Goal: Task Accomplishment & Management: Complete application form

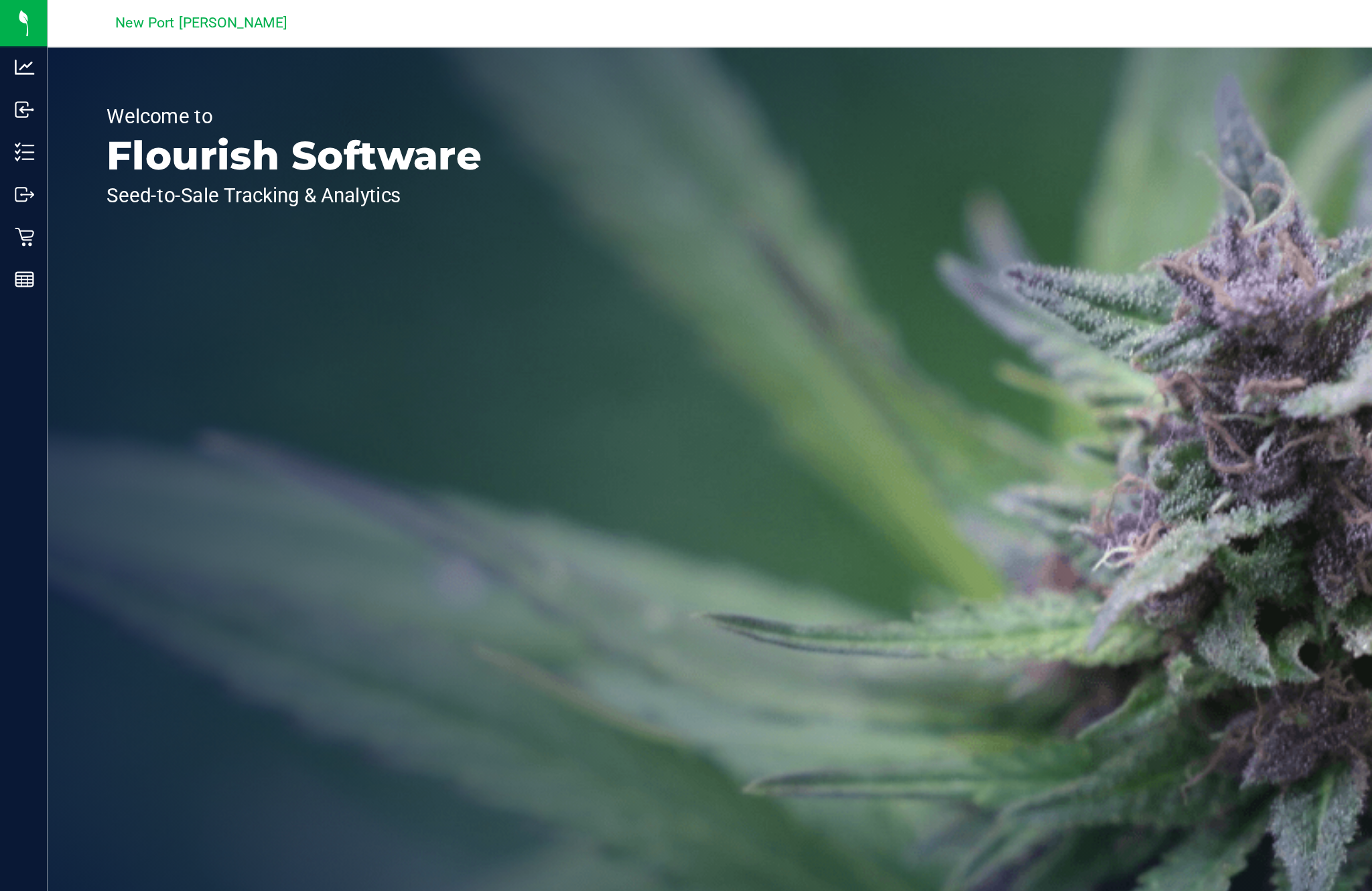
click at [22, 103] on icon at bounding box center [17, 103] width 14 height 14
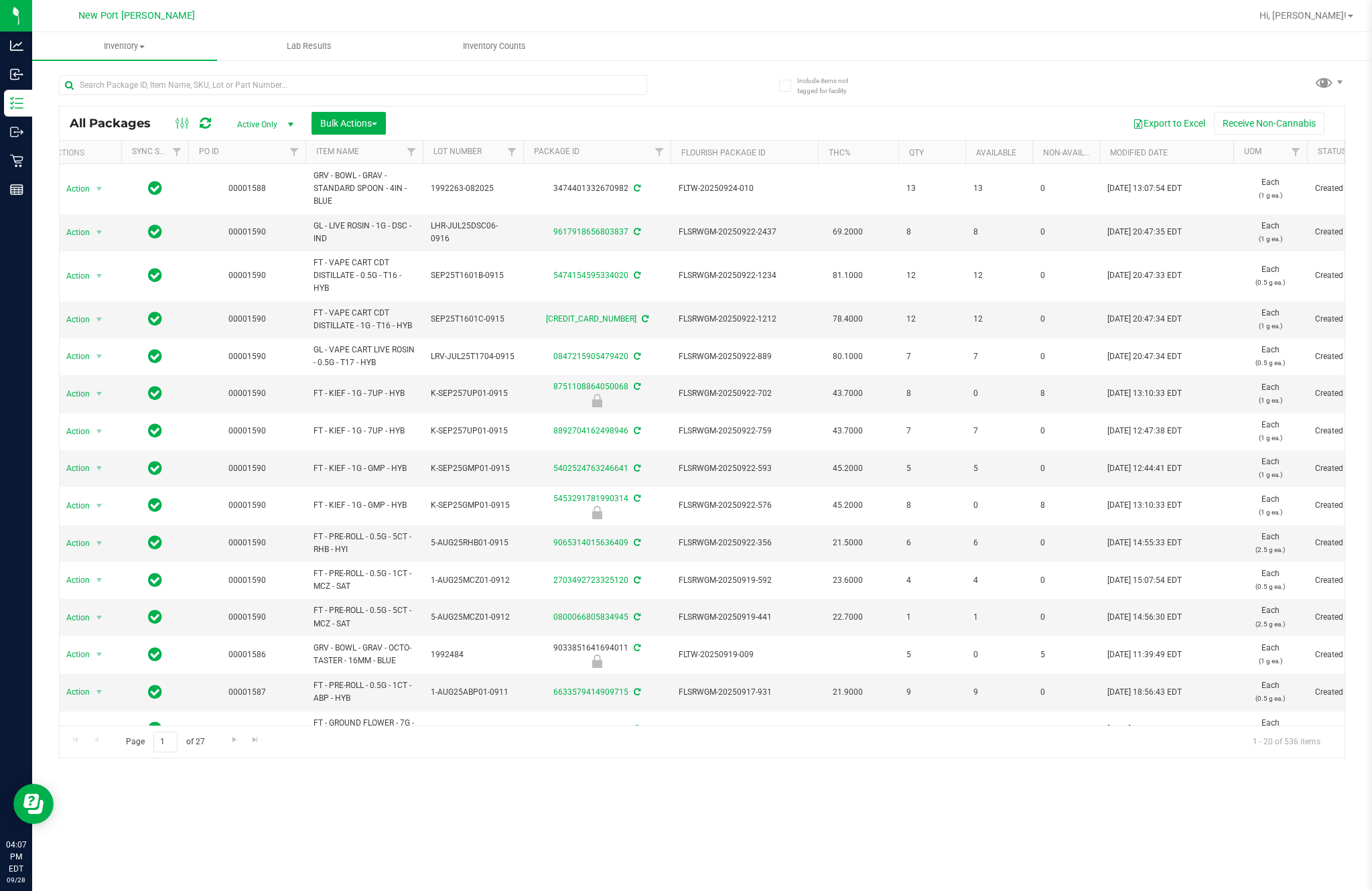
click at [494, 51] on span "Inventory Counts" at bounding box center [494, 46] width 99 height 12
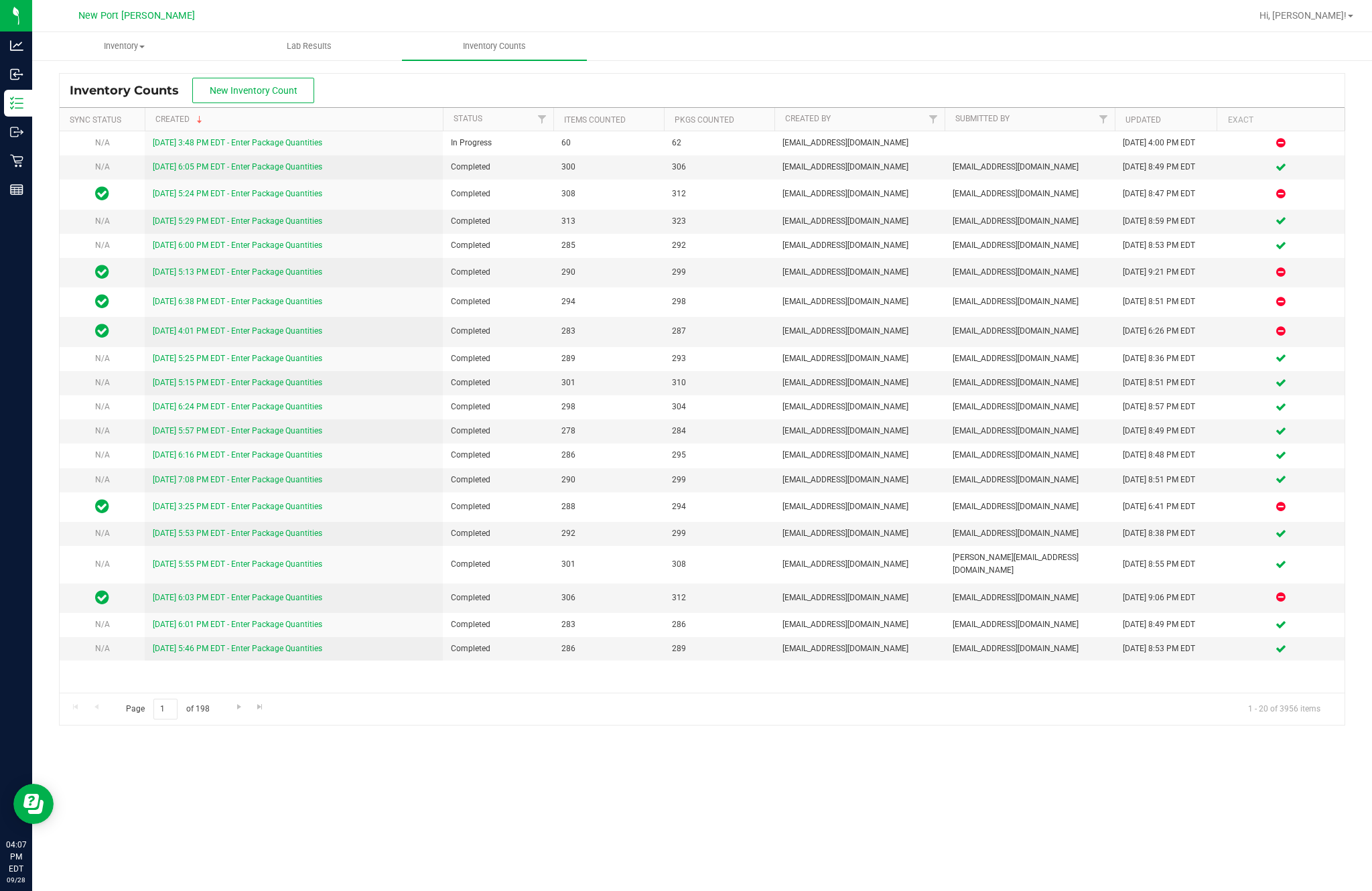
click at [322, 147] on link "[DATE] 3:48 PM EDT - Enter Package Quantities" at bounding box center [237, 143] width 169 height 10
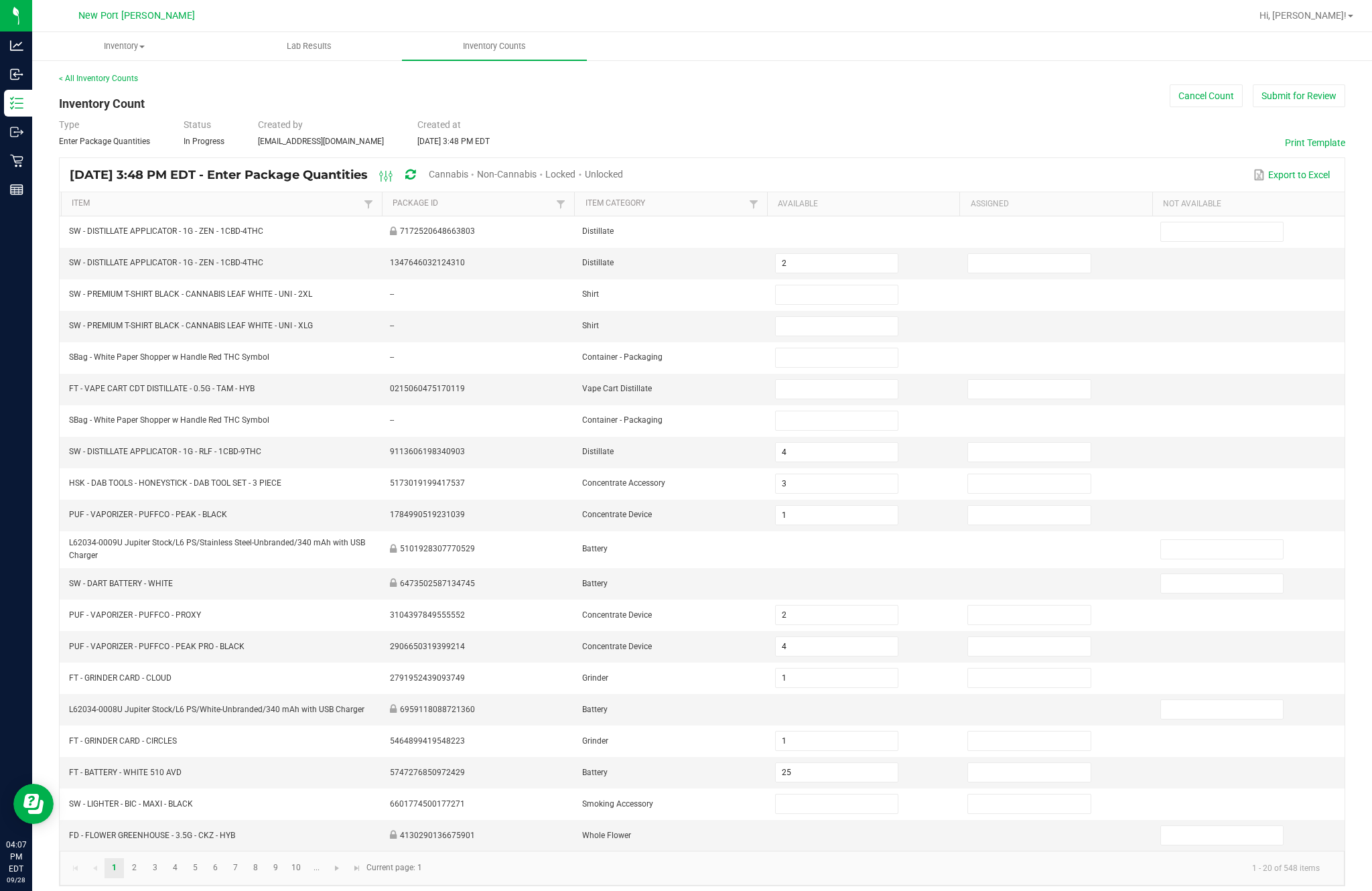
click at [468, 179] on span "Cannabis" at bounding box center [448, 174] width 39 height 10
type input "4"
type input "3"
type input "1"
type input "2"
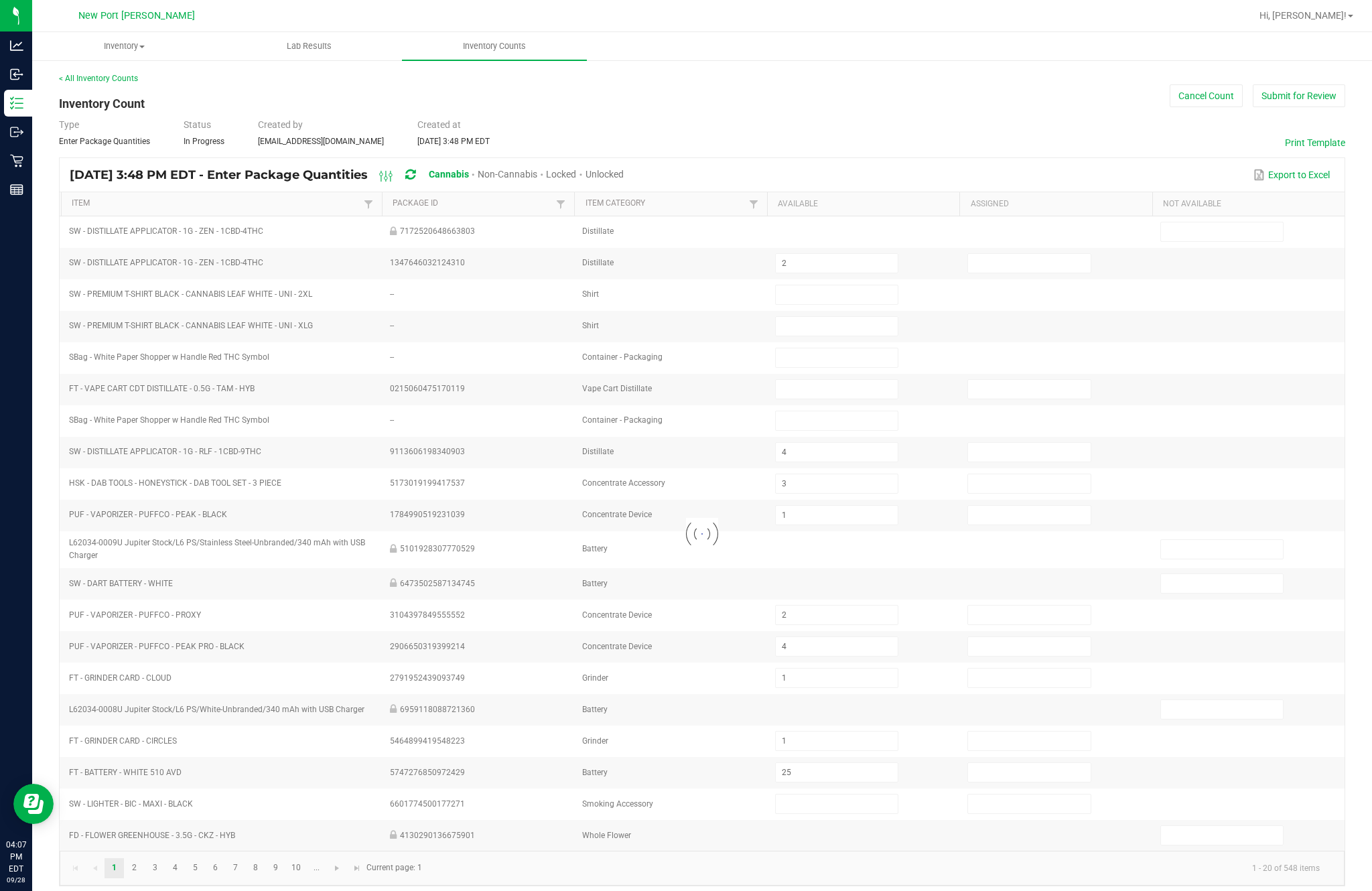
type input "4"
type input "1"
type input "25"
type input "1"
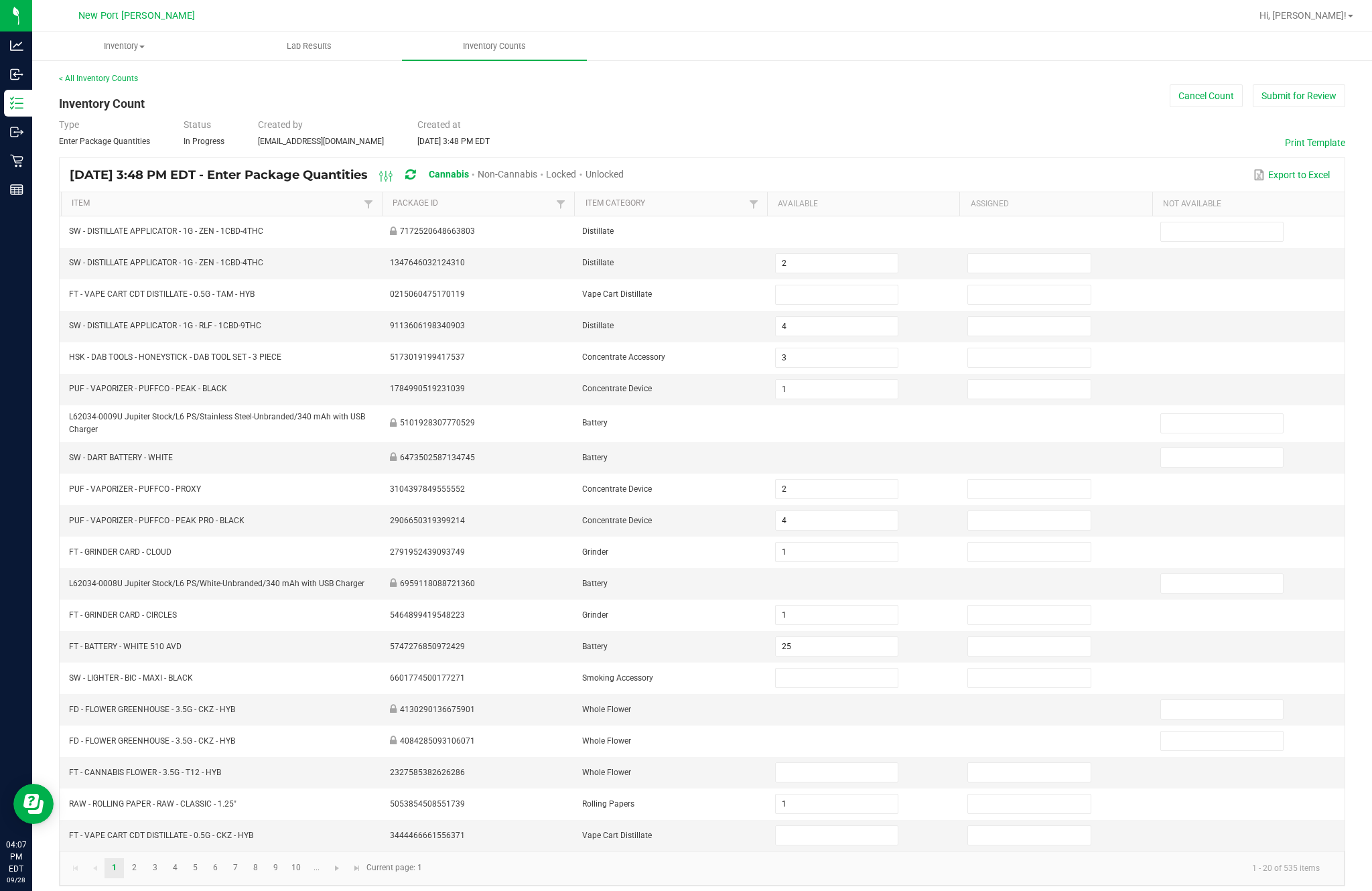
click at [623, 179] on span "Unlocked" at bounding box center [605, 174] width 38 height 10
type input "4"
type input "3"
type input "1"
type input "2"
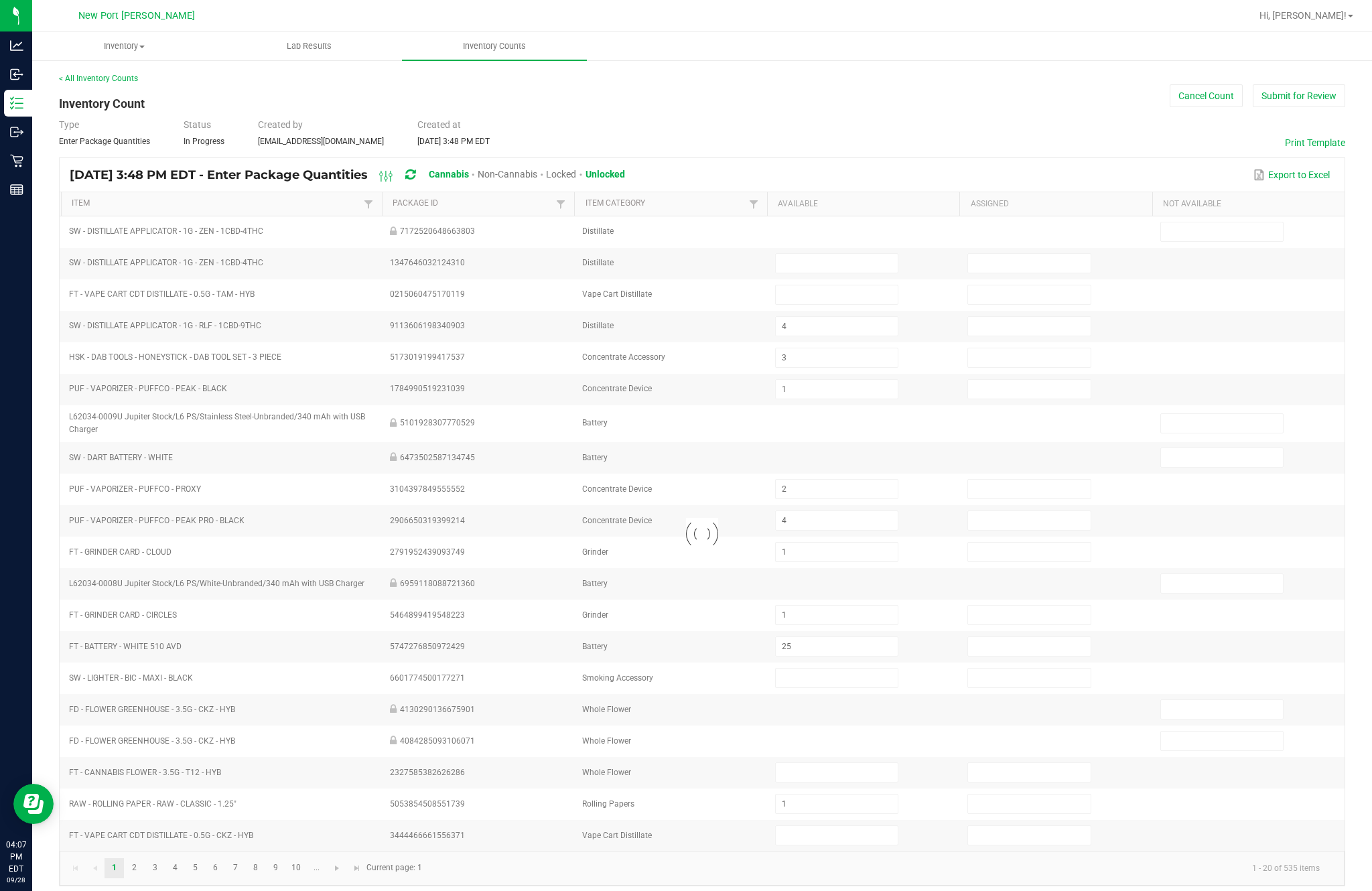
type input "1"
type input "25"
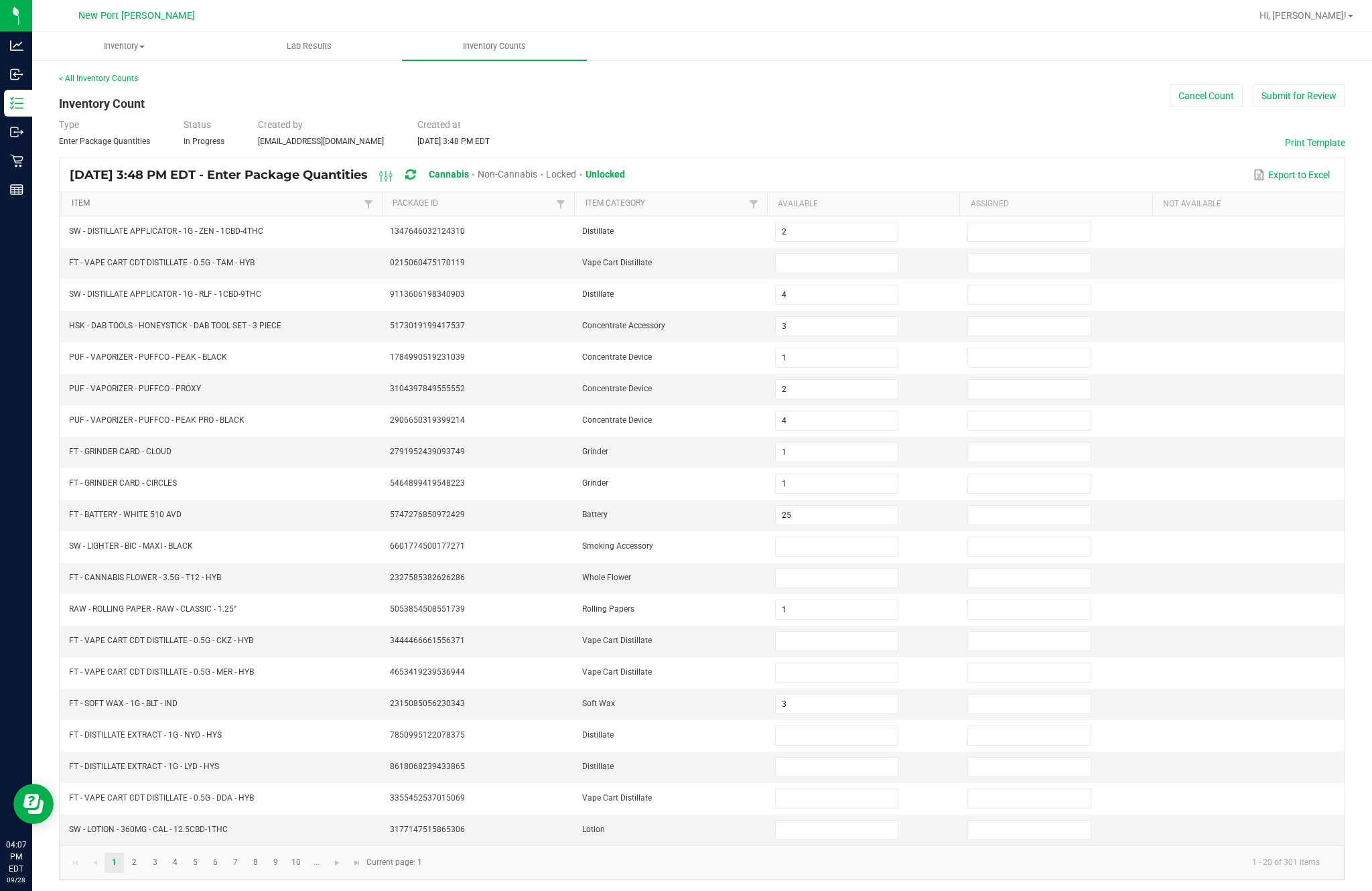
click at [100, 209] on link "Item" at bounding box center [215, 203] width 288 height 10
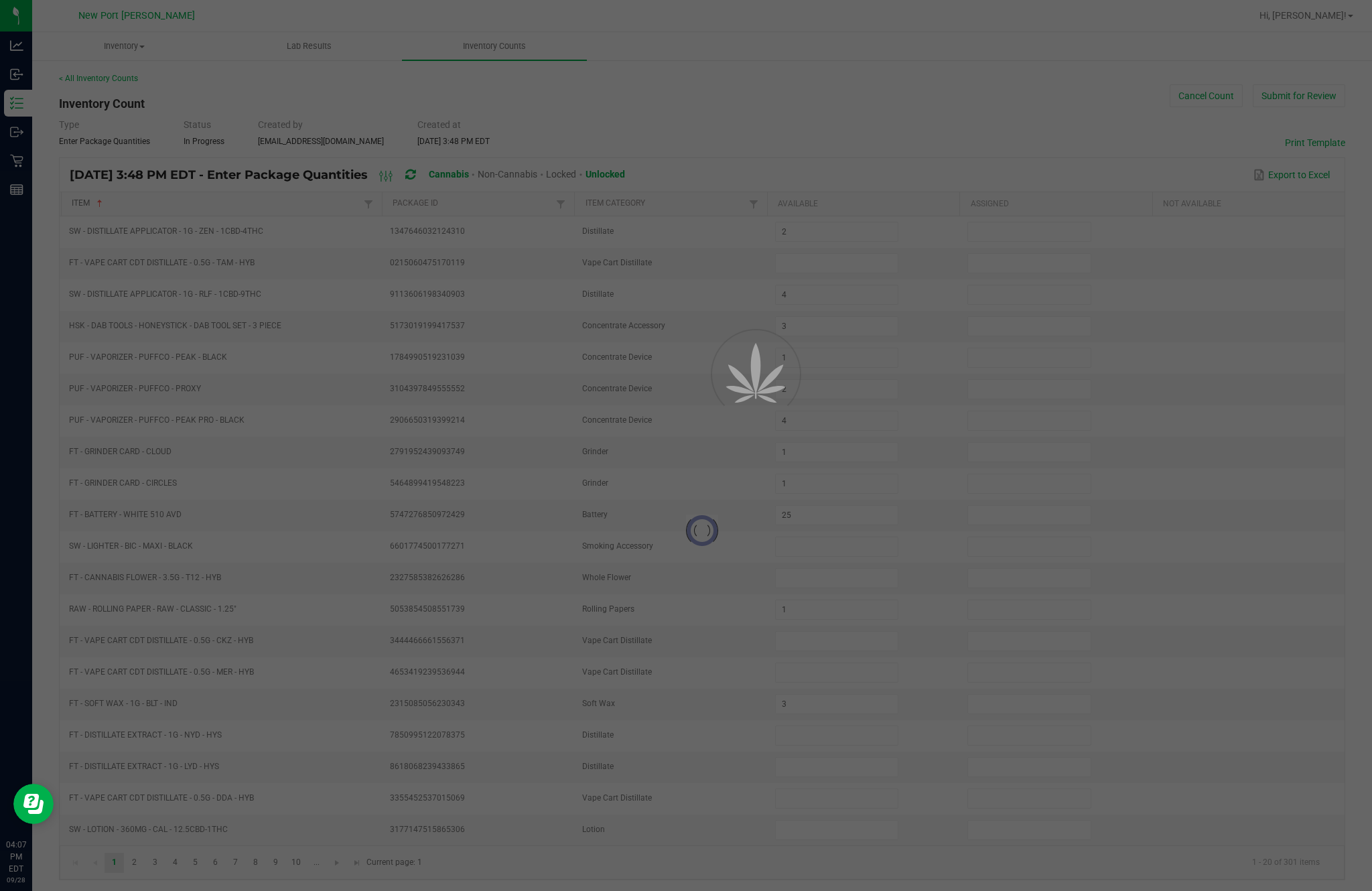
type input "16"
type input "25"
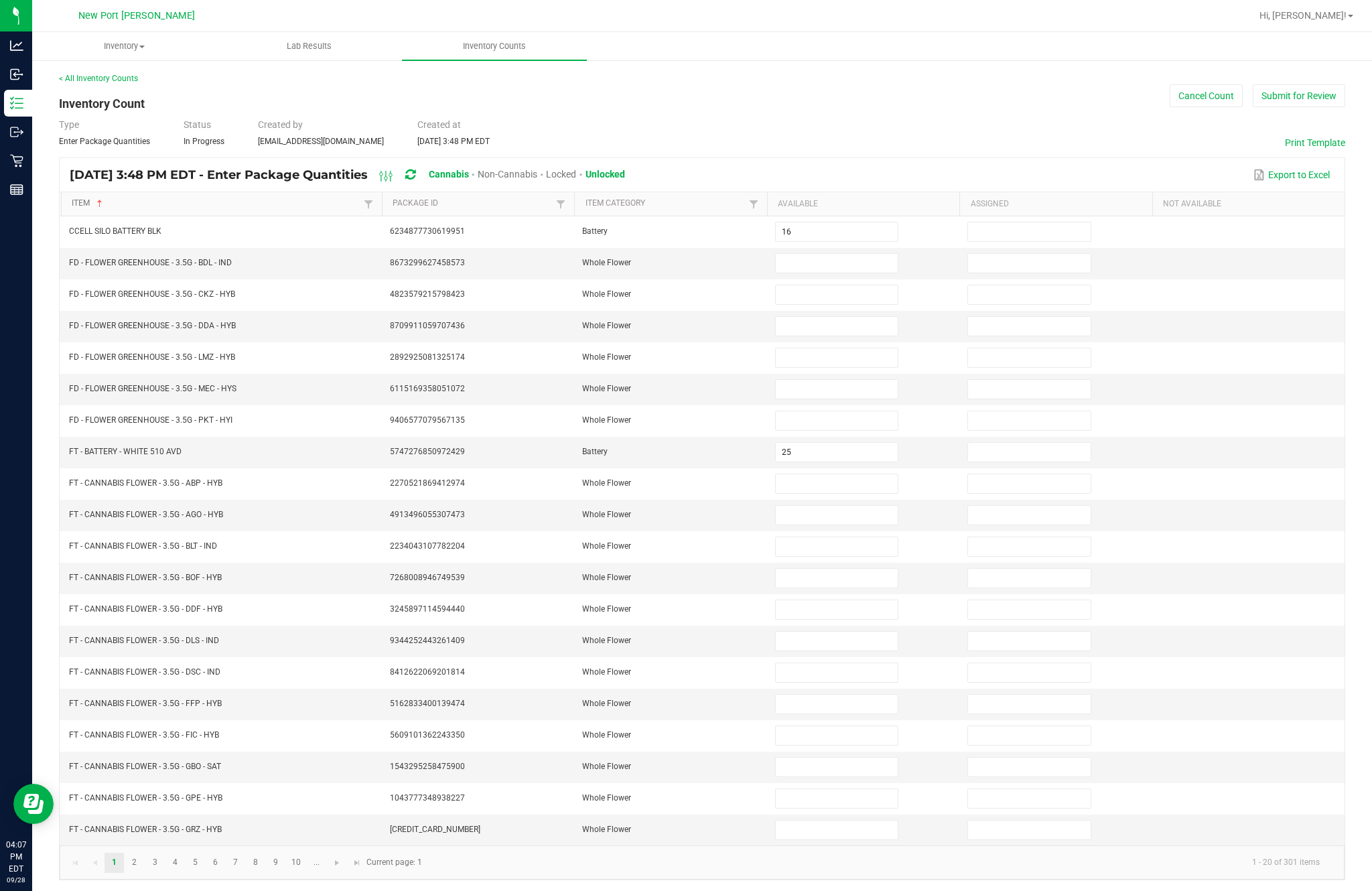
scroll to position [86, 0]
click at [306, 853] on link "10" at bounding box center [297, 862] width 19 height 20
click at [322, 853] on link "..." at bounding box center [317, 862] width 19 height 20
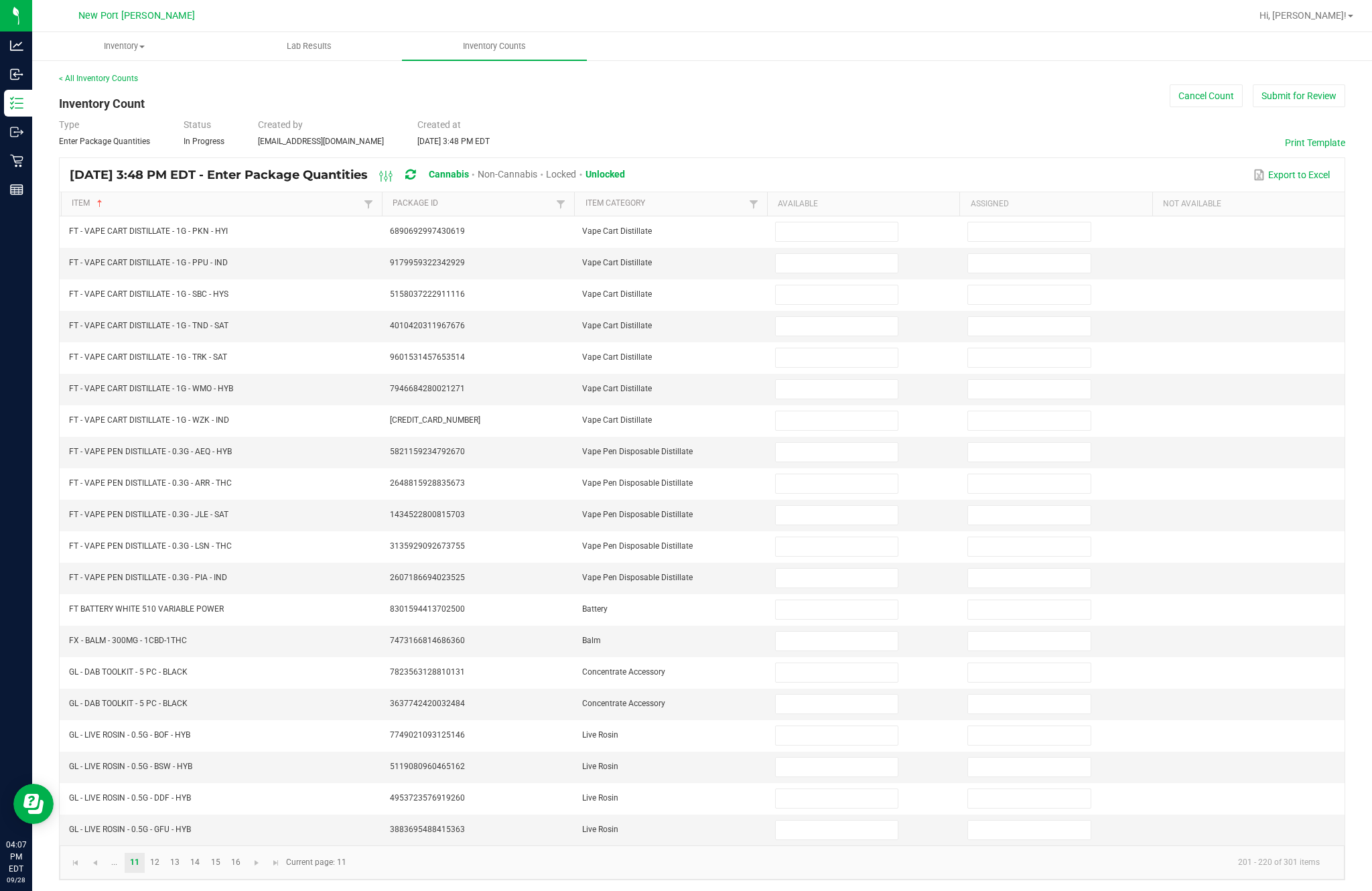
type input "58"
type input "5"
type input "6"
type input "2"
type input "5"
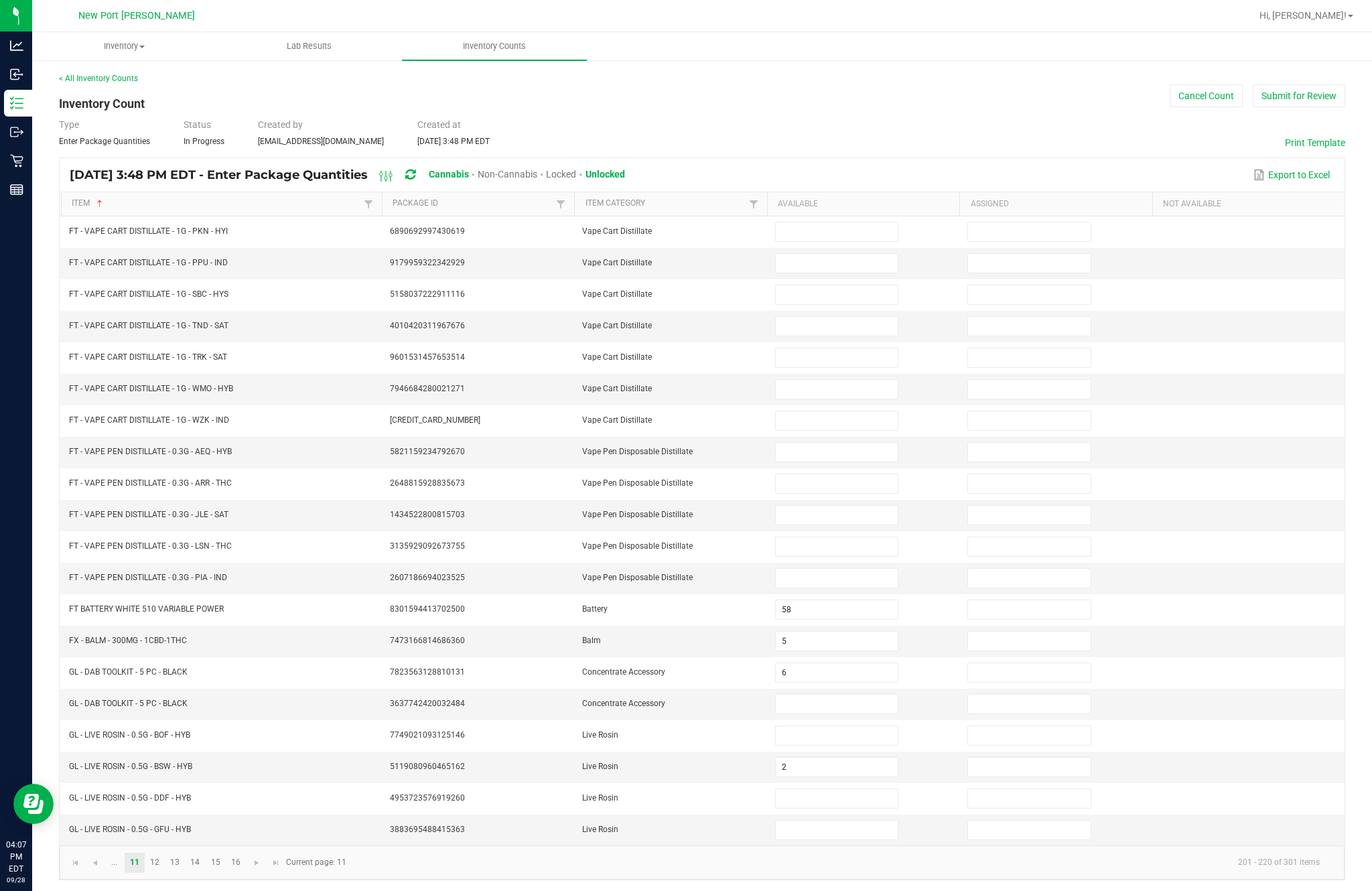
type input "8"
type input "0"
type input "1"
click at [184, 853] on link "13" at bounding box center [175, 862] width 19 height 20
type input "10"
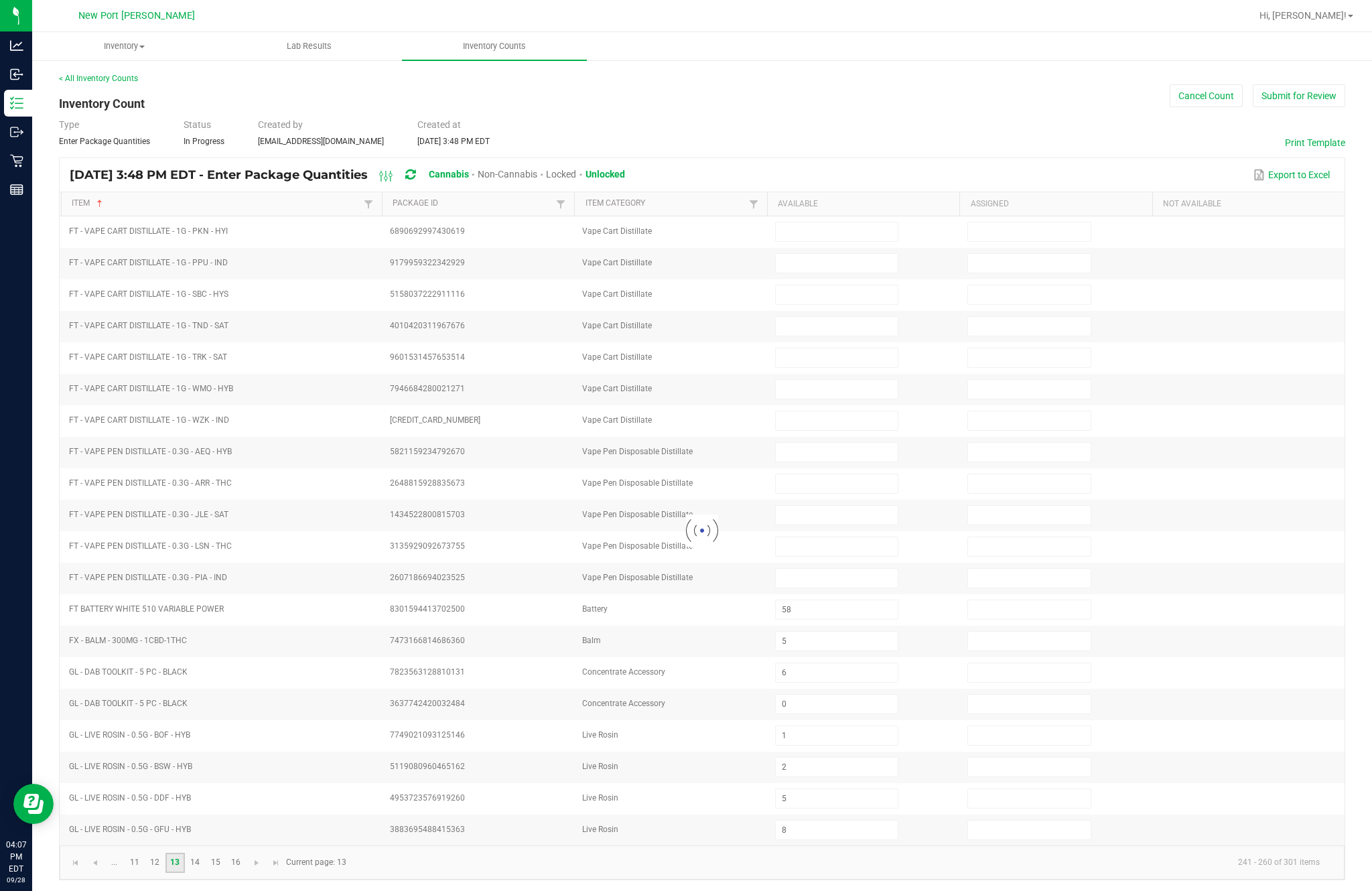
type input "7"
type input "4"
type input "11"
type input "4"
type input "2"
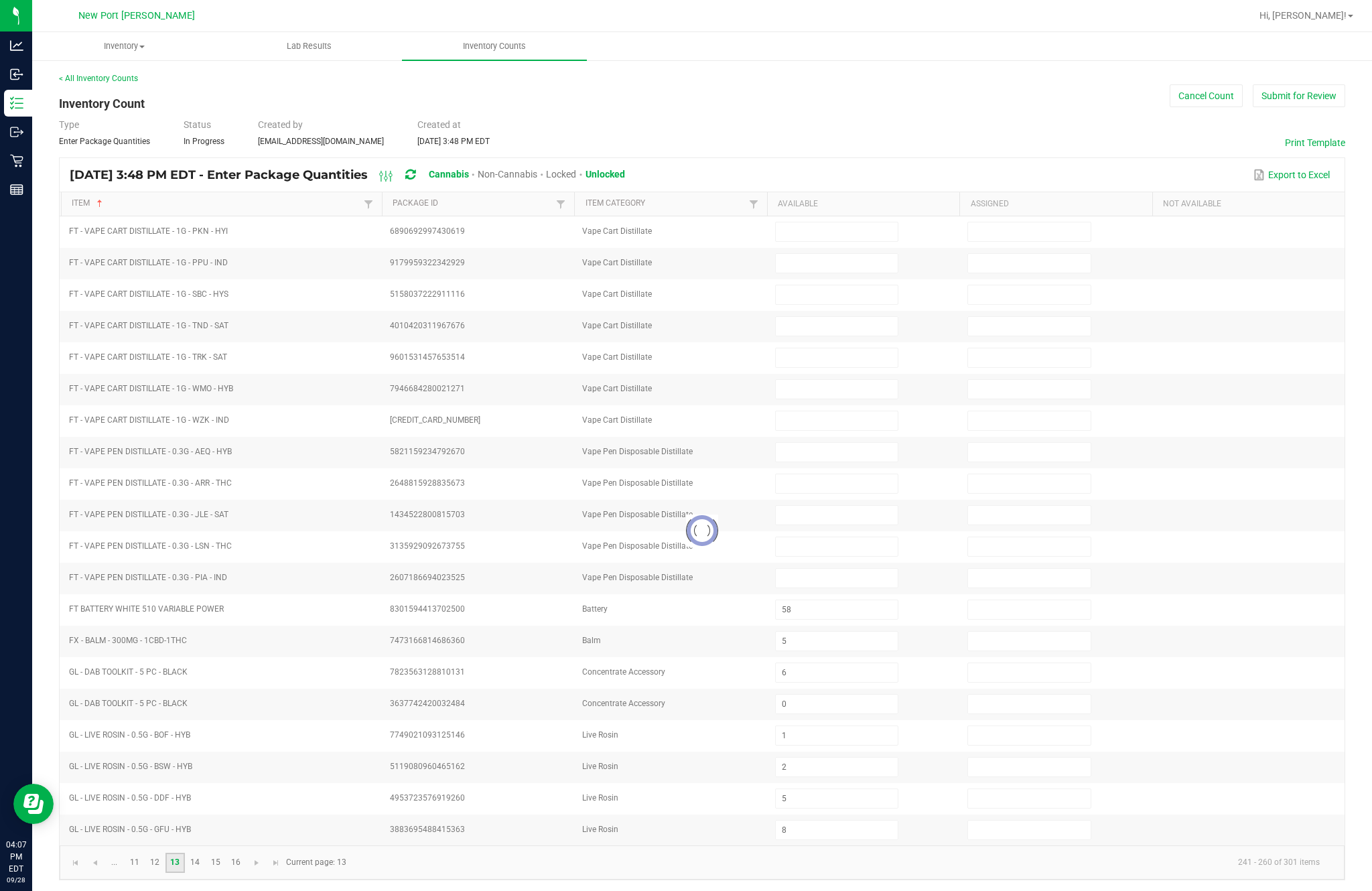
type input "1"
type input "4"
type input "12"
type input "13"
type input "2"
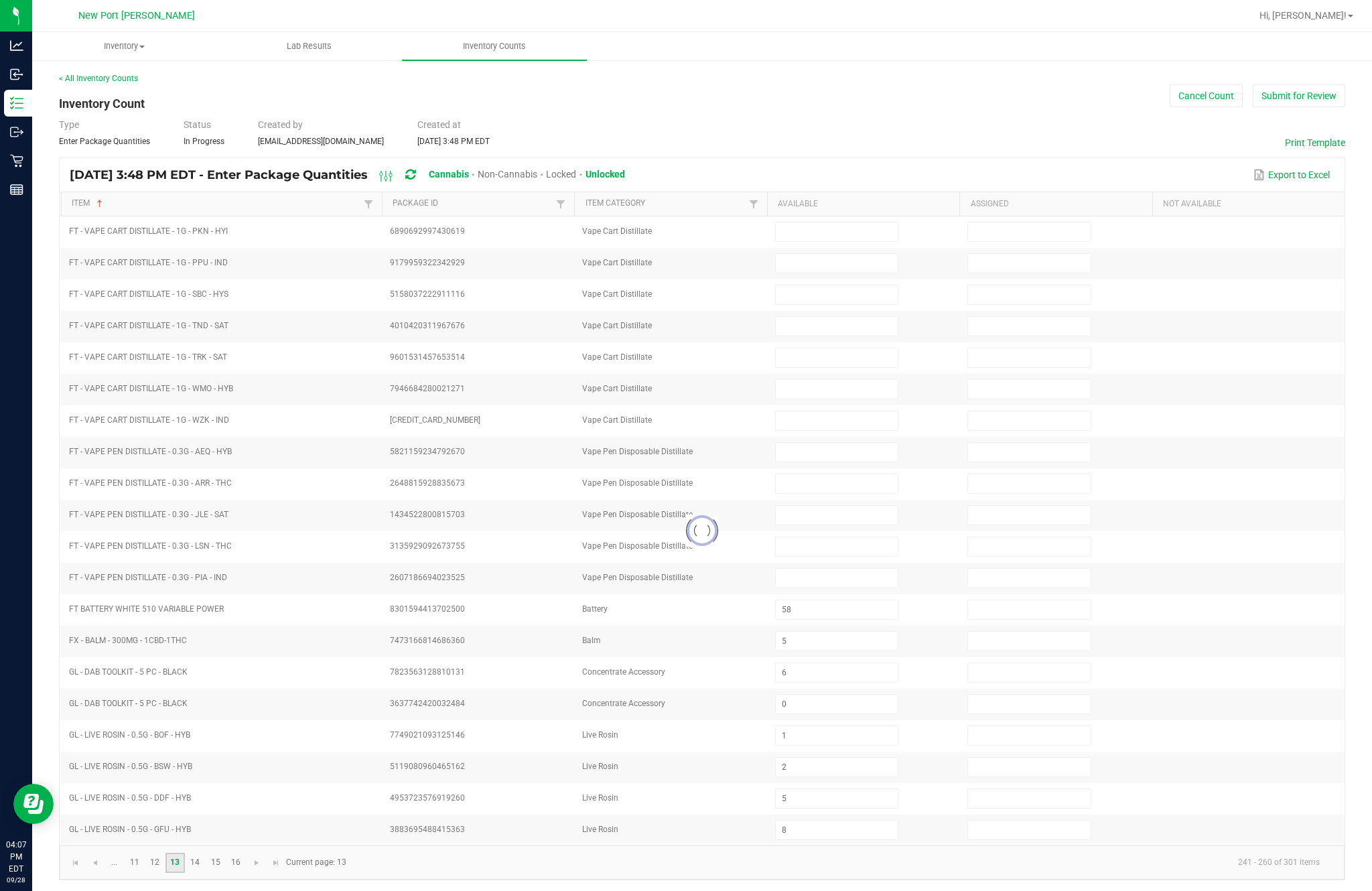
type input "8"
type input "11"
type input "1"
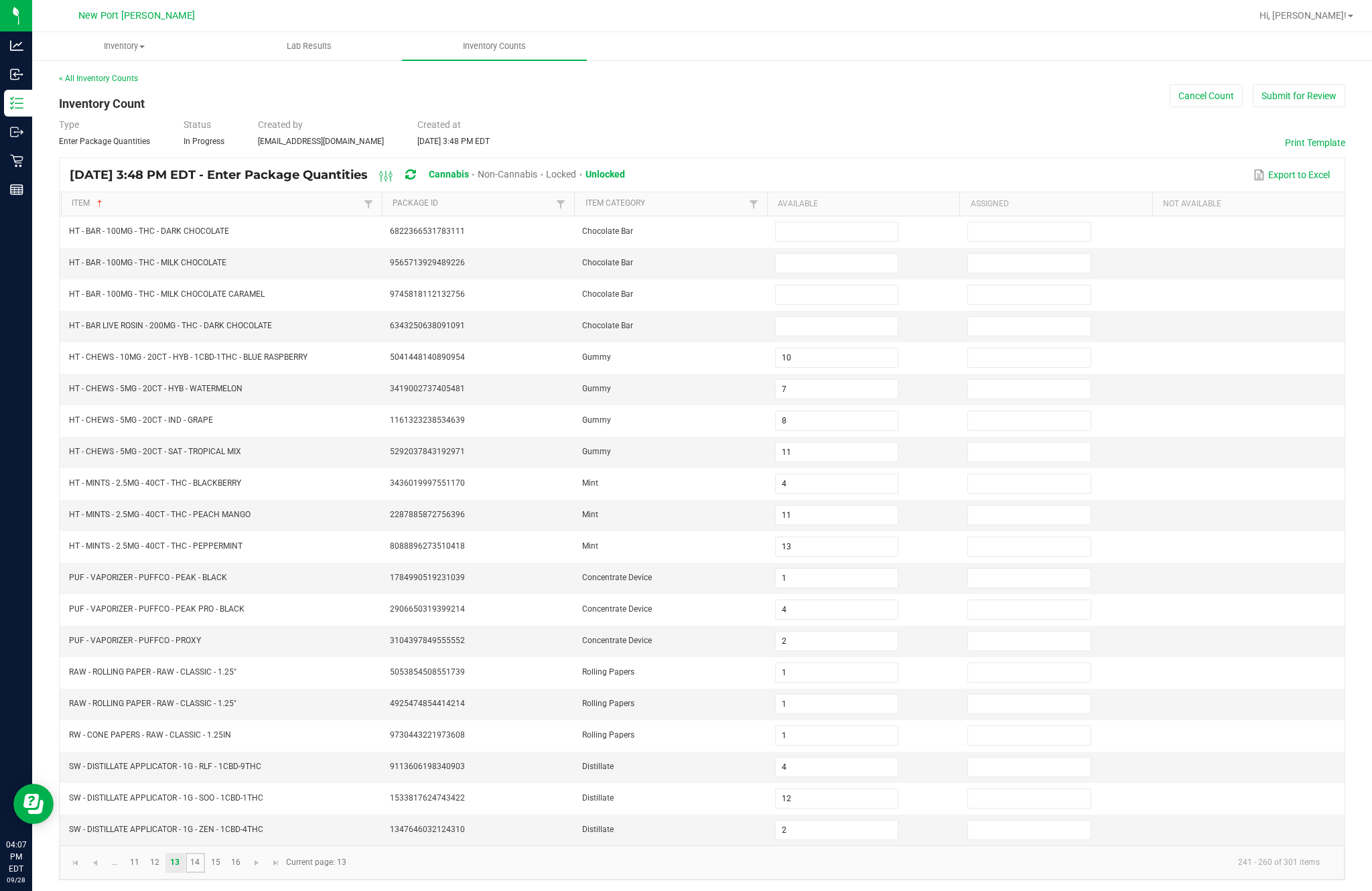
click at [205, 853] on link "14" at bounding box center [196, 862] width 19 height 20
type input "10"
type input "7"
type input "6"
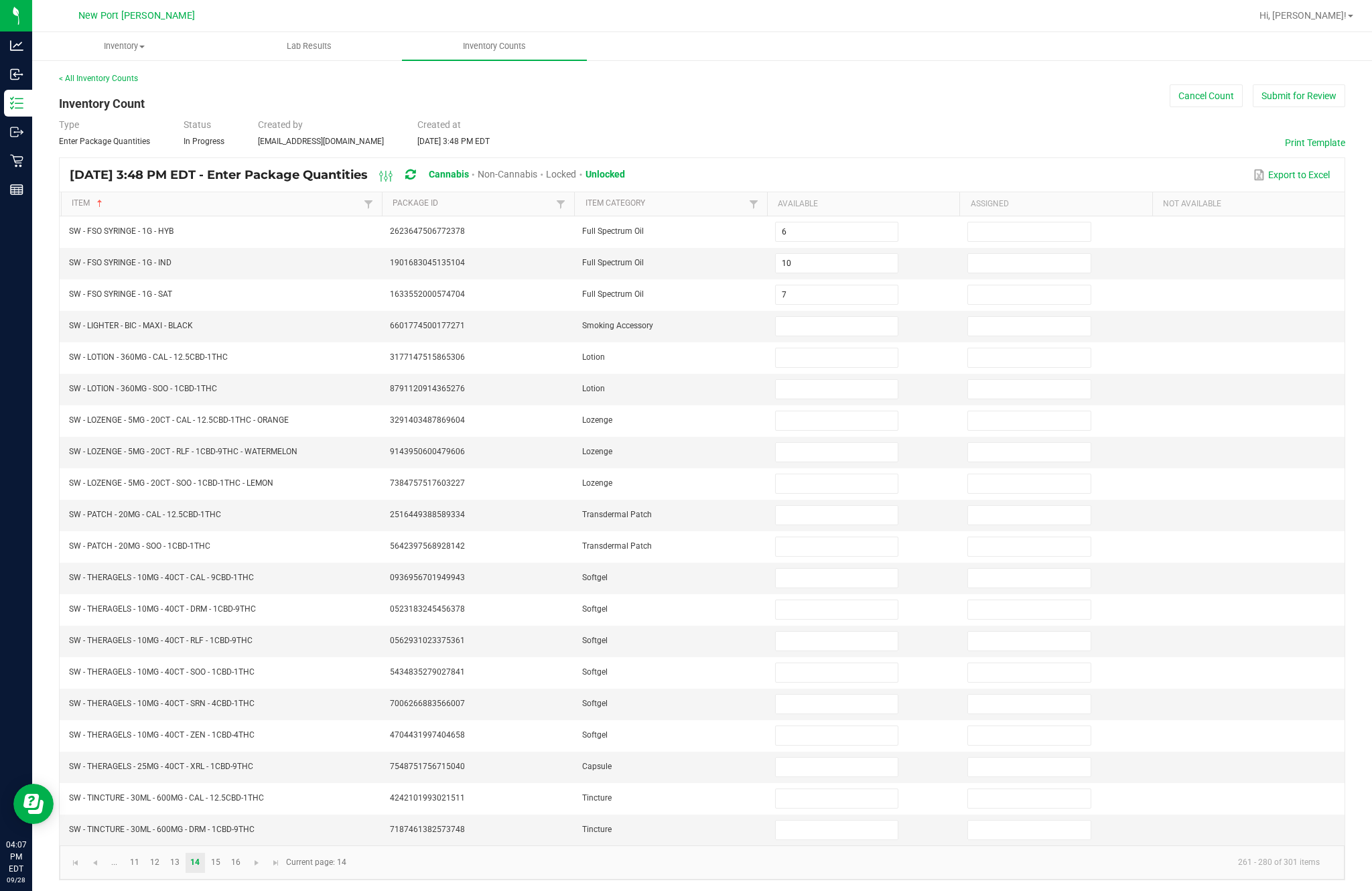
click at [825, 316] on input at bounding box center [837, 325] width 122 height 18
type input "1"
click at [845, 349] on input at bounding box center [837, 357] width 122 height 18
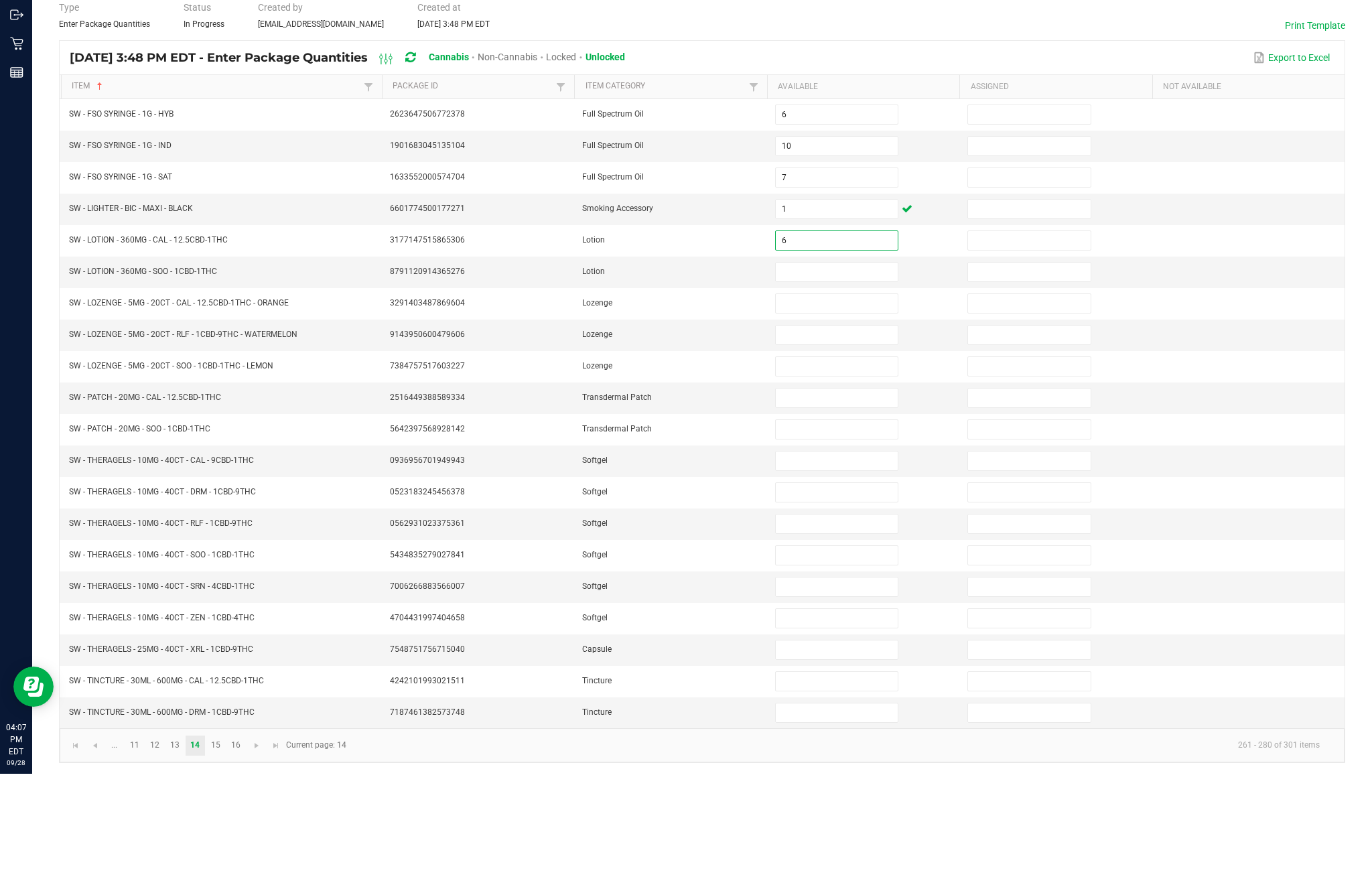
type input "6"
click at [836, 380] on input at bounding box center [837, 389] width 122 height 18
type input "7"
click at [832, 411] on input at bounding box center [837, 420] width 122 height 18
type input "17"
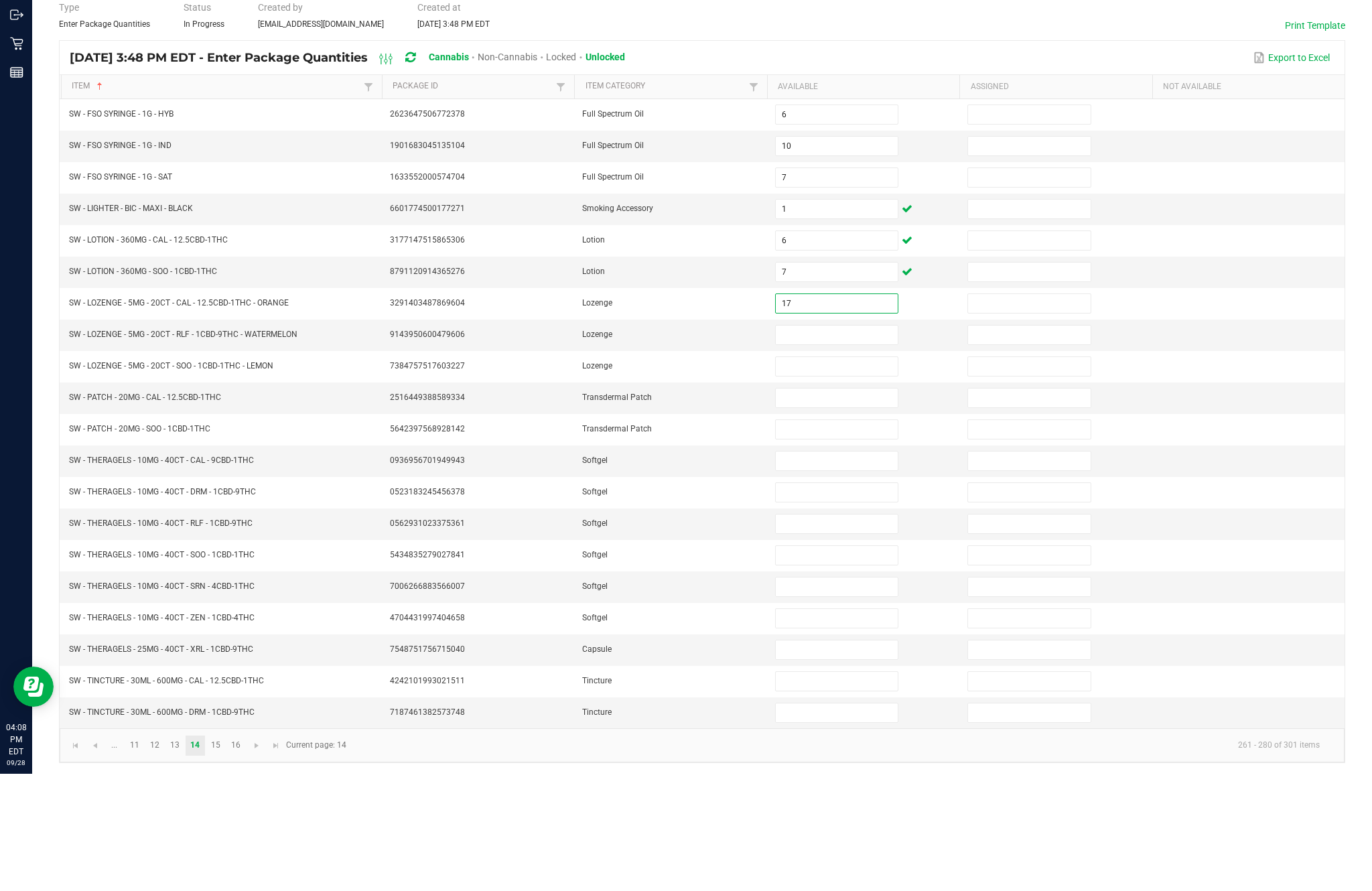
click at [843, 443] on input at bounding box center [837, 452] width 122 height 18
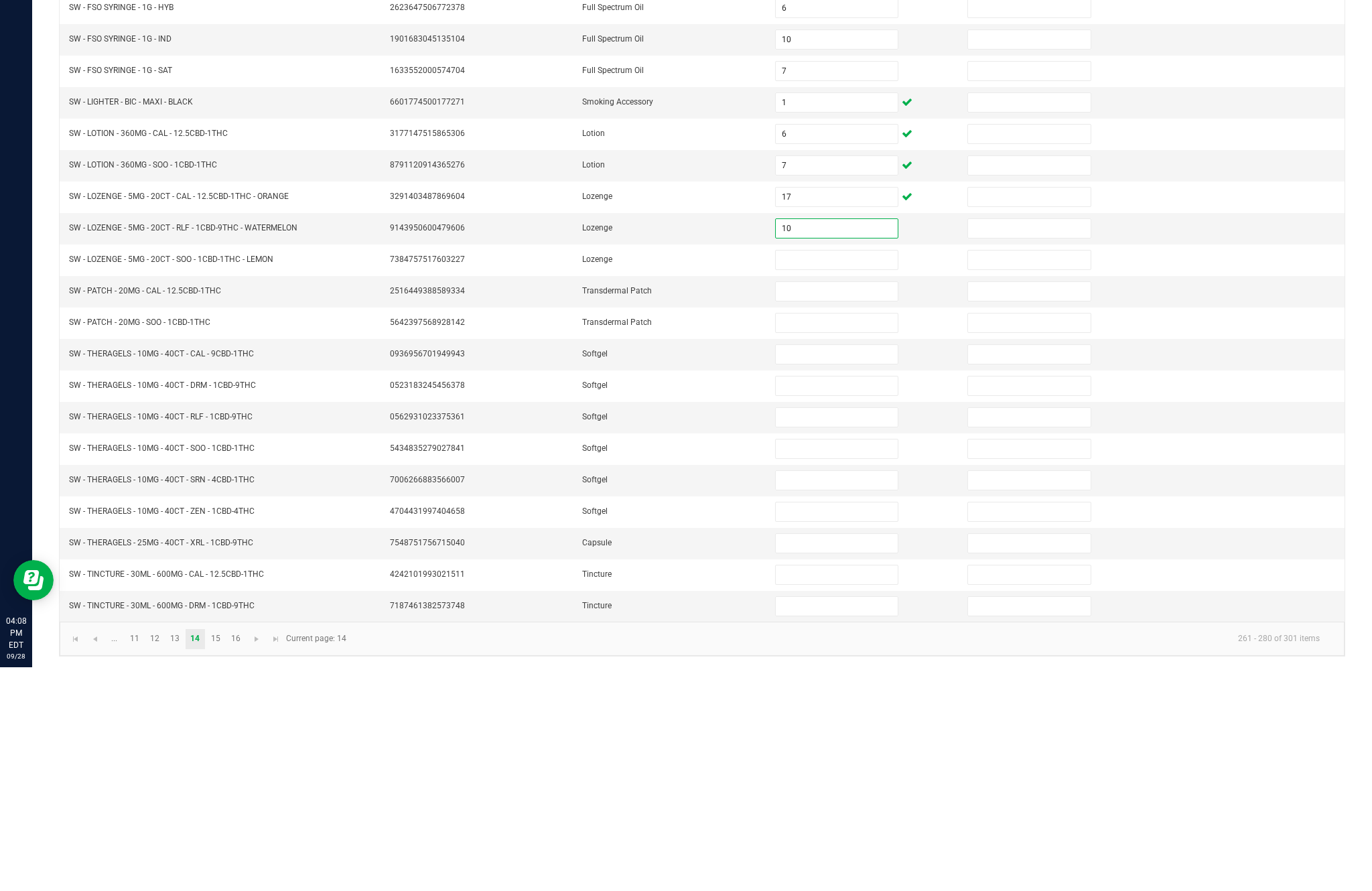
type input "10"
click at [829, 506] on input at bounding box center [837, 514] width 122 height 18
click at [839, 474] on input at bounding box center [837, 483] width 122 height 18
type input "17"
click at [839, 506] on input at bounding box center [837, 514] width 122 height 18
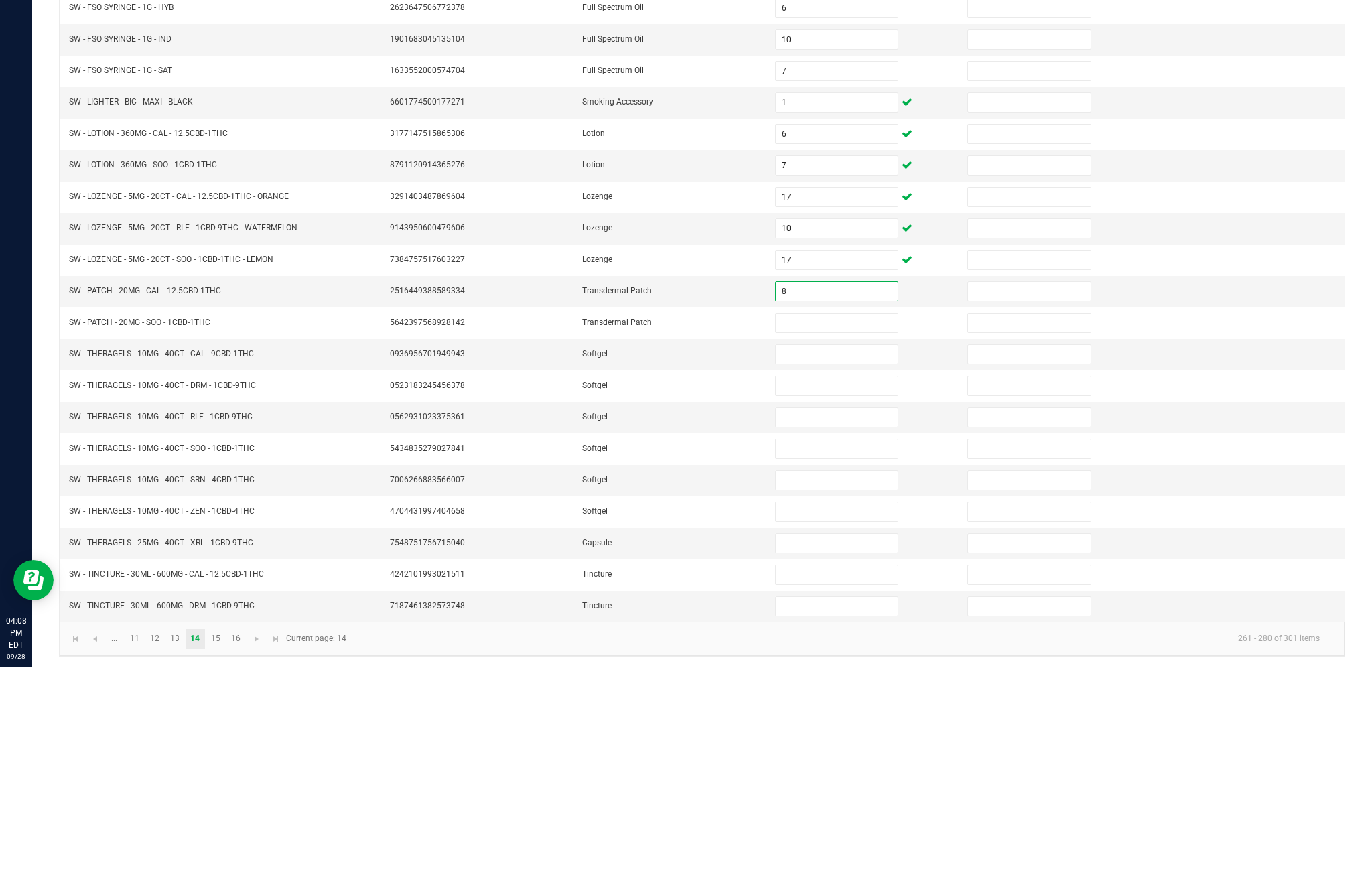
type input "8"
click at [834, 537] on input at bounding box center [837, 546] width 122 height 18
type input "14"
click at [834, 569] on input at bounding box center [837, 578] width 122 height 18
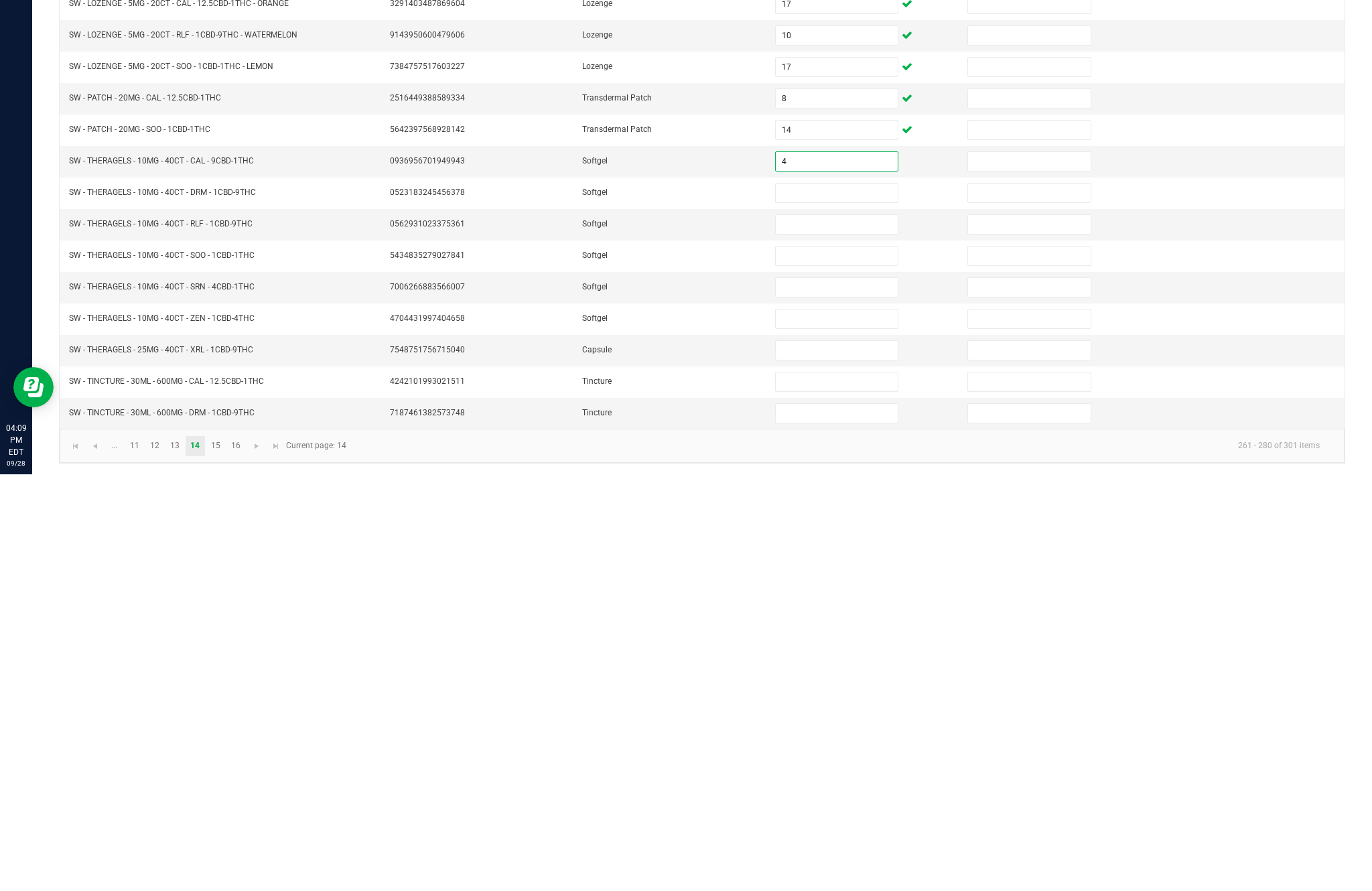
type input "4"
click at [839, 600] on input at bounding box center [837, 609] width 122 height 18
type input "4"
click at [853, 631] on input at bounding box center [837, 640] width 122 height 18
type input "6"
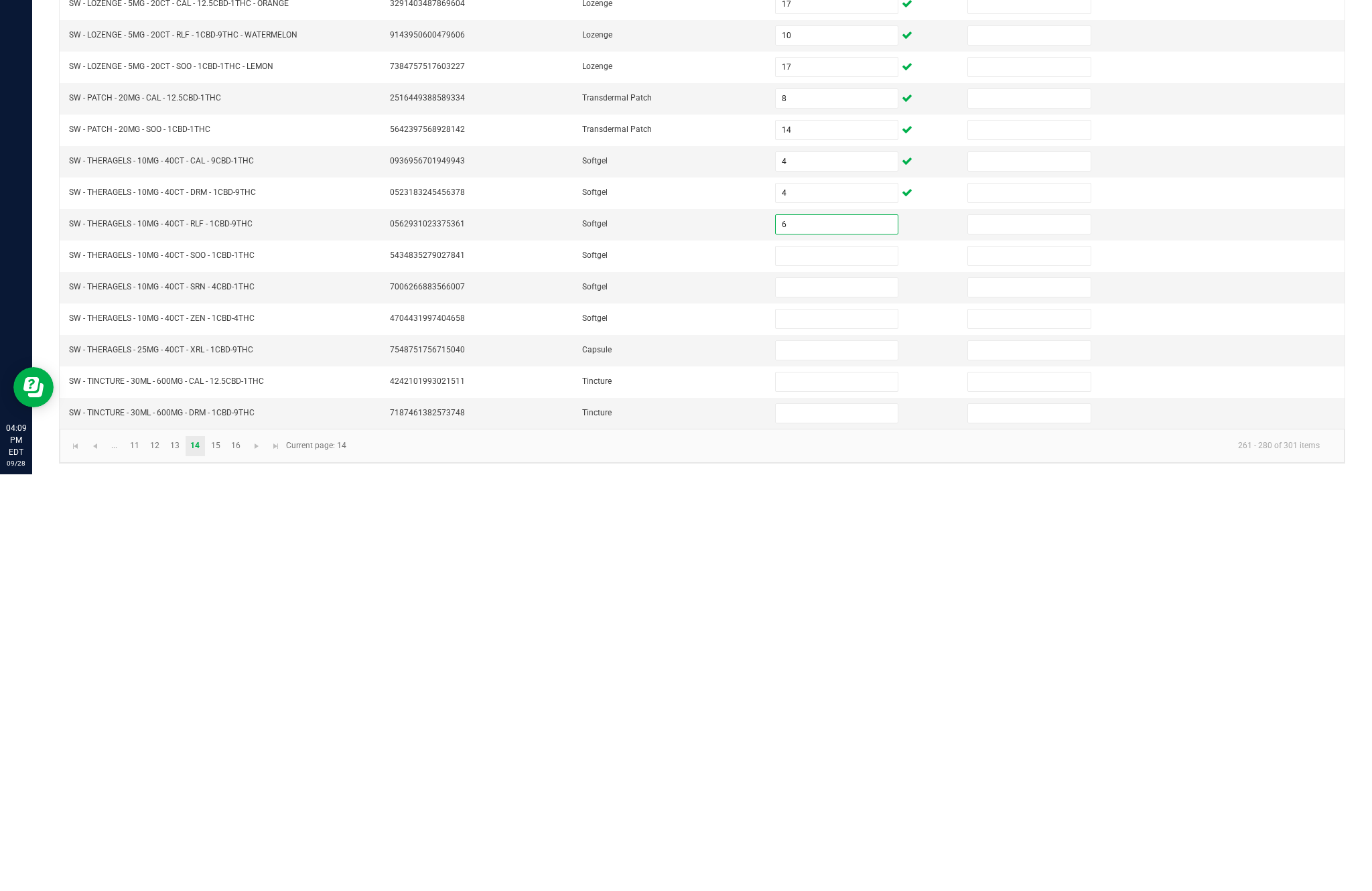
click at [824, 663] on input at bounding box center [837, 672] width 122 height 18
type input "6"
click at [858, 695] on input at bounding box center [837, 704] width 122 height 18
type input "4"
click at [841, 726] on input at bounding box center [837, 735] width 122 height 18
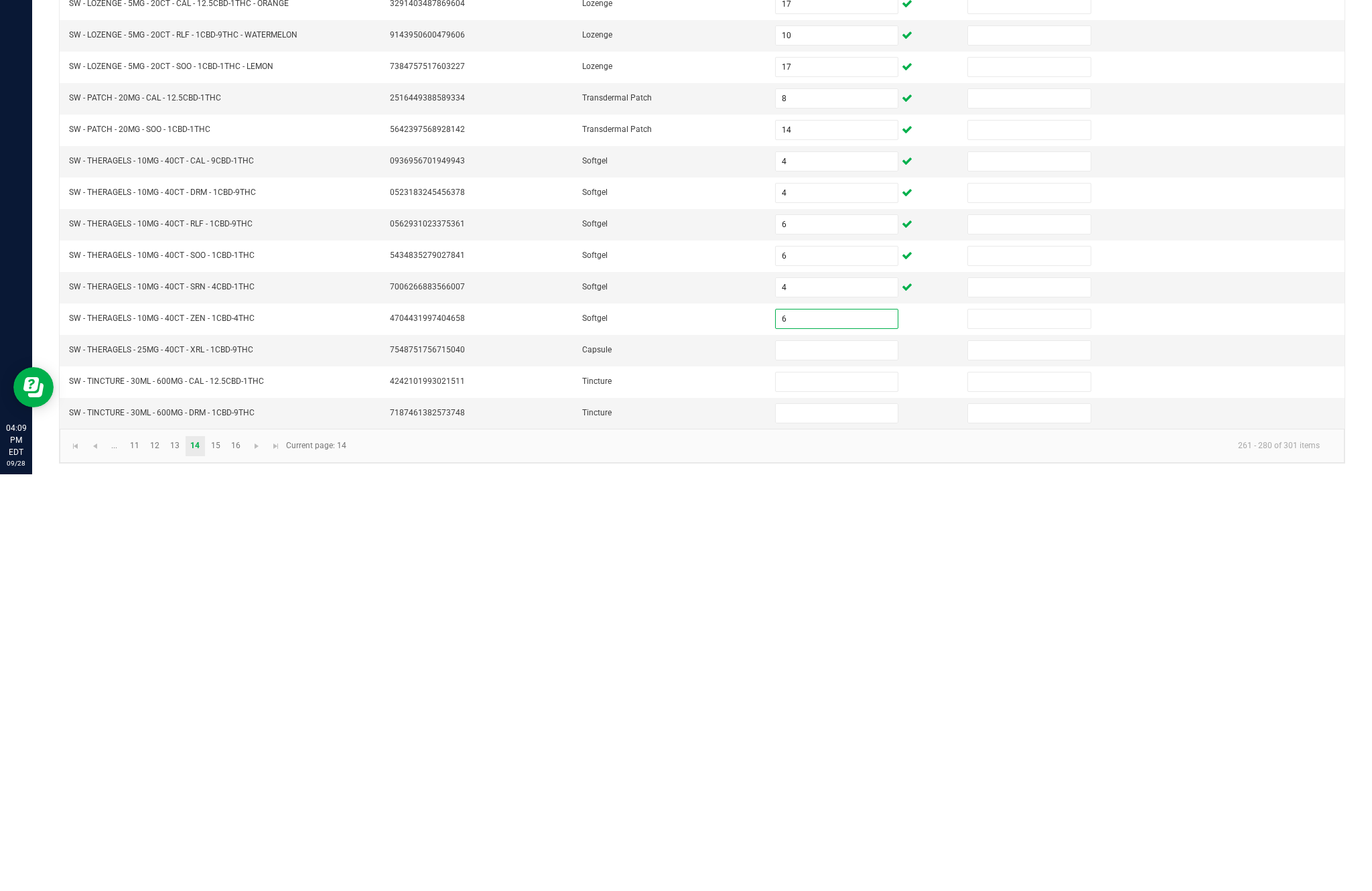
type input "6"
click at [829, 757] on input at bounding box center [837, 766] width 122 height 18
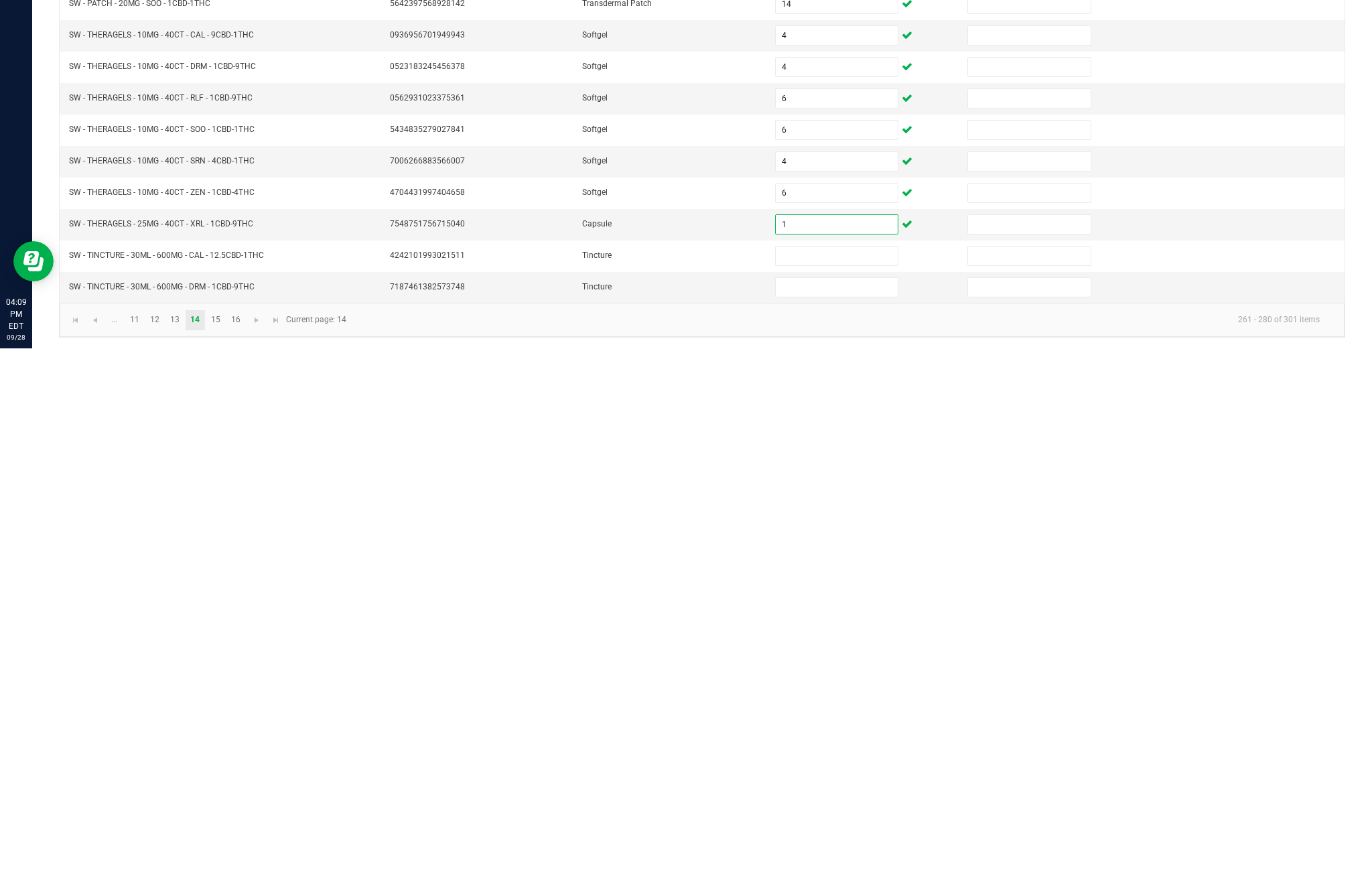
type input "1"
click at [841, 789] on input at bounding box center [837, 798] width 122 height 18
type input "7"
click at [827, 820] on input at bounding box center [837, 829] width 122 height 18
type input "2"
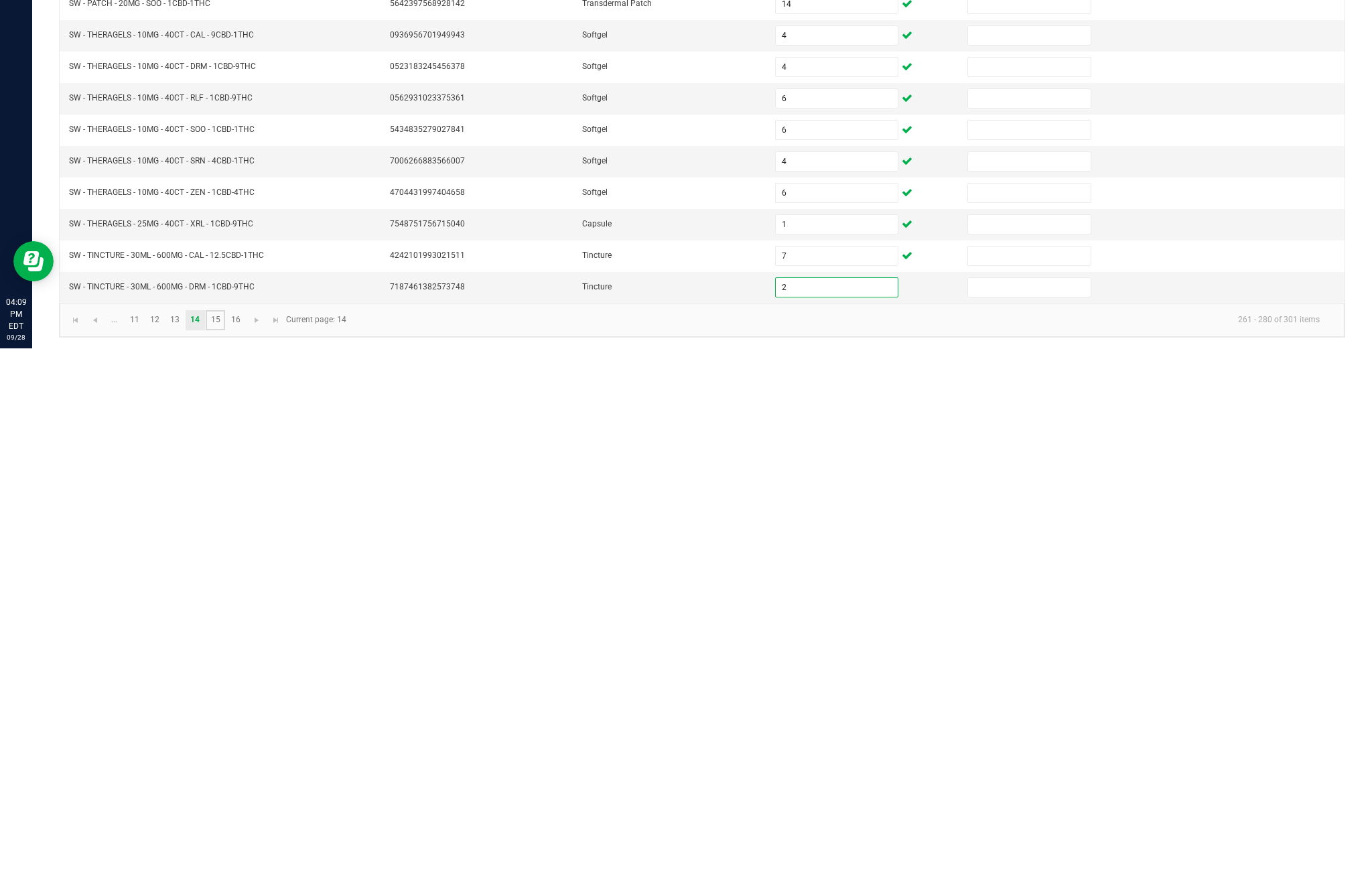
click at [224, 853] on link "15" at bounding box center [216, 862] width 19 height 20
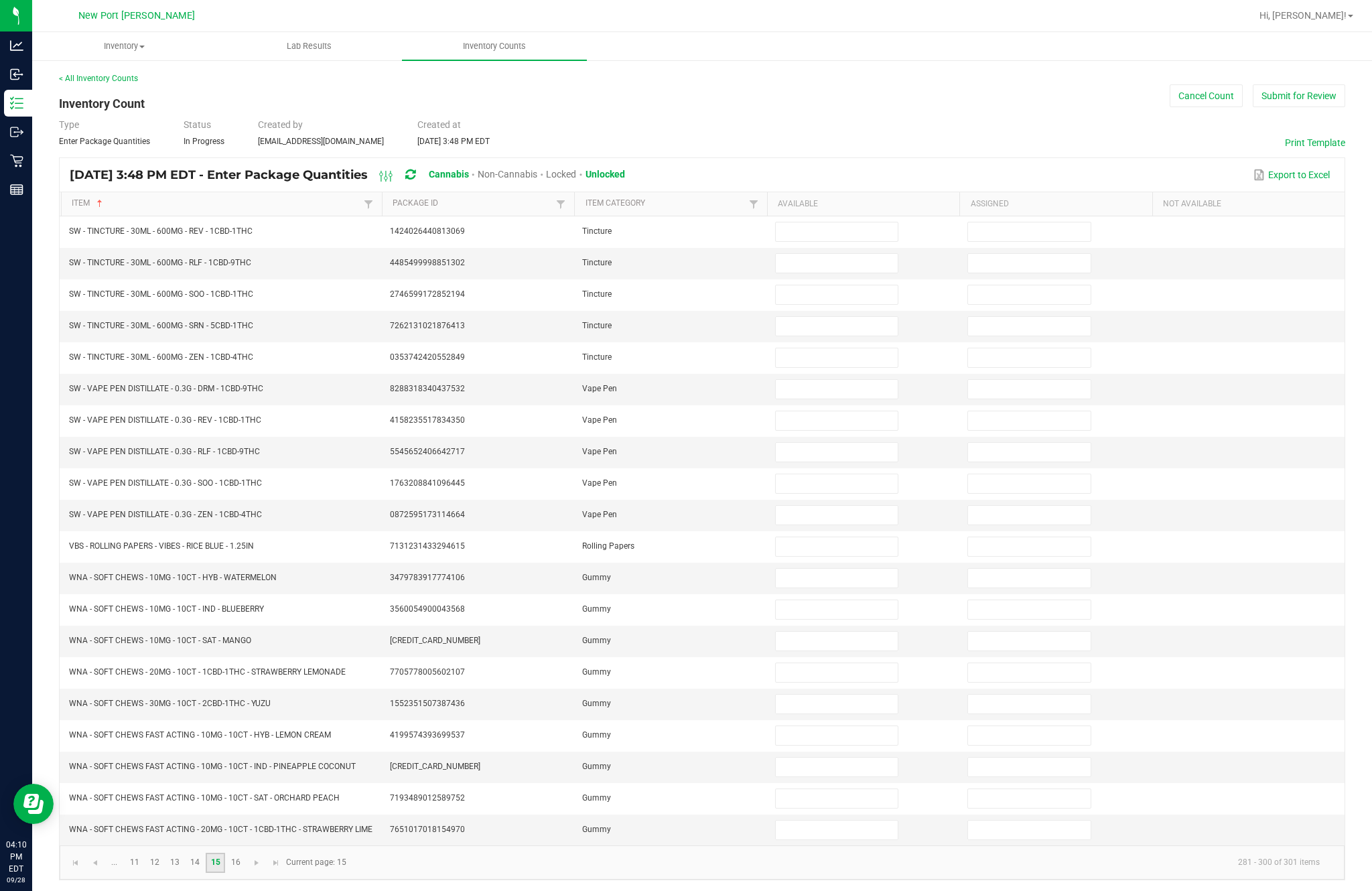
scroll to position [0, 0]
click at [843, 272] on input at bounding box center [837, 263] width 122 height 18
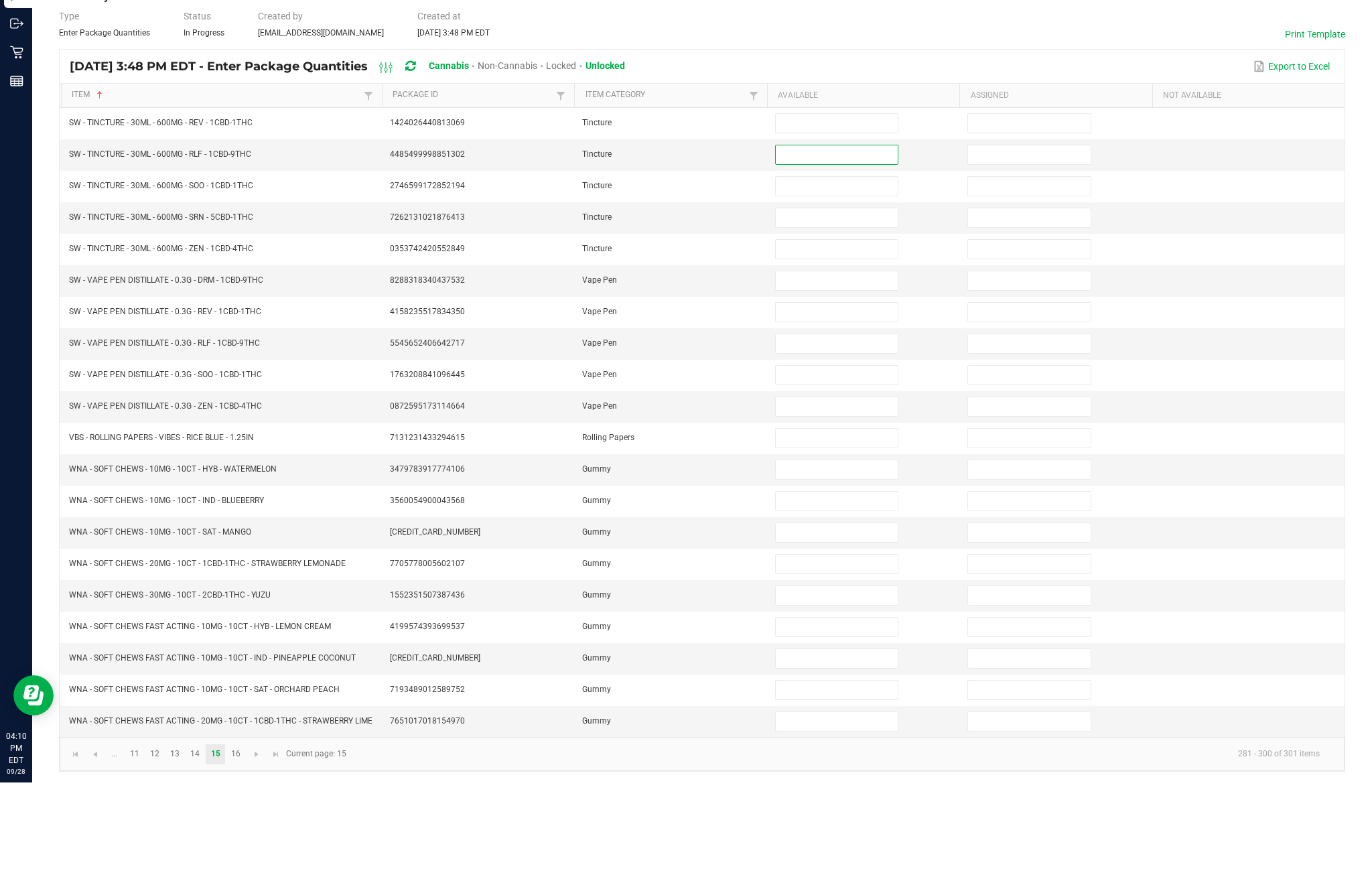
click at [829, 223] on input at bounding box center [837, 232] width 122 height 18
type input "6"
click at [850, 254] on input at bounding box center [837, 263] width 122 height 18
type input "3"
click at [883, 285] on input at bounding box center [837, 294] width 122 height 18
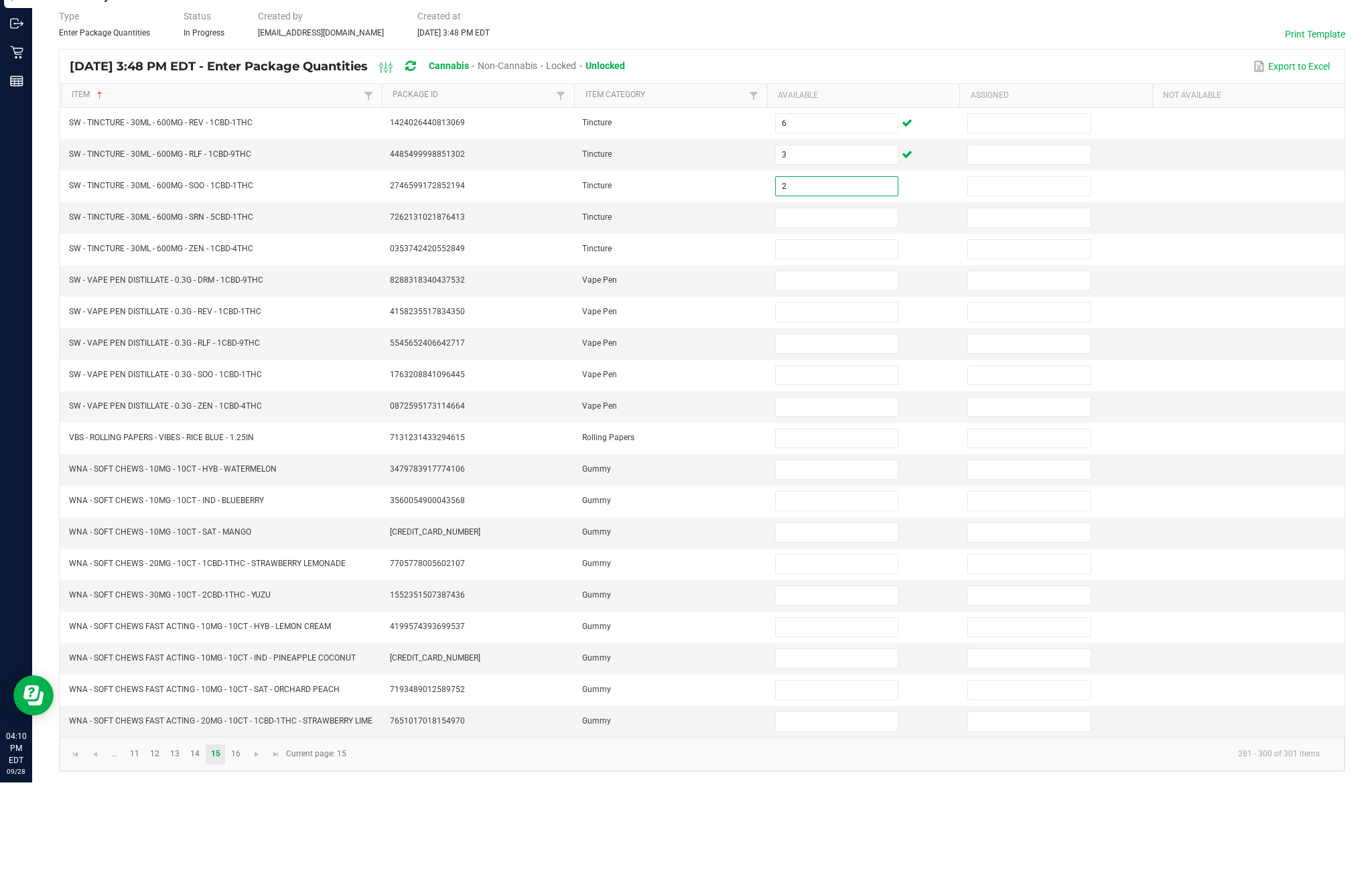
type input "2"
click at [835, 349] on input at bounding box center [837, 357] width 122 height 18
type input "3"
click at [846, 380] on input at bounding box center [837, 389] width 122 height 18
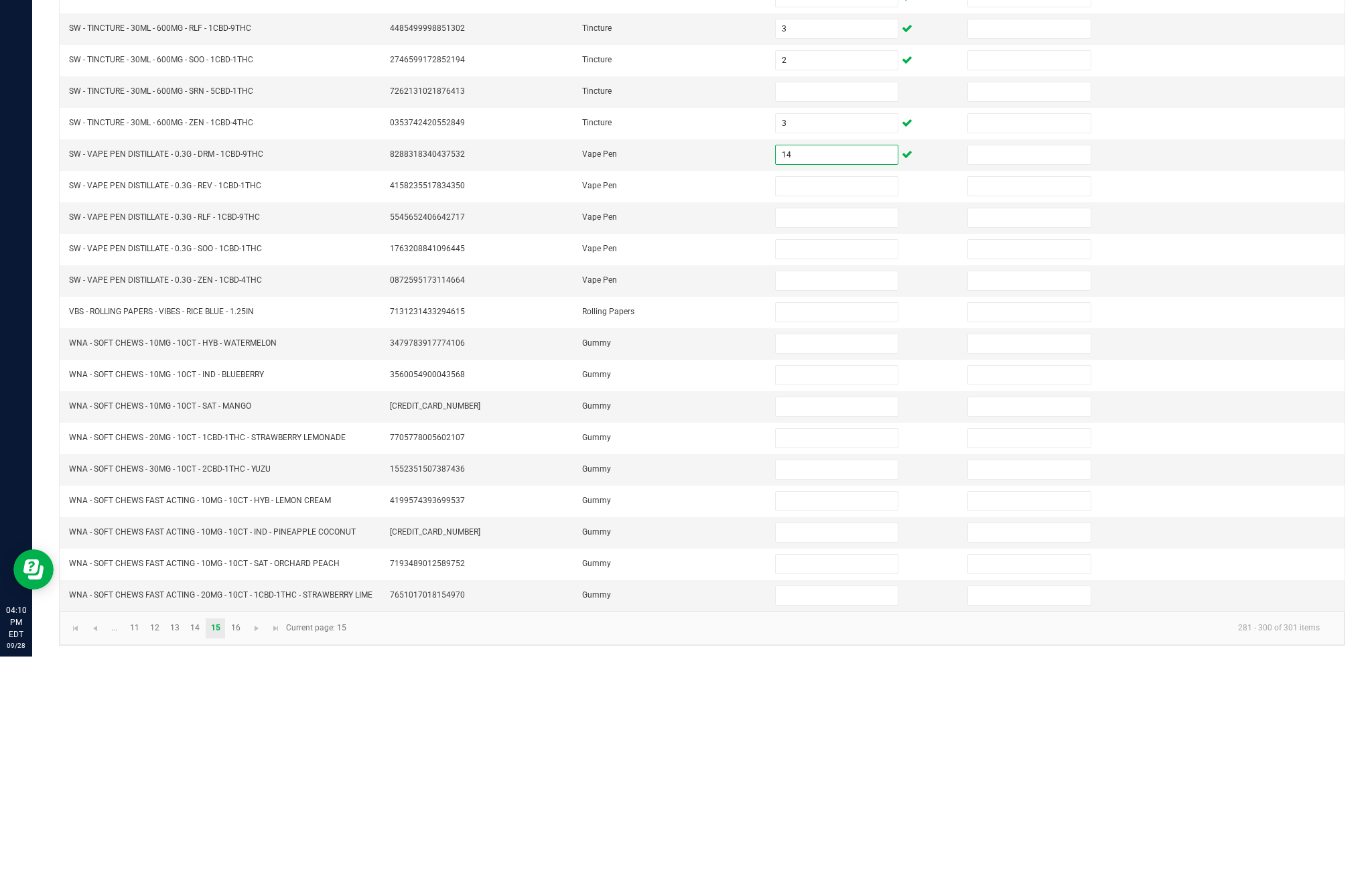
type input "14"
click at [852, 411] on input at bounding box center [837, 420] width 122 height 18
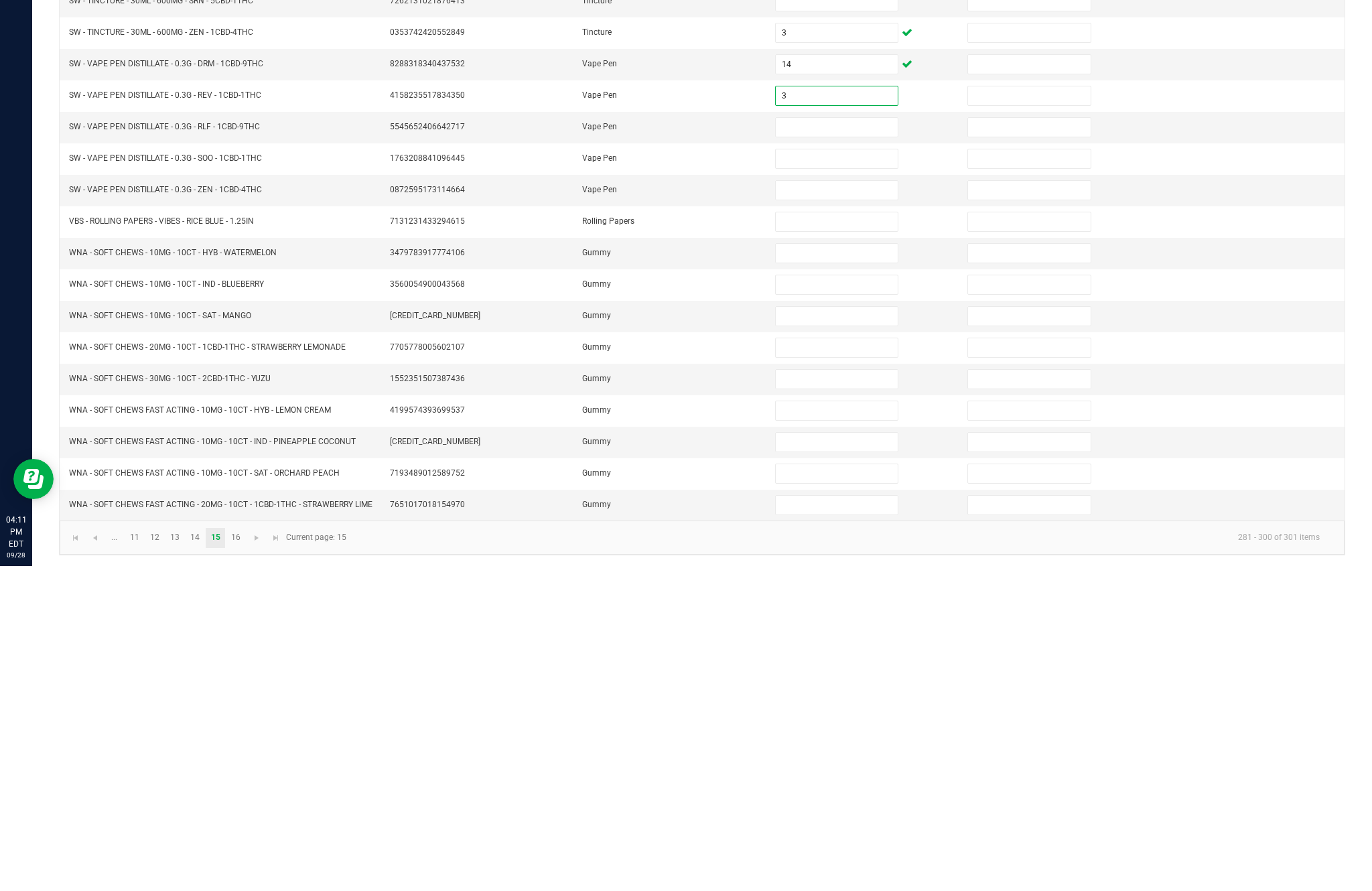
type input "3"
click at [843, 443] on input at bounding box center [837, 452] width 122 height 18
type input "13"
click at [853, 474] on input at bounding box center [837, 483] width 122 height 18
type input "18"
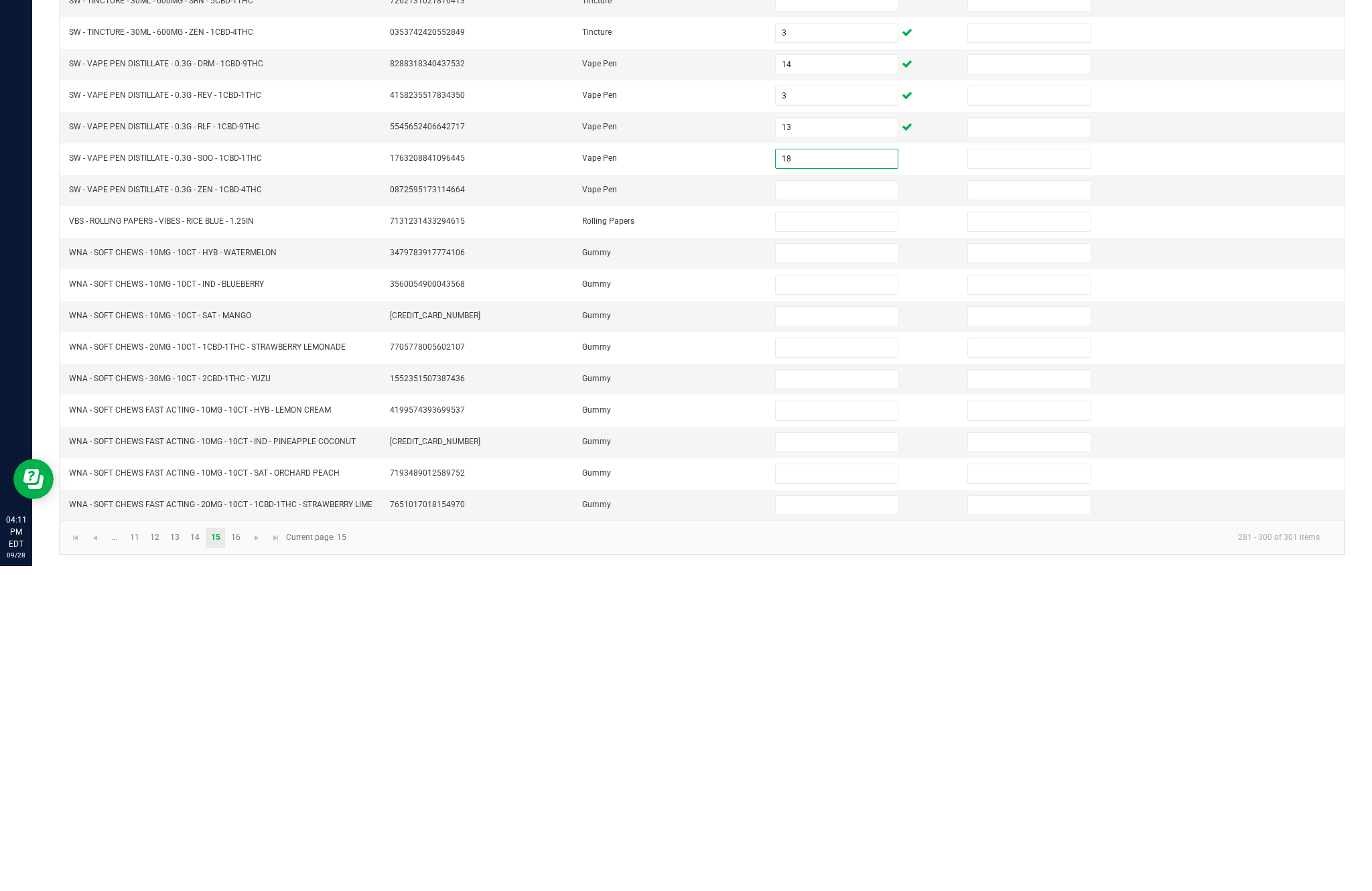
click at [826, 506] on input at bounding box center [837, 514] width 122 height 18
type input "12"
click at [839, 537] on input at bounding box center [837, 546] width 122 height 18
type input "1"
click at [840, 569] on input at bounding box center [837, 578] width 122 height 18
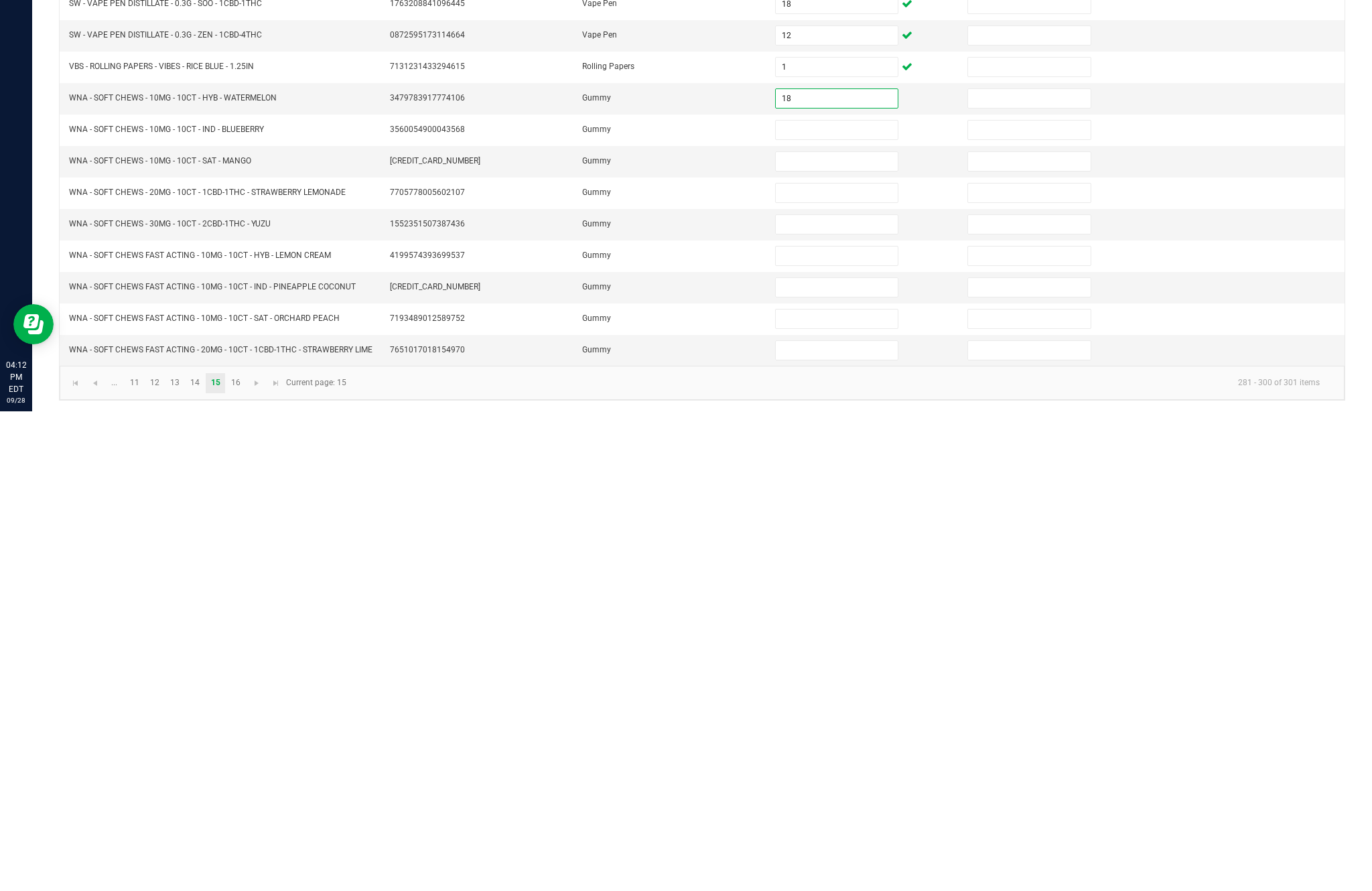
type input "18"
click at [827, 600] on input at bounding box center [837, 609] width 122 height 18
type input "16"
click at [823, 631] on input at bounding box center [837, 640] width 122 height 18
type input "26"
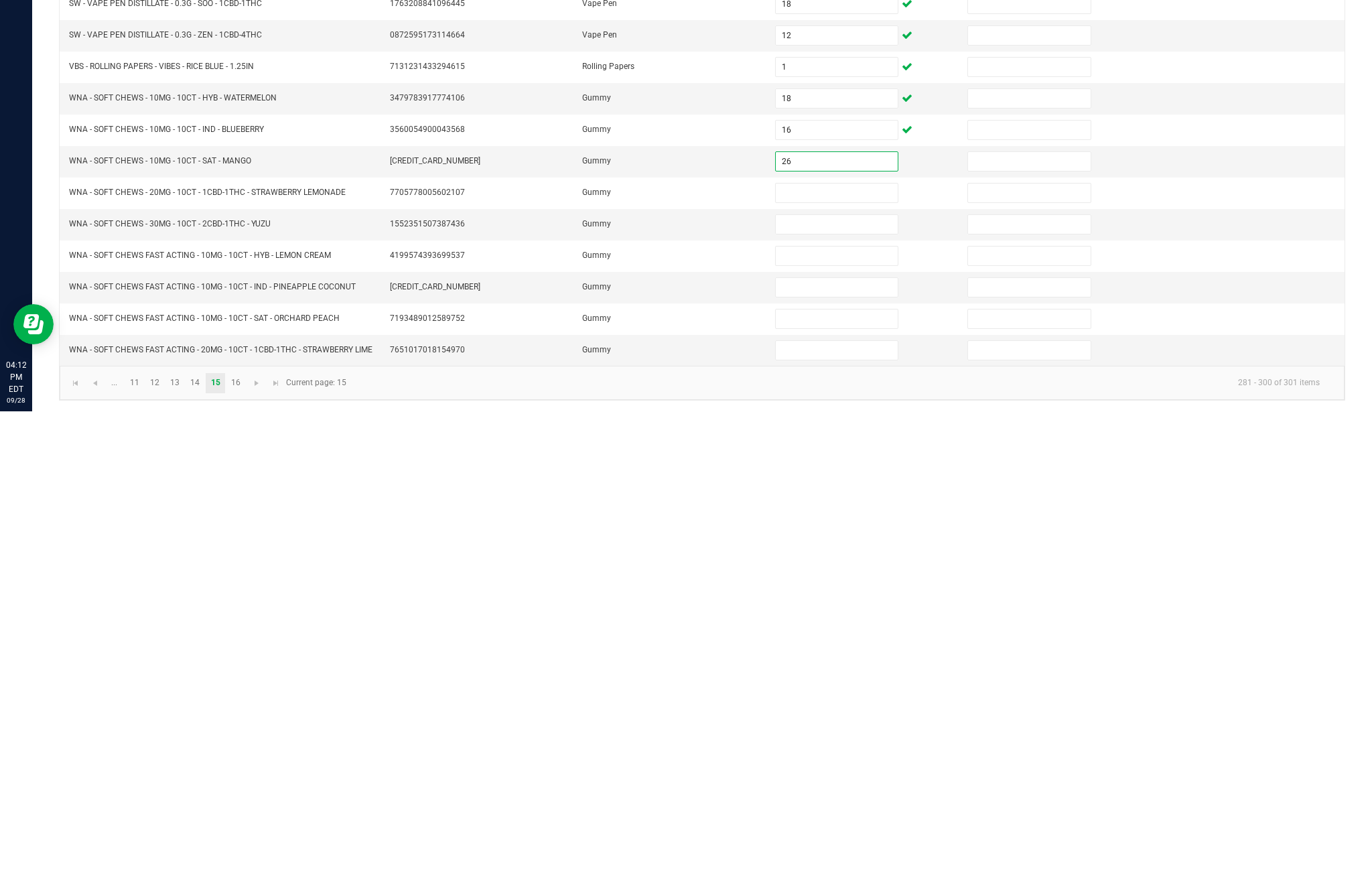
click at [860, 663] on input at bounding box center [837, 672] width 122 height 18
type input "23"
click at [853, 695] on input at bounding box center [837, 704] width 122 height 18
type input "31"
click at [833, 726] on input at bounding box center [837, 735] width 122 height 18
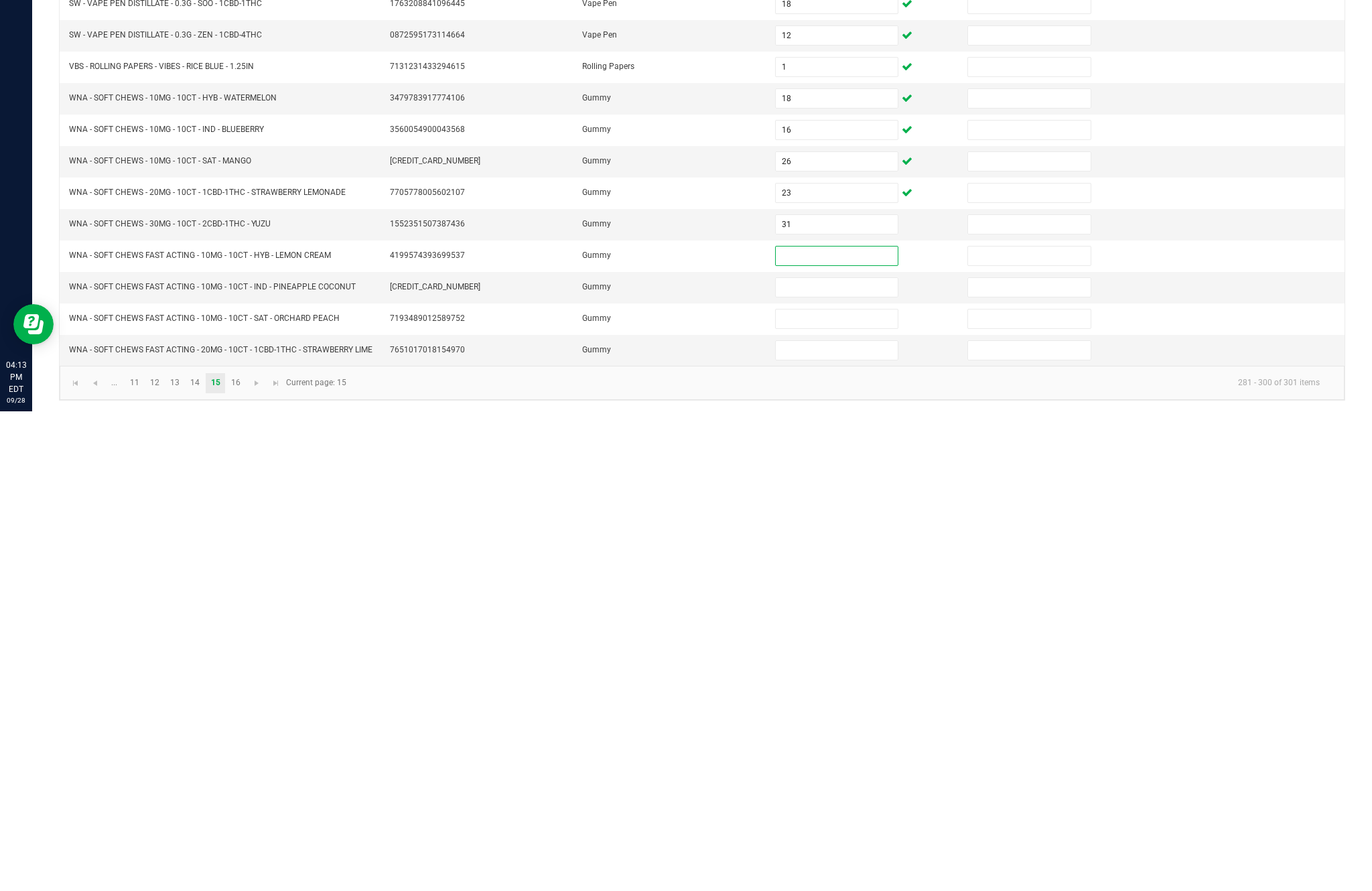
scroll to position [46, 0]
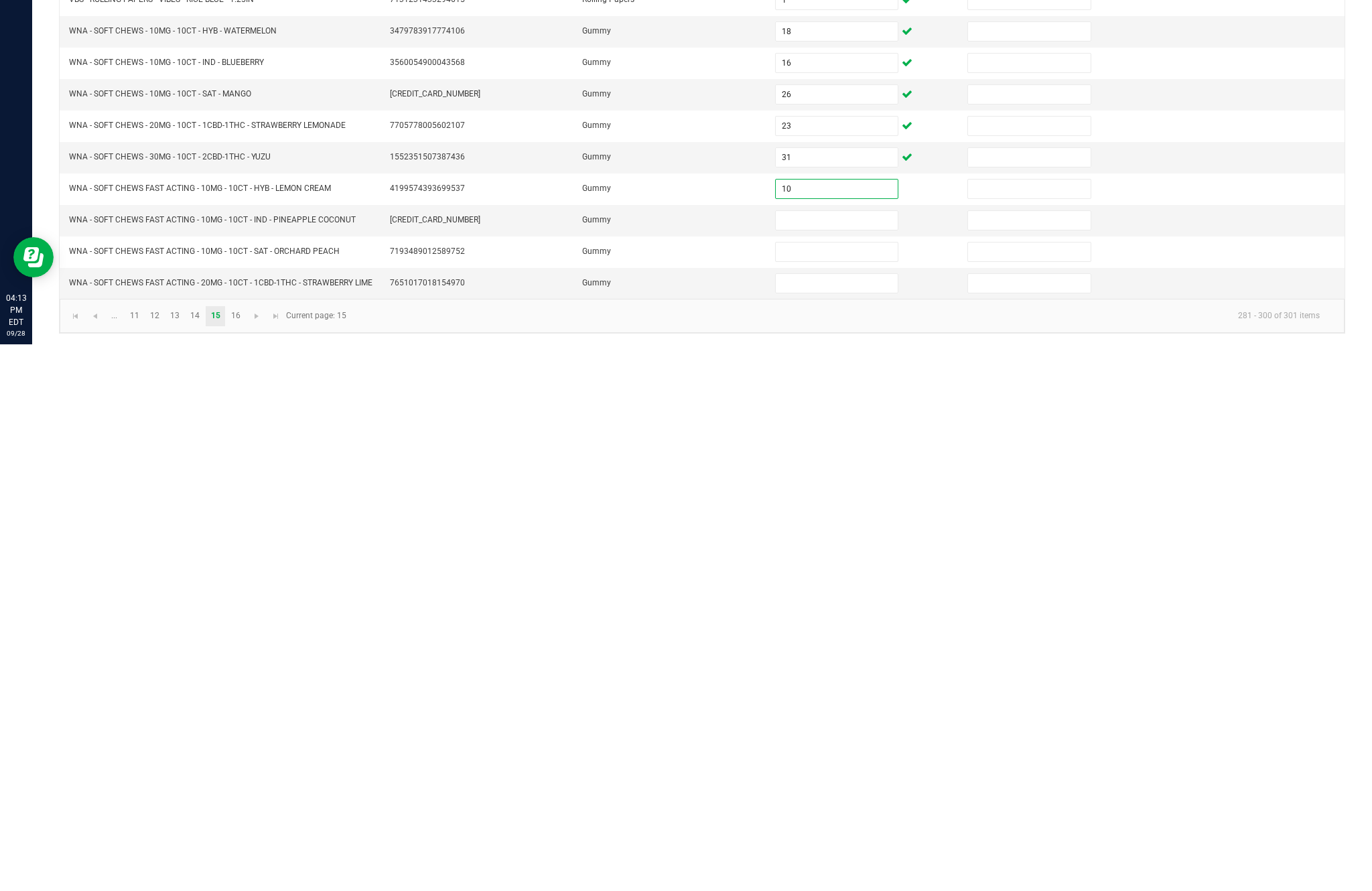
type input "10"
click at [841, 757] on input at bounding box center [837, 766] width 122 height 18
type input "20"
click at [828, 789] on input at bounding box center [837, 798] width 122 height 18
type input "34"
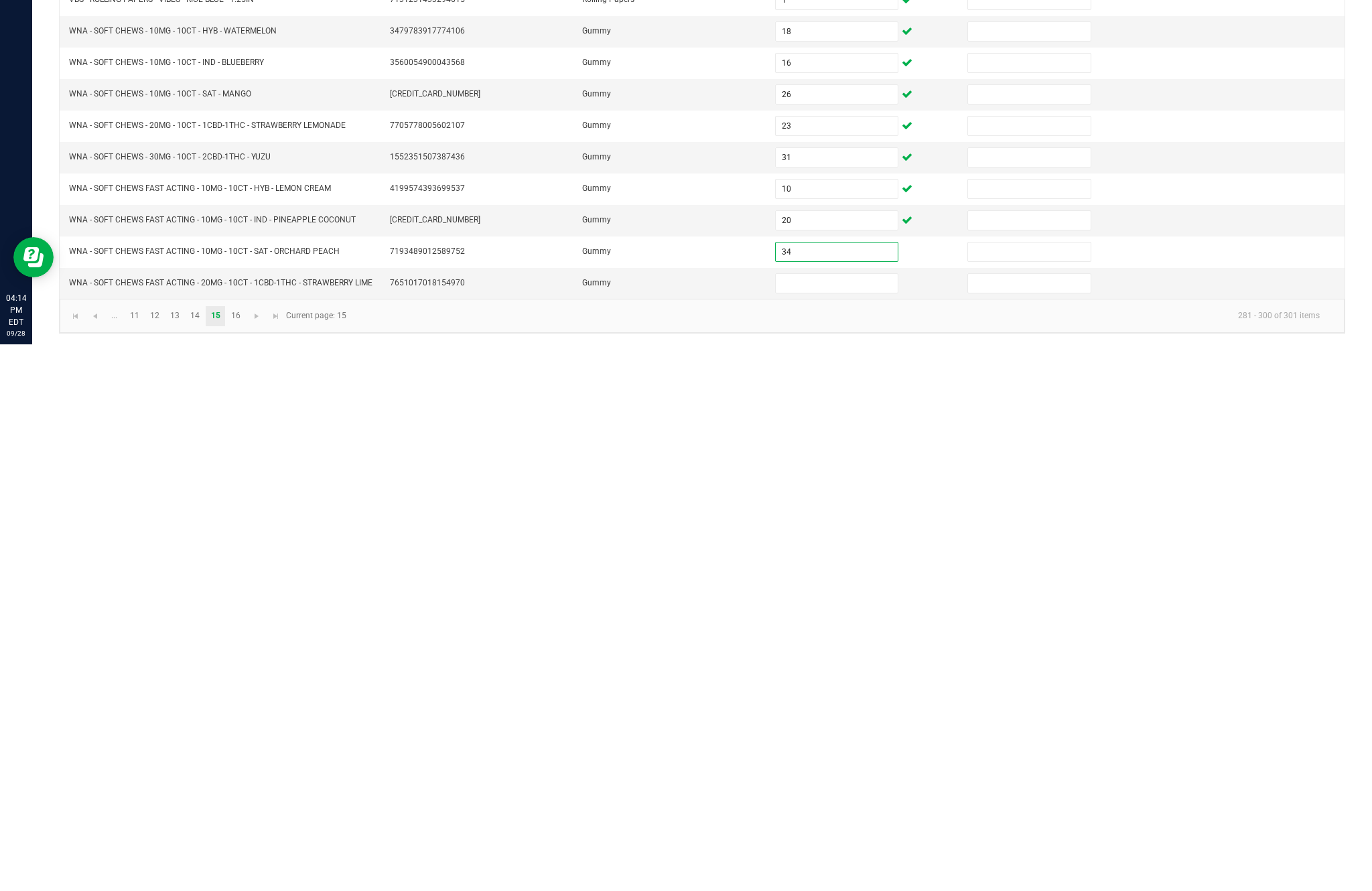
click at [829, 820] on input at bounding box center [837, 829] width 122 height 18
type input "40"
click at [245, 853] on link "16" at bounding box center [236, 862] width 19 height 20
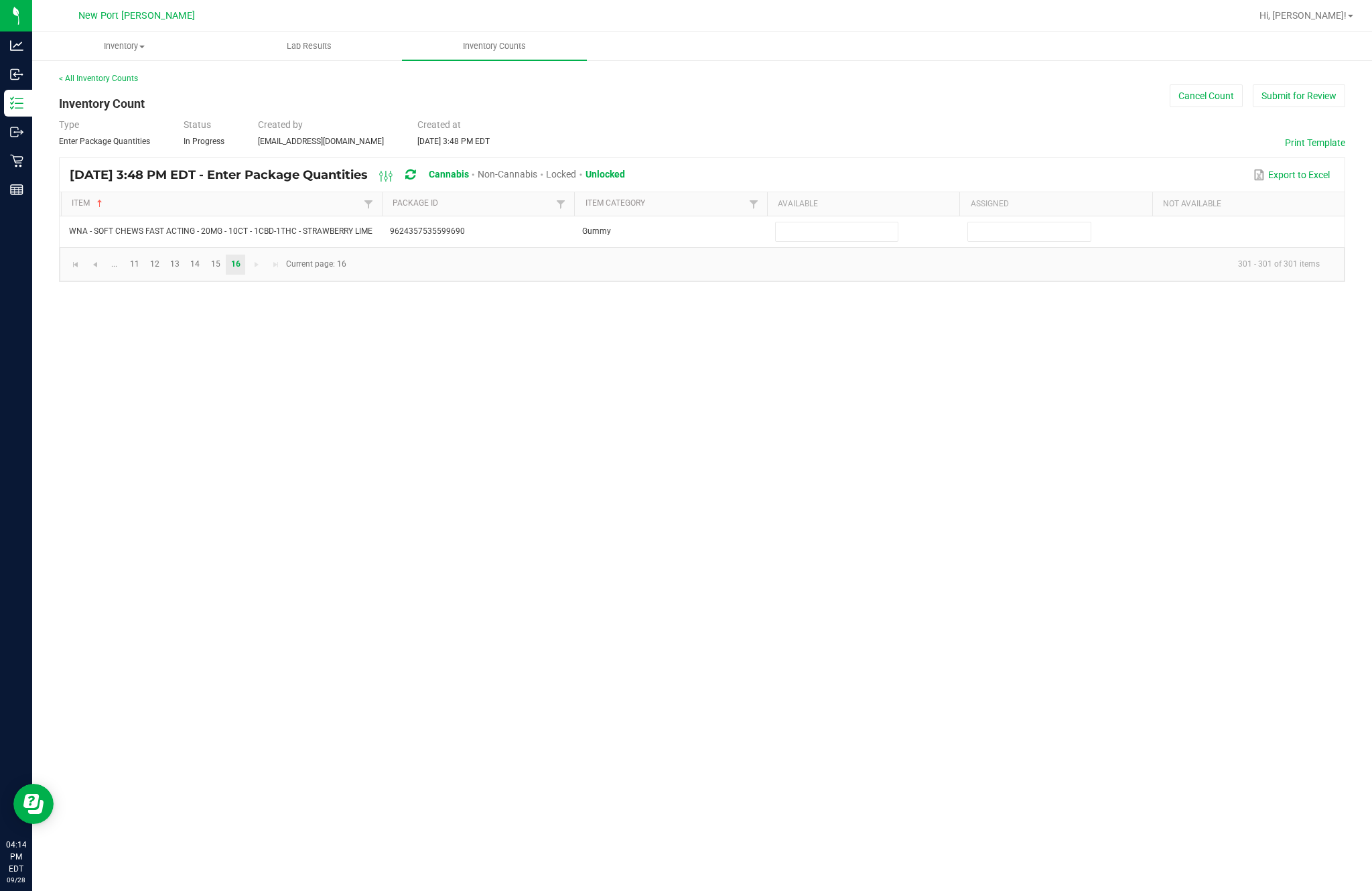
click at [813, 223] on input at bounding box center [837, 232] width 122 height 18
click at [225, 255] on link "15" at bounding box center [216, 264] width 19 height 20
type input "6"
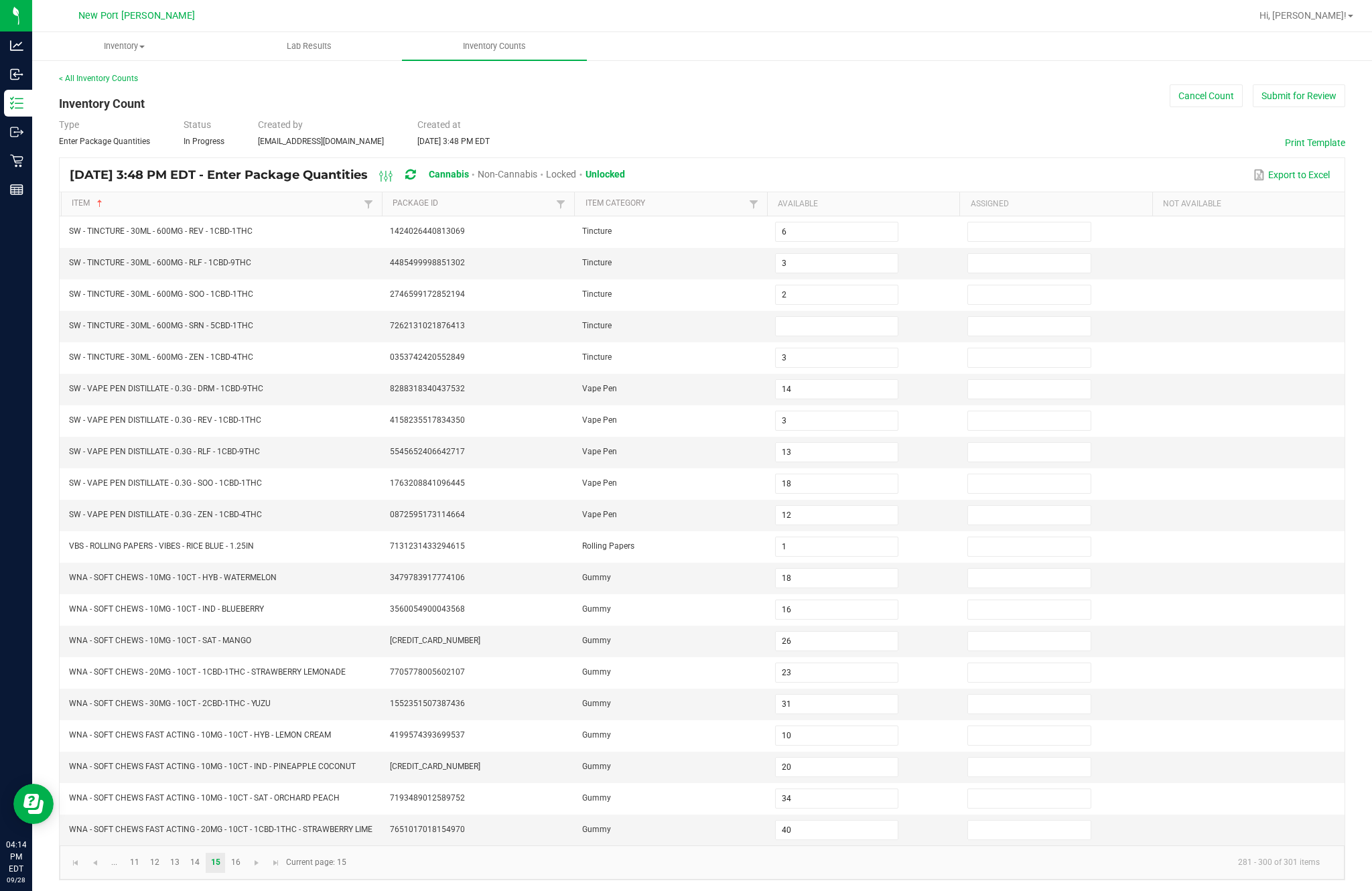
click at [830, 316] on input at bounding box center [837, 325] width 122 height 18
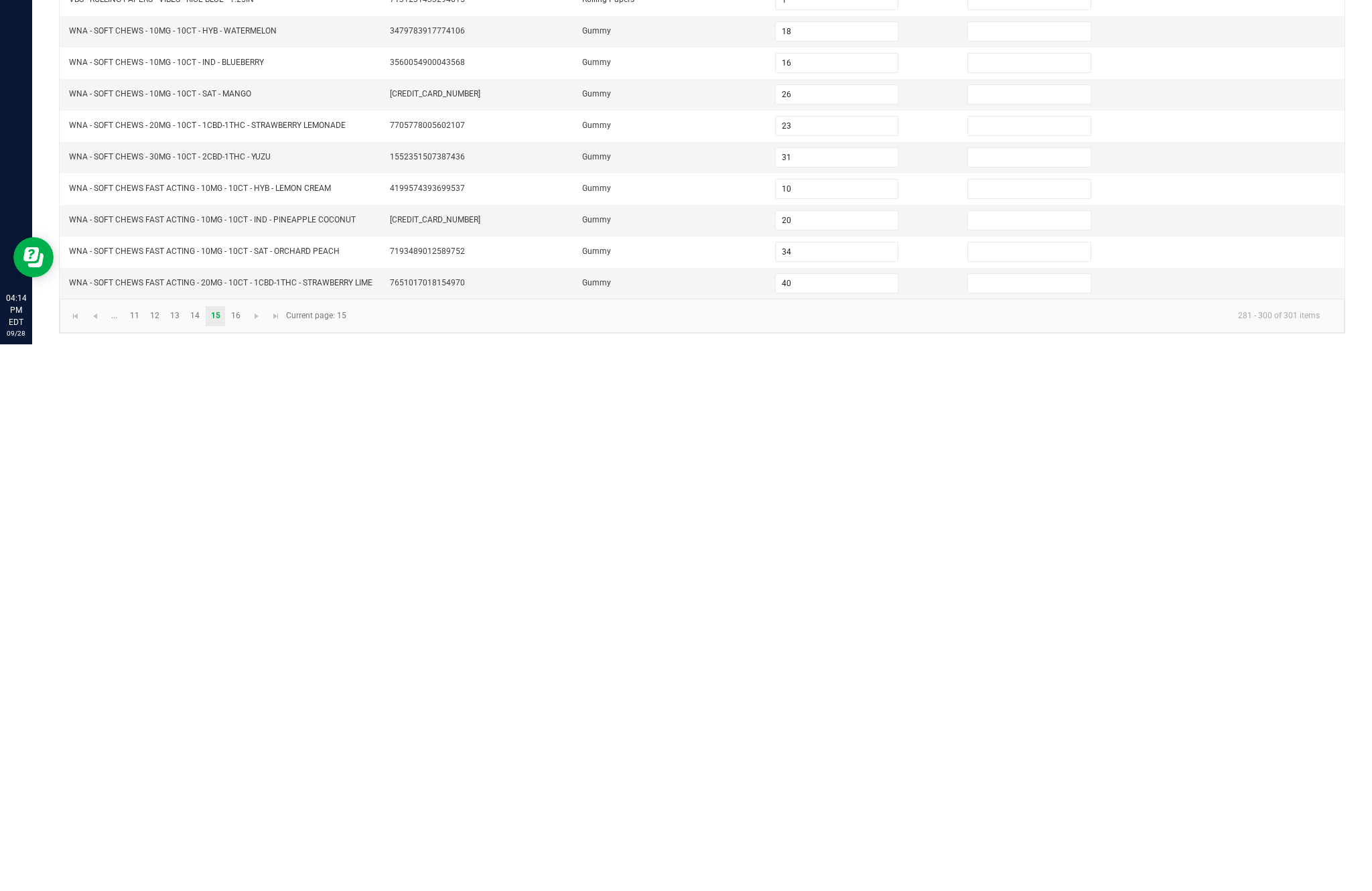
type input "3"
click at [245, 853] on link "16" at bounding box center [236, 862] width 19 height 20
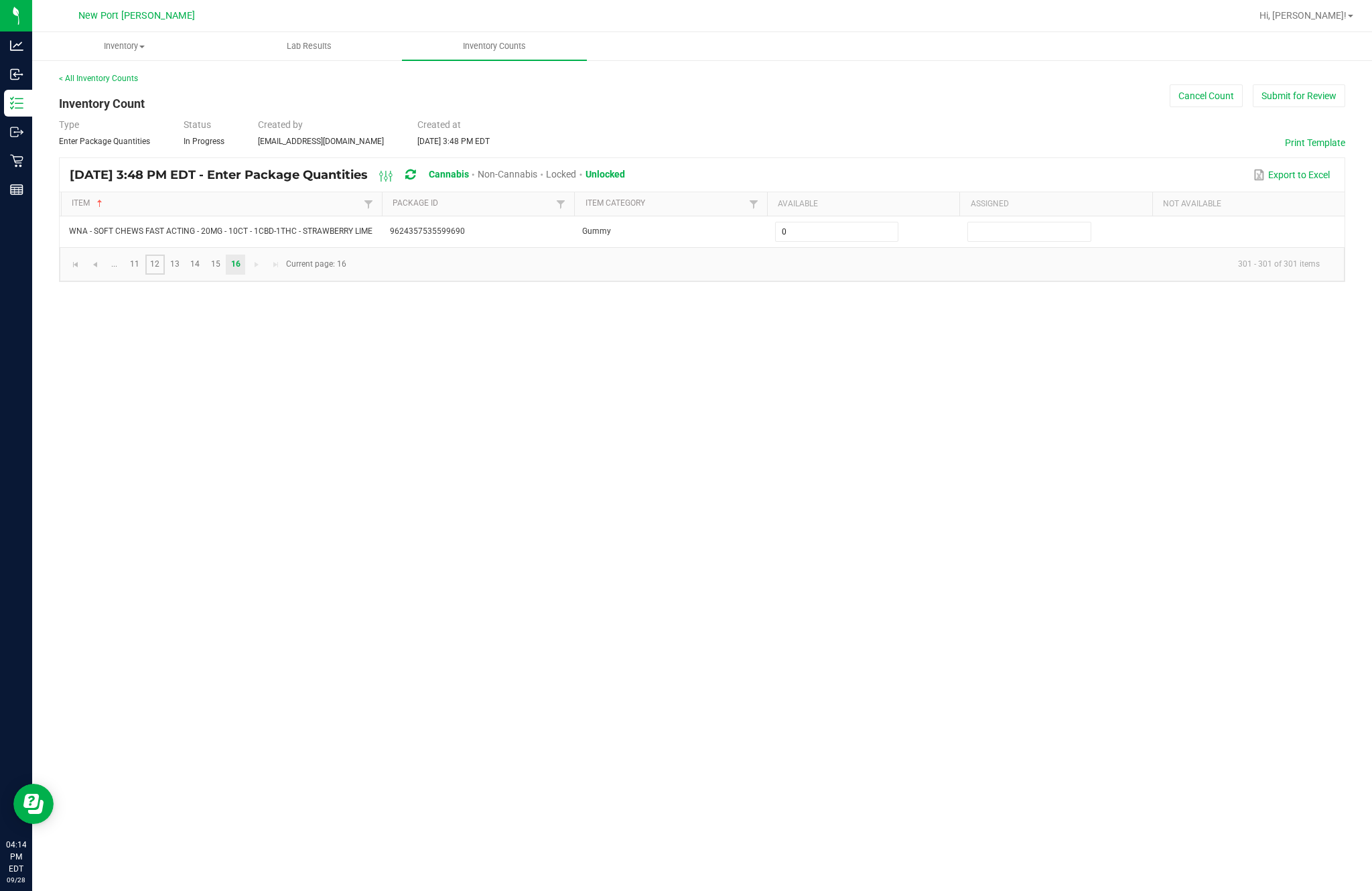
click at [163, 255] on link "12" at bounding box center [155, 264] width 19 height 20
type input "5"
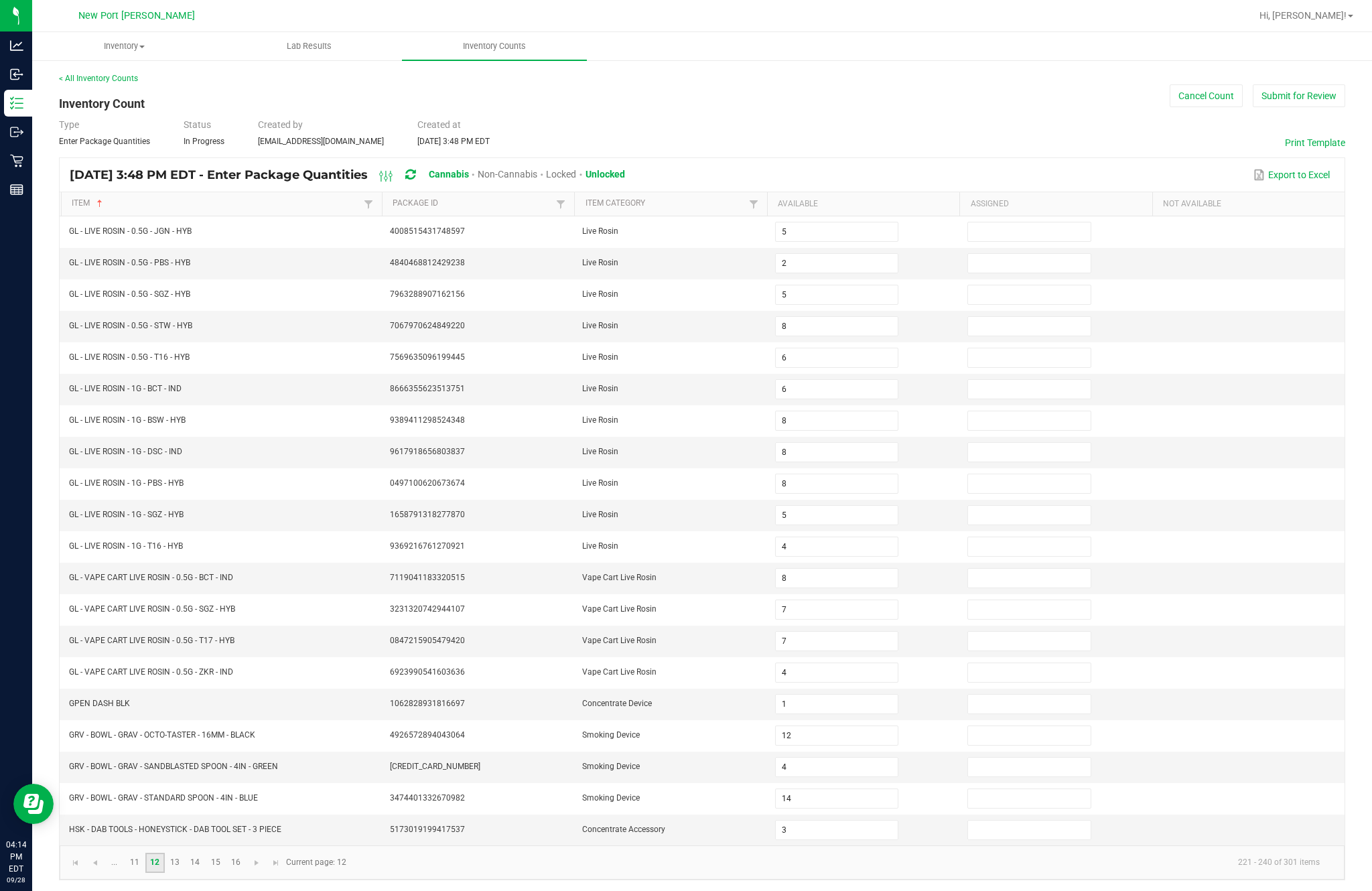
click at [165, 853] on link "12" at bounding box center [155, 862] width 19 height 20
click at [124, 853] on link "..." at bounding box center [114, 862] width 19 height 20
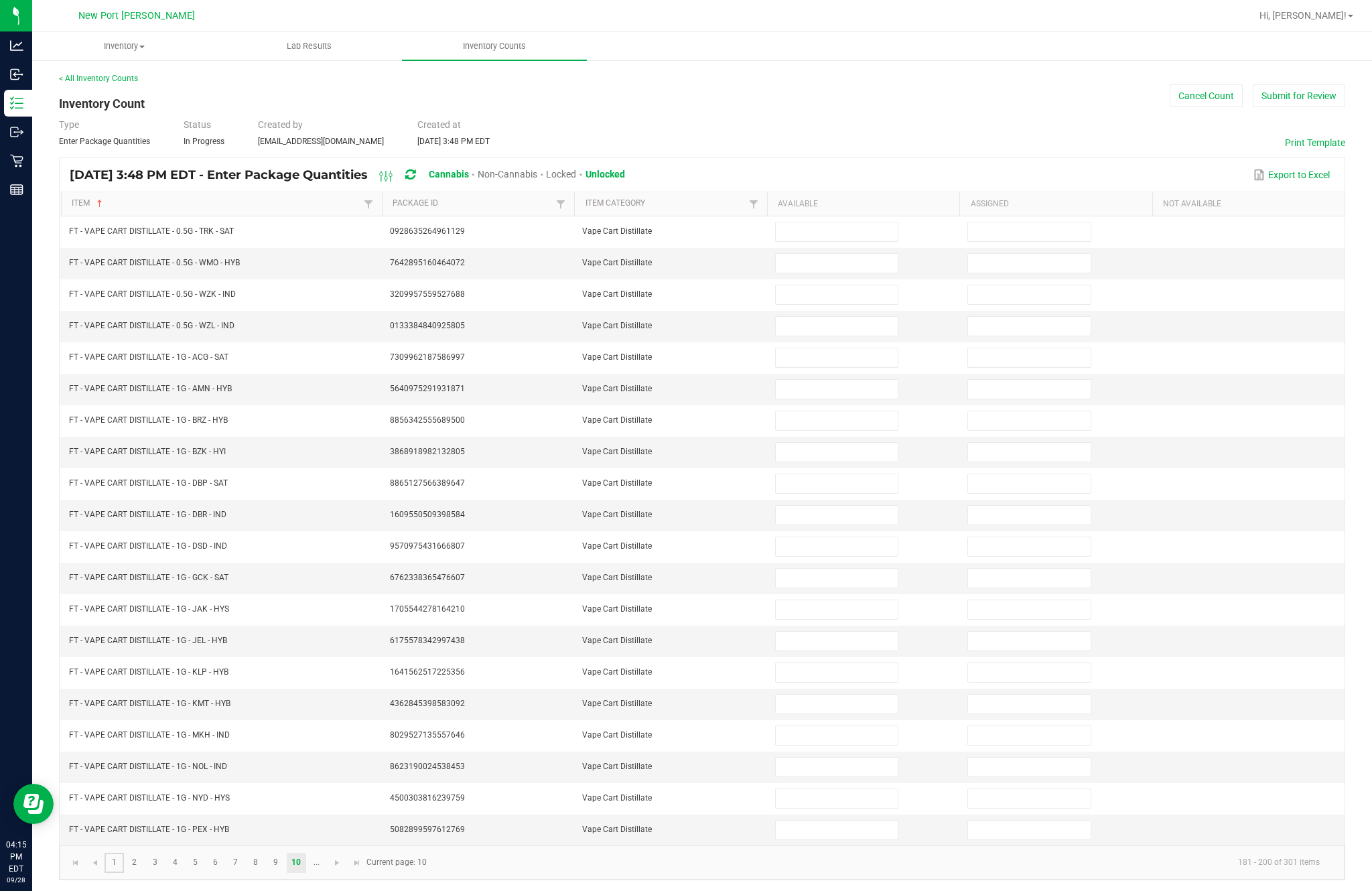
click at [124, 853] on link "1" at bounding box center [114, 862] width 19 height 20
type input "16"
type input "25"
click at [829, 254] on input at bounding box center [837, 263] width 122 height 18
type input "5"
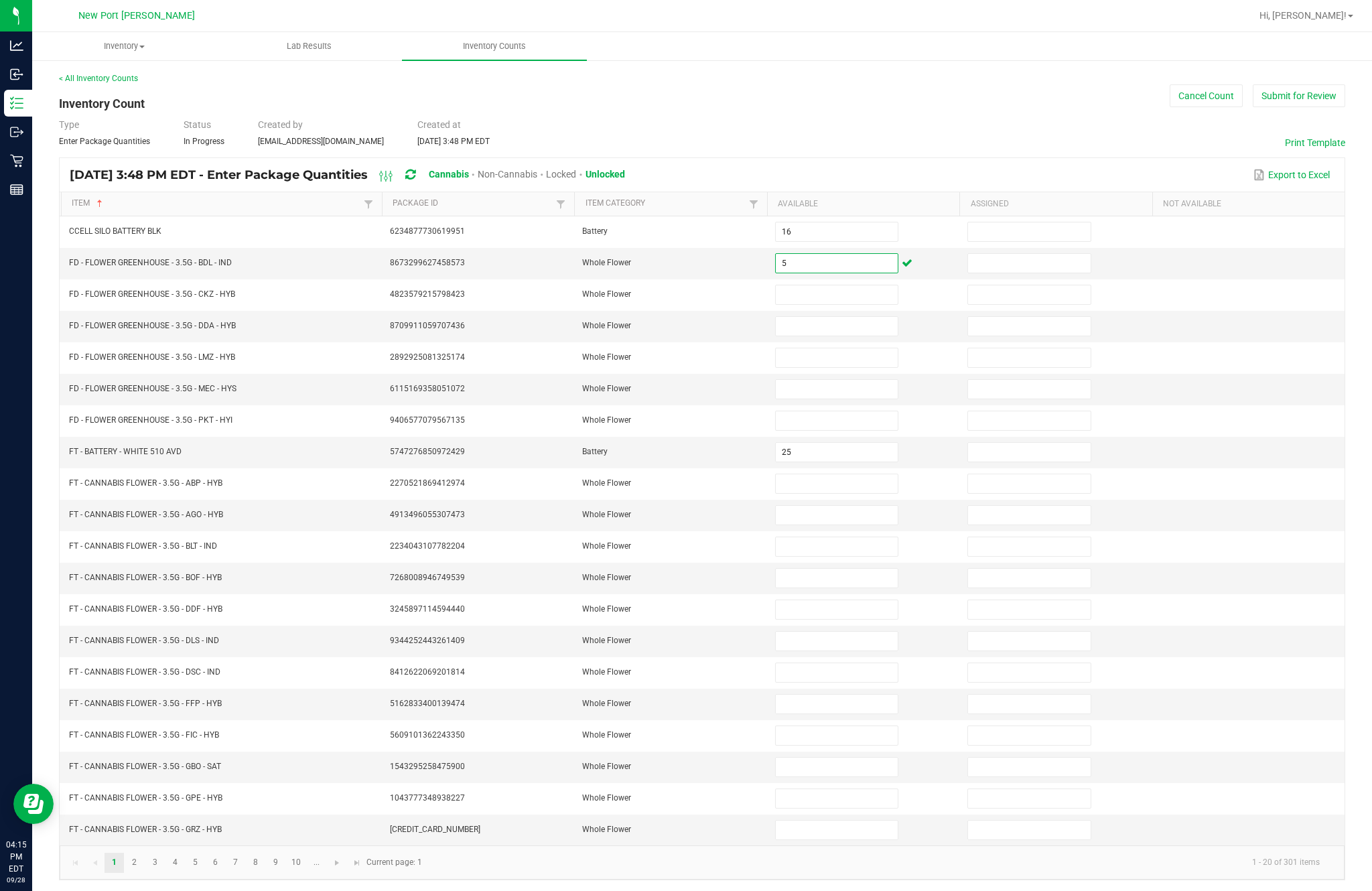
click at [839, 285] on input at bounding box center [837, 294] width 122 height 18
type input "1"
click at [843, 316] on input at bounding box center [837, 325] width 122 height 18
type input "14"
click at [831, 349] on input at bounding box center [837, 357] width 122 height 18
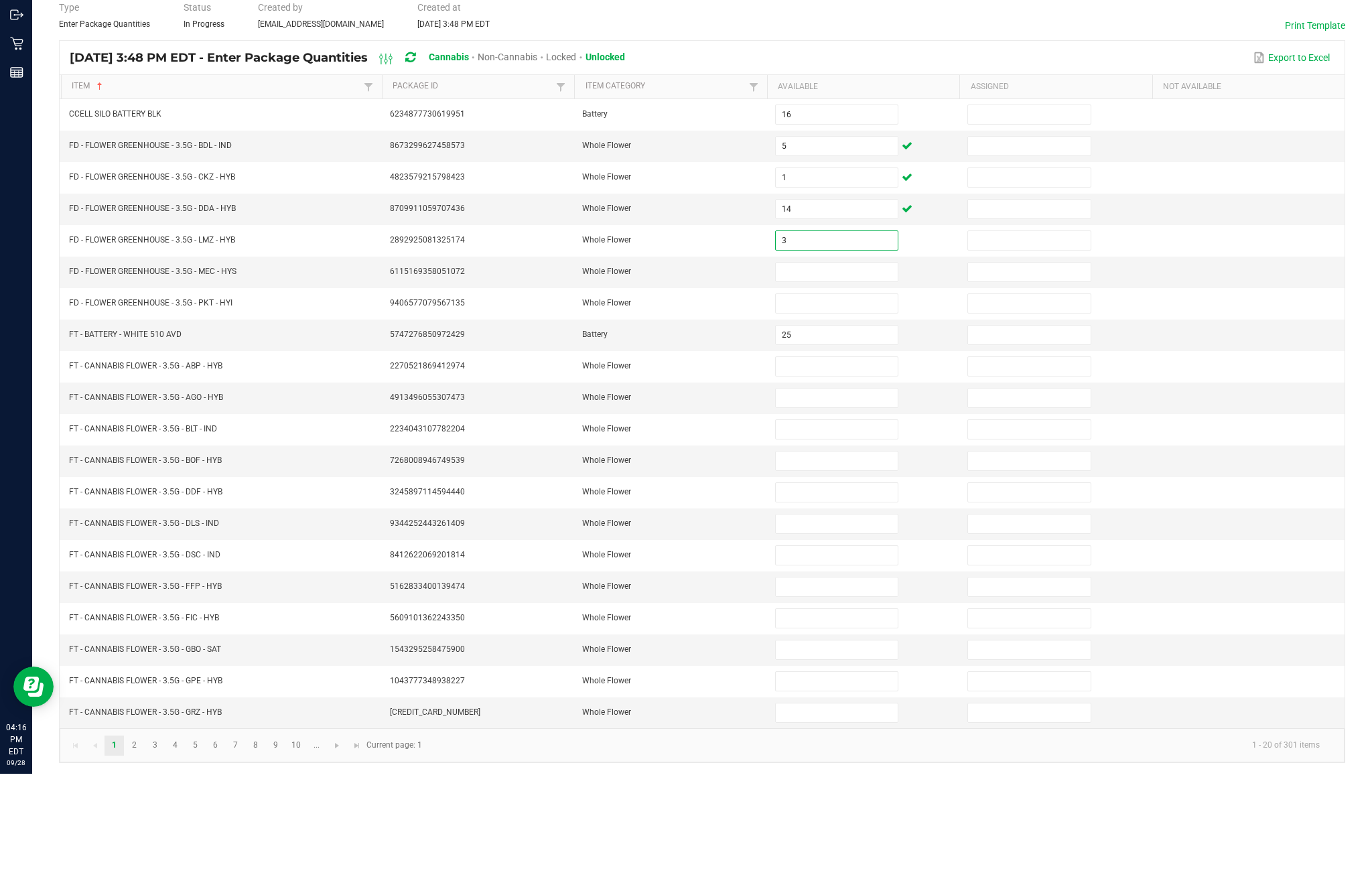
type input "3"
click at [841, 380] on input at bounding box center [837, 389] width 122 height 18
type input "2"
click at [849, 443] on input "25" at bounding box center [837, 452] width 122 height 18
type input "12"
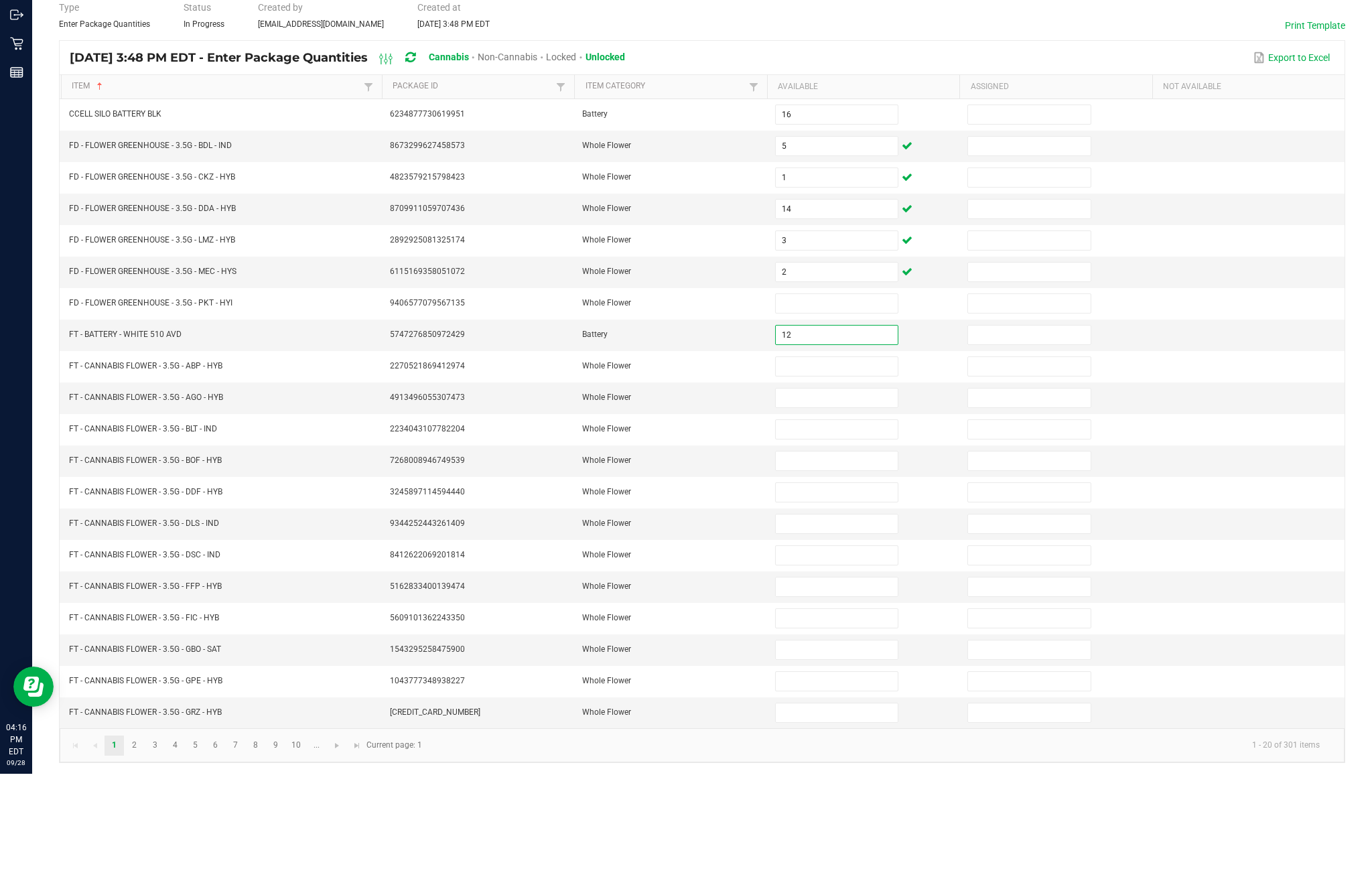
click at [832, 474] on input at bounding box center [837, 483] width 122 height 18
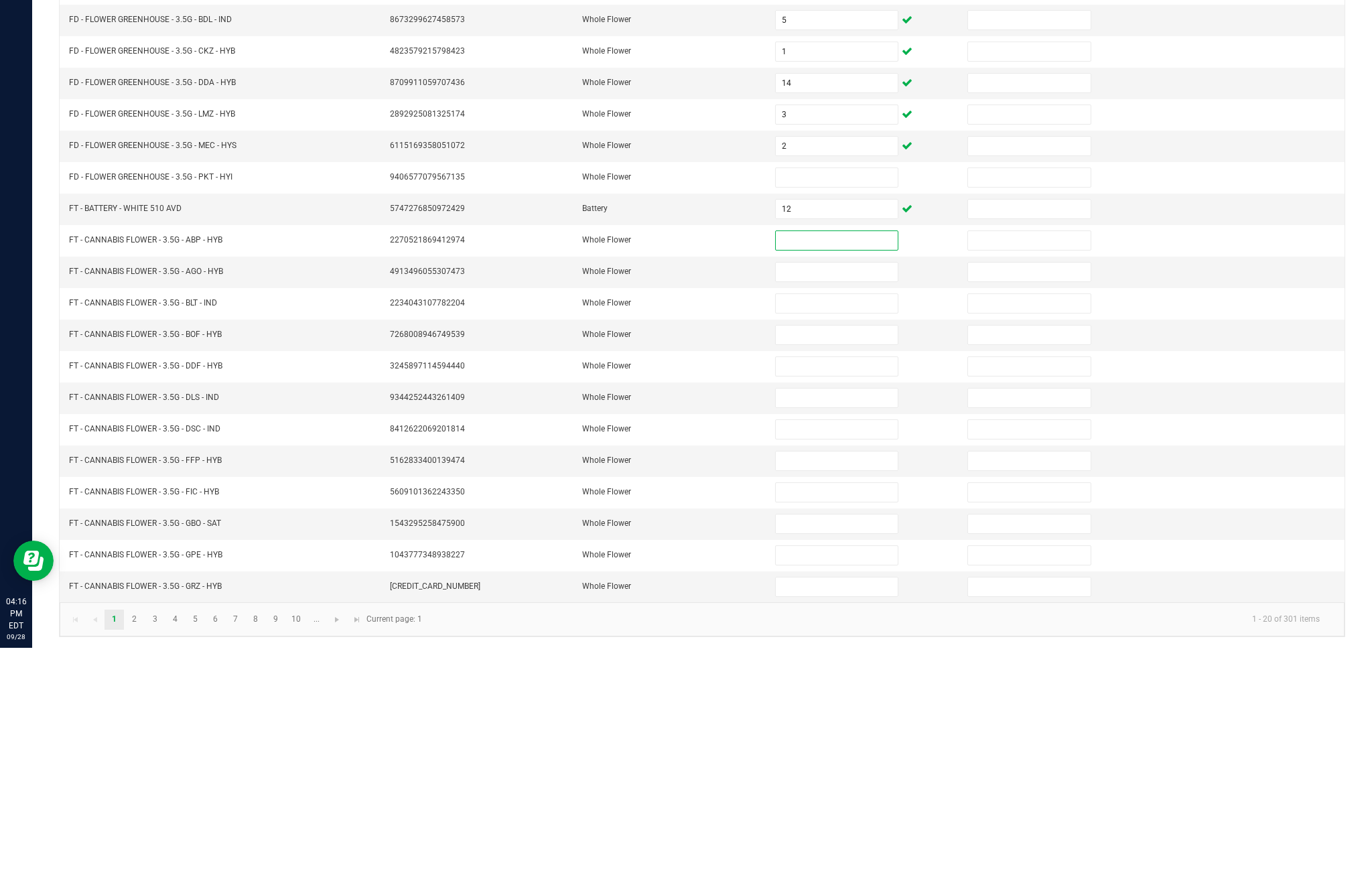
click at [835, 411] on input at bounding box center [837, 420] width 122 height 18
type input "12"
click at [854, 474] on input at bounding box center [837, 483] width 122 height 18
click at [825, 443] on input "12" at bounding box center [837, 452] width 122 height 18
type input "25"
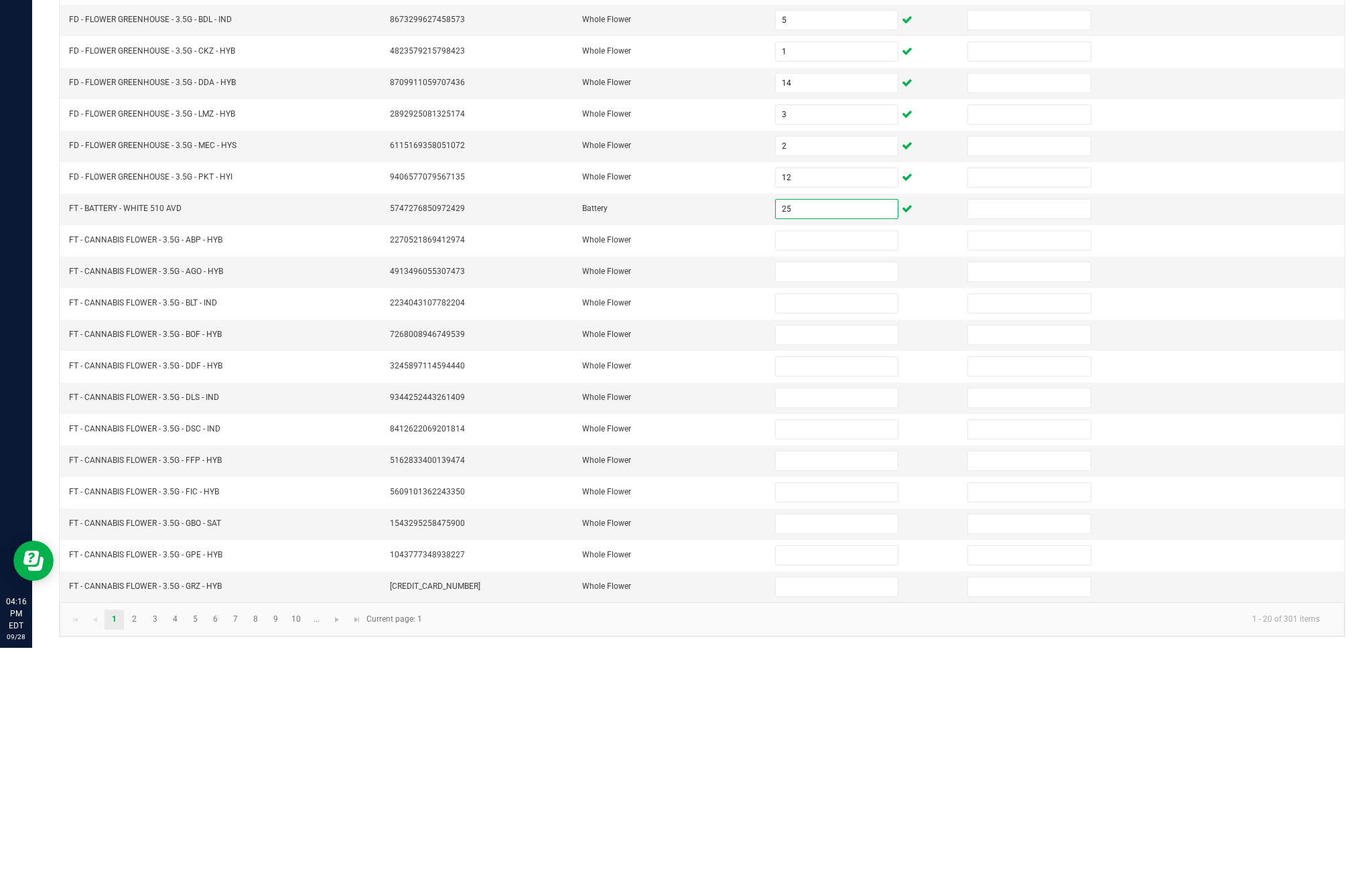
click at [853, 506] on input at bounding box center [837, 514] width 122 height 18
click at [833, 474] on input at bounding box center [837, 483] width 122 height 18
type input "19"
click at [830, 506] on input at bounding box center [837, 514] width 122 height 18
type input "14"
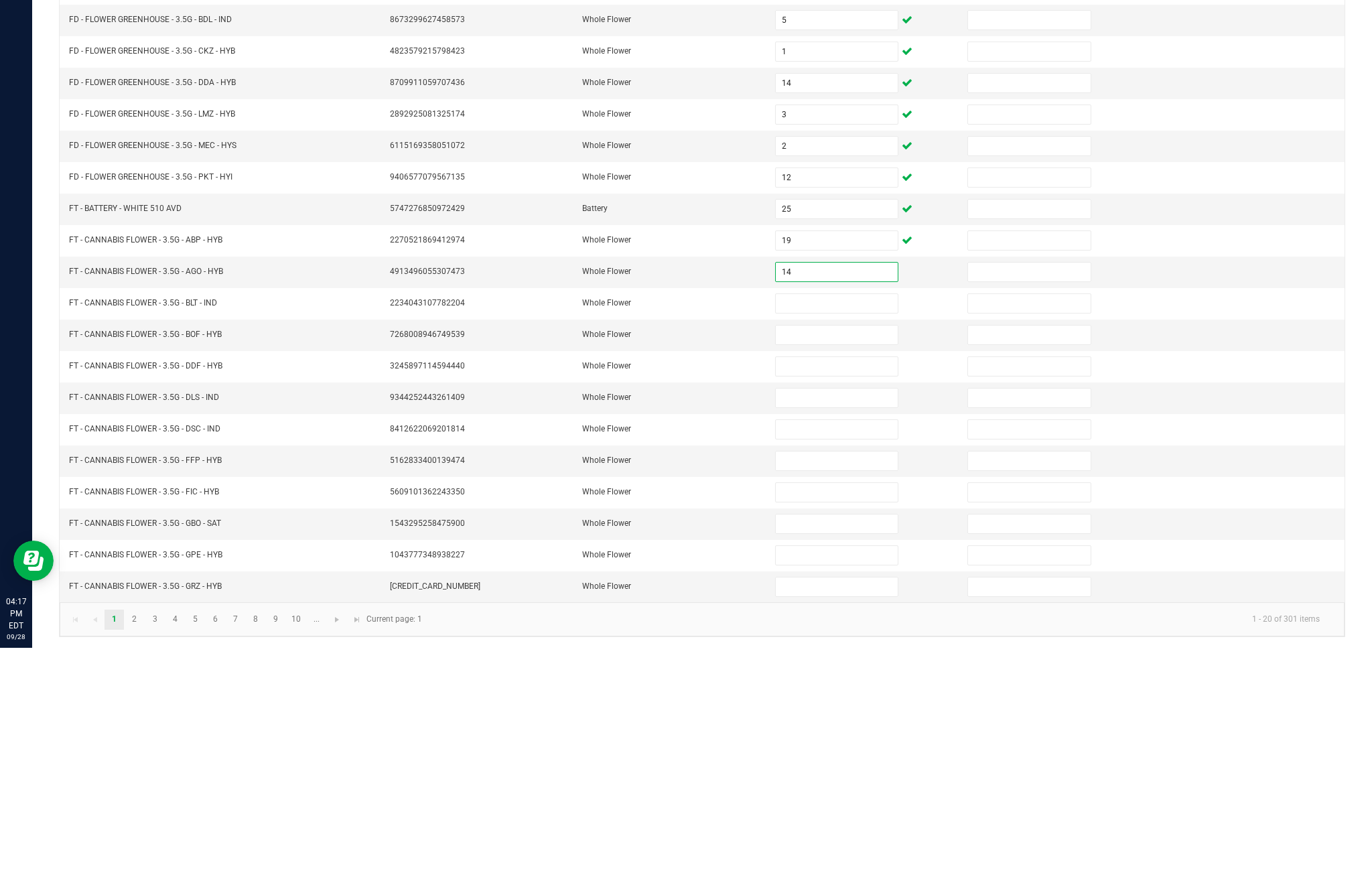
click at [848, 537] on input at bounding box center [837, 546] width 122 height 18
type input "8"
click at [841, 600] on input at bounding box center [837, 609] width 122 height 18
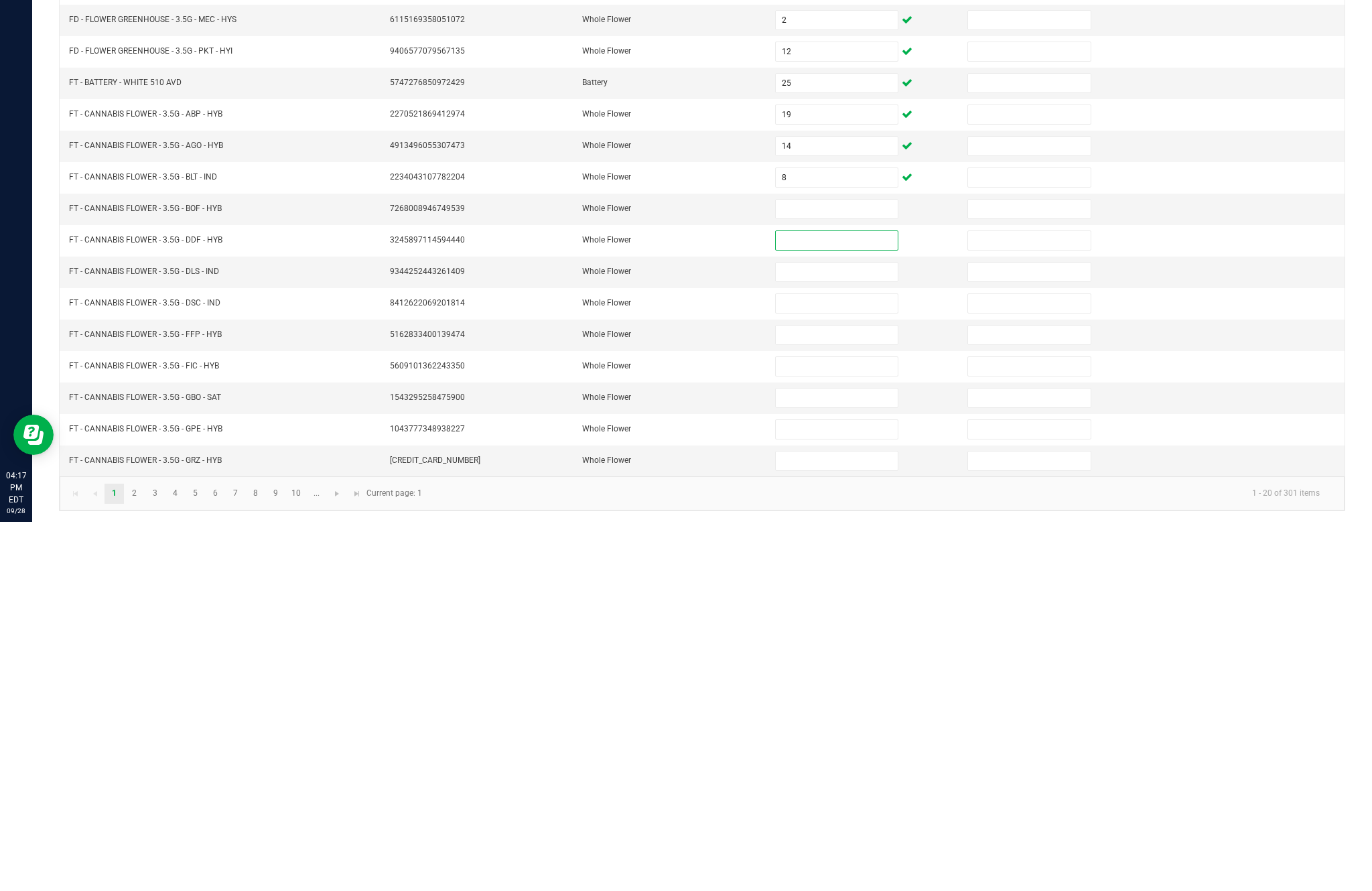
click at [841, 569] on input at bounding box center [837, 578] width 122 height 18
type input "4"
click at [847, 600] on input at bounding box center [837, 609] width 122 height 18
type input "12"
click at [845, 631] on input at bounding box center [837, 640] width 122 height 18
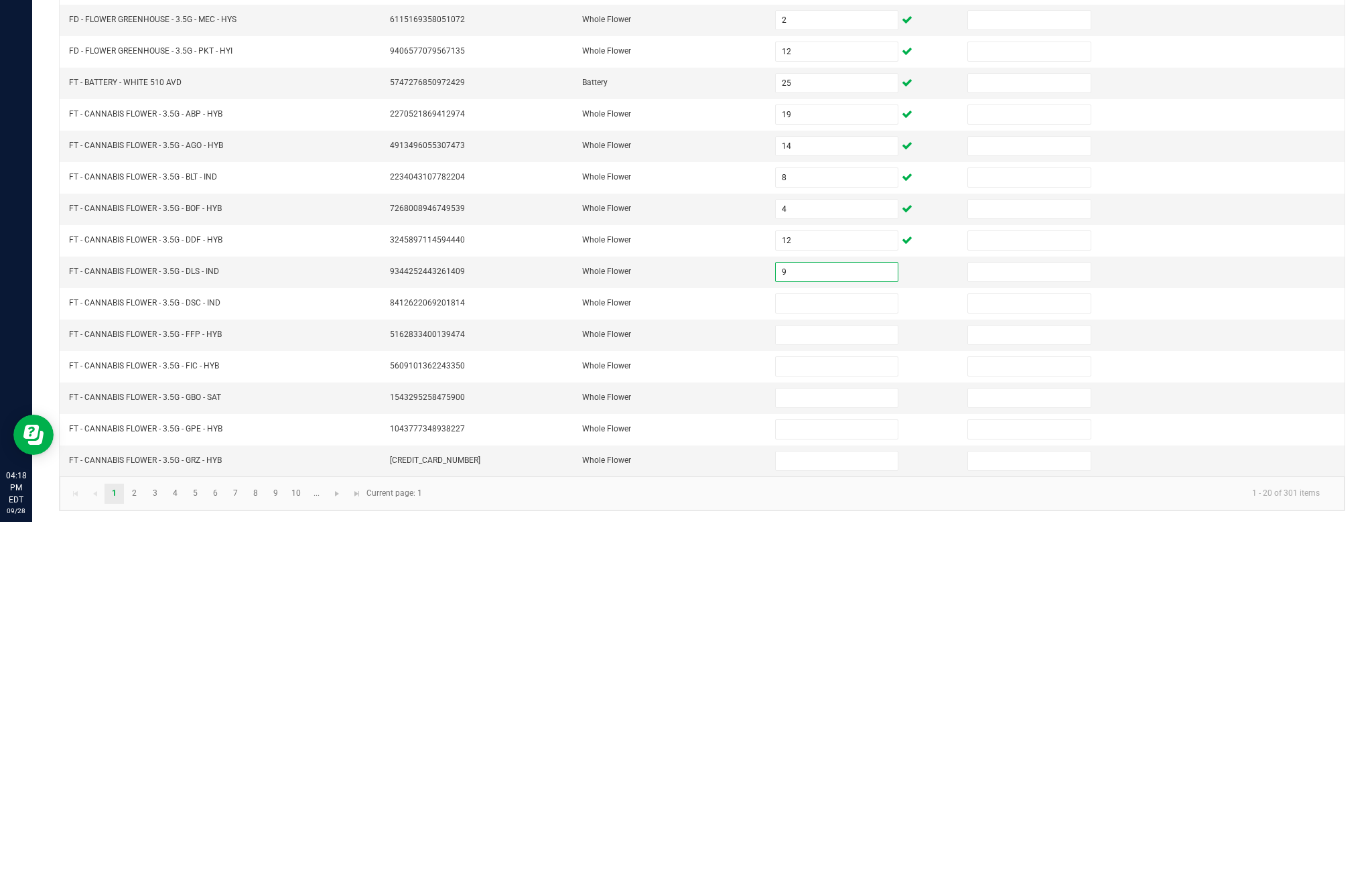
type input "9"
click at [830, 663] on input at bounding box center [837, 672] width 122 height 18
type input "6"
type input "8"
click at [831, 695] on input at bounding box center [837, 704] width 122 height 18
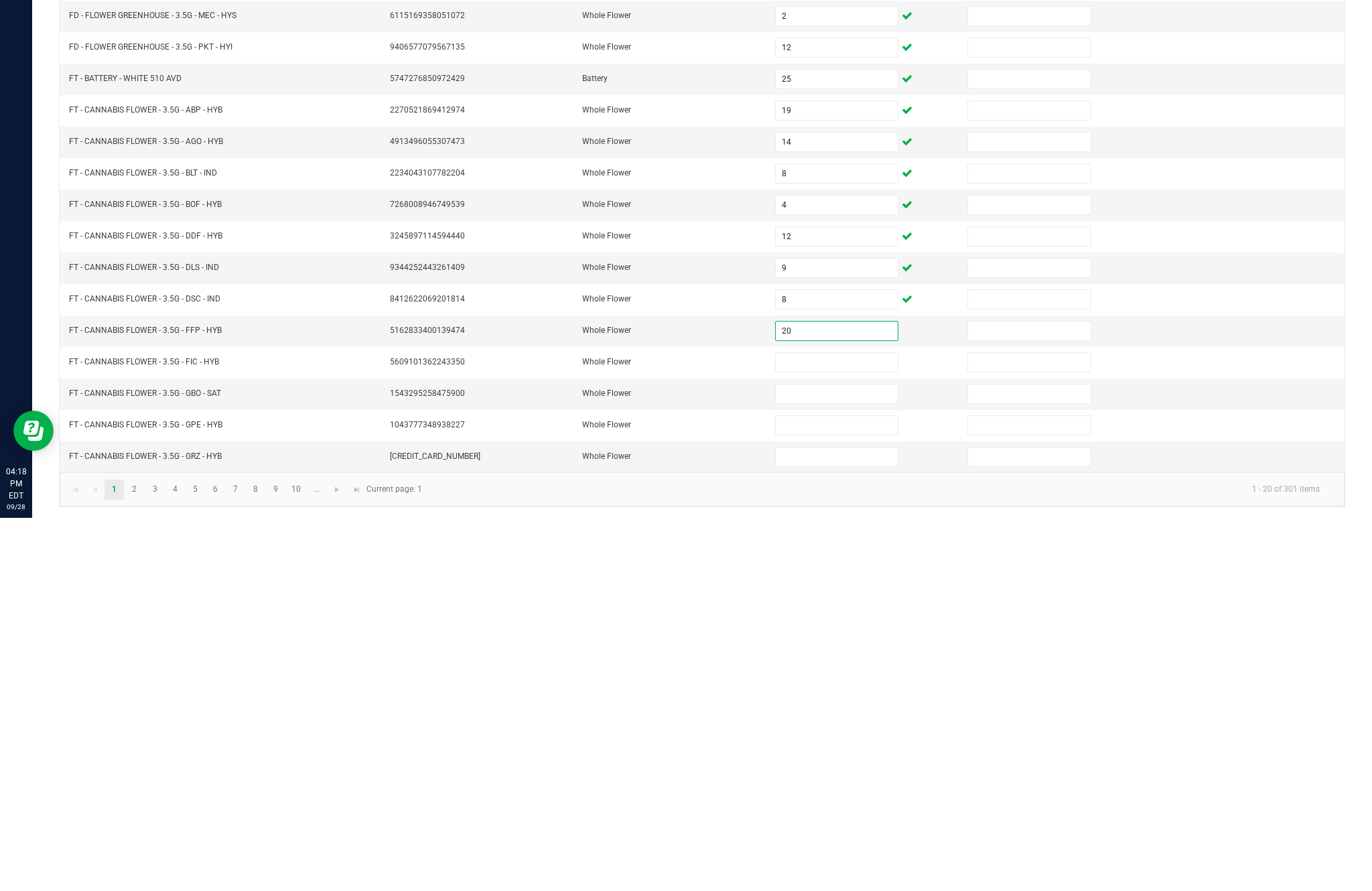
type input "20"
click at [822, 726] on input at bounding box center [837, 735] width 122 height 18
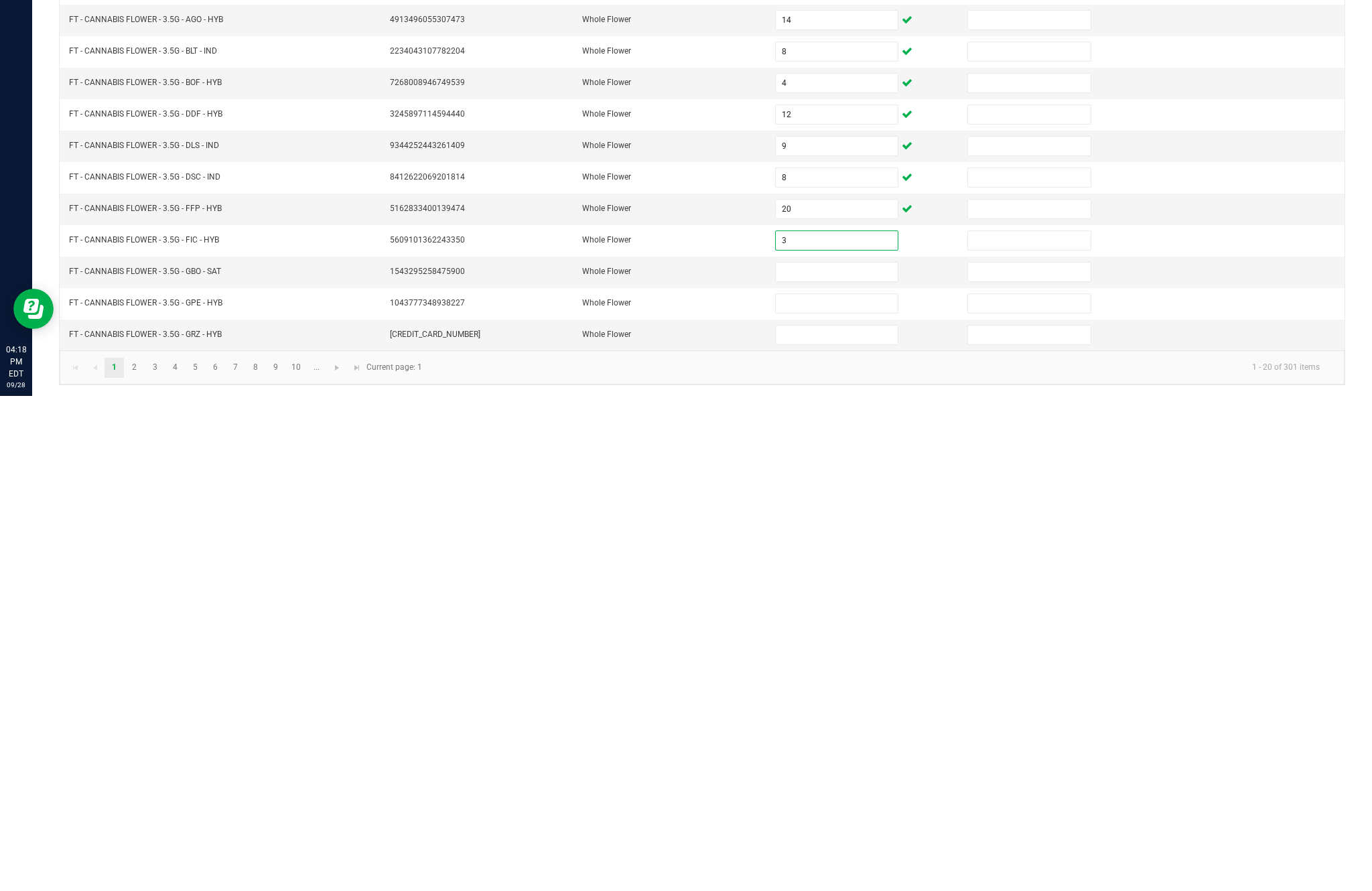
type input "3"
click at [853, 757] on input at bounding box center [837, 766] width 122 height 18
type input "20"
click at [829, 789] on input at bounding box center [837, 798] width 122 height 18
type input "6"
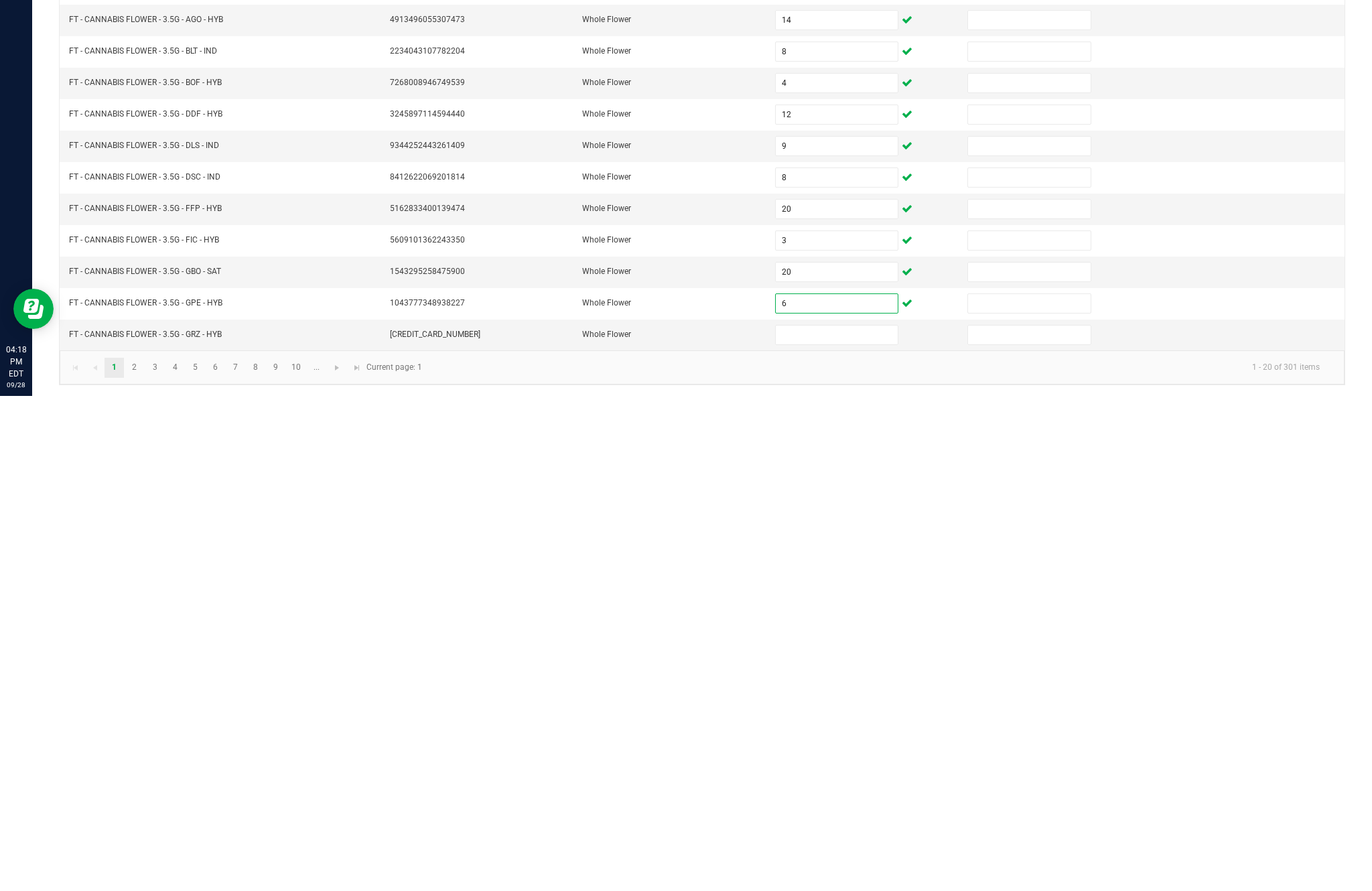
click at [834, 820] on input at bounding box center [837, 829] width 122 height 18
type input "1"
click at [144, 853] on link "2" at bounding box center [134, 862] width 19 height 20
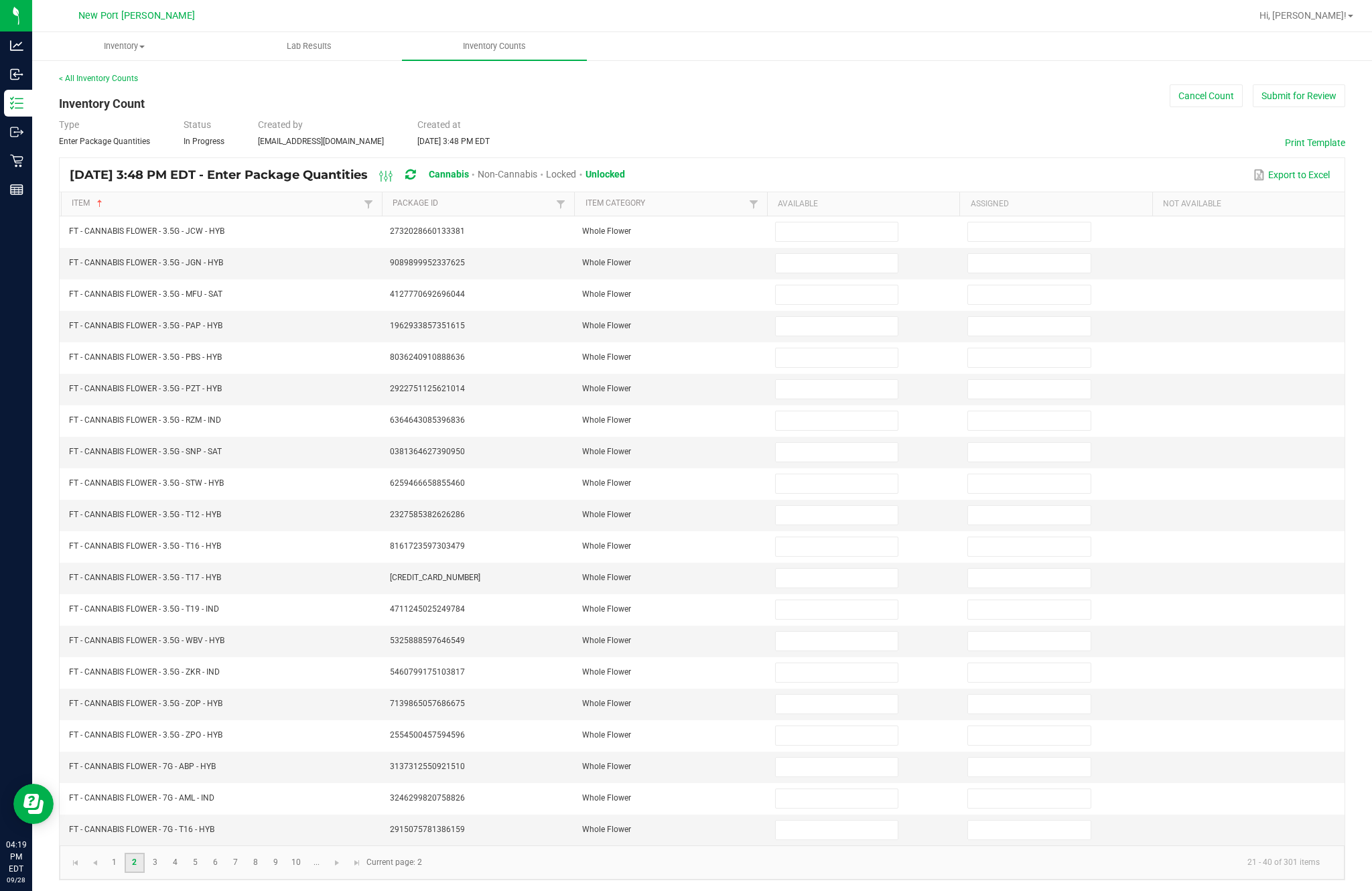
scroll to position [0, 0]
click at [839, 241] on input at bounding box center [837, 232] width 122 height 18
type input "4"
click at [859, 272] on input at bounding box center [837, 263] width 122 height 18
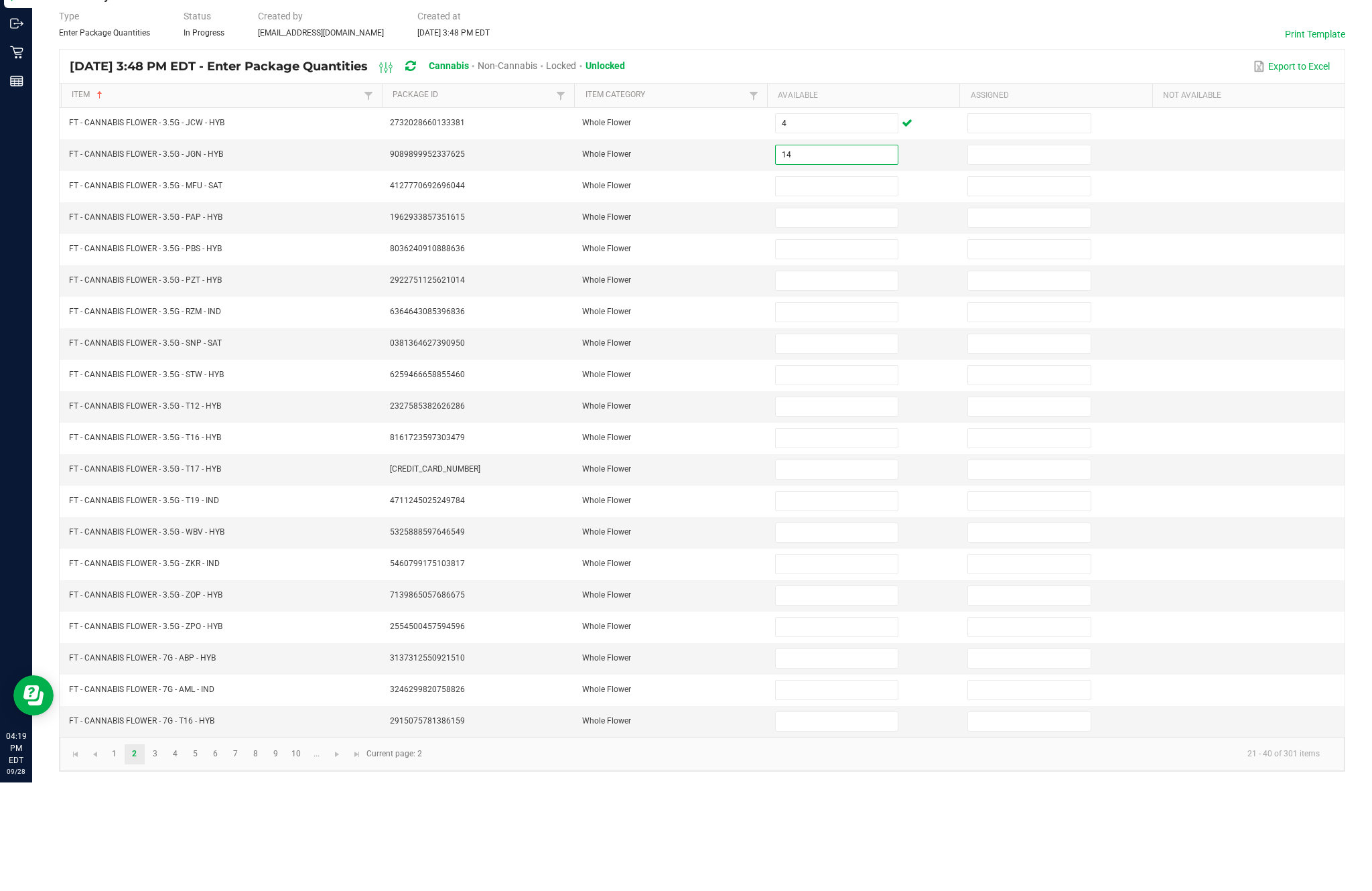
type input "14"
click at [846, 285] on input at bounding box center [837, 294] width 122 height 18
type input "9"
click at [823, 316] on input at bounding box center [837, 325] width 122 height 18
click at [847, 349] on input at bounding box center [837, 357] width 122 height 18
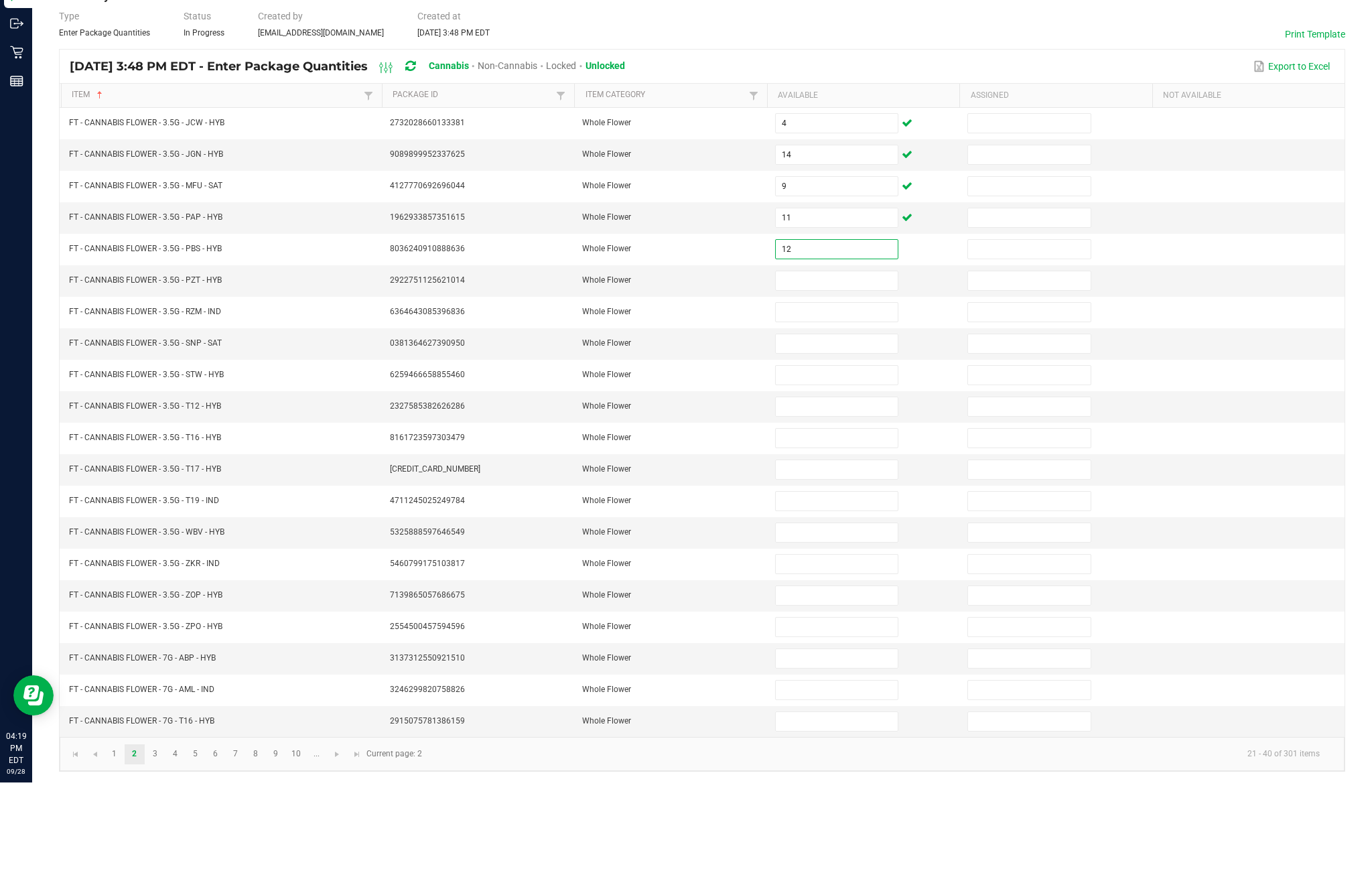
click at [864, 380] on input at bounding box center [837, 389] width 122 height 18
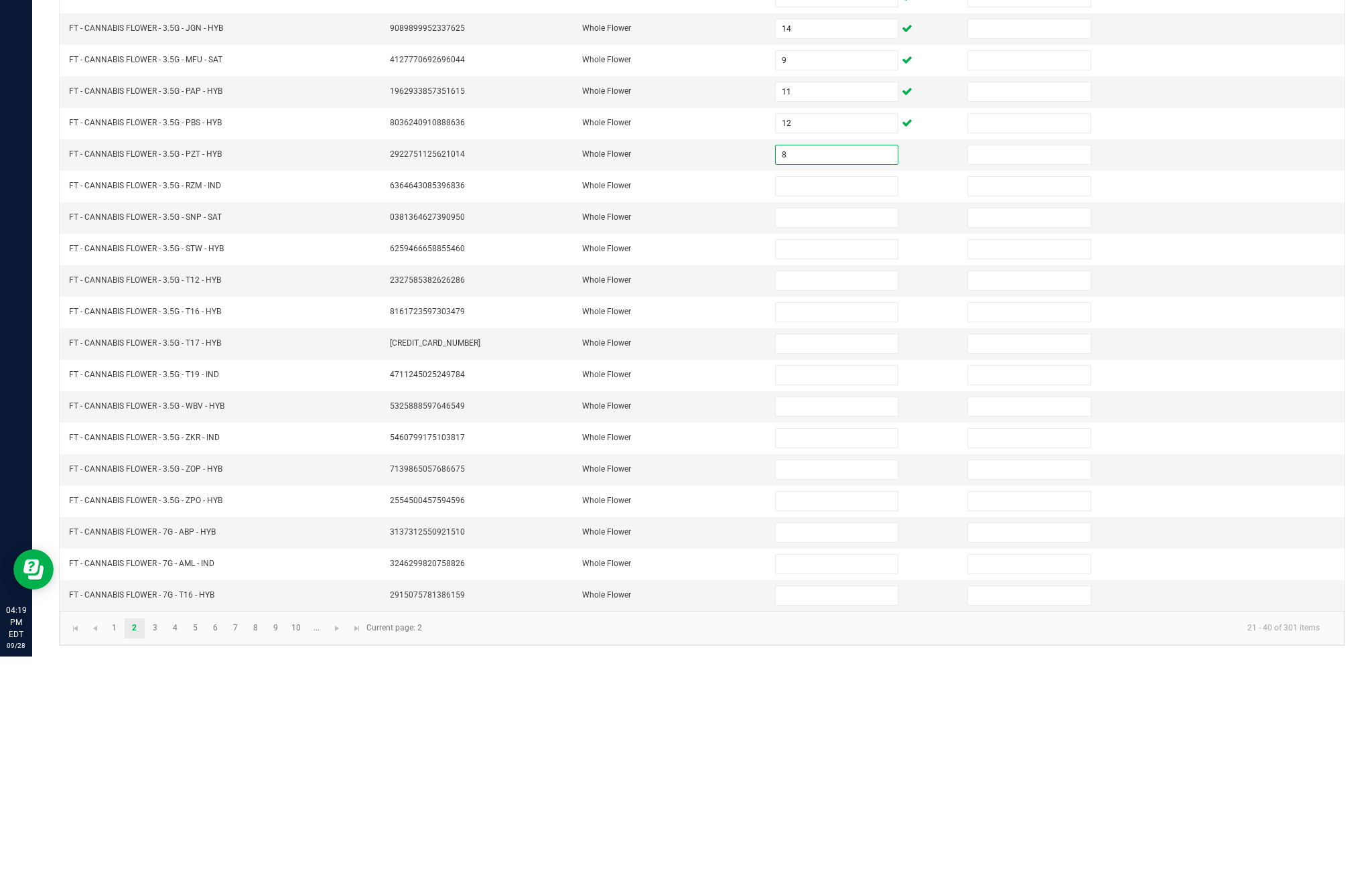
click at [827, 411] on input at bounding box center [837, 420] width 122 height 18
click at [841, 443] on input at bounding box center [837, 452] width 122 height 18
click at [815, 506] on input at bounding box center [837, 514] width 122 height 18
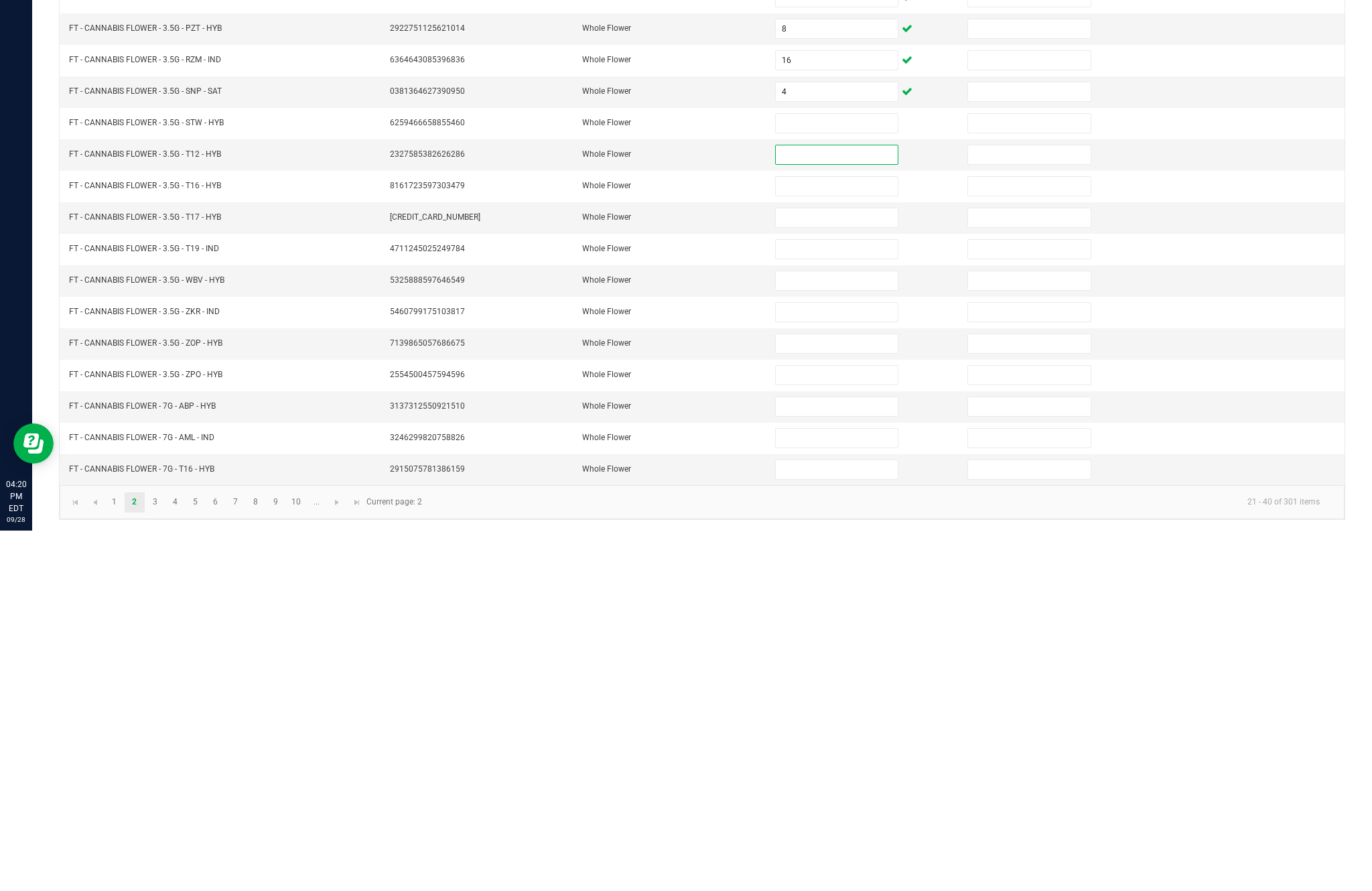
click at [829, 474] on input at bounding box center [837, 483] width 122 height 18
click at [826, 506] on input at bounding box center [837, 514] width 122 height 18
click at [819, 537] on input at bounding box center [837, 546] width 122 height 18
click at [837, 569] on input at bounding box center [837, 578] width 122 height 18
click at [822, 600] on input at bounding box center [837, 609] width 122 height 18
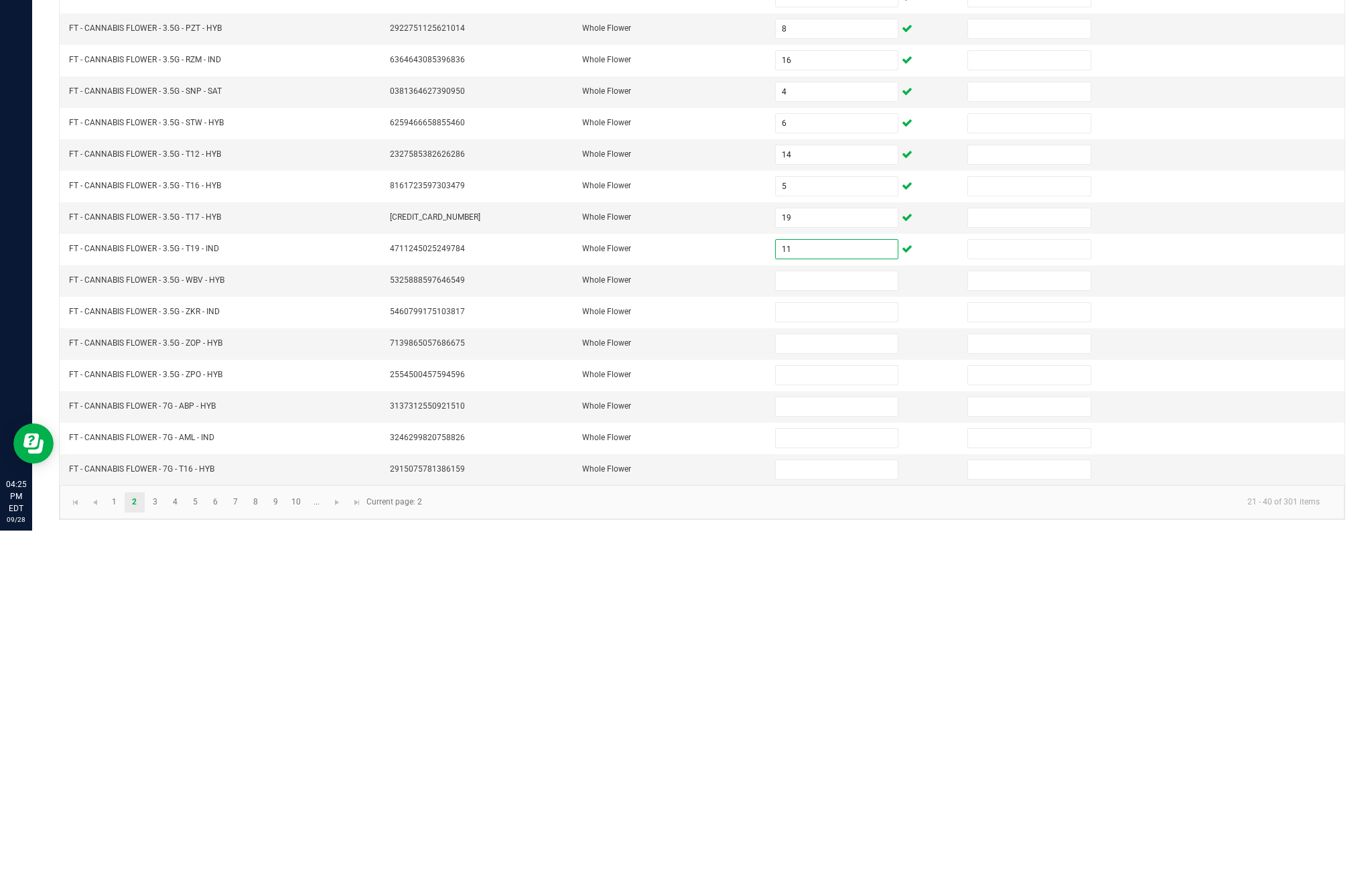
click at [817, 631] on input at bounding box center [837, 640] width 122 height 18
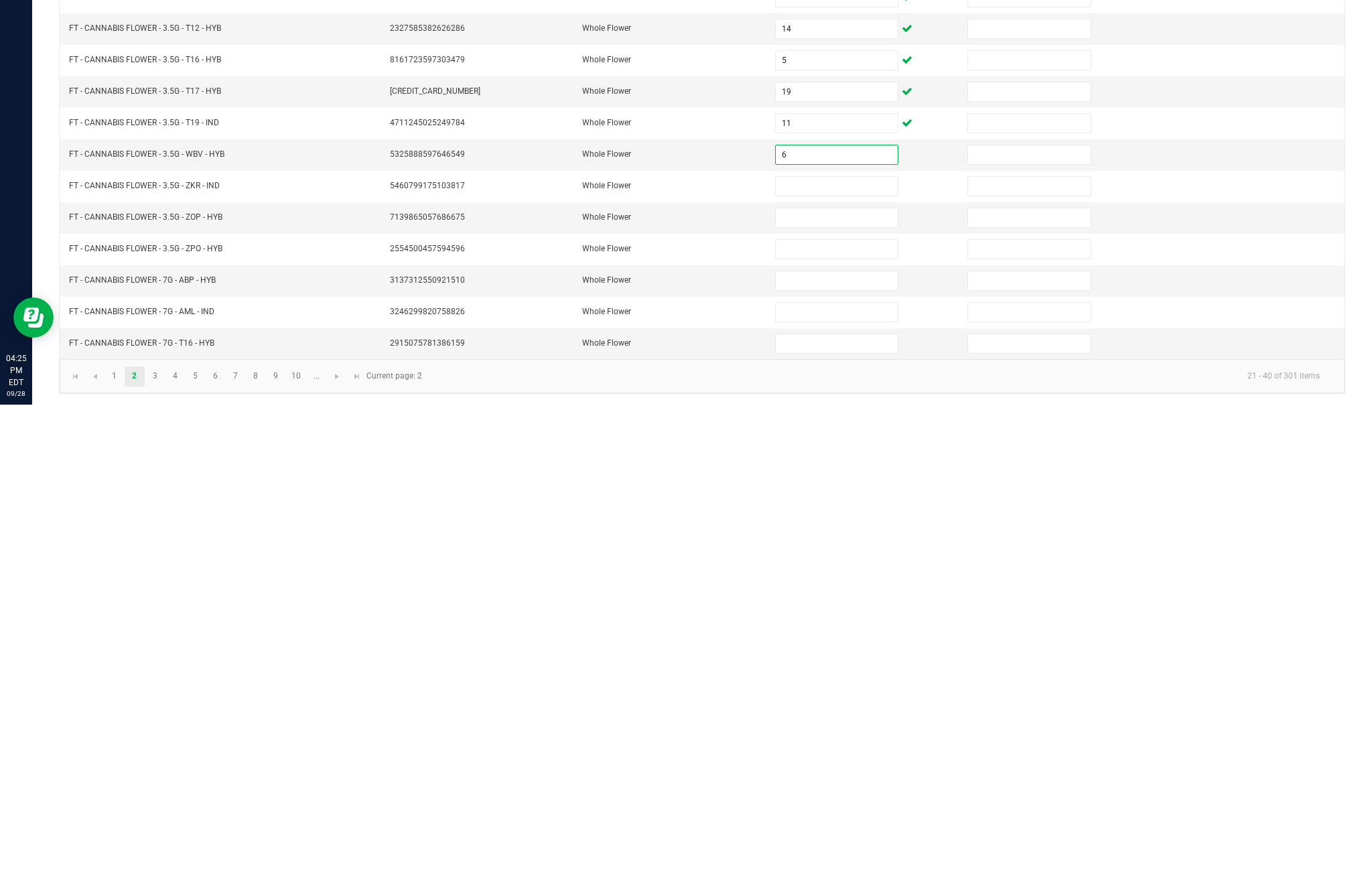
click at [848, 663] on input at bounding box center [837, 672] width 122 height 18
click at [848, 695] on input at bounding box center [837, 704] width 122 height 18
click at [846, 726] on input at bounding box center [837, 735] width 122 height 18
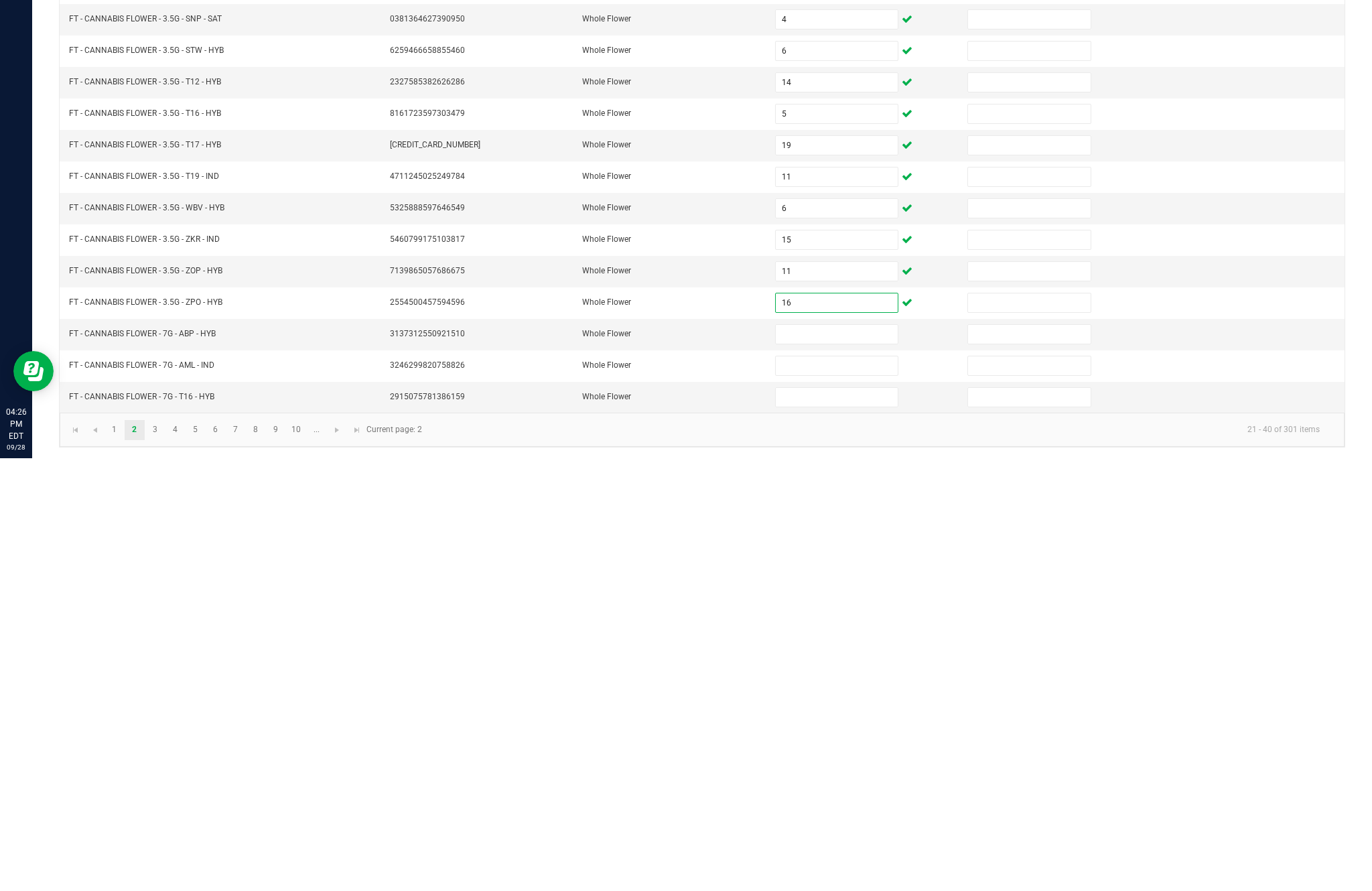
scroll to position [57, 0]
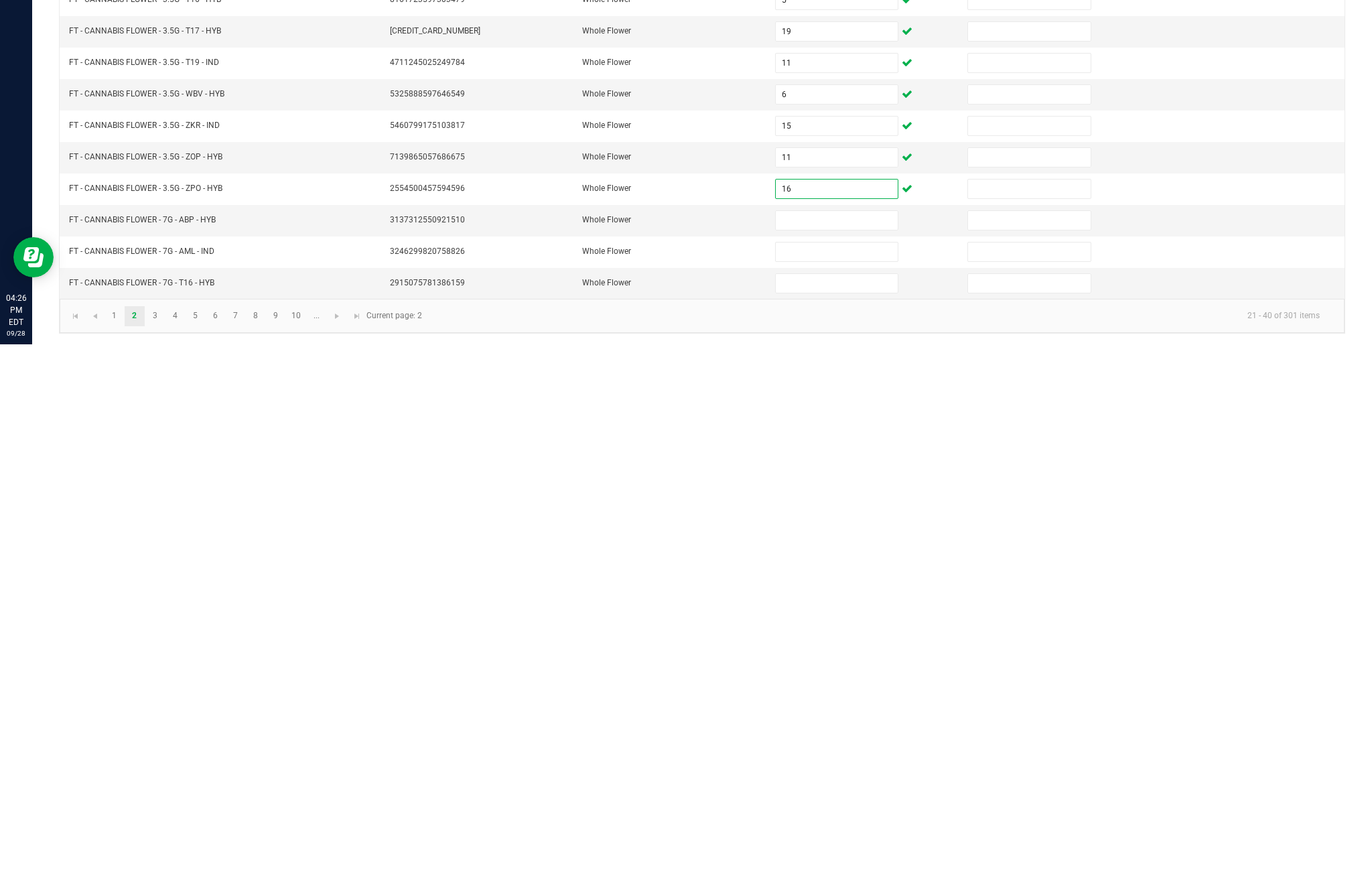
click at [821, 757] on input at bounding box center [837, 766] width 122 height 18
click at [838, 789] on input at bounding box center [837, 798] width 122 height 18
click at [843, 851] on kendo-pager-info "21 - 40 of 301 items" at bounding box center [881, 862] width 901 height 22
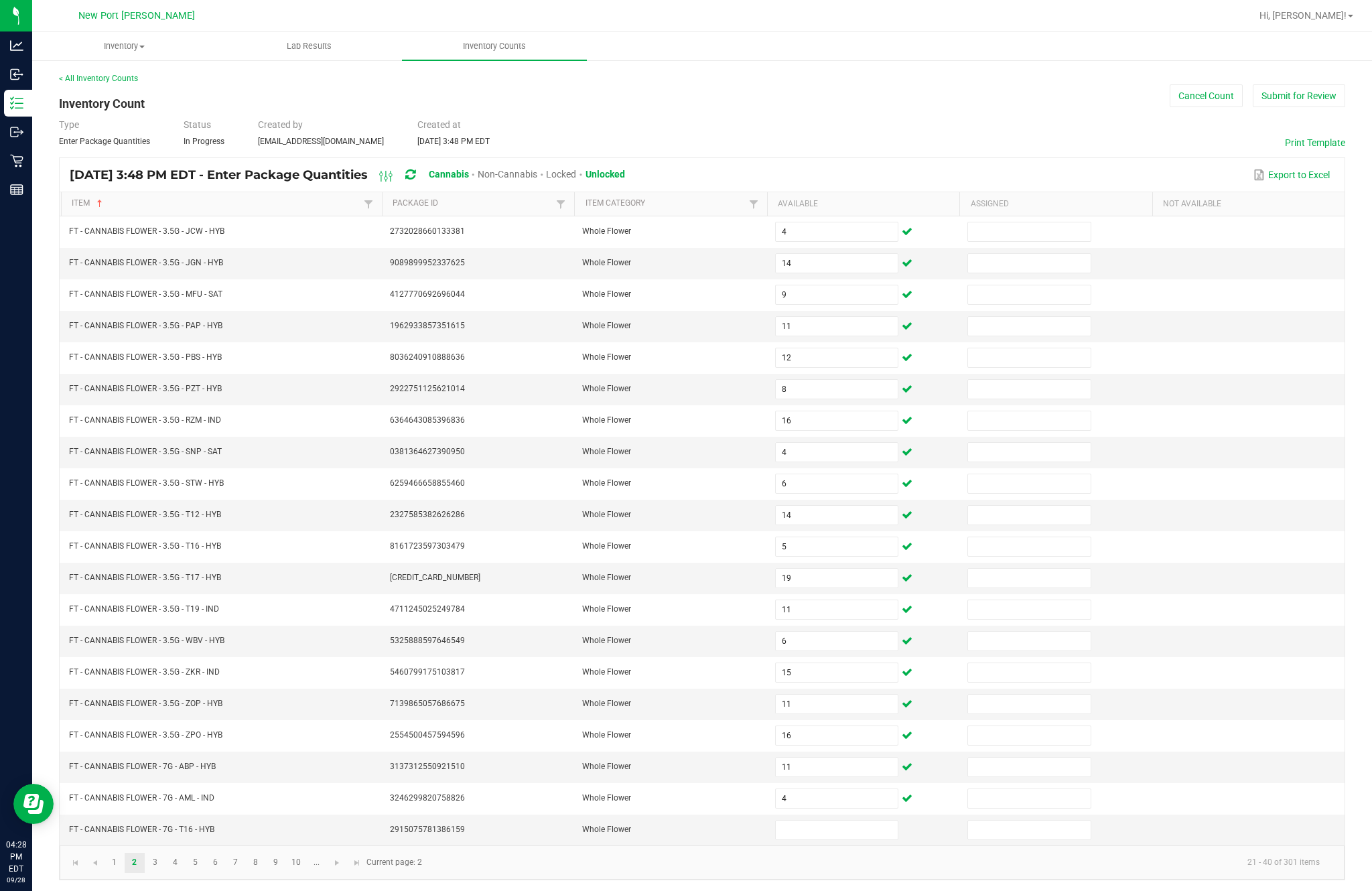
click at [833, 820] on input at bounding box center [837, 829] width 122 height 18
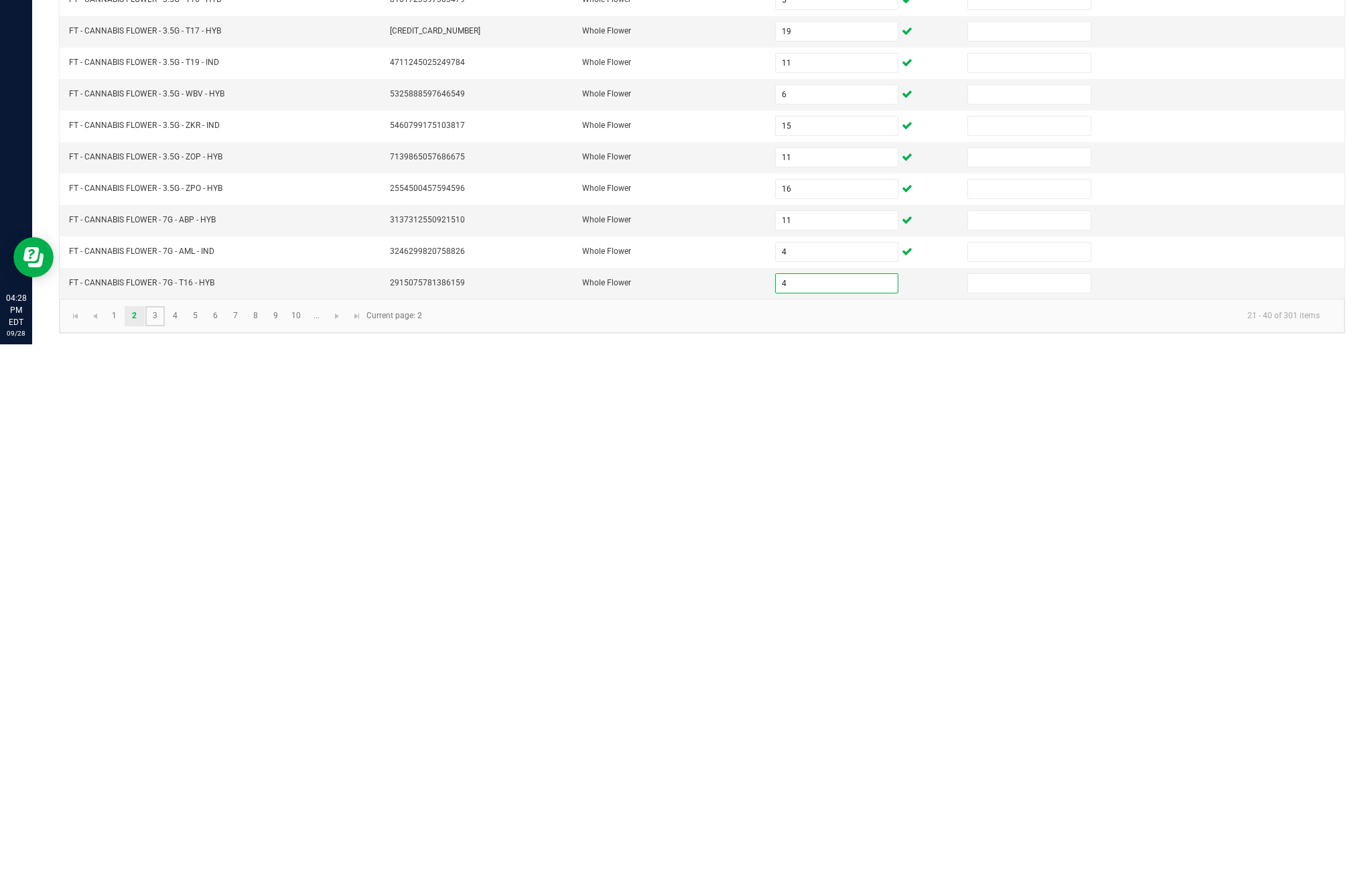
click at [165, 853] on link "3" at bounding box center [155, 862] width 19 height 20
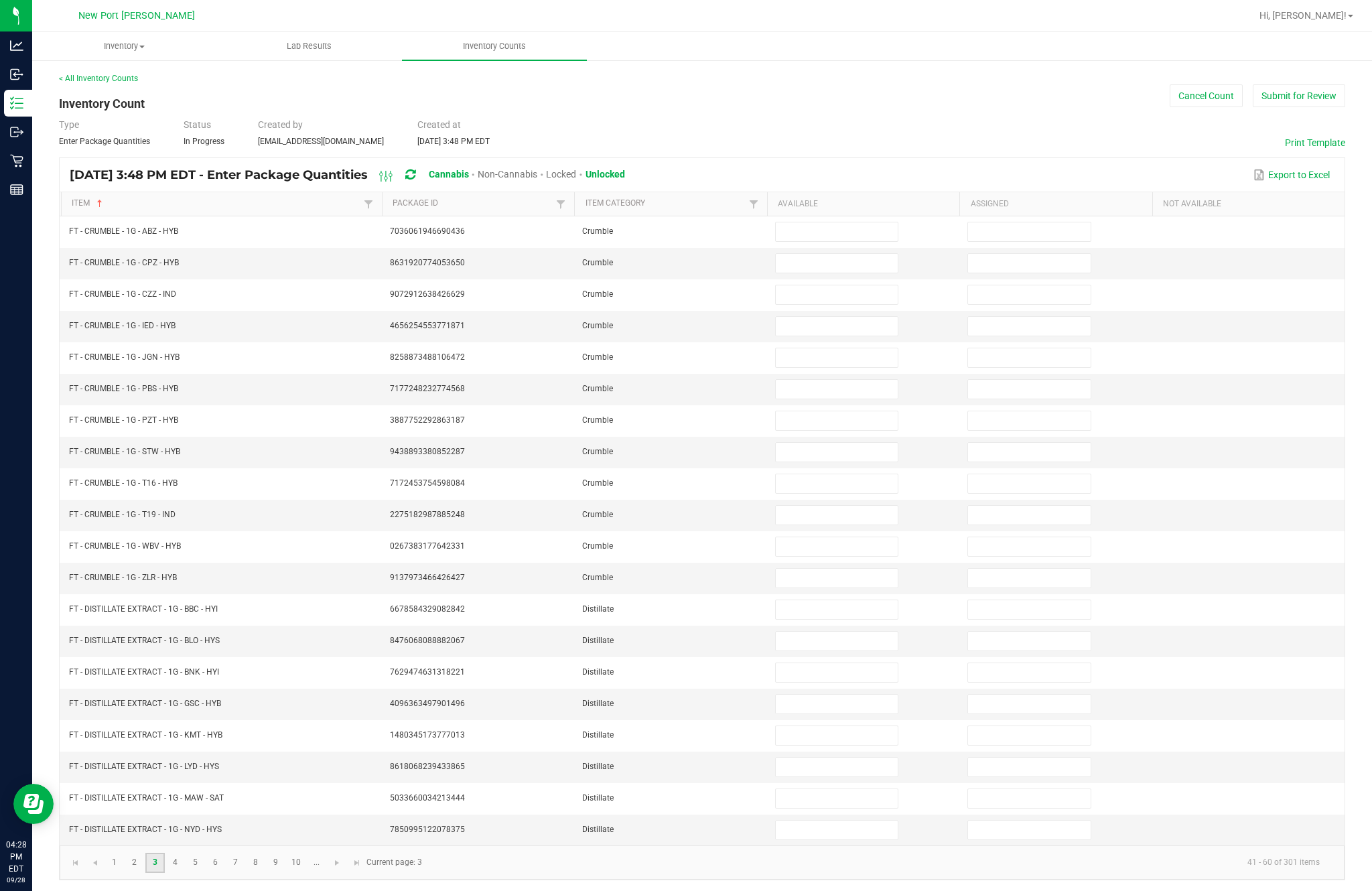
scroll to position [0, 0]
click at [836, 241] on input at bounding box center [837, 232] width 122 height 18
click at [828, 272] on input at bounding box center [837, 263] width 122 height 18
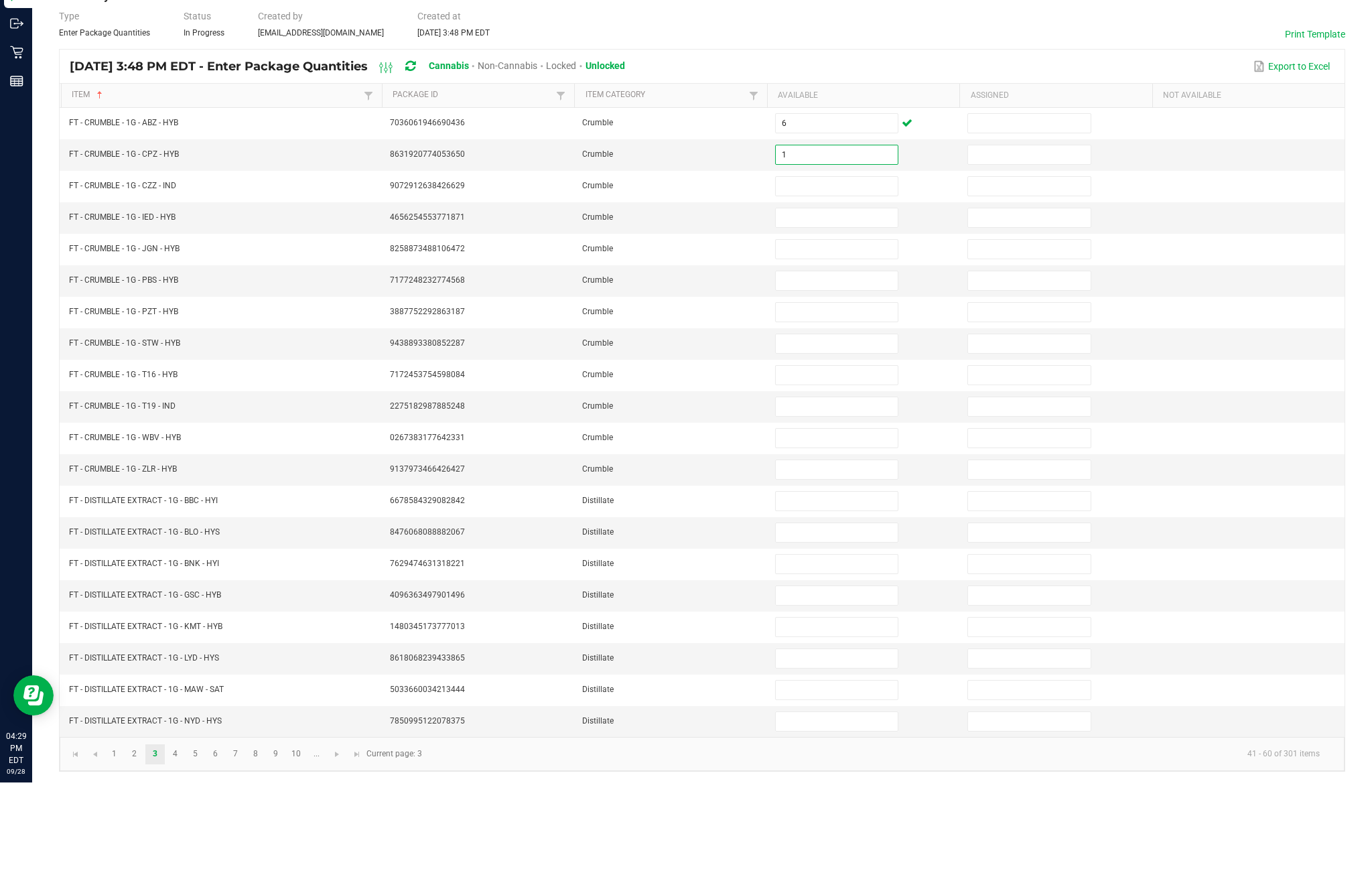
click at [835, 285] on input at bounding box center [837, 294] width 122 height 18
click at [840, 316] on input at bounding box center [837, 325] width 122 height 18
click at [837, 349] on input at bounding box center [837, 357] width 122 height 18
click at [828, 380] on input at bounding box center [837, 389] width 122 height 18
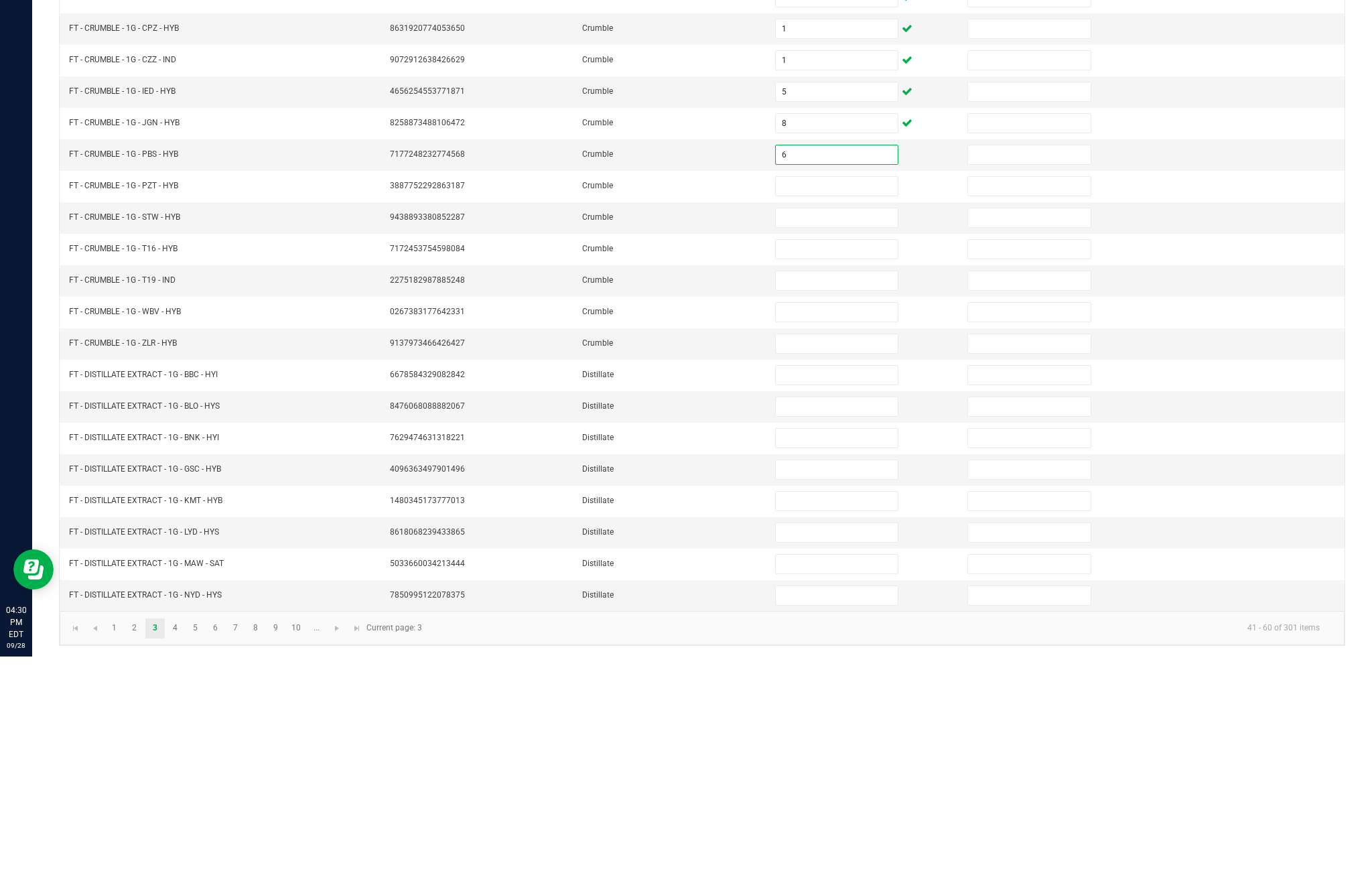
click at [841, 411] on input at bounding box center [837, 420] width 122 height 18
click at [811, 443] on input at bounding box center [837, 452] width 122 height 18
click at [819, 474] on input at bounding box center [837, 483] width 122 height 18
click at [821, 506] on input at bounding box center [837, 514] width 122 height 18
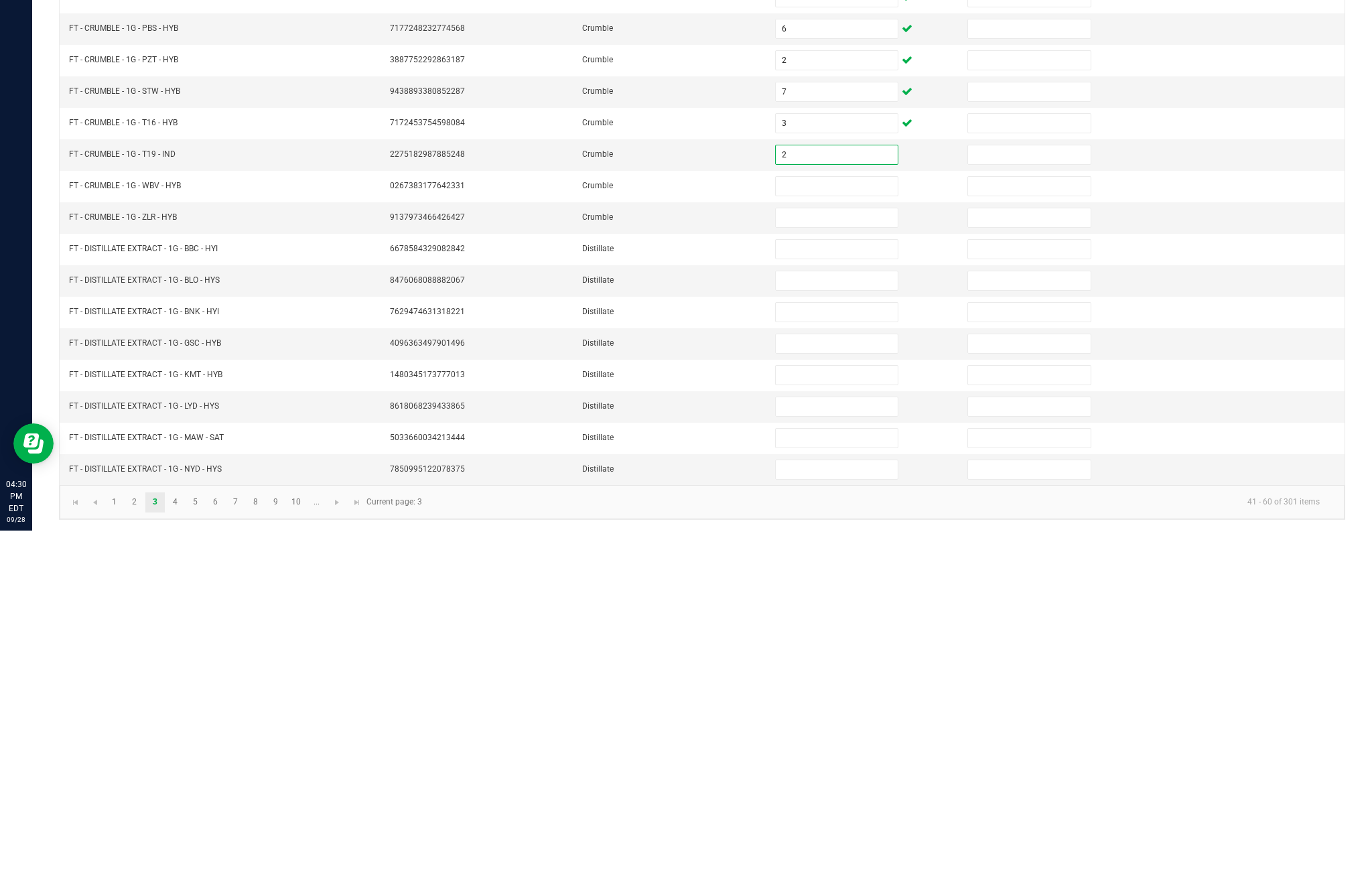
click at [830, 537] on input at bounding box center [837, 546] width 122 height 18
click at [820, 569] on input at bounding box center [837, 578] width 122 height 18
click at [821, 600] on input at bounding box center [837, 609] width 122 height 18
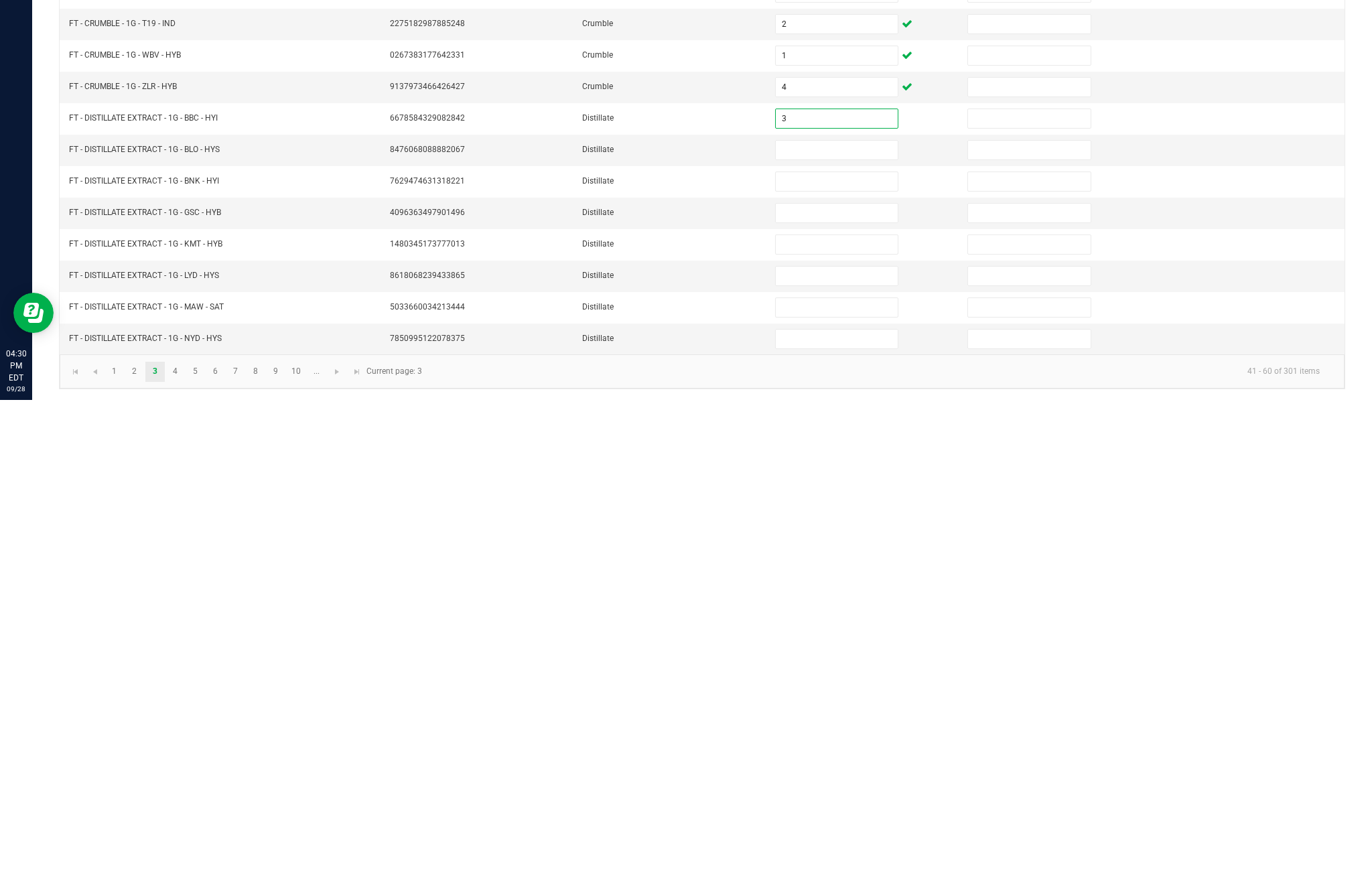
click at [843, 663] on input at bounding box center [837, 672] width 122 height 18
click at [811, 631] on input at bounding box center [837, 640] width 122 height 18
click at [830, 663] on input at bounding box center [837, 672] width 122 height 18
click at [829, 695] on input at bounding box center [837, 704] width 122 height 18
click at [838, 726] on input at bounding box center [837, 735] width 122 height 18
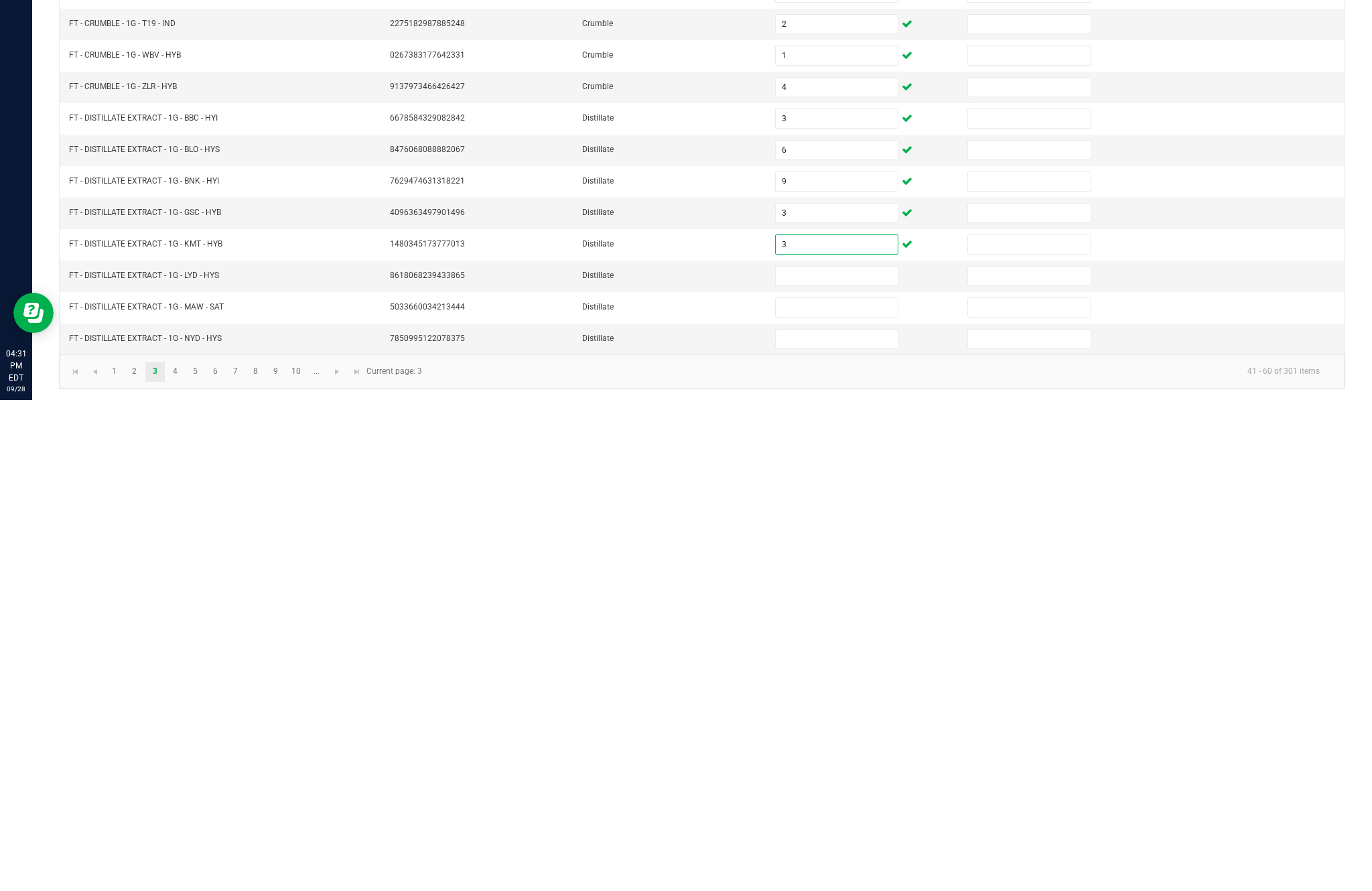
click at [817, 757] on input at bounding box center [837, 766] width 122 height 18
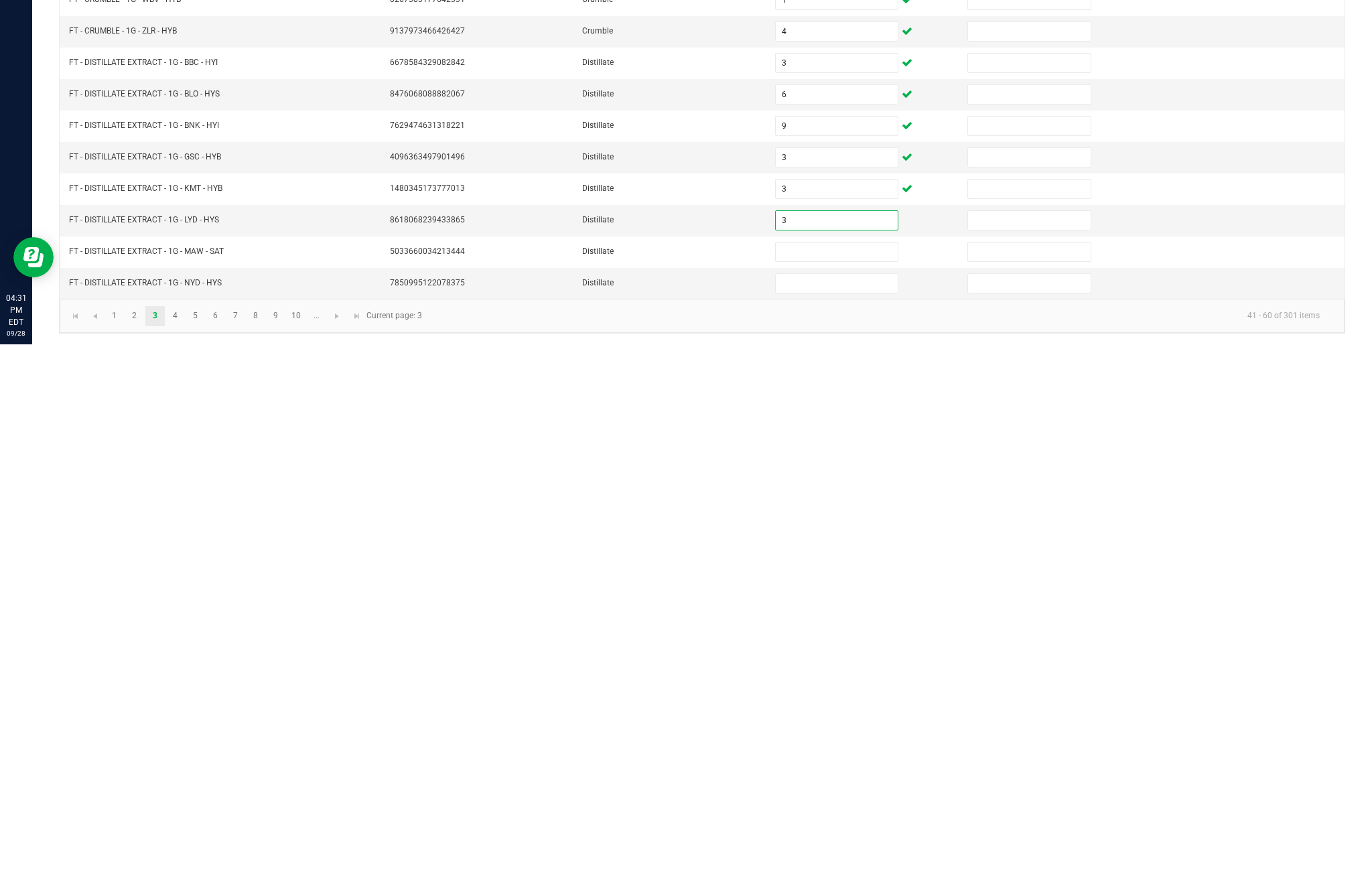
click at [837, 789] on input at bounding box center [837, 798] width 122 height 18
click at [831, 757] on input "3" at bounding box center [837, 766] width 122 height 18
click at [830, 789] on input at bounding box center [837, 798] width 122 height 18
click at [801, 820] on input at bounding box center [837, 829] width 122 height 18
click at [185, 853] on link "4" at bounding box center [175, 862] width 19 height 20
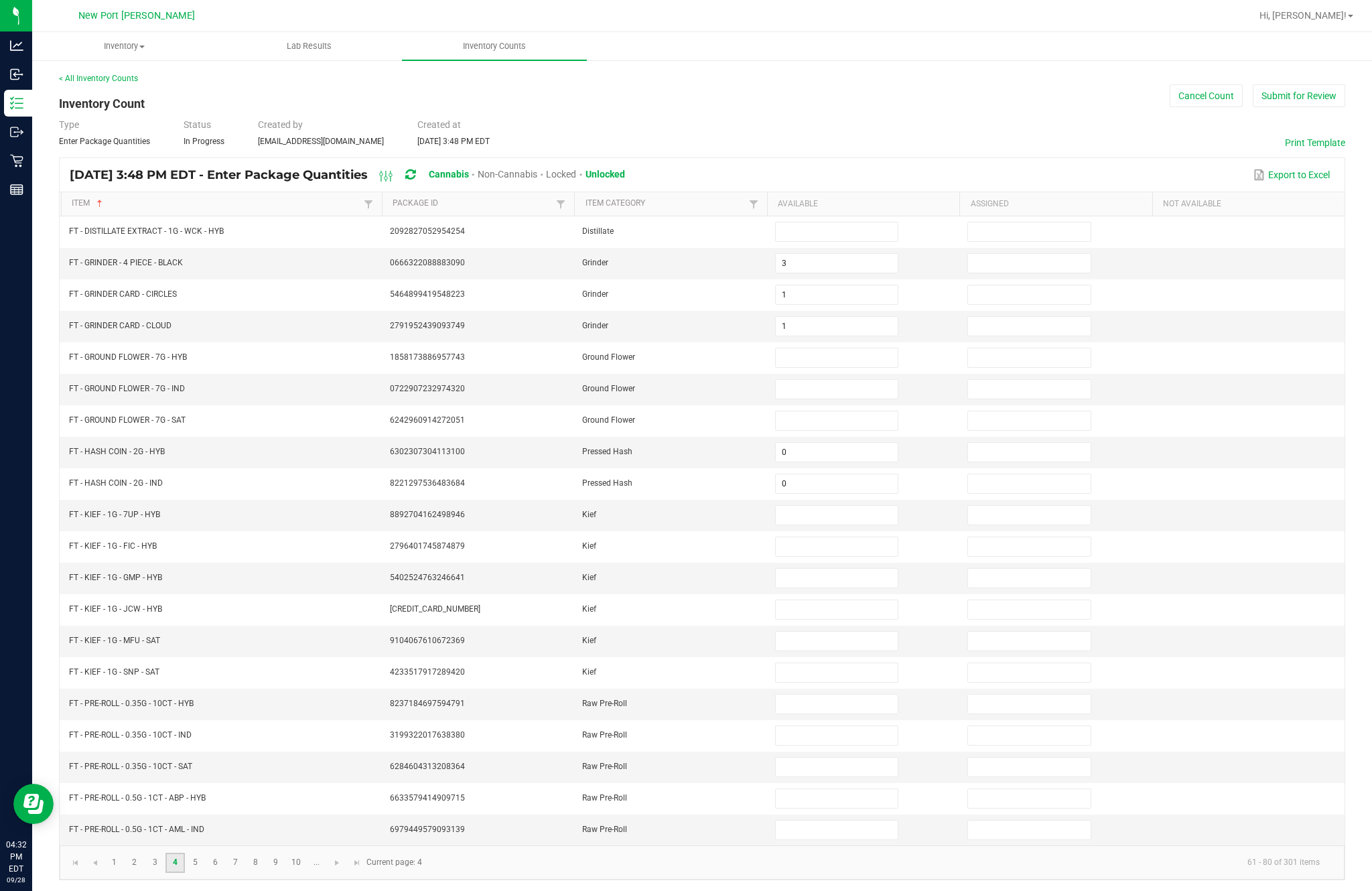
scroll to position [0, 0]
click at [812, 367] on input at bounding box center [837, 357] width 122 height 18
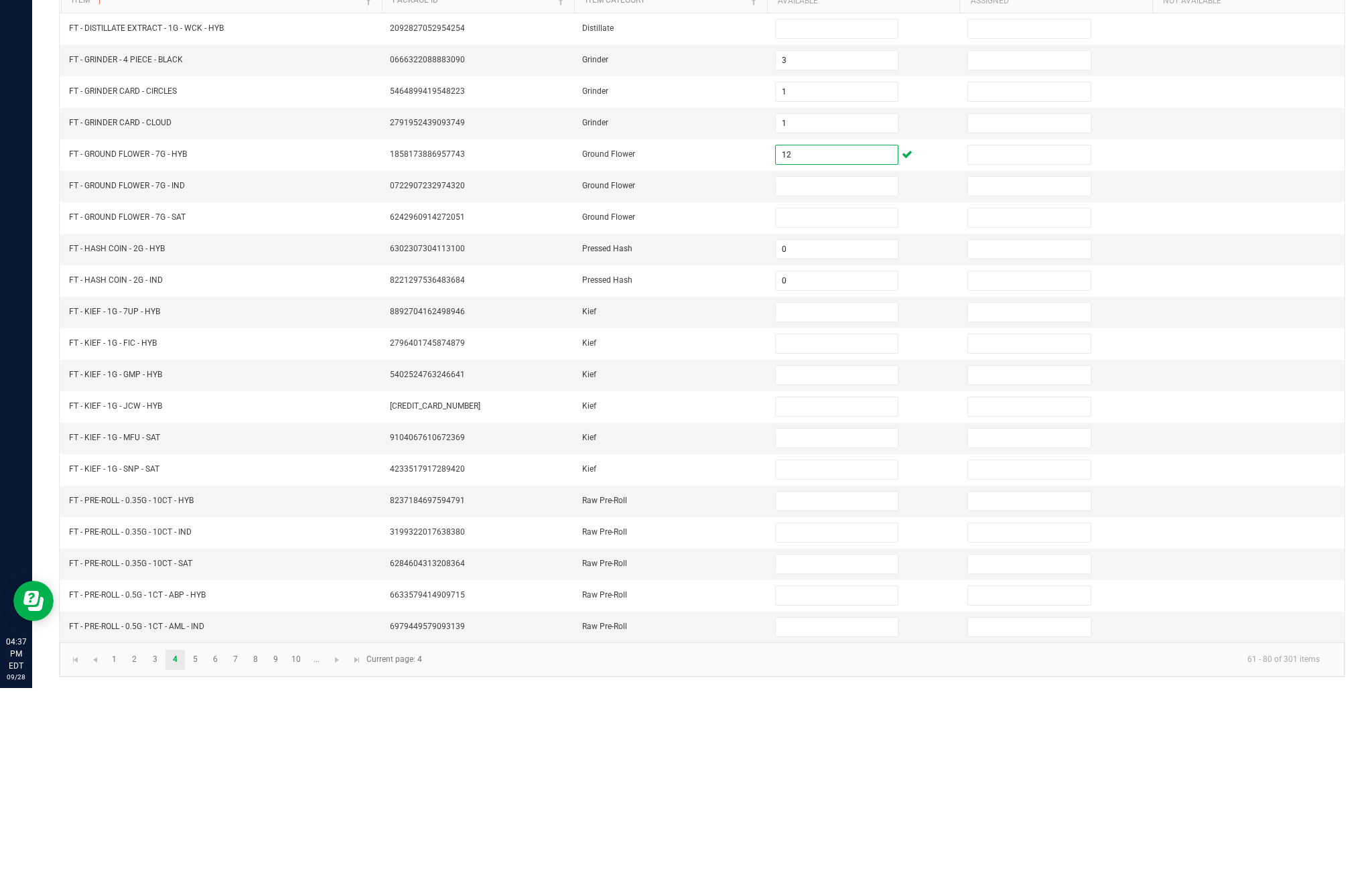
click at [826, 380] on input at bounding box center [837, 389] width 122 height 18
click at [831, 411] on input at bounding box center [837, 420] width 122 height 18
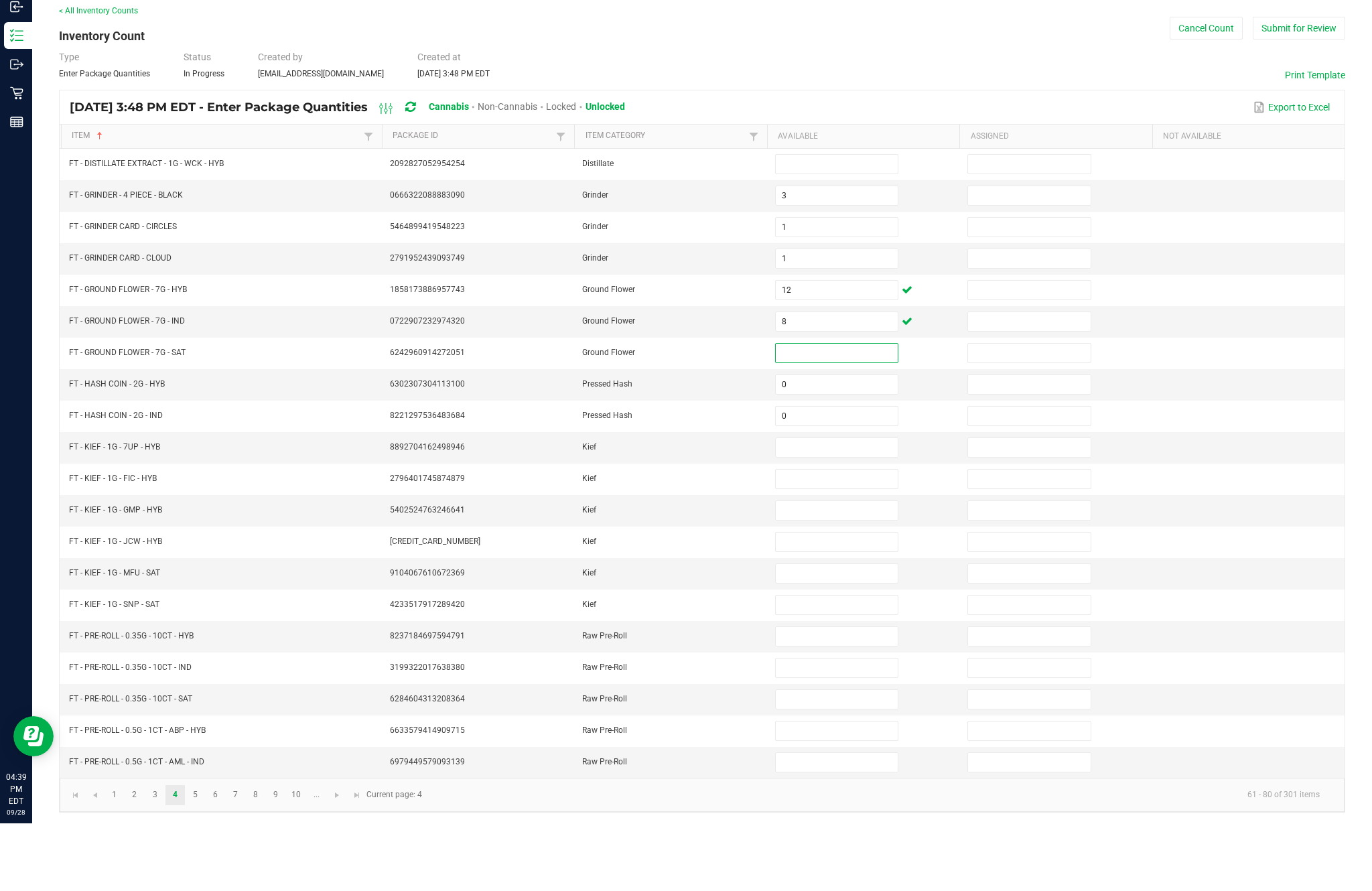
click at [830, 223] on input at bounding box center [837, 232] width 122 height 18
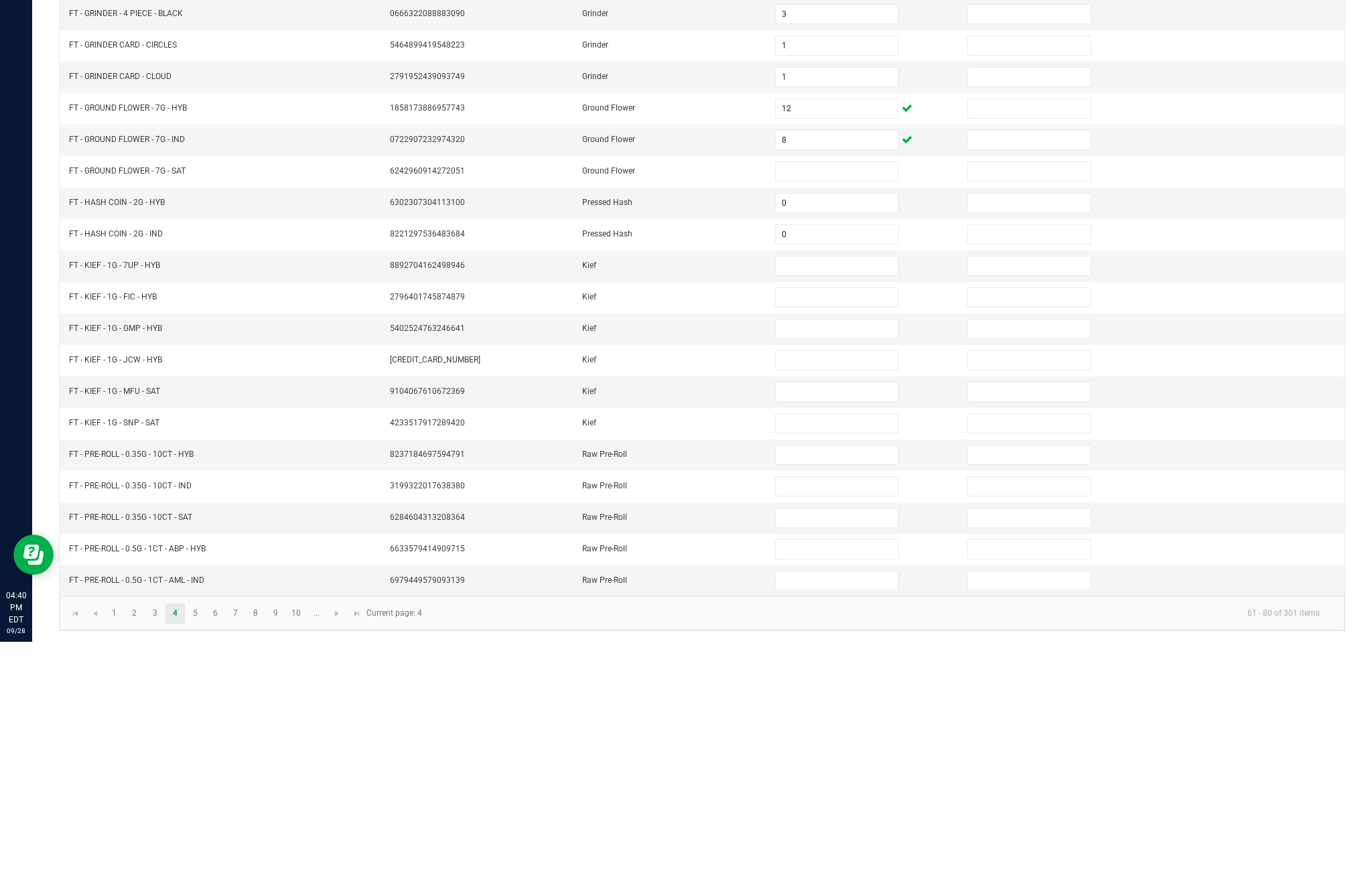
click at [830, 411] on input at bounding box center [837, 420] width 122 height 18
click at [815, 537] on input at bounding box center [837, 546] width 122 height 18
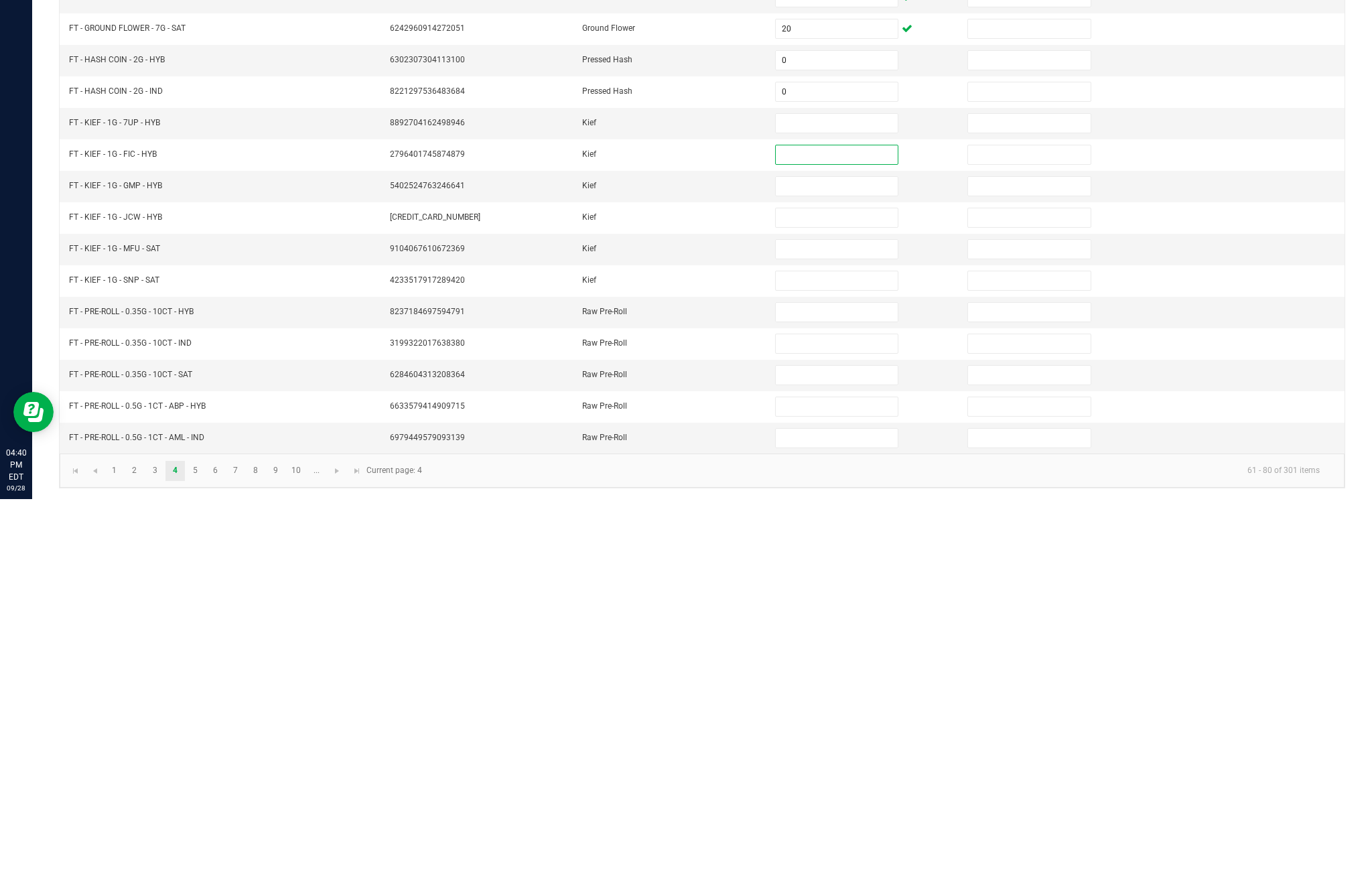
click at [819, 506] on input at bounding box center [837, 514] width 122 height 18
click at [826, 537] on input at bounding box center [837, 546] width 122 height 18
click at [836, 569] on input at bounding box center [837, 578] width 122 height 18
click at [837, 600] on input at bounding box center [837, 609] width 122 height 18
click at [835, 631] on input at bounding box center [837, 640] width 122 height 18
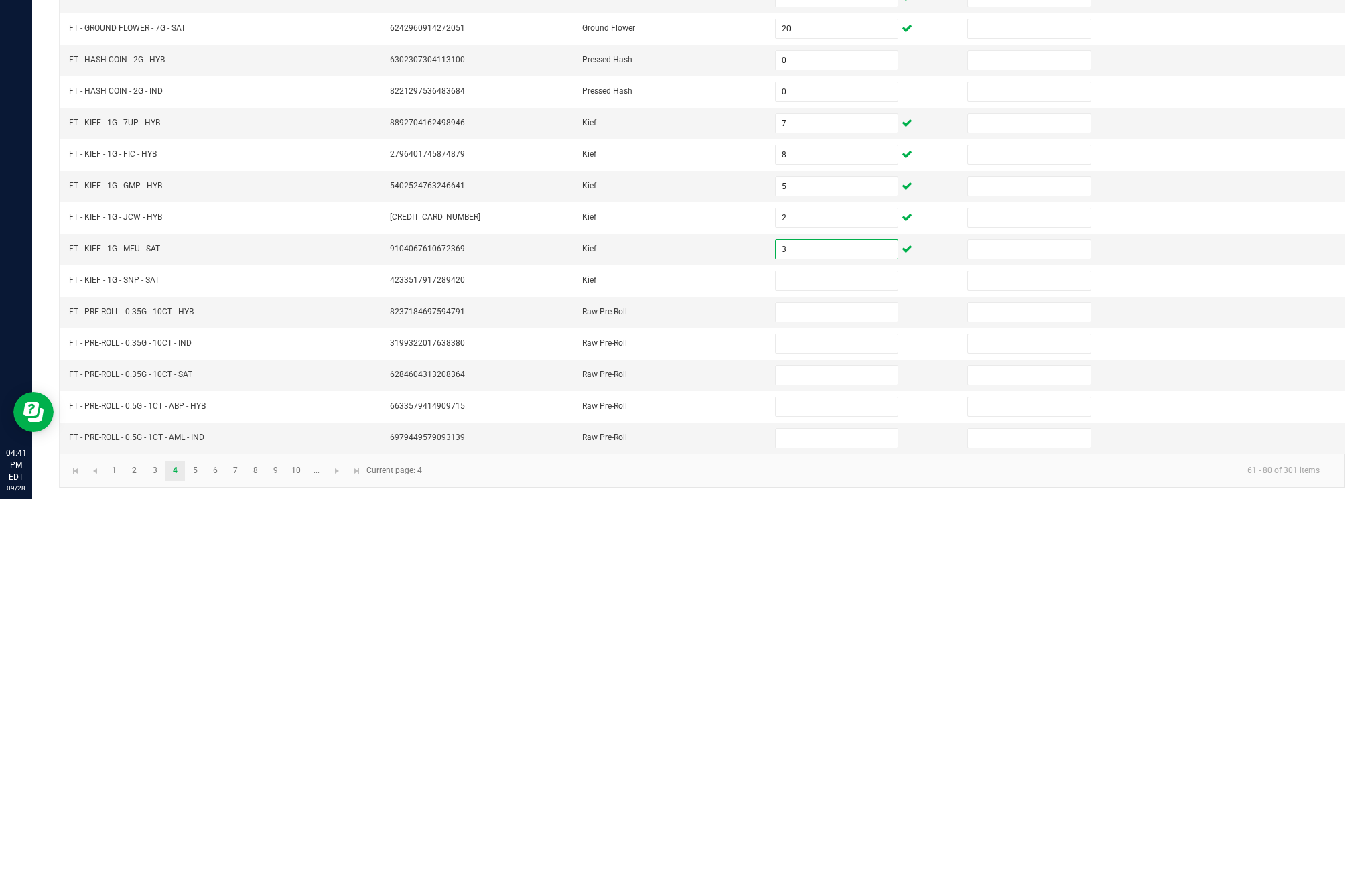
click at [846, 663] on input at bounding box center [837, 672] width 122 height 18
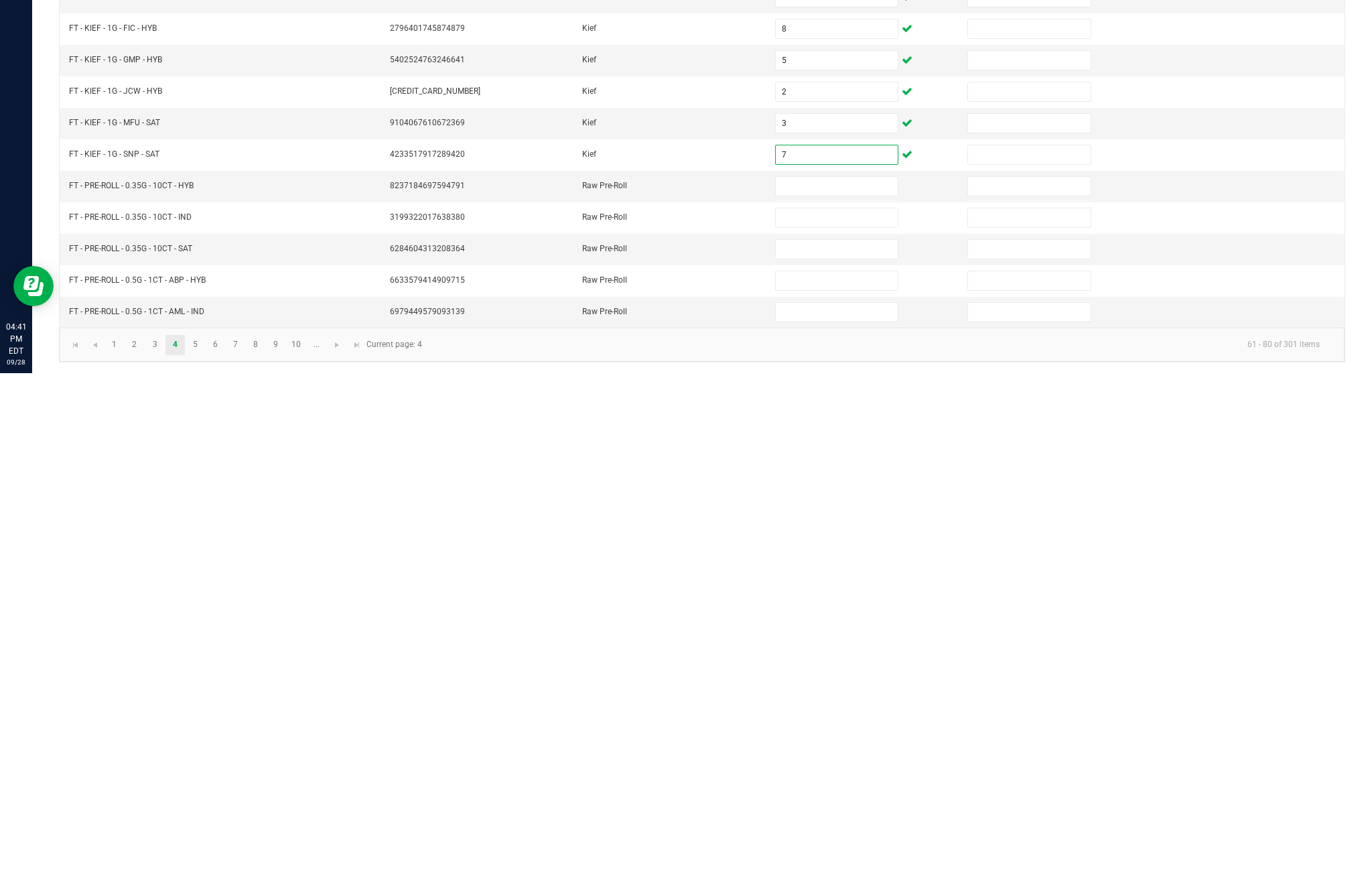
click at [844, 695] on input at bounding box center [837, 704] width 122 height 18
click at [825, 726] on input at bounding box center [837, 735] width 122 height 18
click at [856, 757] on input at bounding box center [837, 766] width 122 height 18
click at [810, 789] on input at bounding box center [837, 798] width 122 height 18
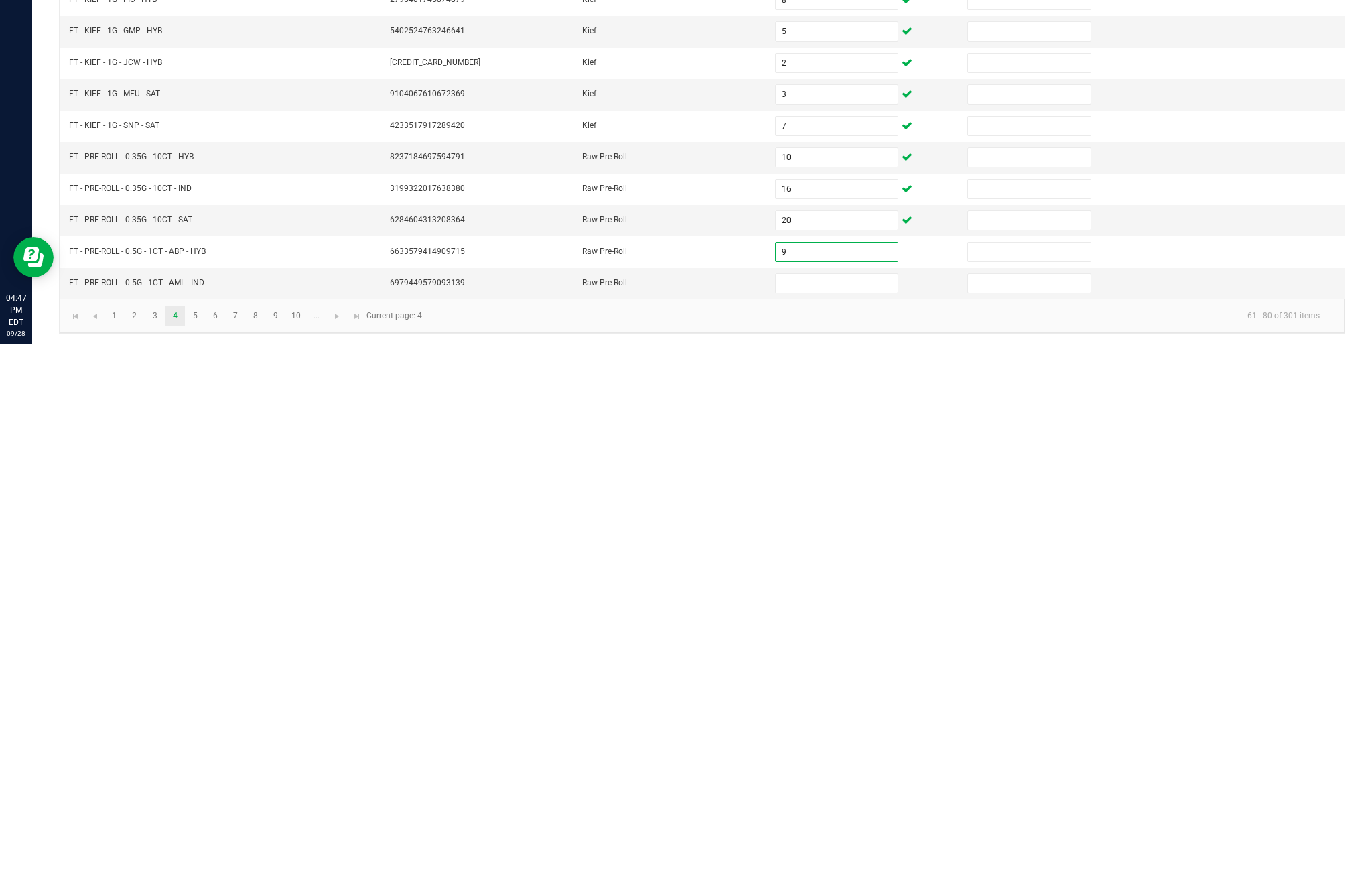
click at [815, 820] on input at bounding box center [837, 829] width 122 height 18
click at [205, 853] on link "5" at bounding box center [196, 862] width 19 height 20
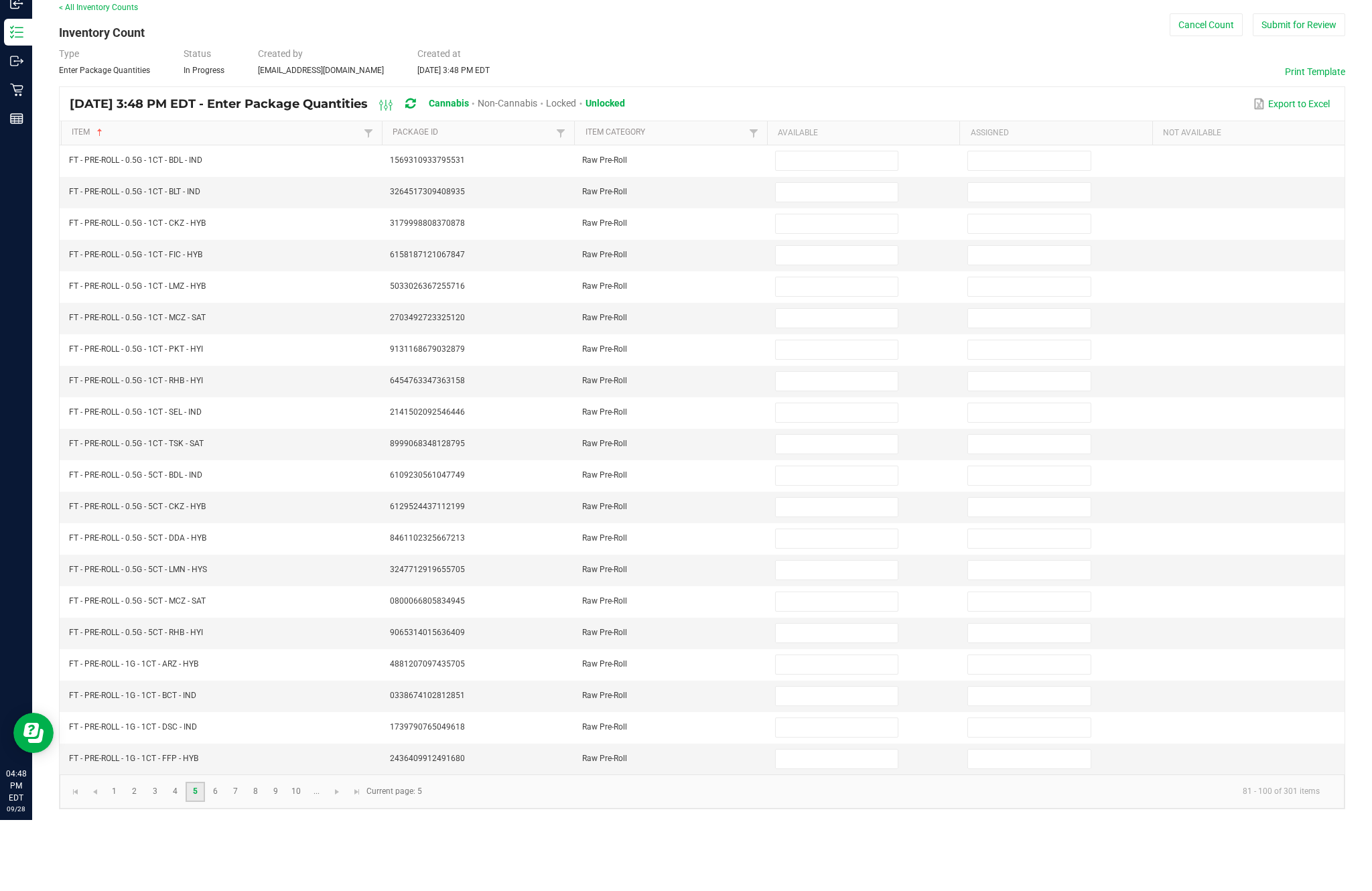
scroll to position [71, 0]
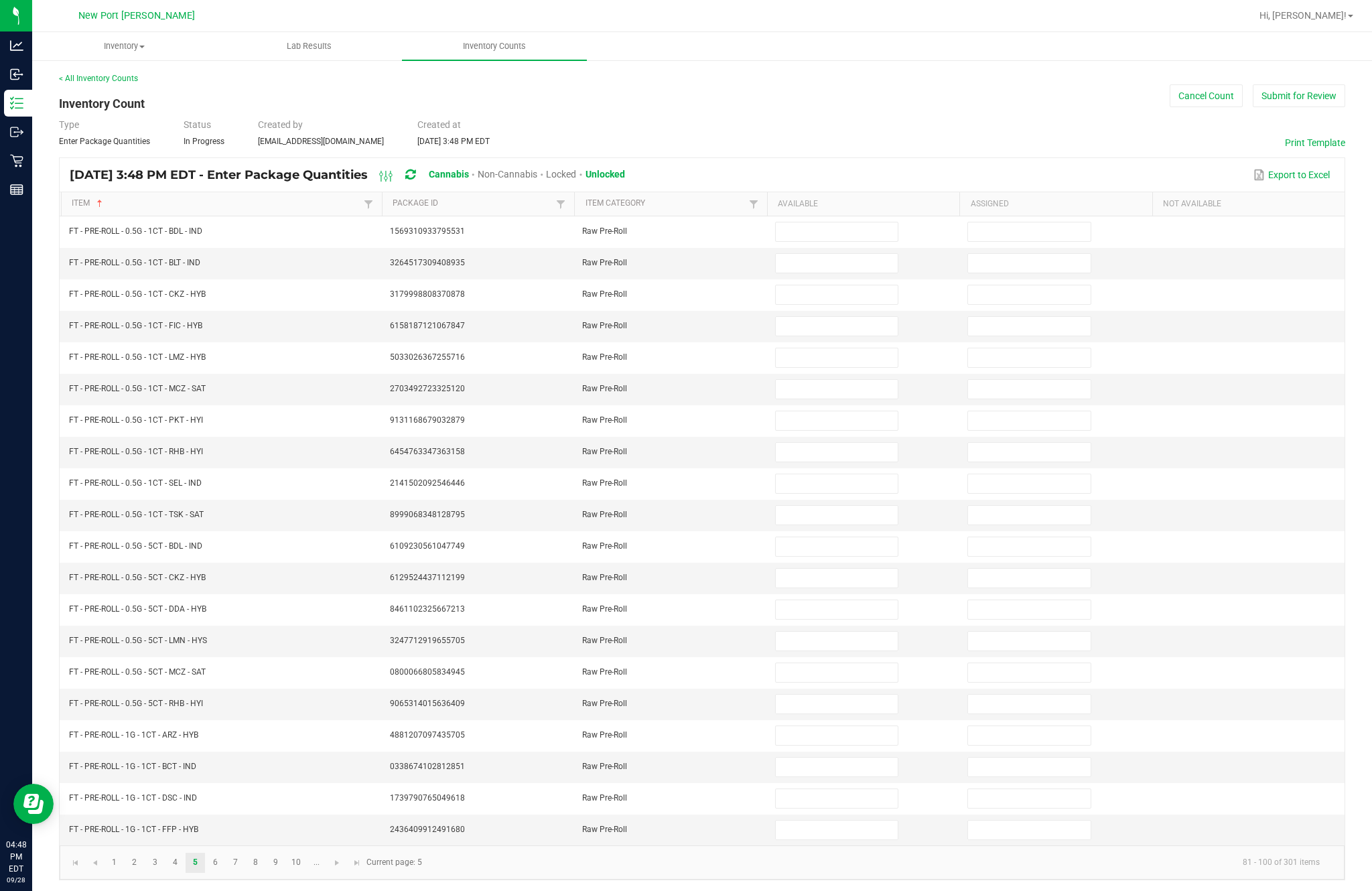
click at [810, 223] on input at bounding box center [837, 232] width 122 height 18
click at [827, 254] on input at bounding box center [837, 263] width 122 height 18
click at [821, 285] on input at bounding box center [837, 294] width 122 height 18
click at [823, 316] on input at bounding box center [837, 325] width 122 height 18
click at [835, 349] on input at bounding box center [837, 357] width 122 height 18
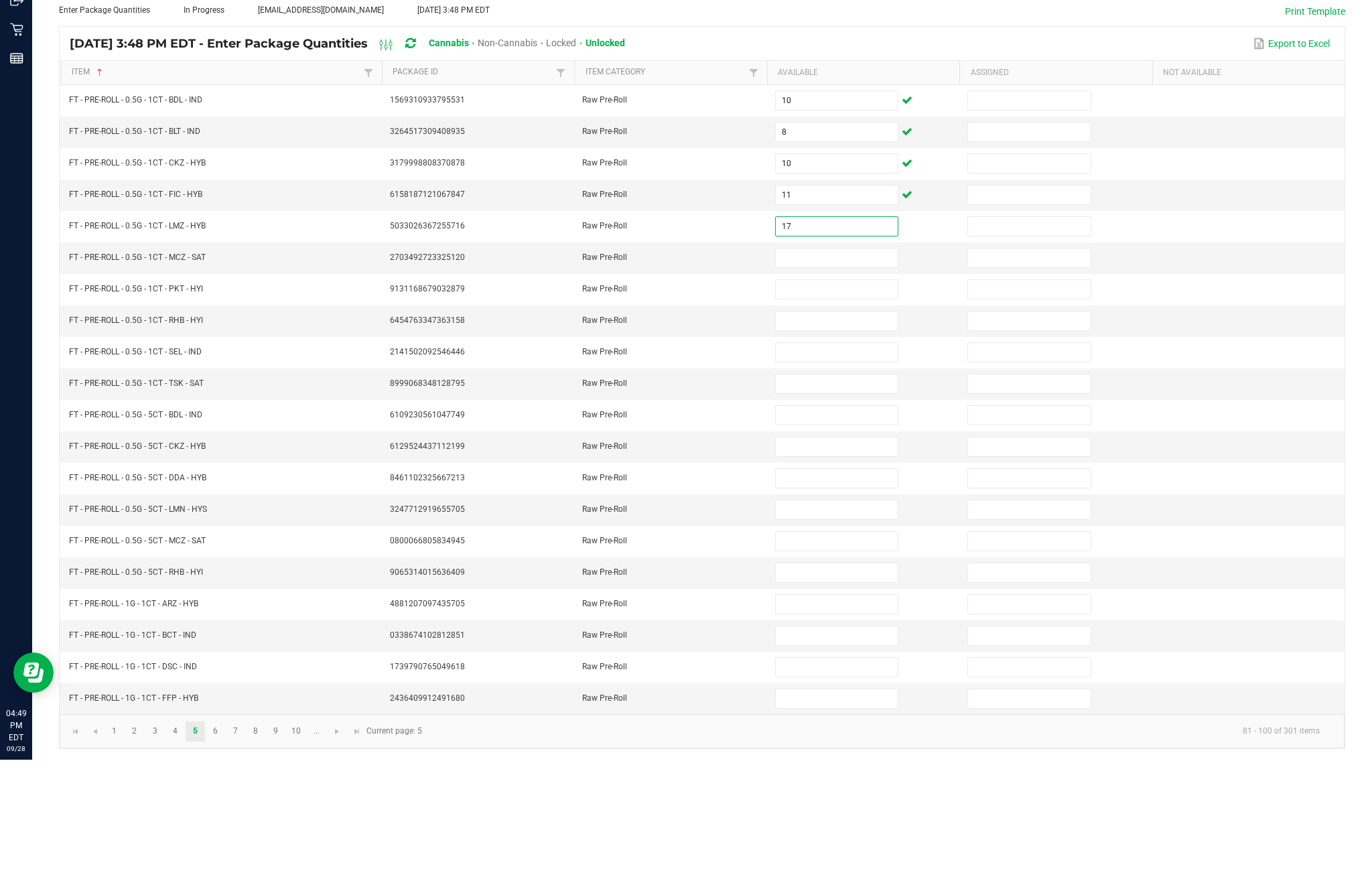
click at [808, 380] on input at bounding box center [837, 389] width 122 height 18
click at [840, 443] on input at bounding box center [837, 452] width 122 height 18
click at [829, 411] on input at bounding box center [837, 420] width 122 height 18
click at [841, 443] on input at bounding box center [837, 452] width 122 height 18
click at [835, 506] on input at bounding box center [837, 514] width 122 height 18
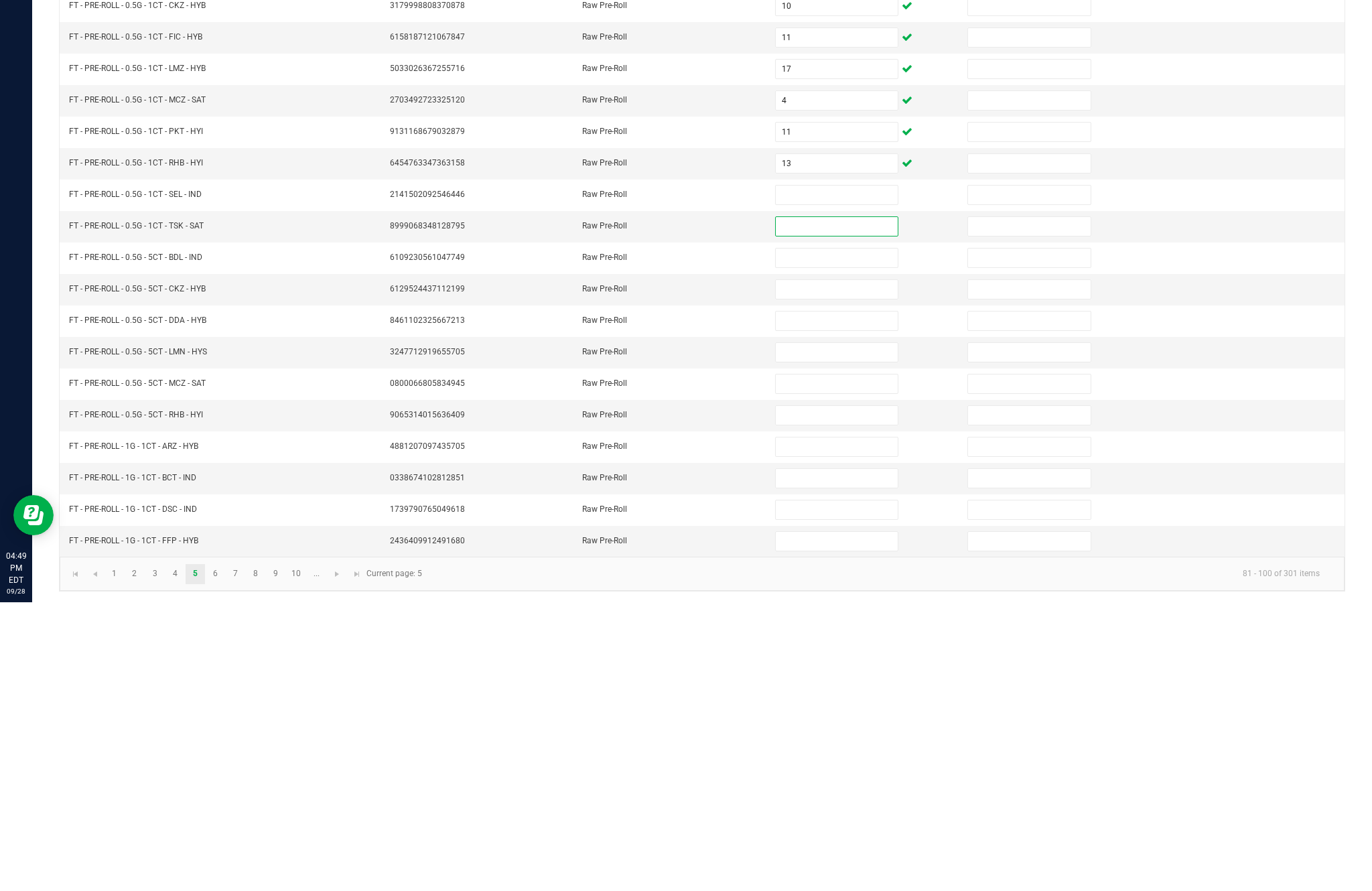
click at [835, 474] on input at bounding box center [837, 483] width 122 height 18
click at [840, 506] on input at bounding box center [837, 514] width 122 height 18
click at [825, 537] on input at bounding box center [837, 546] width 122 height 18
click at [836, 600] on input at bounding box center [837, 609] width 122 height 18
click at [821, 569] on input at bounding box center [837, 578] width 122 height 18
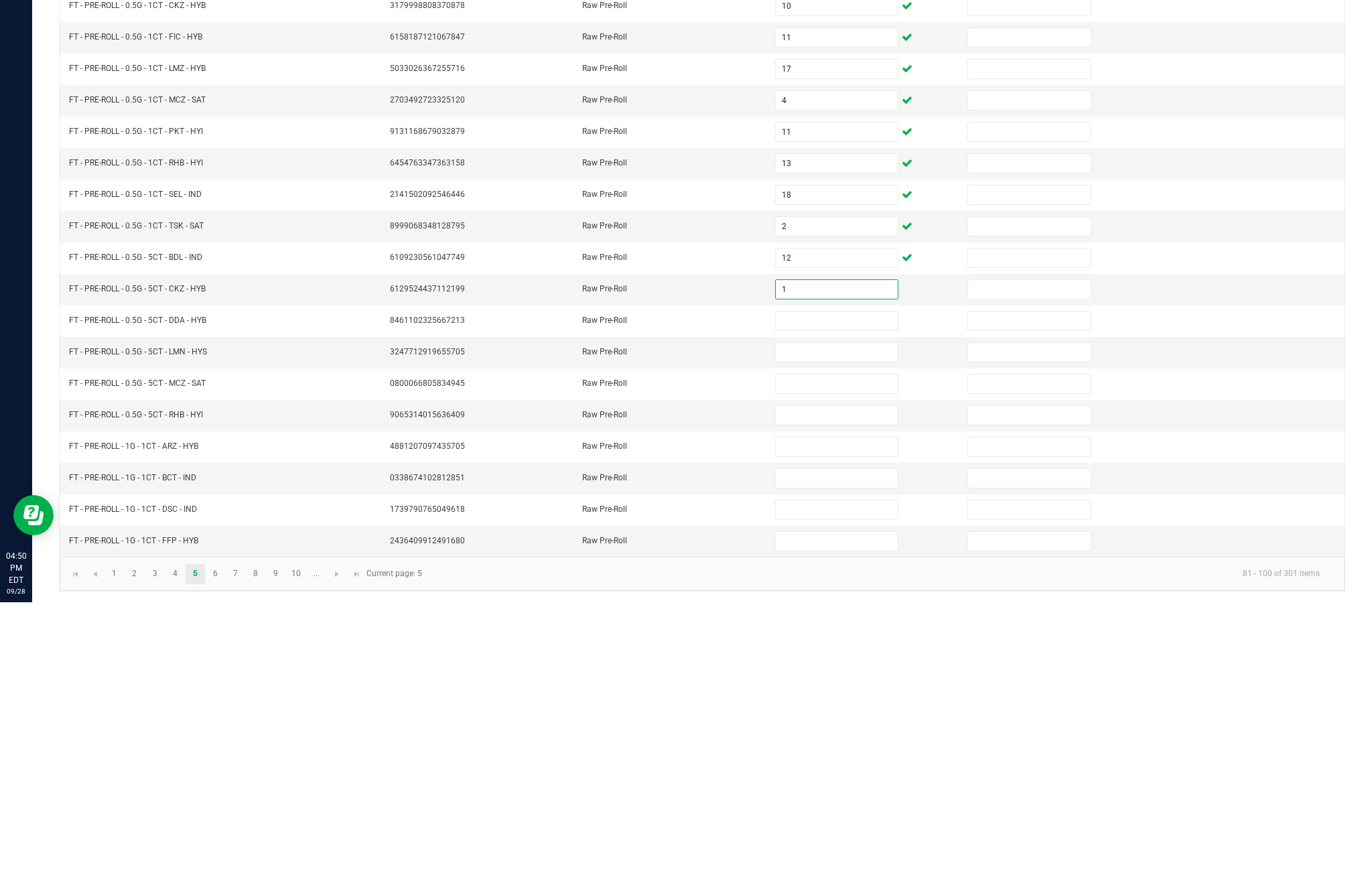
click at [824, 600] on input at bounding box center [837, 609] width 122 height 18
click at [835, 631] on input at bounding box center [837, 640] width 122 height 18
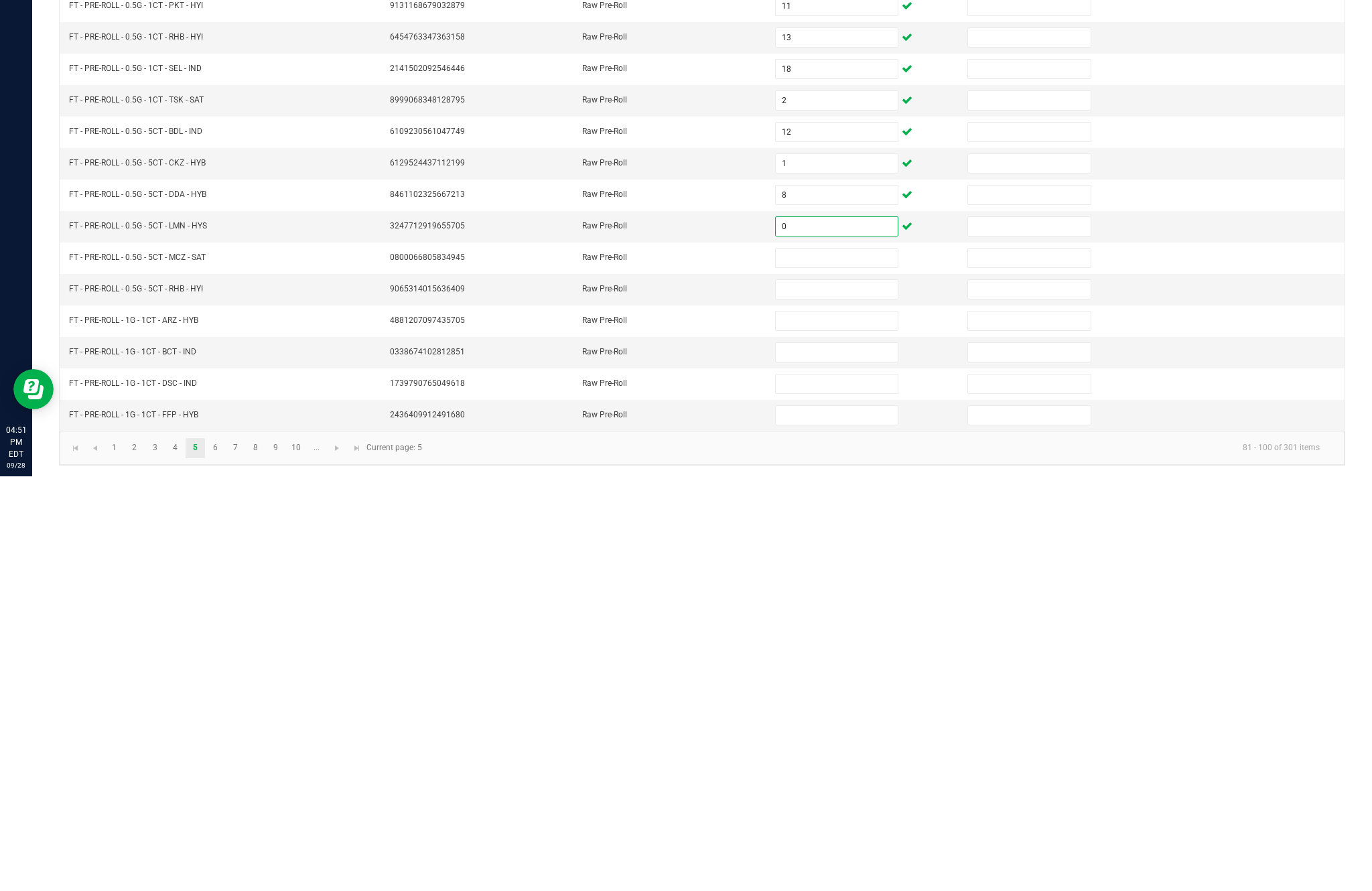
click at [835, 663] on input at bounding box center [837, 672] width 122 height 18
click at [843, 695] on input at bounding box center [837, 704] width 122 height 18
click at [835, 726] on input at bounding box center [837, 735] width 122 height 18
click at [815, 757] on input at bounding box center [837, 766] width 122 height 18
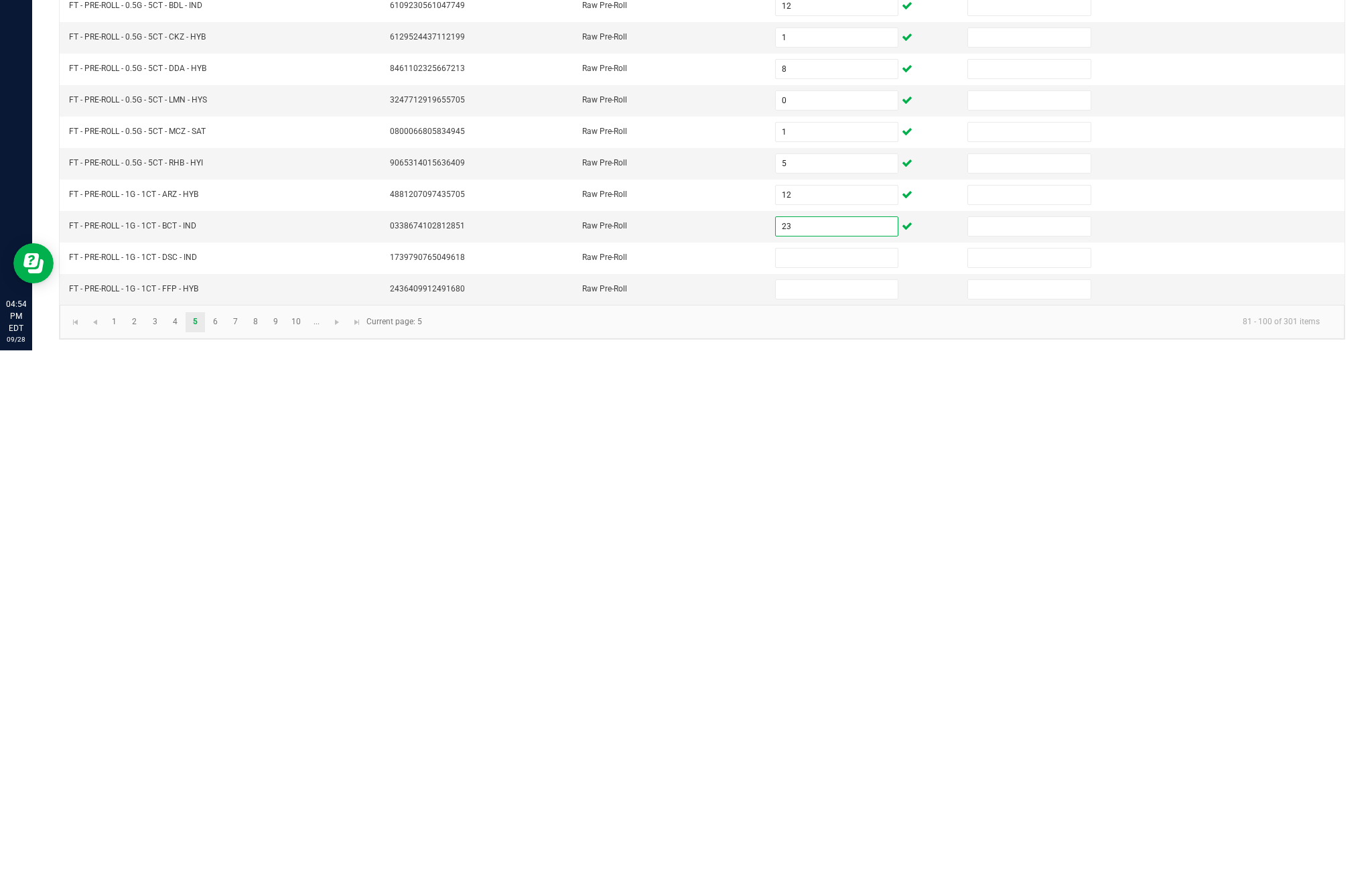
click at [825, 789] on input at bounding box center [837, 798] width 122 height 18
click at [838, 820] on input at bounding box center [837, 829] width 122 height 18
click at [225, 853] on link "6" at bounding box center [216, 862] width 19 height 20
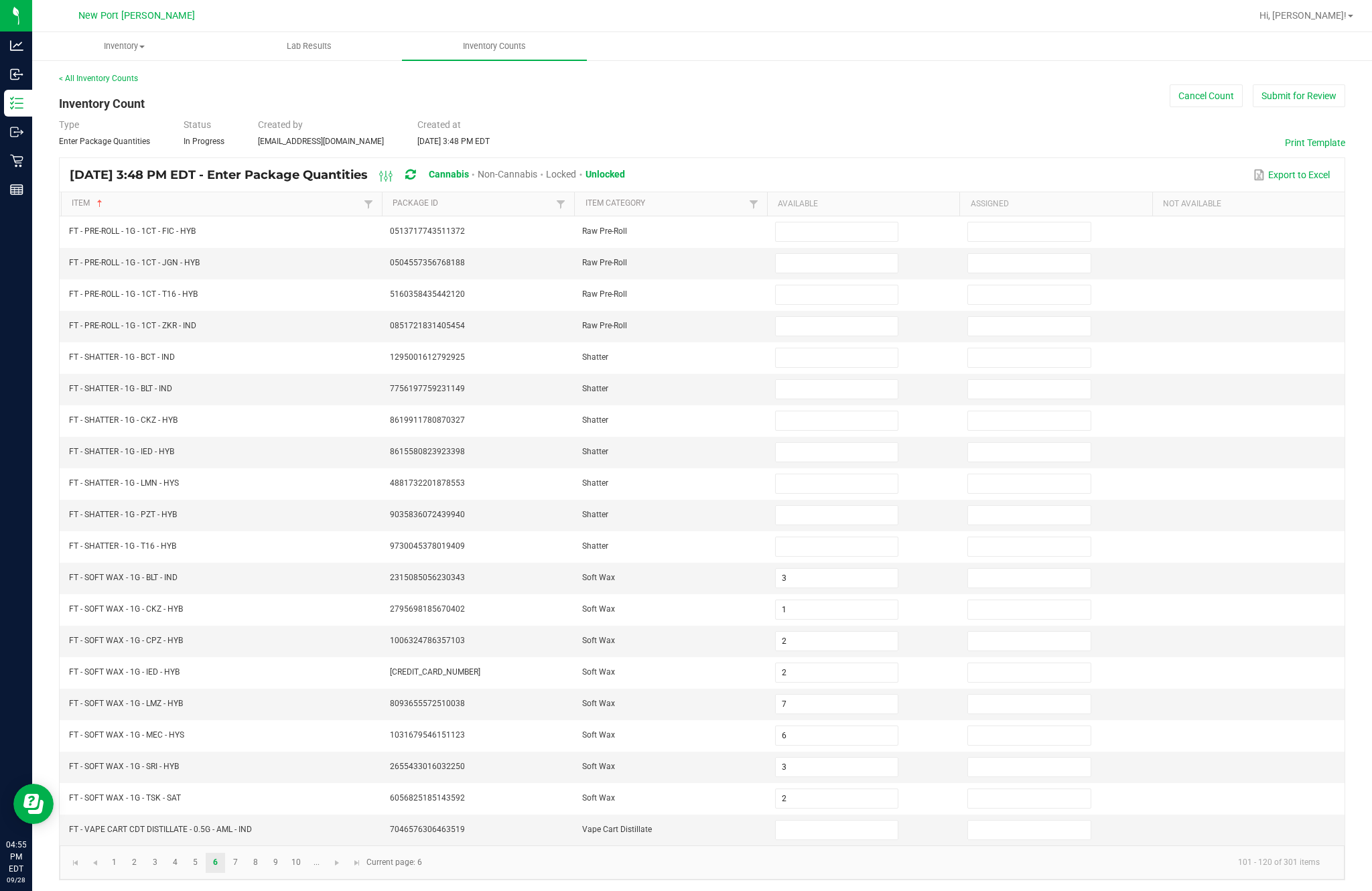
click at [829, 223] on input at bounding box center [837, 232] width 122 height 18
click at [830, 254] on input at bounding box center [837, 263] width 122 height 18
click at [835, 285] on input at bounding box center [837, 294] width 122 height 18
click at [824, 316] on input at bounding box center [837, 325] width 122 height 18
click at [844, 380] on input at bounding box center [837, 389] width 122 height 18
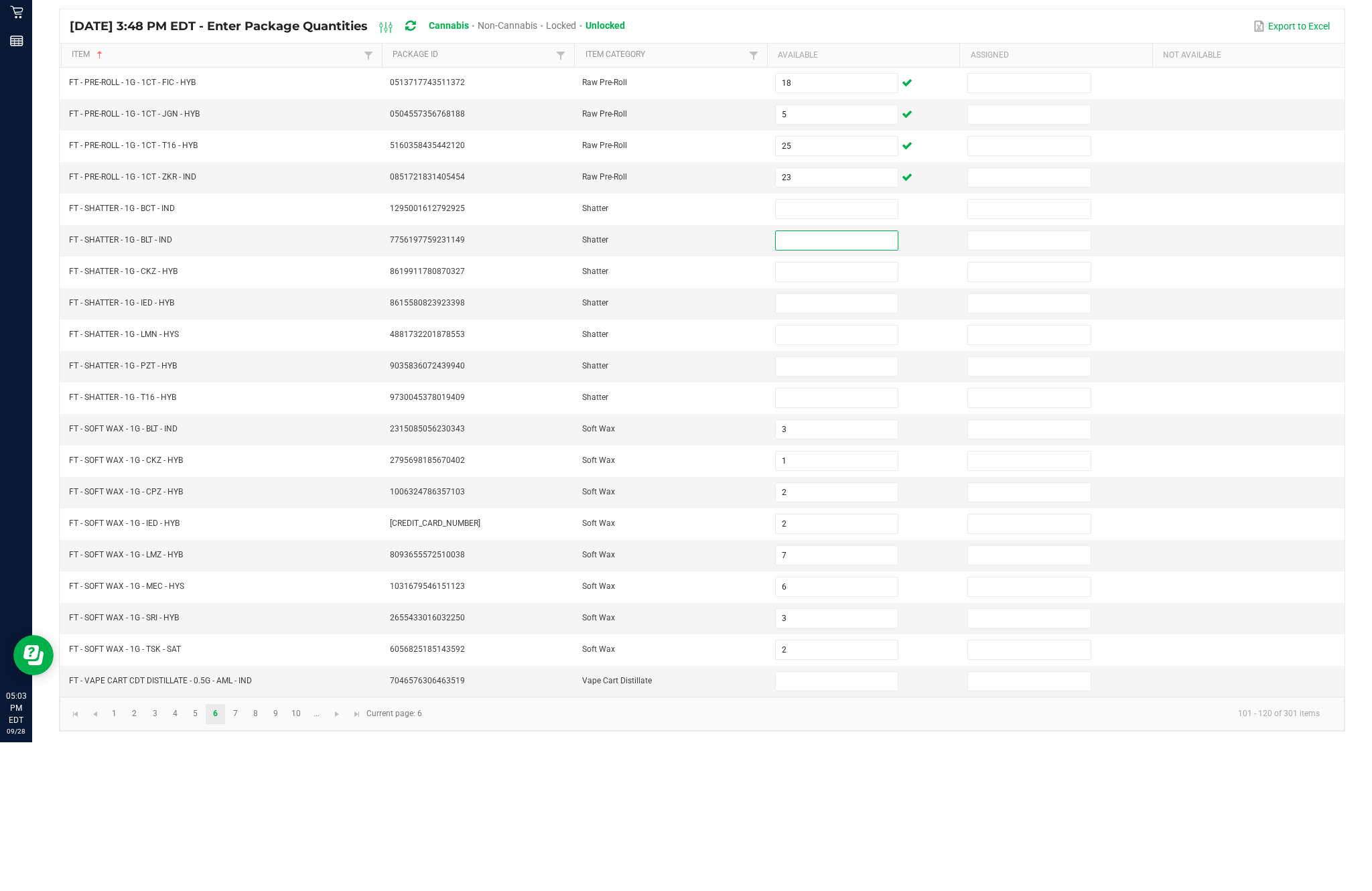
click at [827, 349] on input at bounding box center [837, 357] width 122 height 18
click at [824, 380] on input at bounding box center [837, 389] width 122 height 18
click at [828, 411] on input at bounding box center [837, 420] width 122 height 18
click at [825, 443] on input at bounding box center [837, 452] width 122 height 18
click at [846, 474] on input at bounding box center [837, 483] width 122 height 18
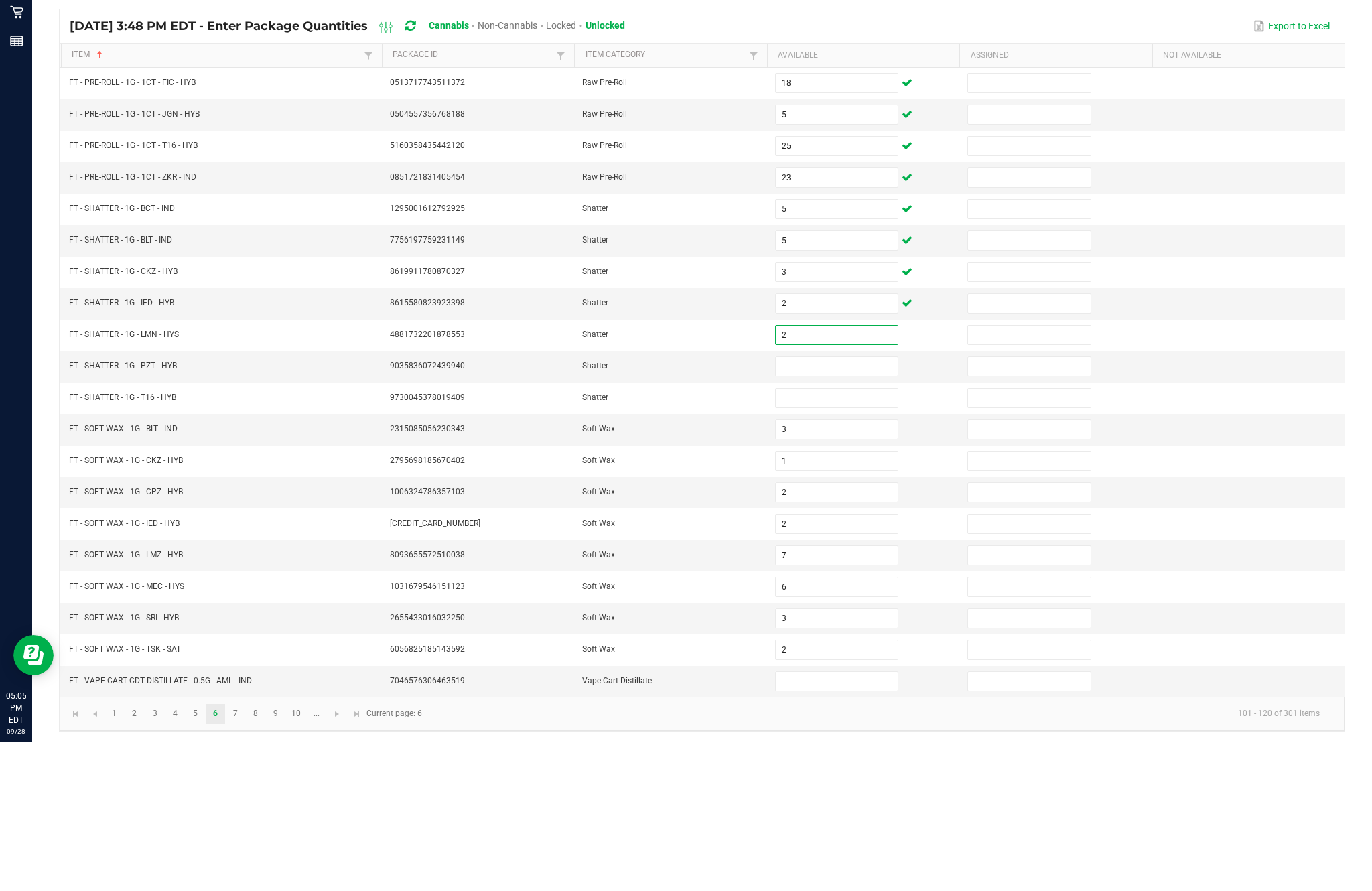
click at [835, 506] on input at bounding box center [837, 514] width 122 height 18
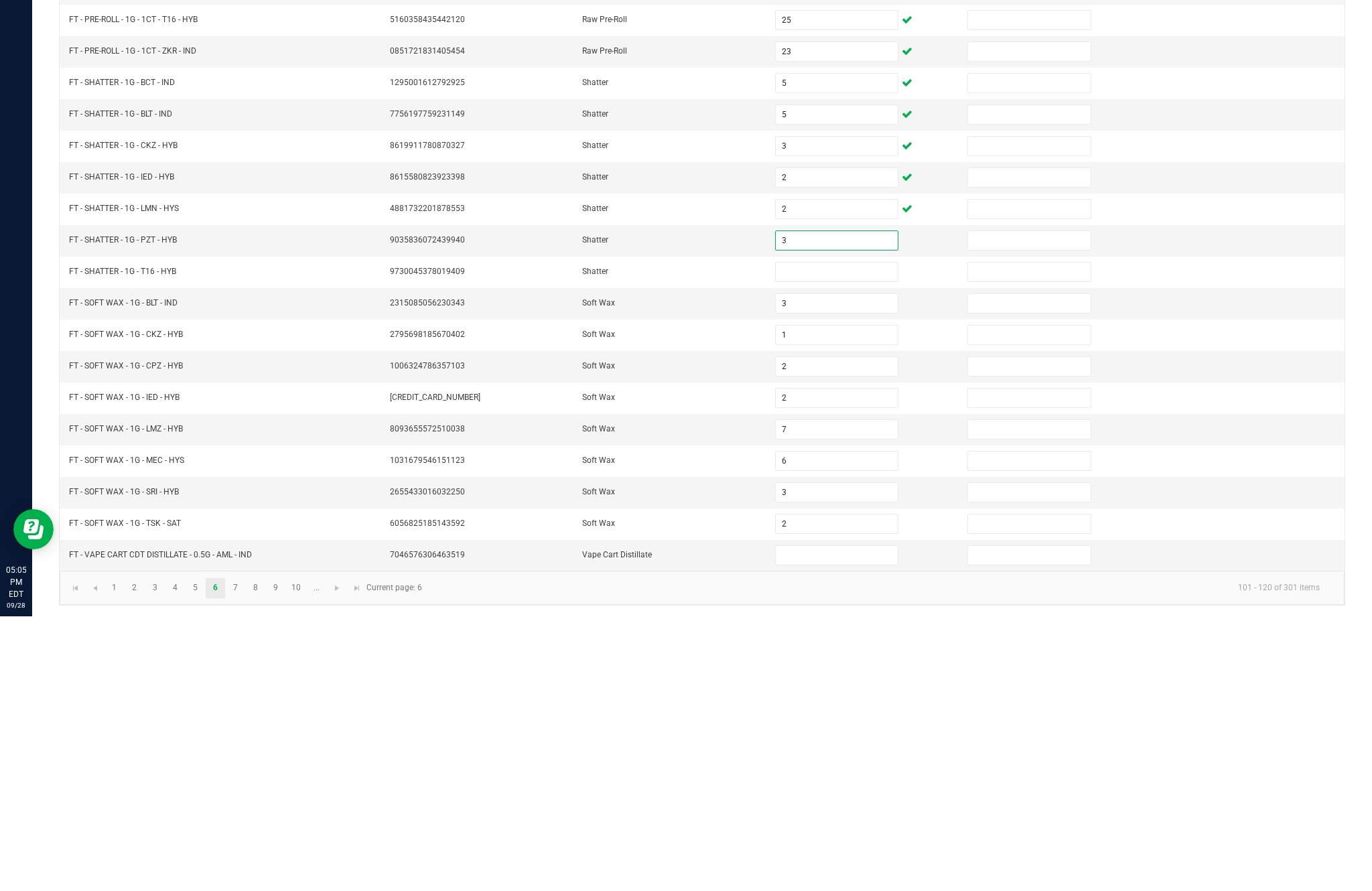
click at [826, 537] on input at bounding box center [837, 546] width 122 height 18
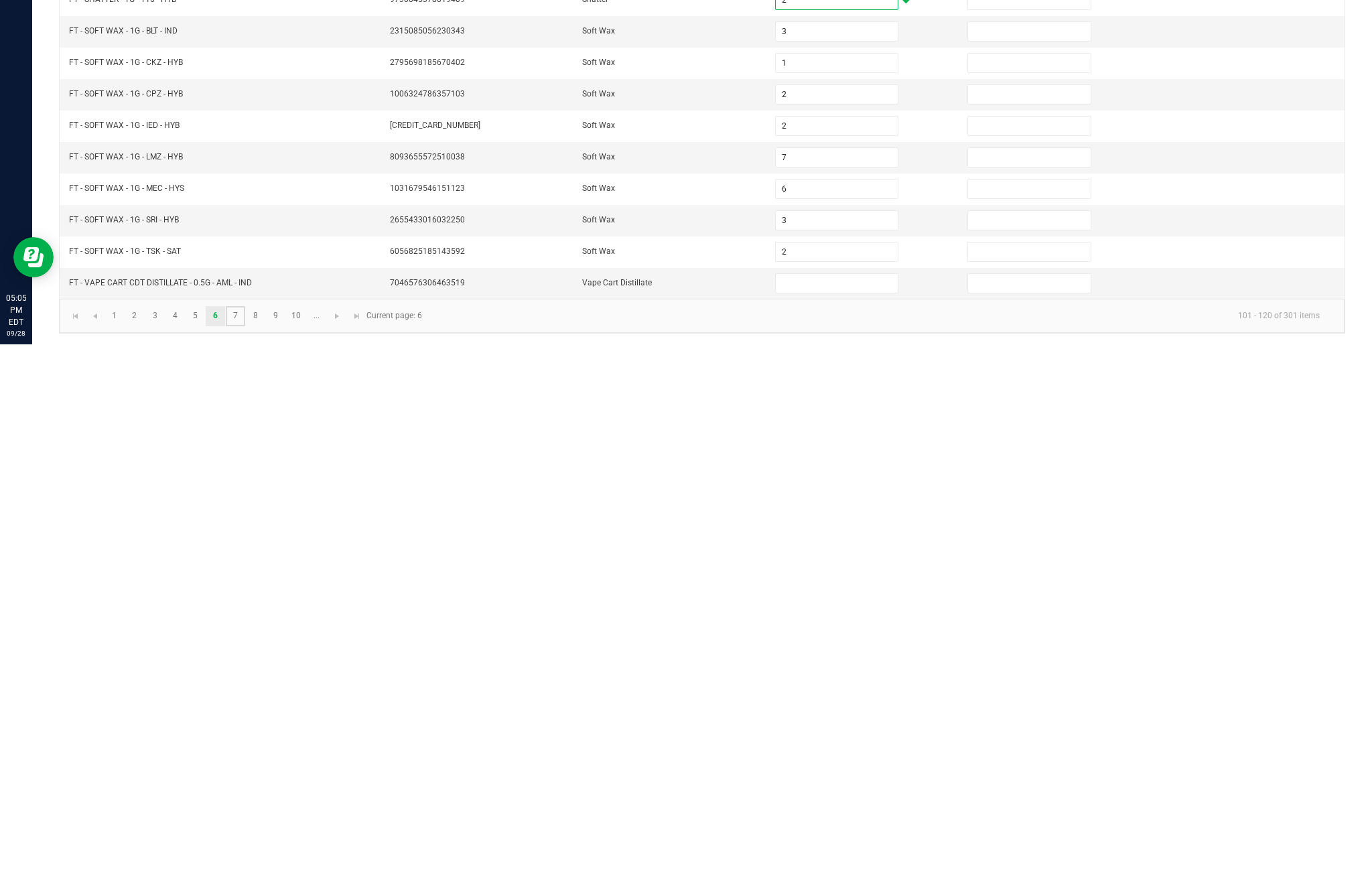
click at [245, 853] on link "7" at bounding box center [236, 862] width 19 height 20
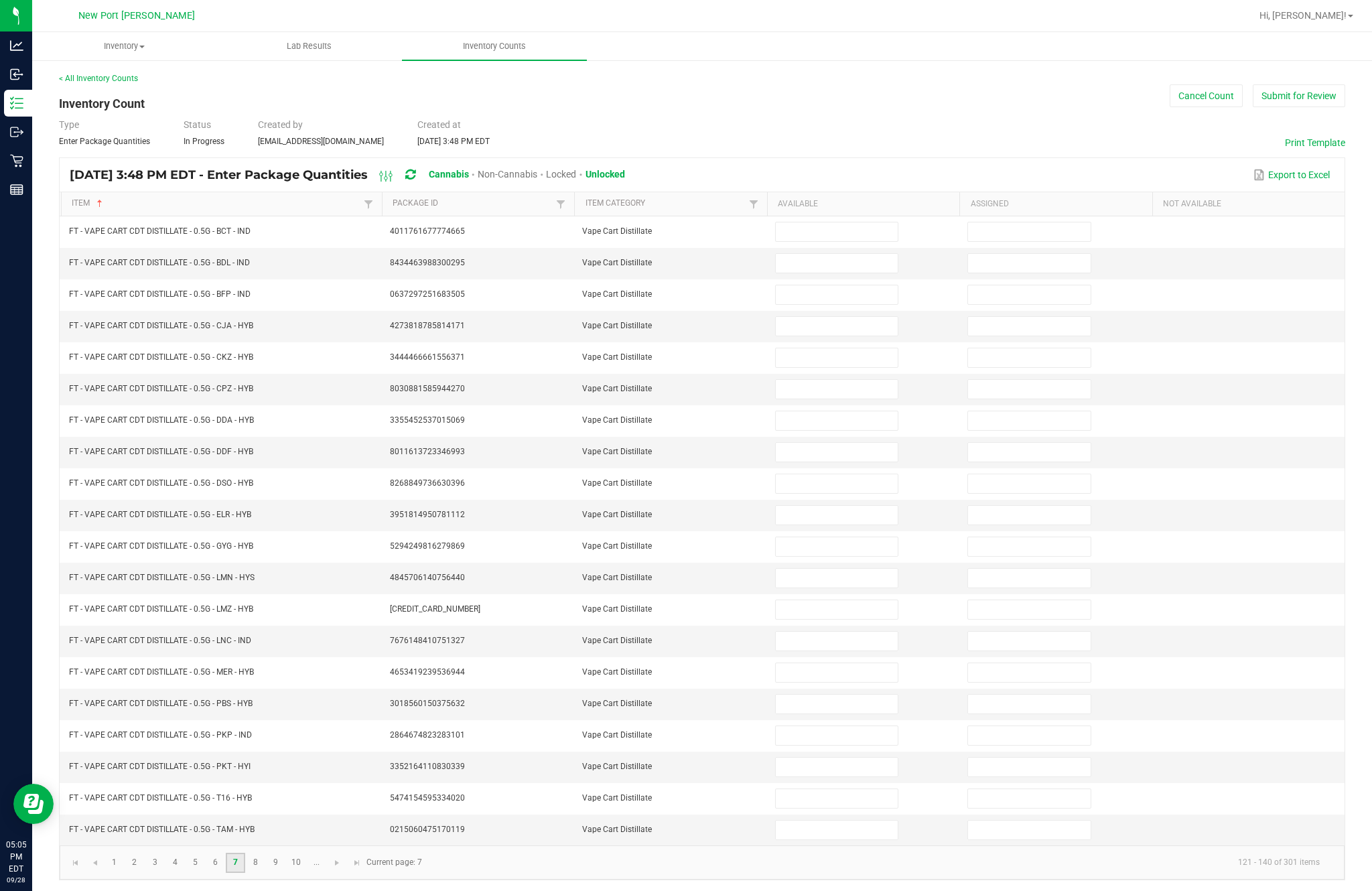
scroll to position [0, 0]
click at [836, 241] on input at bounding box center [837, 232] width 122 height 18
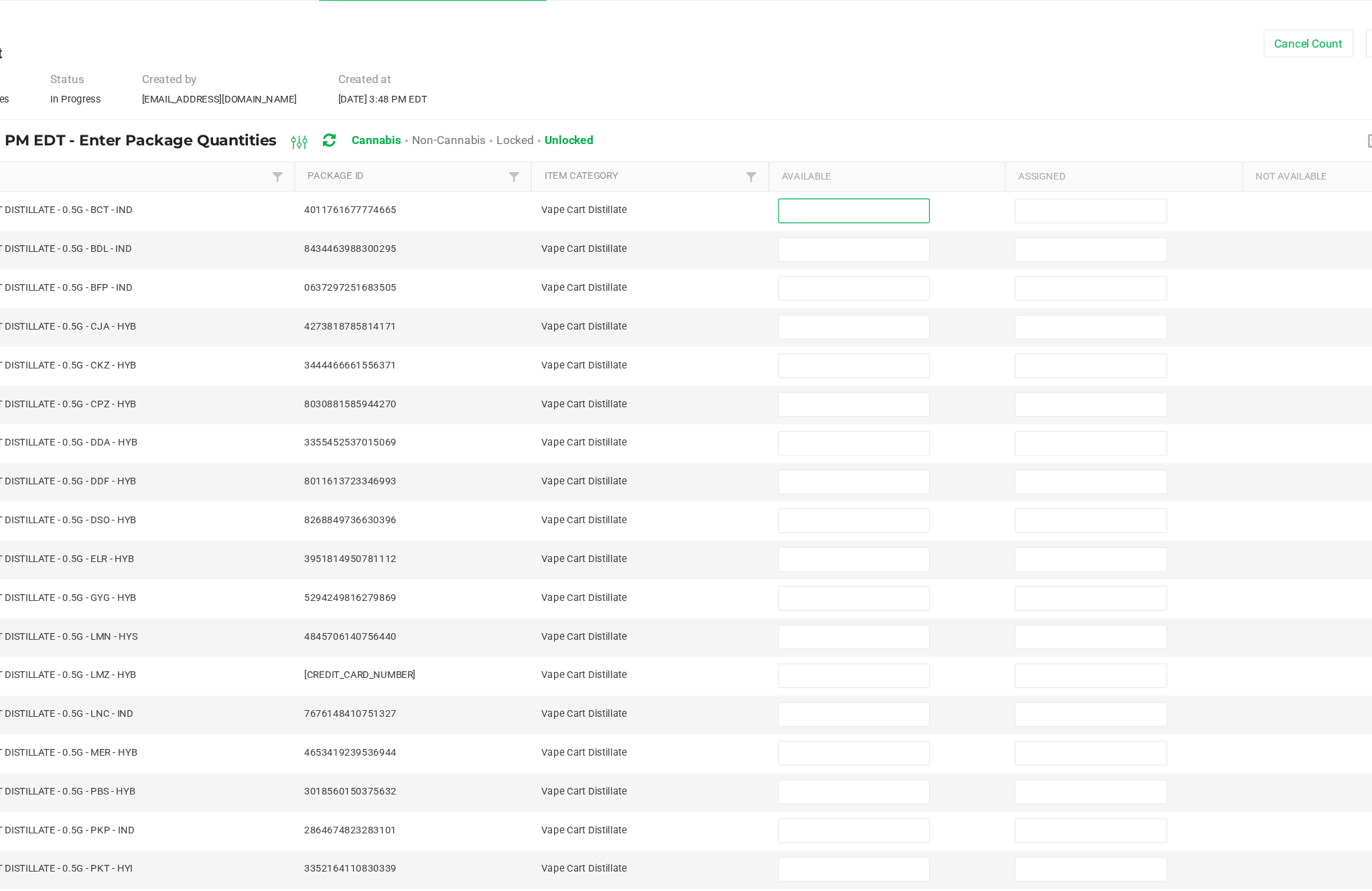
scroll to position [86, 0]
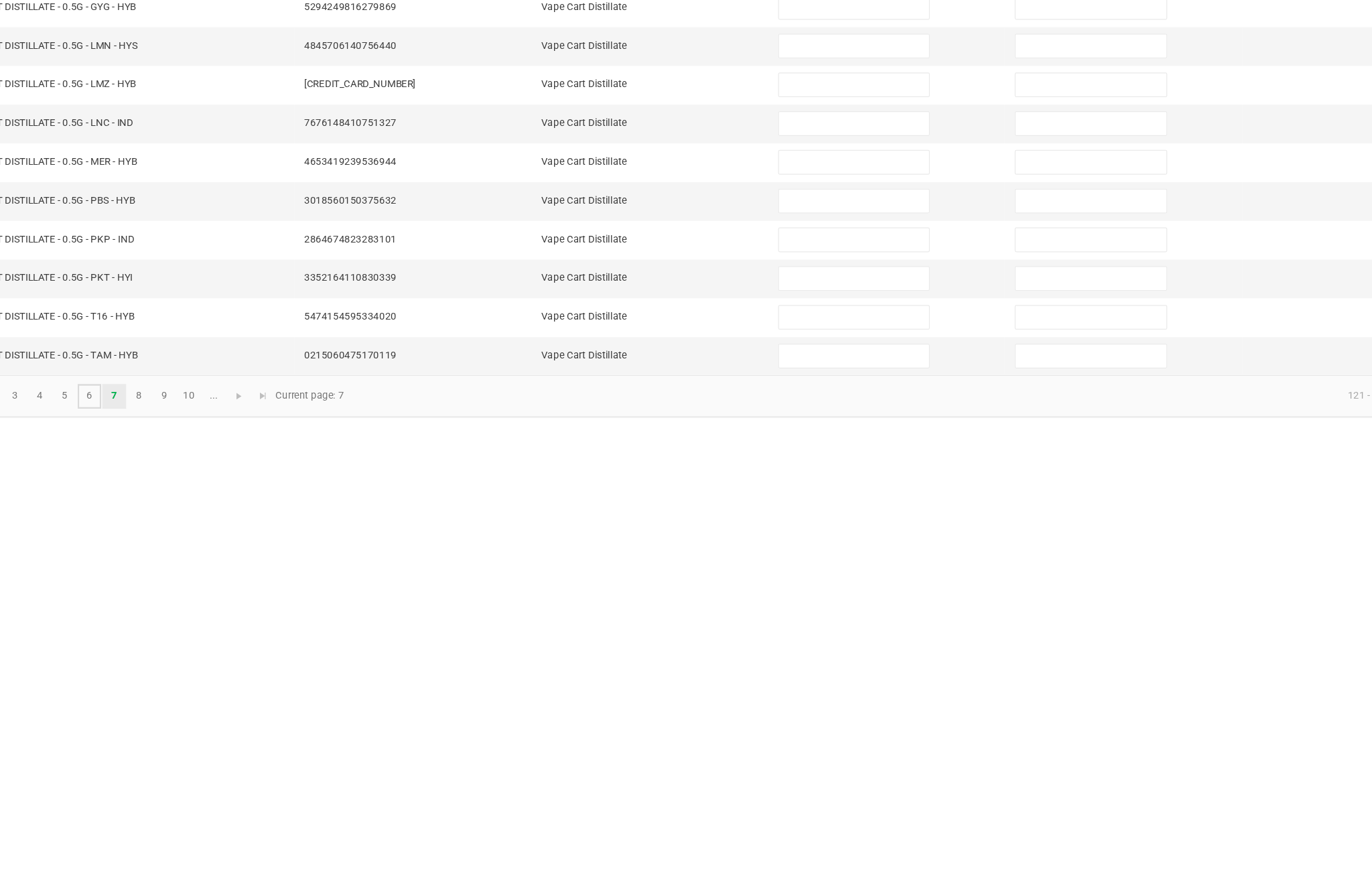
click at [206, 853] on link "6" at bounding box center [216, 862] width 19 height 20
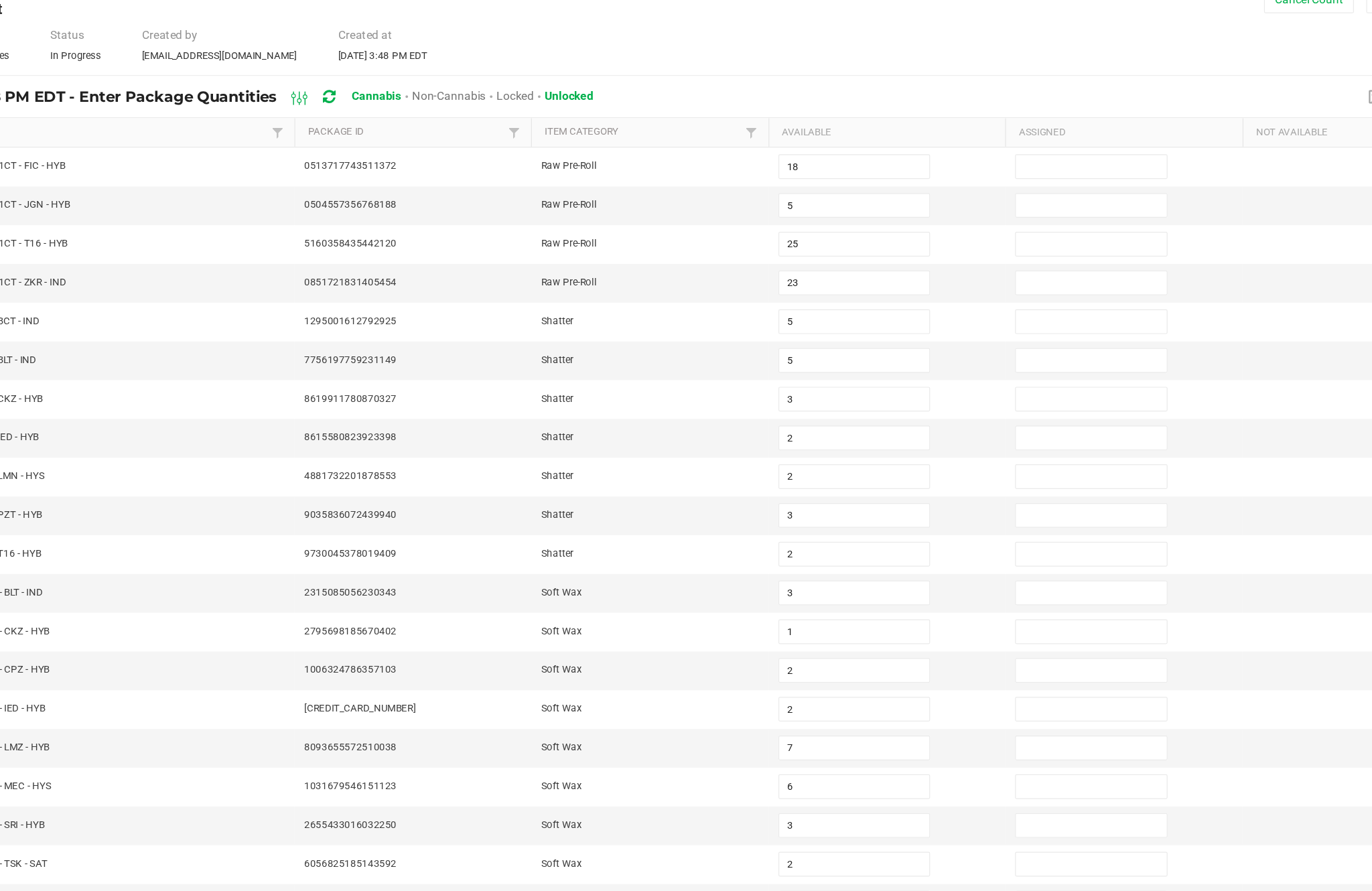
click at [776, 820] on input at bounding box center [837, 829] width 122 height 18
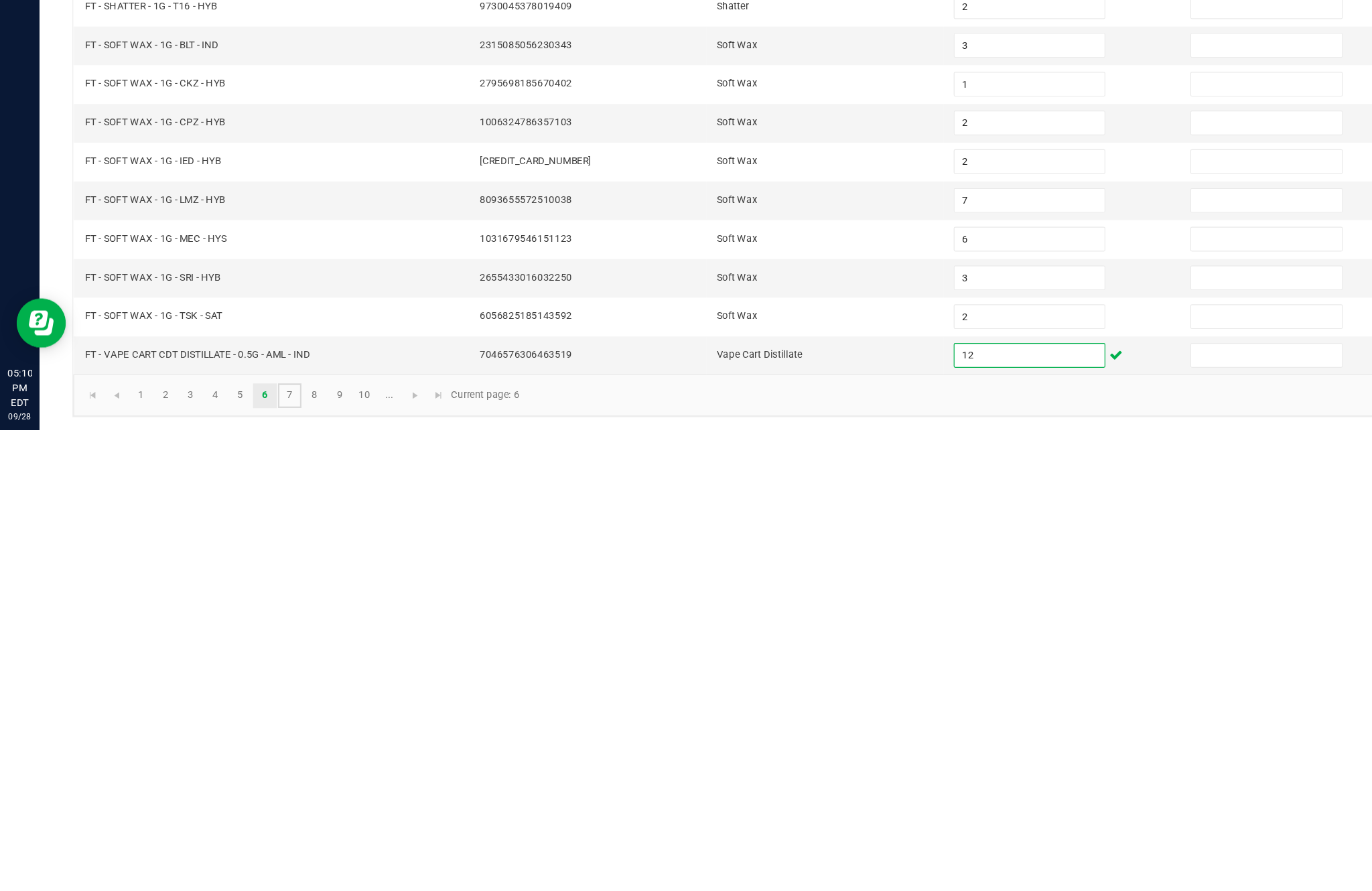
click at [245, 853] on link "7" at bounding box center [236, 862] width 19 height 20
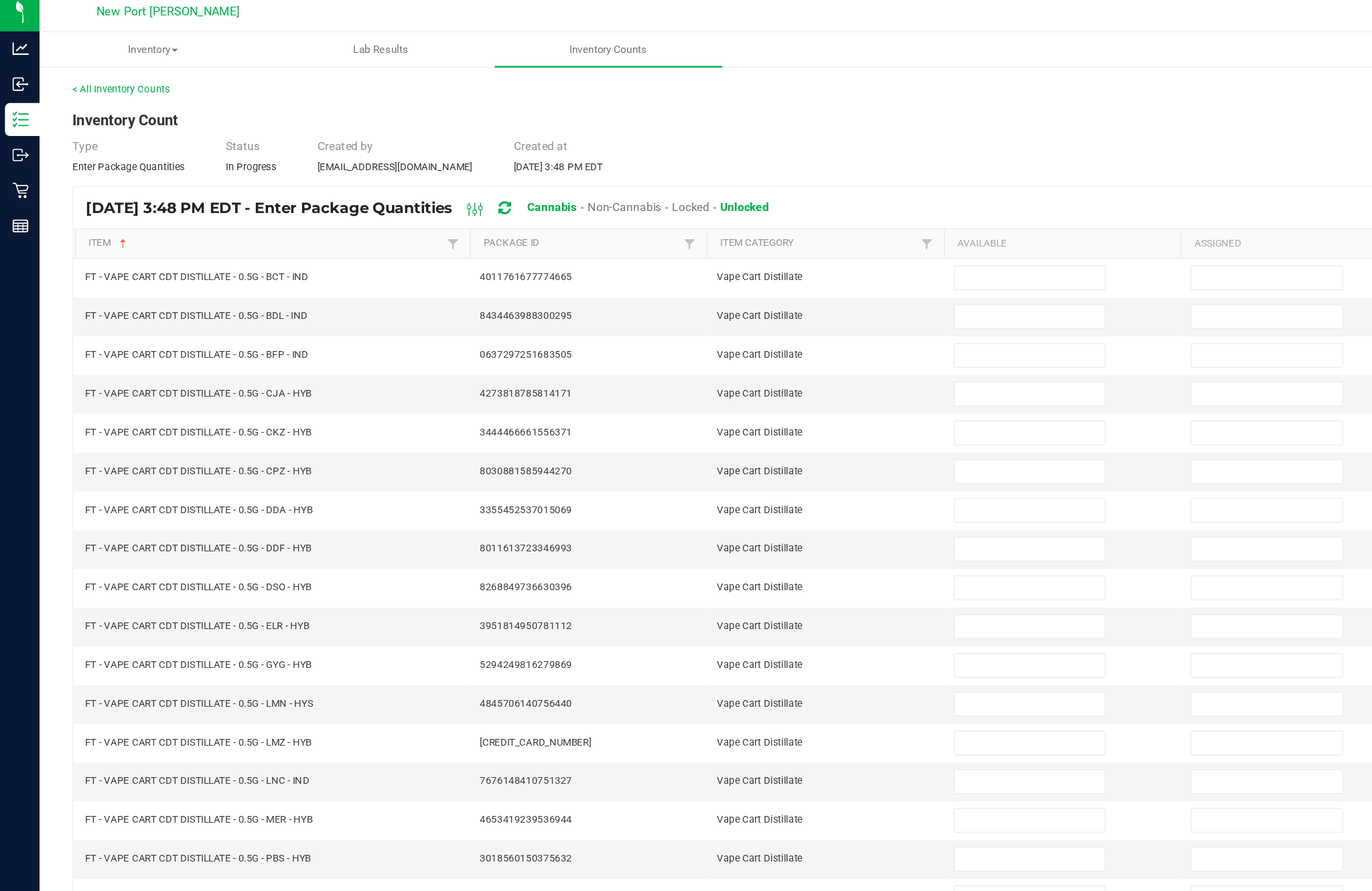
scroll to position [0, 0]
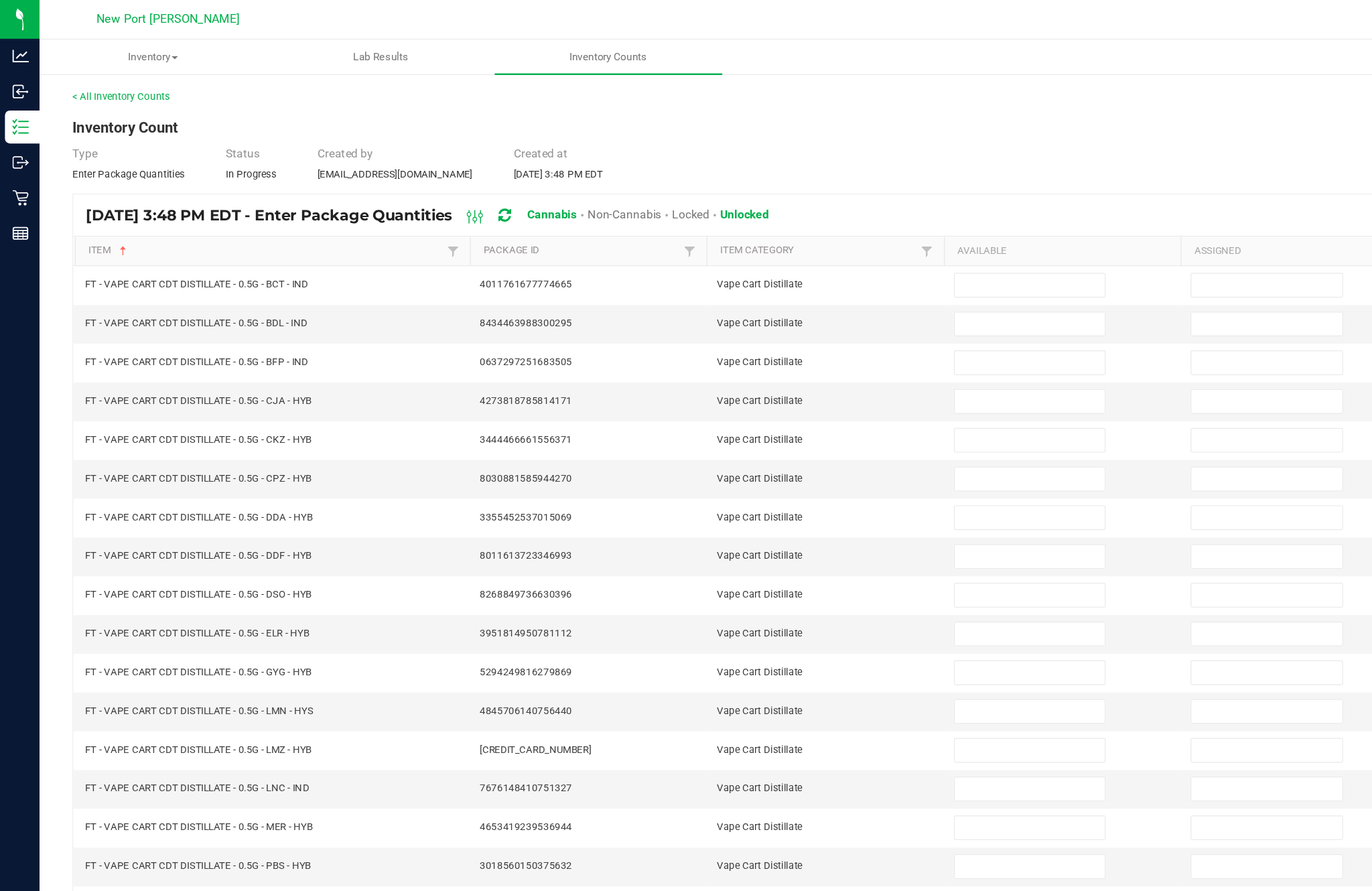
click at [825, 241] on input at bounding box center [837, 232] width 122 height 18
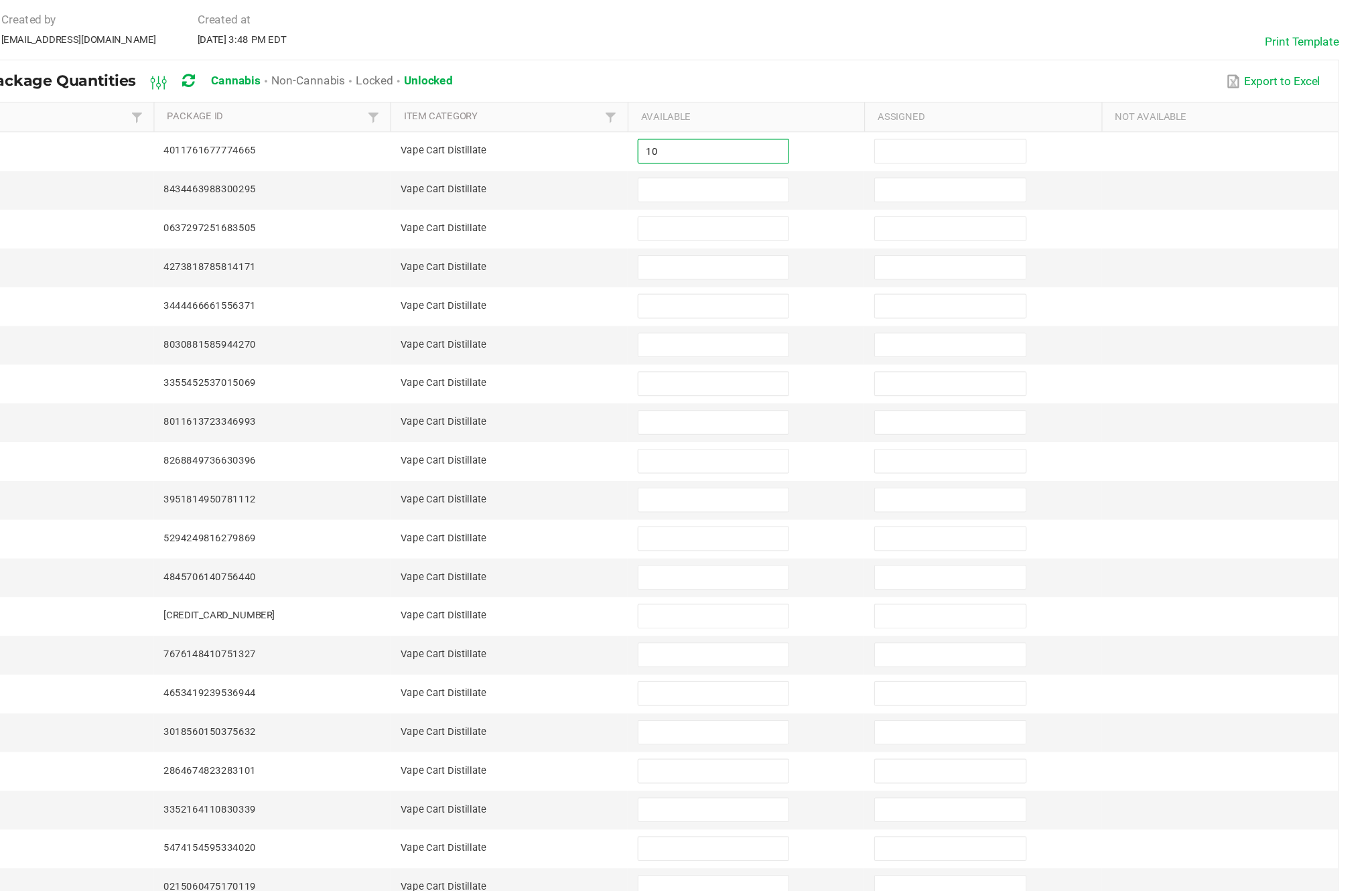
click at [776, 254] on input at bounding box center [837, 263] width 122 height 18
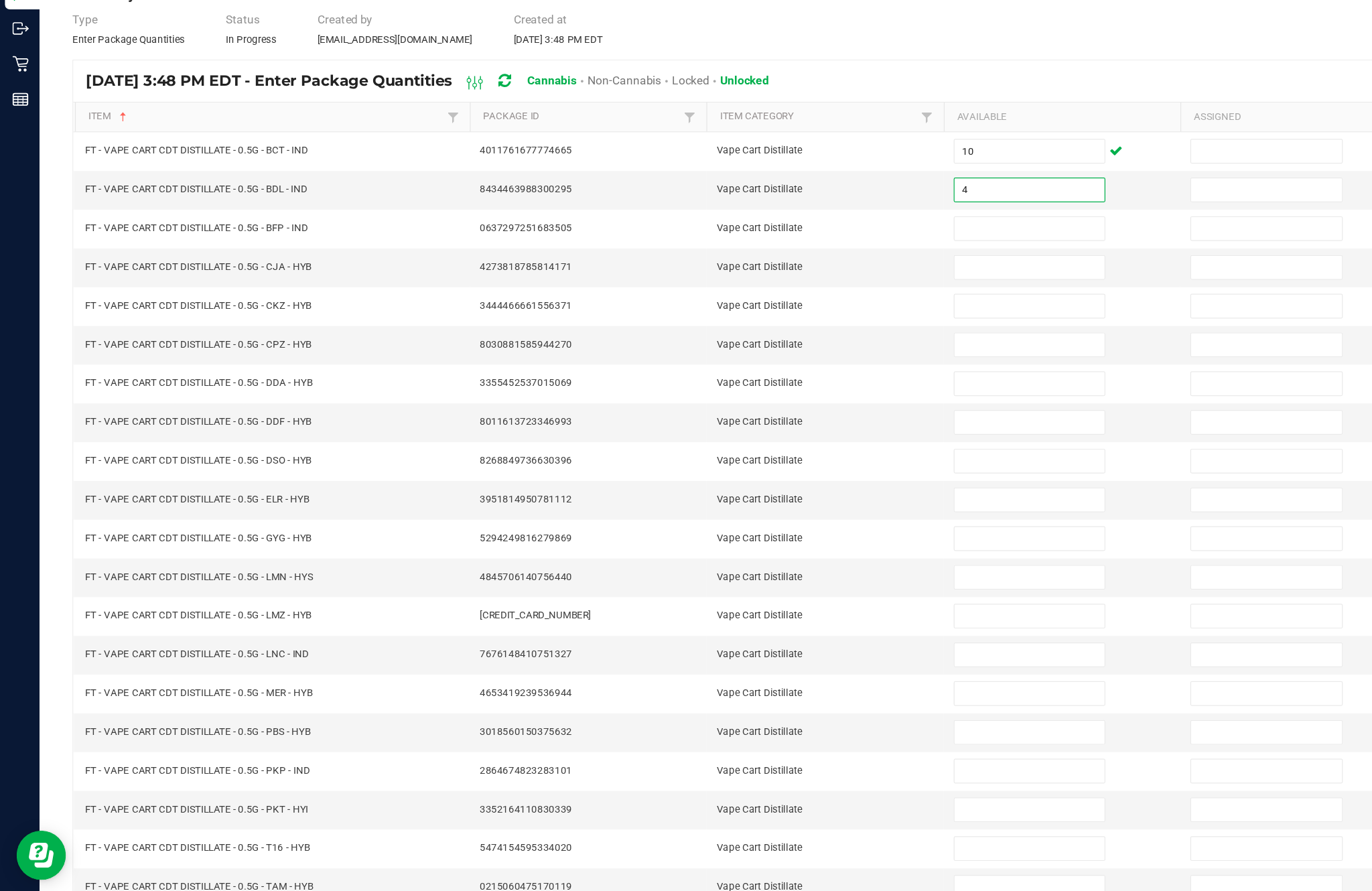
click at [843, 285] on input at bounding box center [837, 294] width 122 height 18
click at [818, 316] on input at bounding box center [837, 325] width 122 height 18
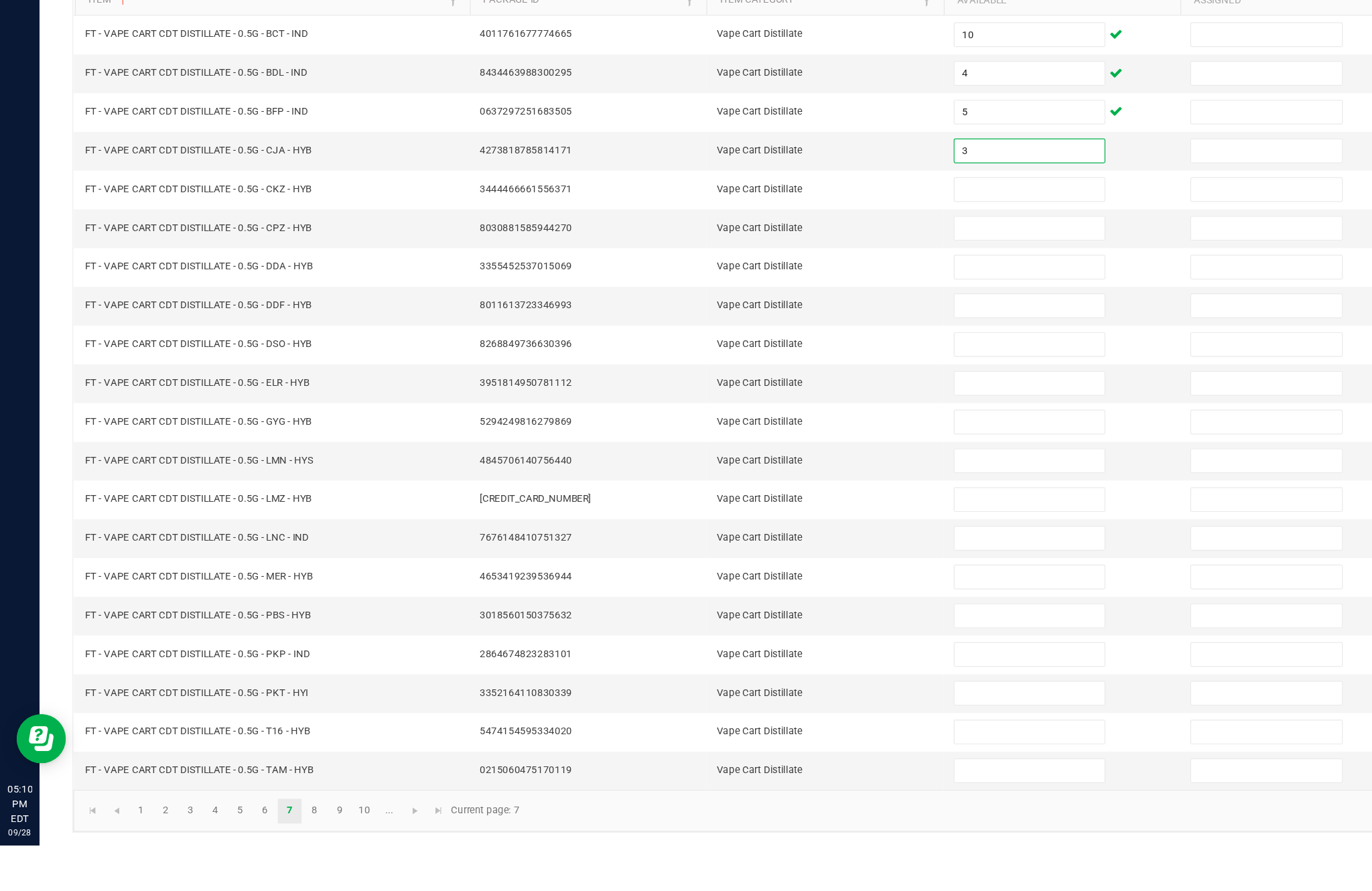
click at [835, 349] on input at bounding box center [837, 357] width 122 height 18
click at [835, 380] on input at bounding box center [837, 389] width 122 height 18
click at [847, 411] on input at bounding box center [837, 420] width 122 height 18
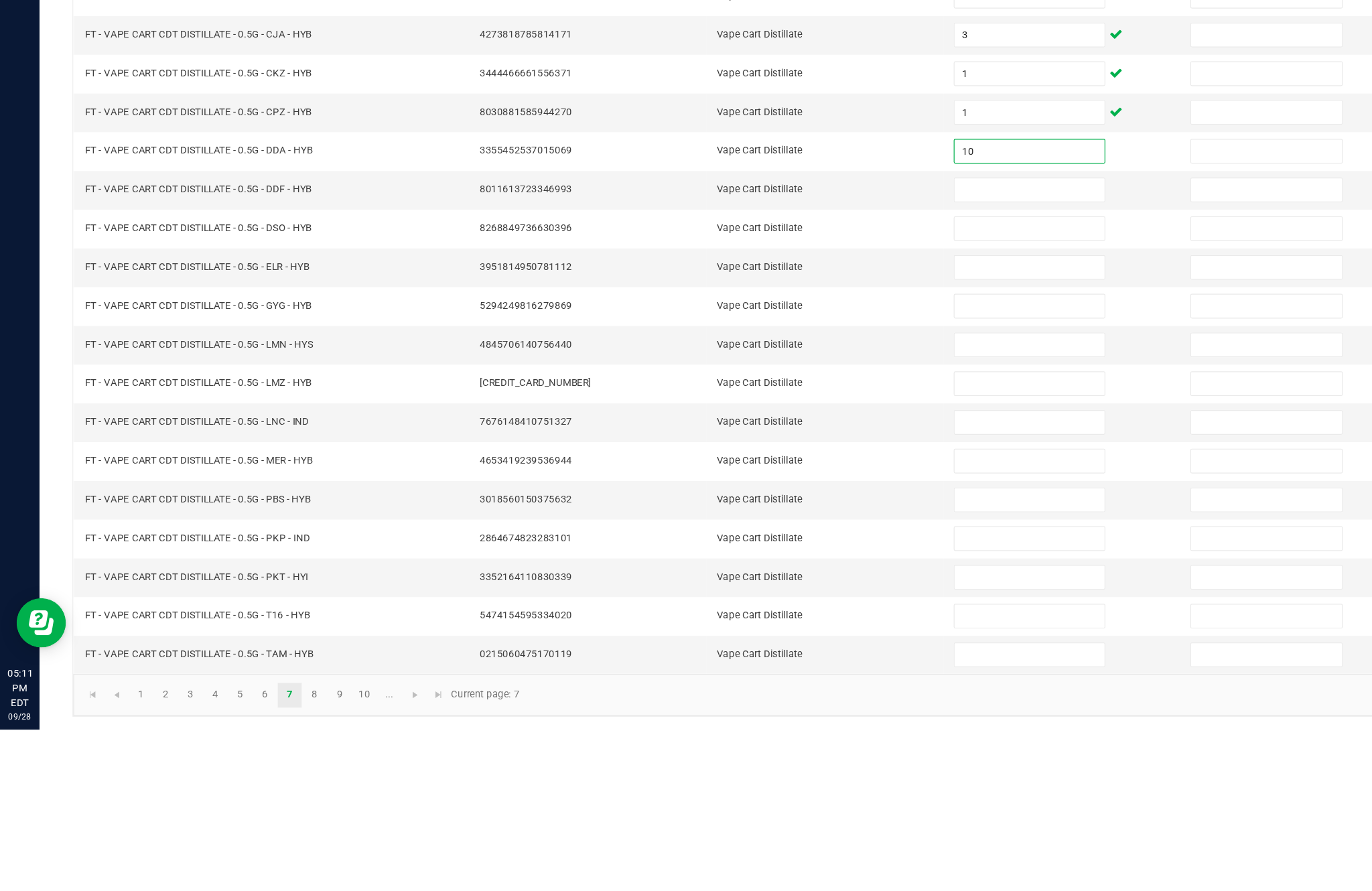
click at [824, 443] on input at bounding box center [837, 452] width 122 height 18
click at [839, 474] on input at bounding box center [837, 483] width 122 height 18
click at [834, 506] on input at bounding box center [837, 514] width 122 height 18
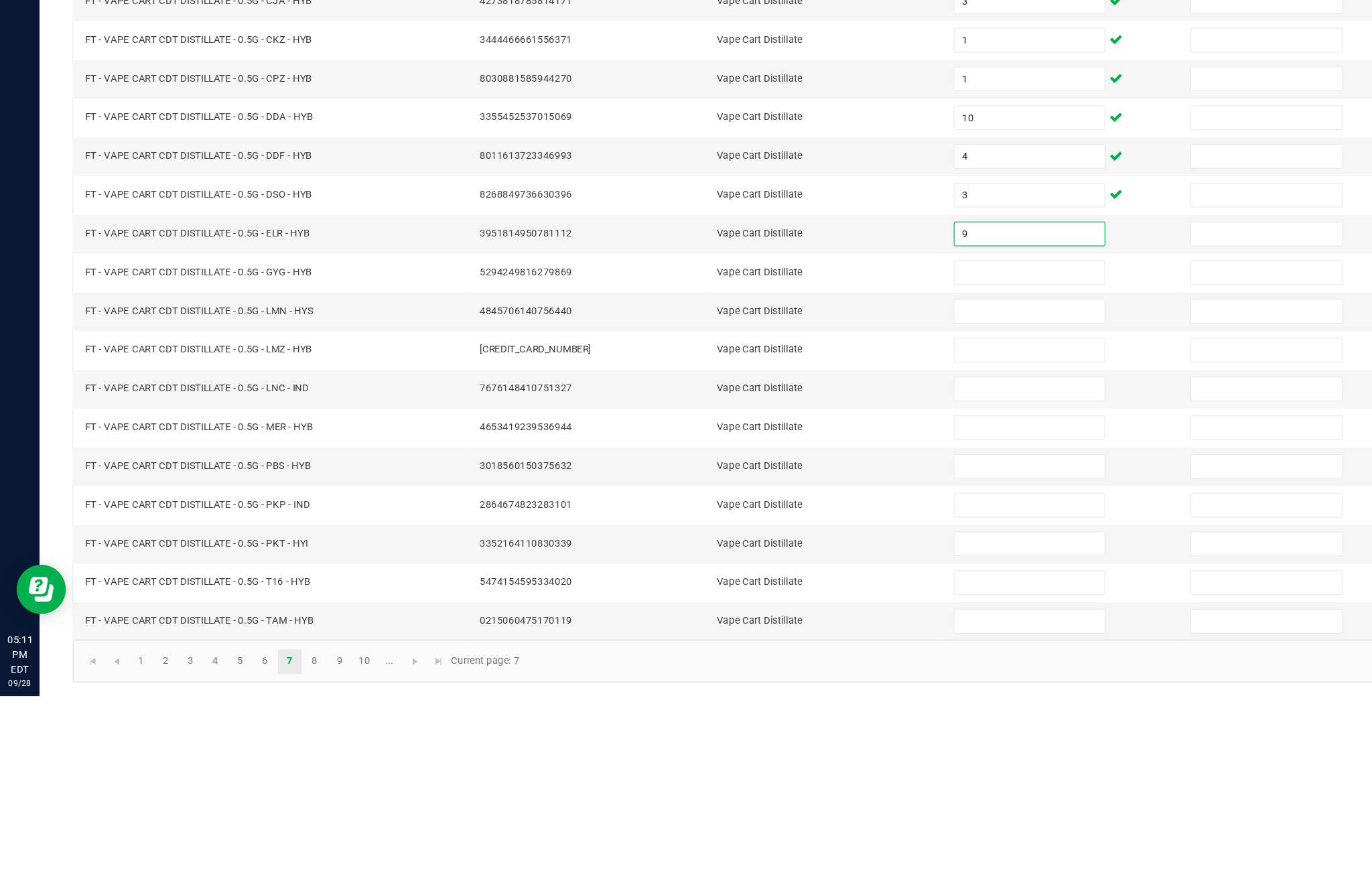
click at [819, 537] on input at bounding box center [837, 546] width 122 height 18
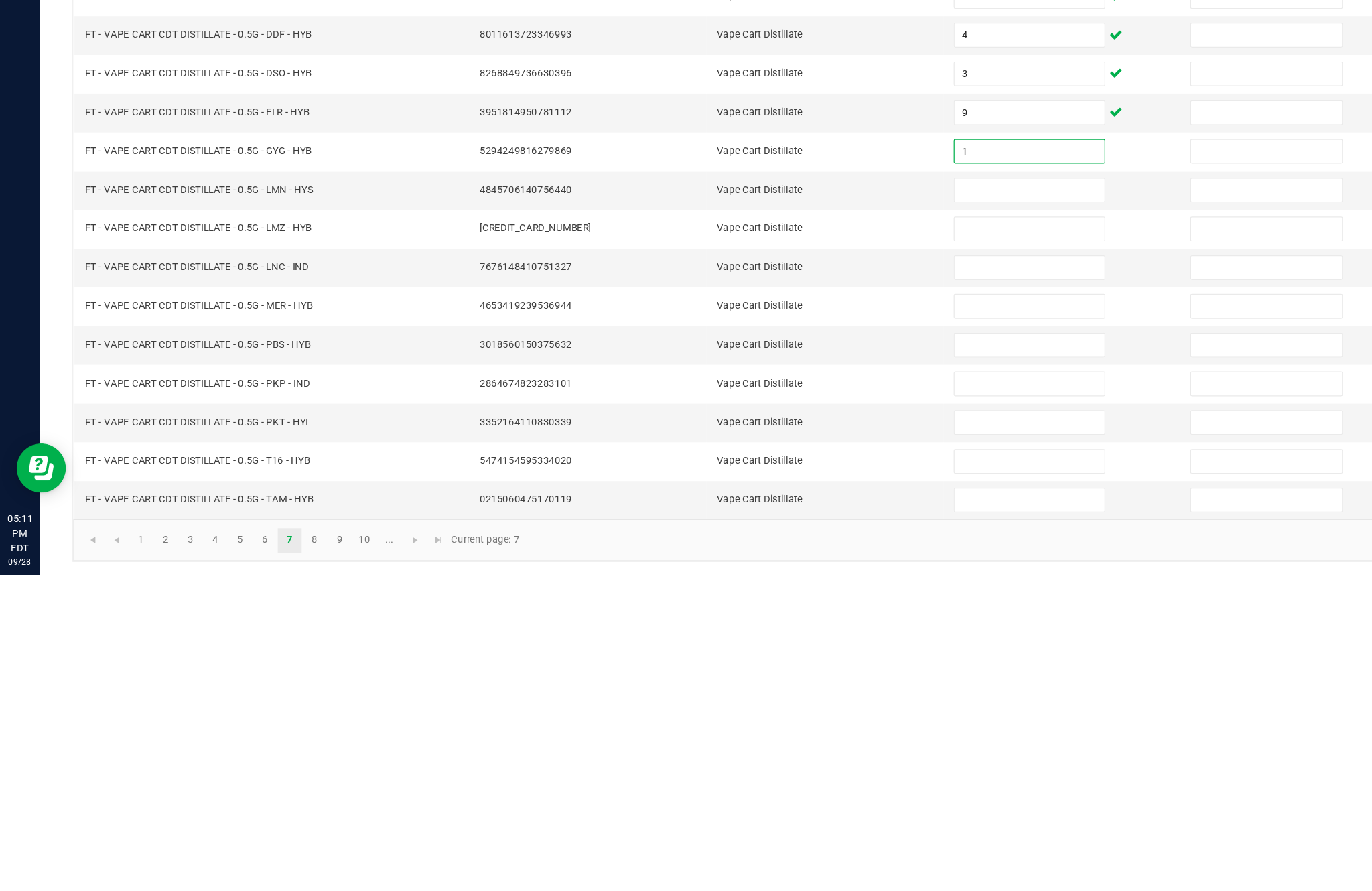
click at [837, 569] on input at bounding box center [837, 578] width 122 height 18
click at [825, 600] on input at bounding box center [837, 609] width 122 height 18
click at [829, 631] on input at bounding box center [837, 640] width 122 height 18
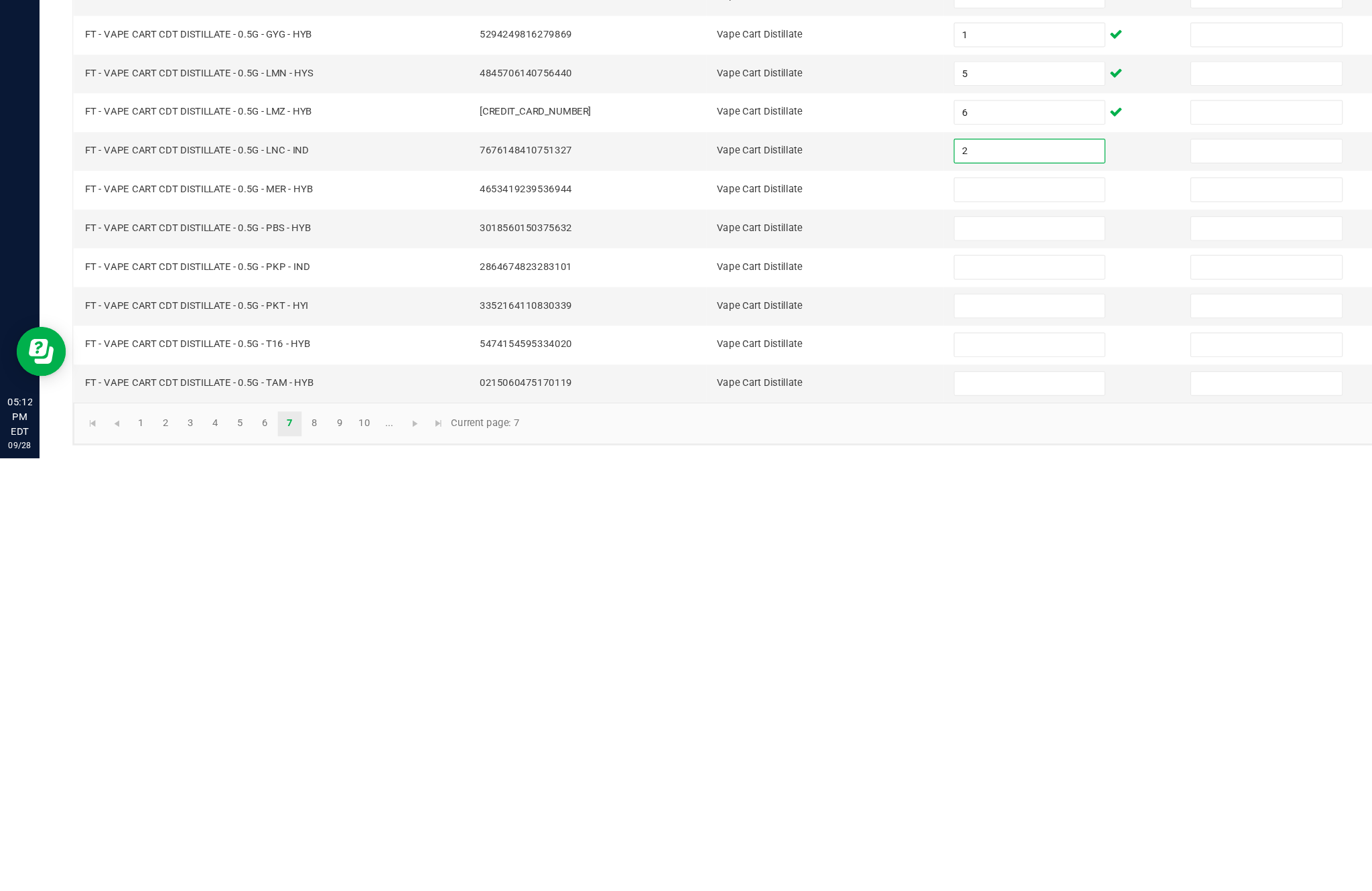
click at [827, 631] on input "2" at bounding box center [837, 640] width 122 height 18
click at [835, 663] on input at bounding box center [837, 672] width 122 height 18
click at [847, 695] on input at bounding box center [837, 704] width 122 height 18
click at [803, 726] on input at bounding box center [837, 735] width 122 height 18
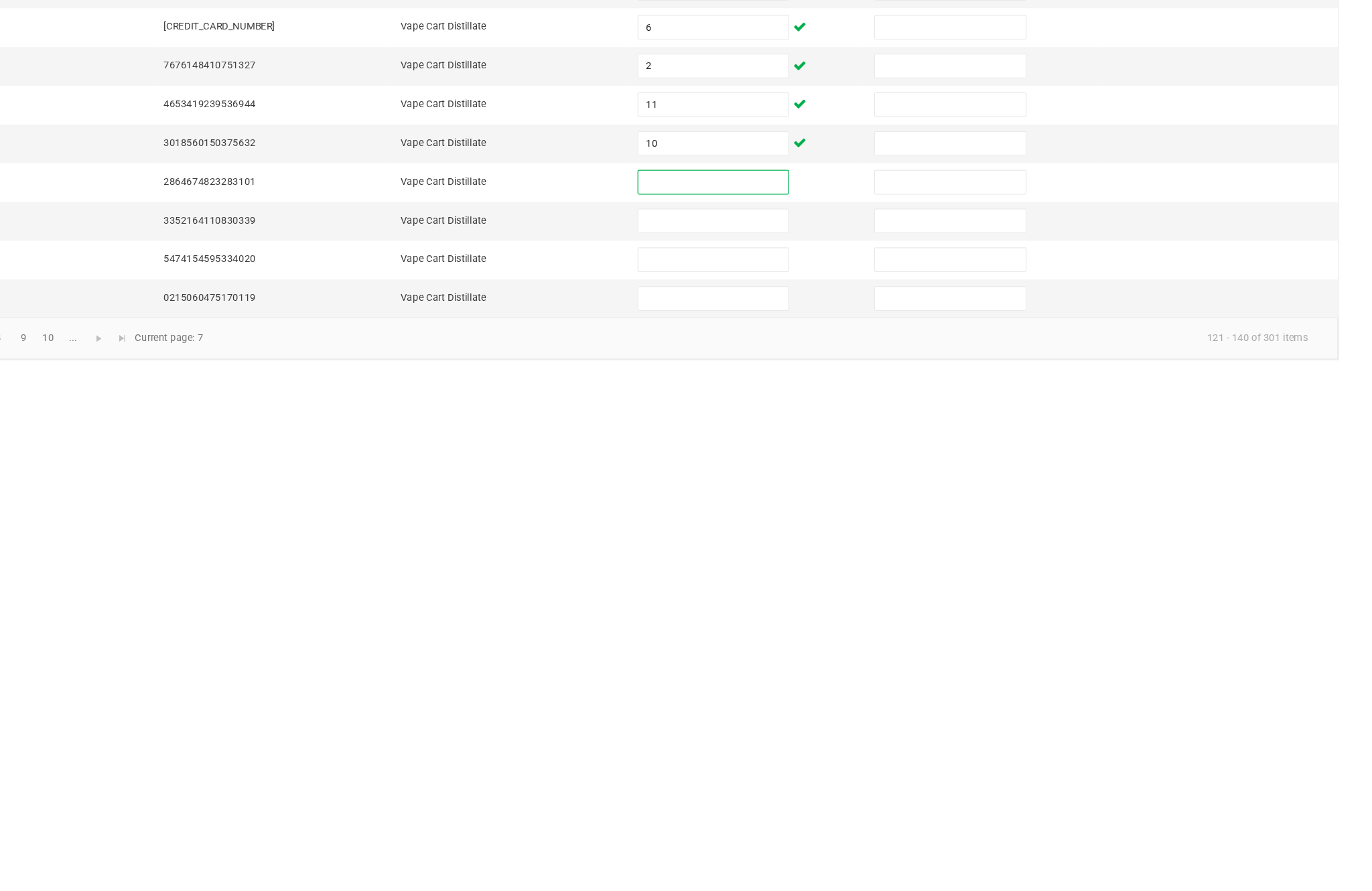
scroll to position [26, 0]
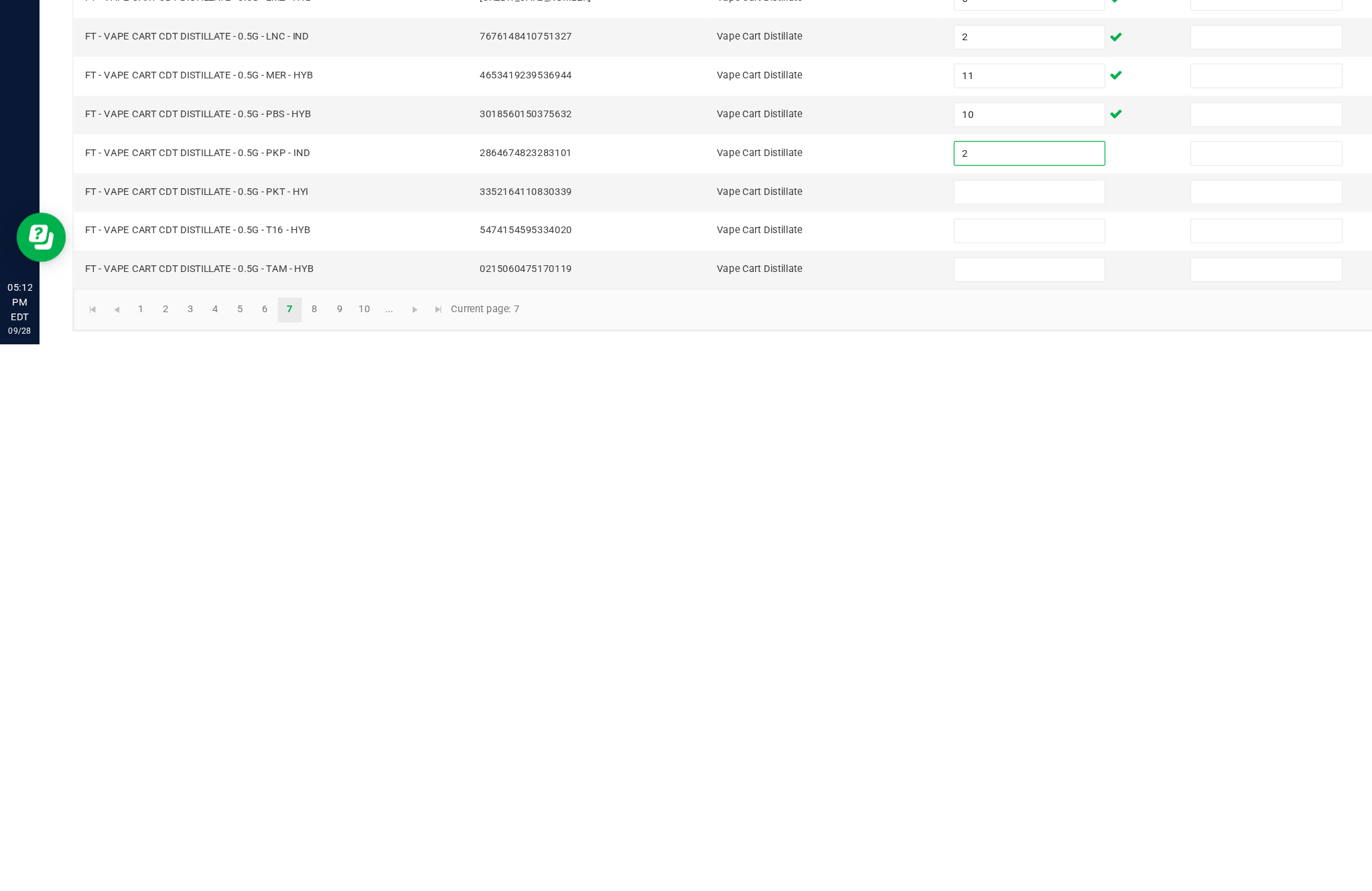
click at [837, 757] on input at bounding box center [837, 766] width 122 height 18
click at [829, 789] on input at bounding box center [837, 798] width 122 height 18
click at [841, 820] on input at bounding box center [837, 829] width 122 height 18
click at [265, 853] on link "8" at bounding box center [256, 862] width 19 height 20
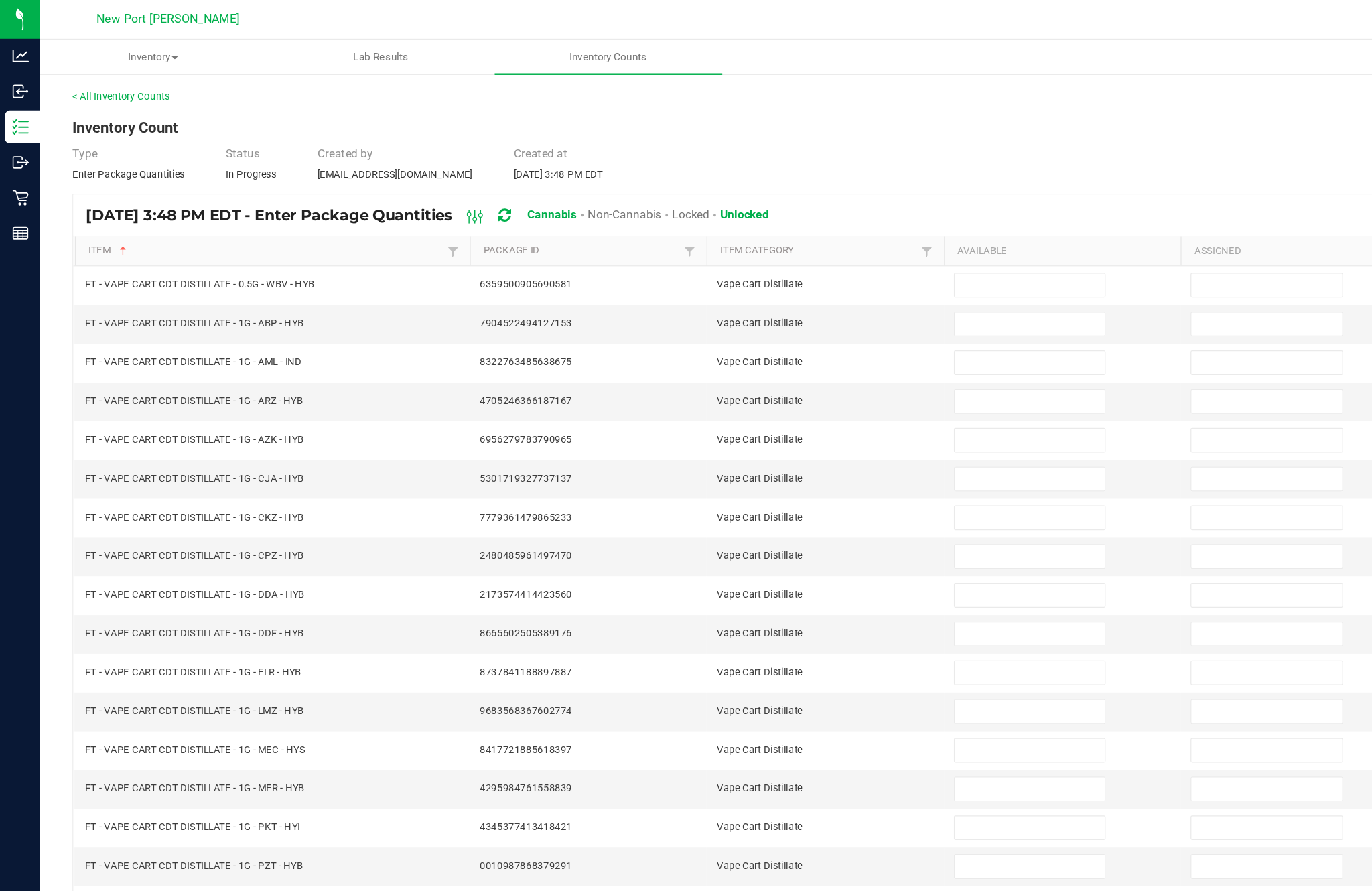
scroll to position [34, 0]
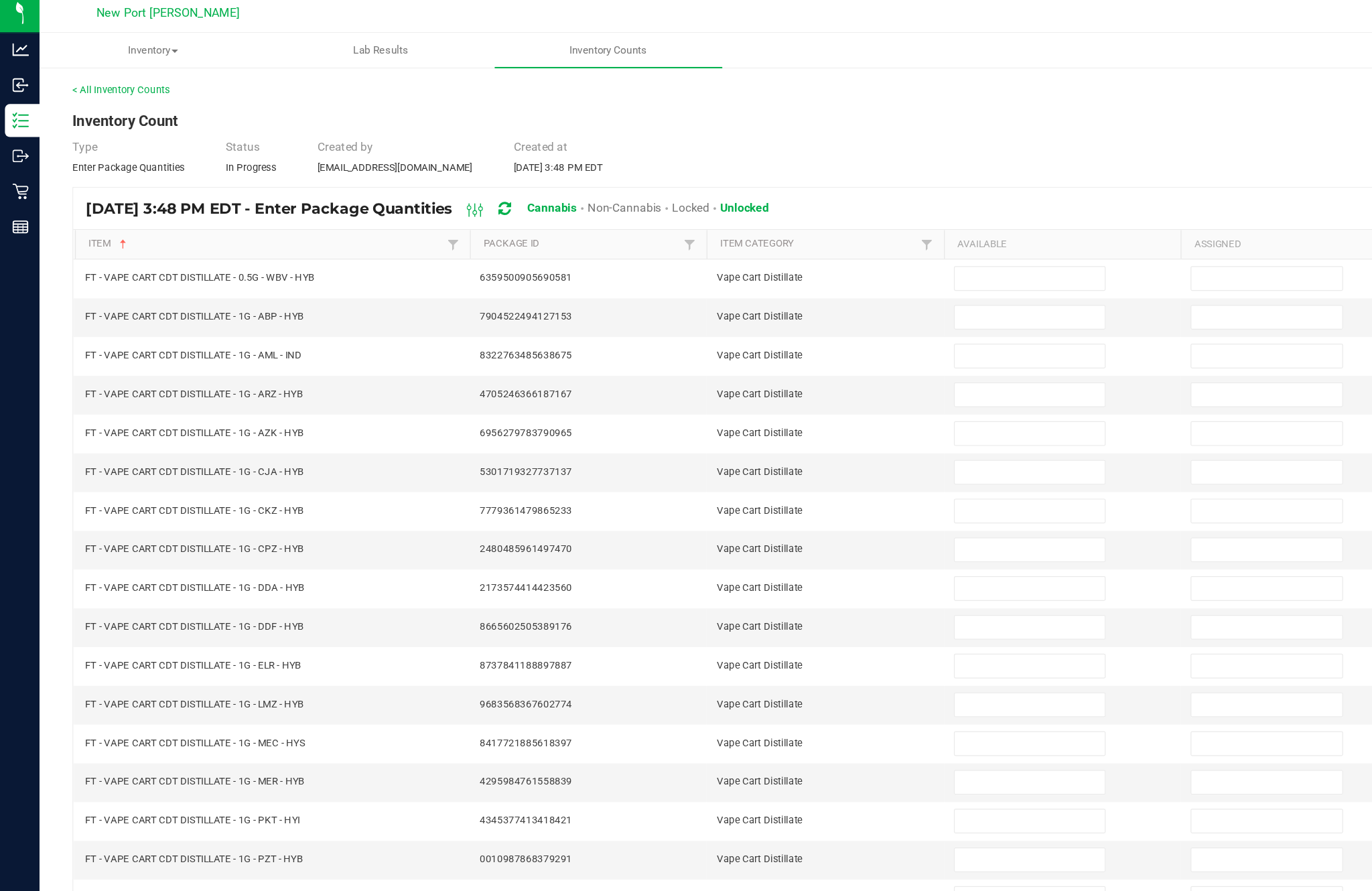
click at [835, 223] on input at bounding box center [837, 232] width 122 height 18
click at [831, 254] on input at bounding box center [837, 263] width 122 height 18
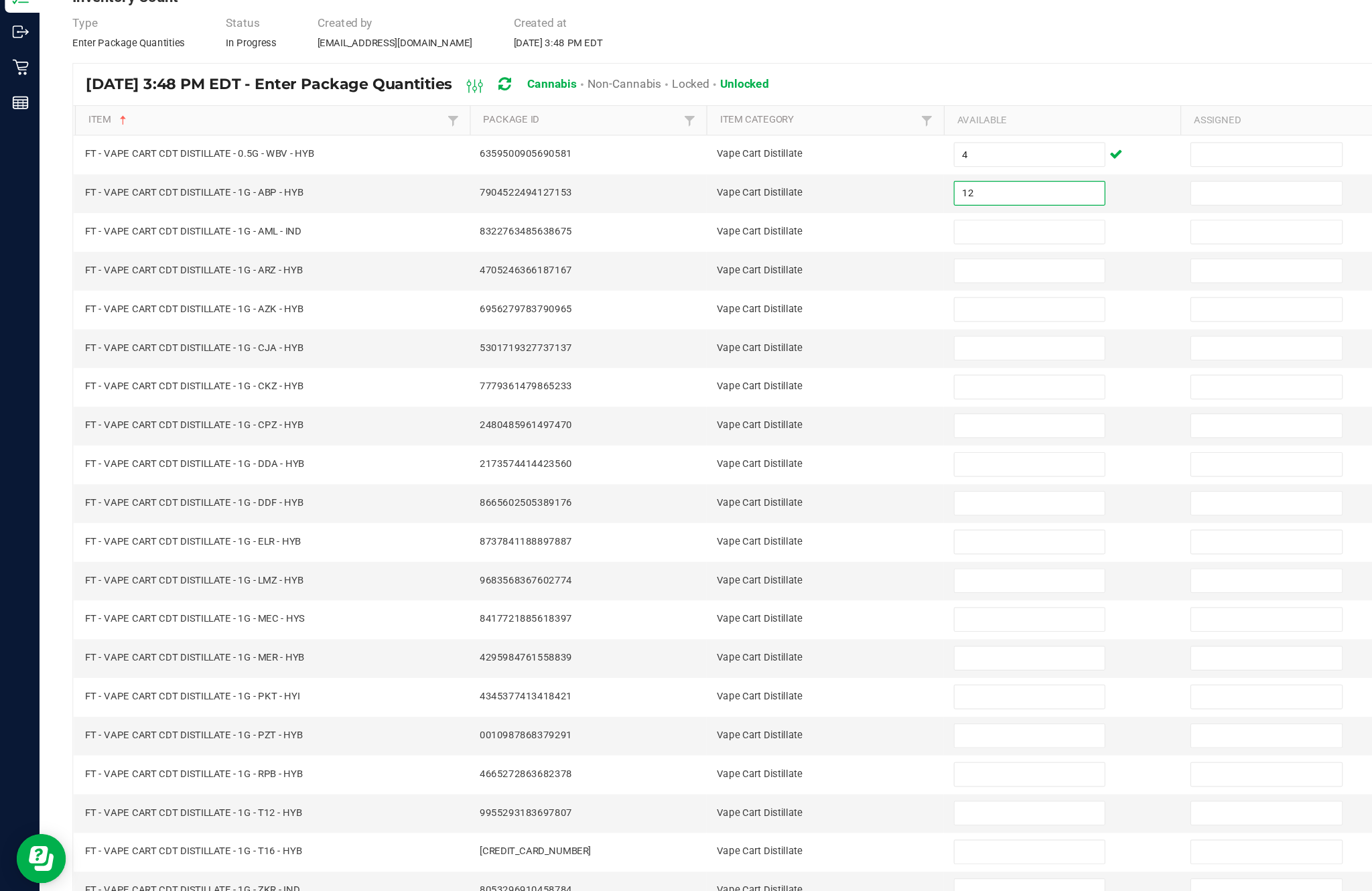
click at [831, 285] on input at bounding box center [837, 294] width 122 height 18
click at [848, 316] on input at bounding box center [837, 325] width 122 height 18
click at [825, 349] on input at bounding box center [837, 357] width 122 height 18
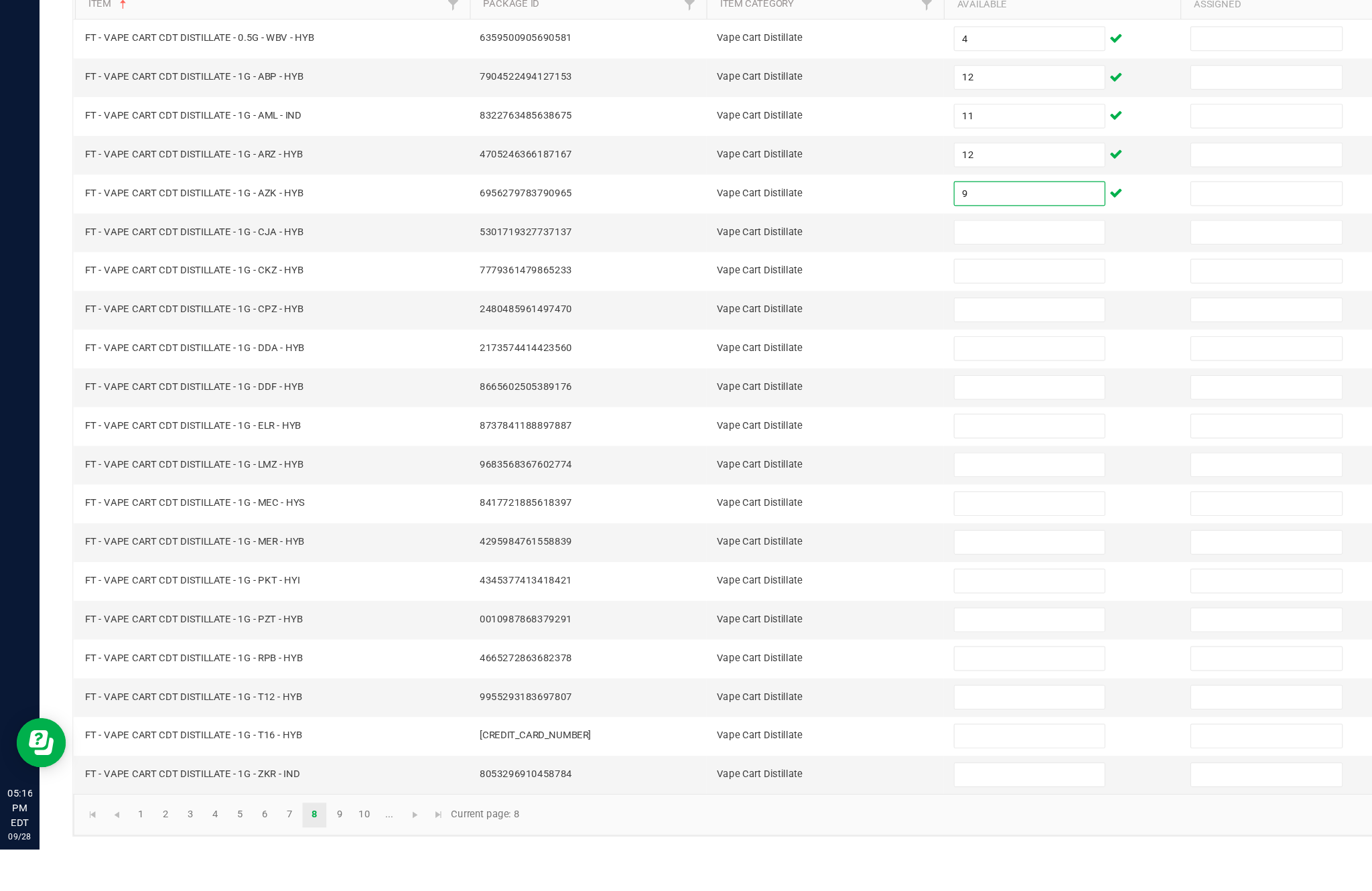
click at [833, 380] on input at bounding box center [837, 389] width 122 height 18
click at [819, 411] on input at bounding box center [837, 420] width 122 height 18
click at [825, 443] on input at bounding box center [837, 452] width 122 height 18
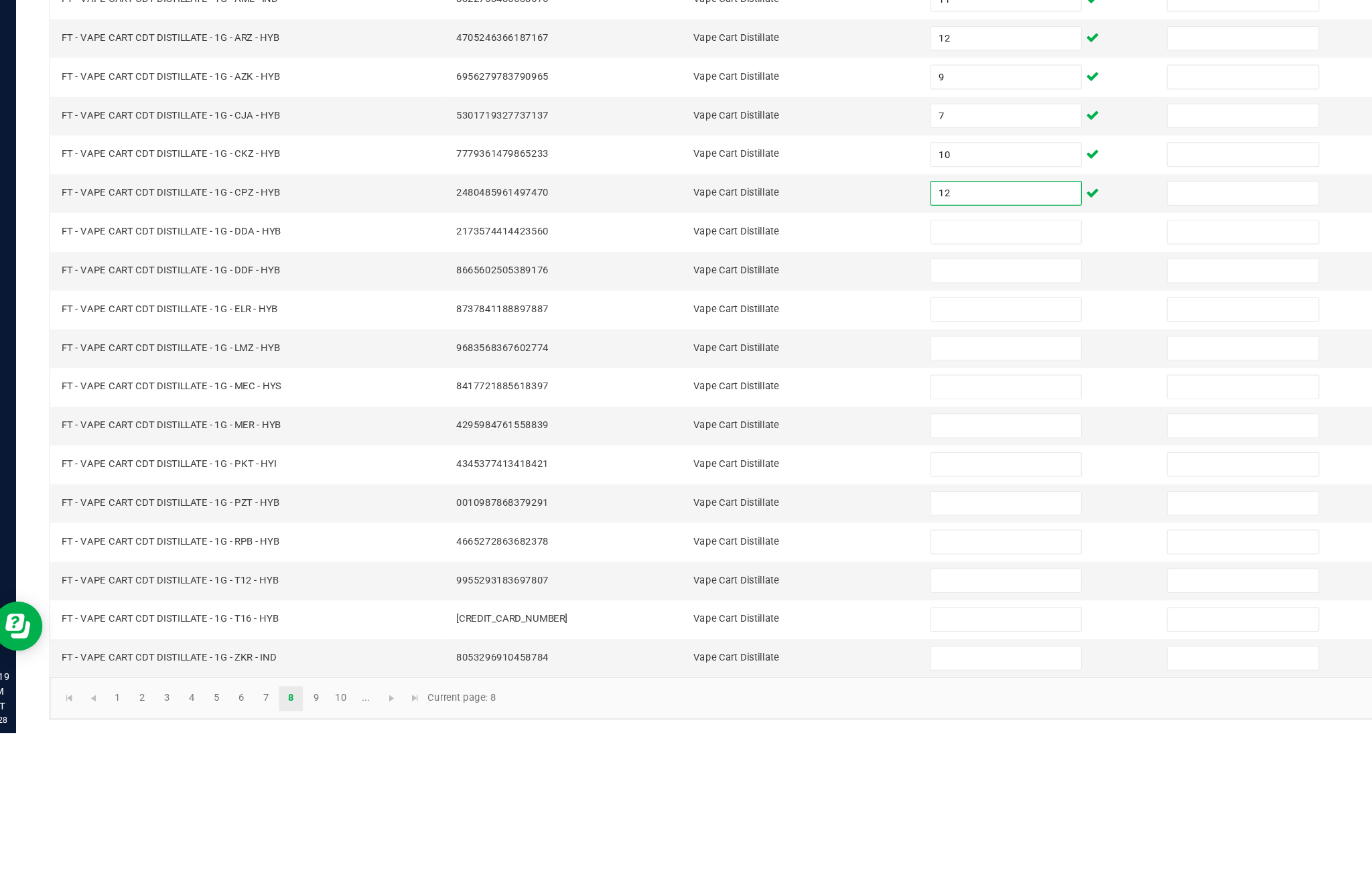
click at [810, 474] on input at bounding box center [837, 483] width 122 height 18
click at [823, 506] on input at bounding box center [837, 514] width 122 height 18
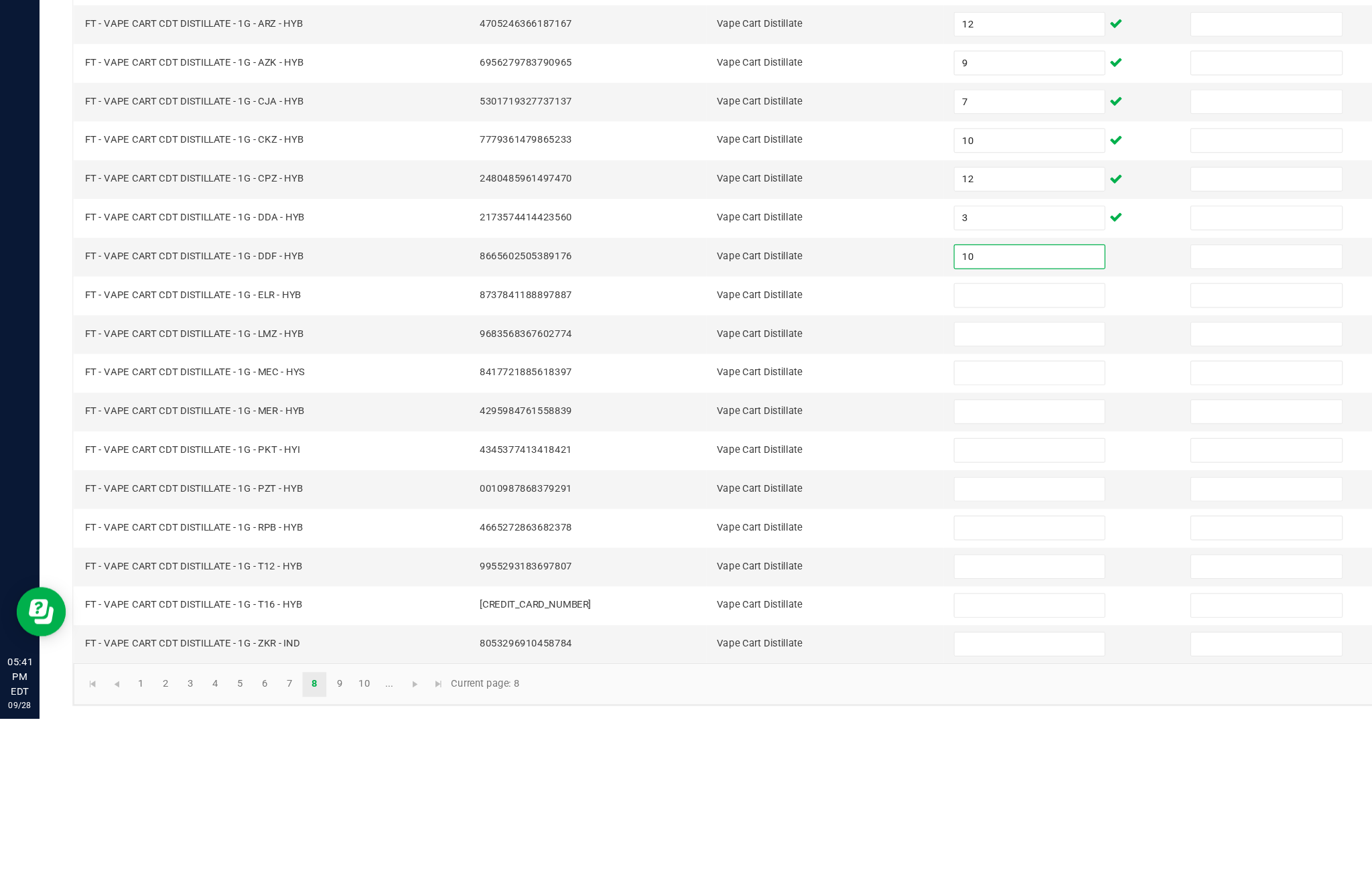
click at [821, 537] on input at bounding box center [837, 546] width 122 height 18
click at [833, 569] on input at bounding box center [837, 578] width 122 height 18
click at [833, 600] on input at bounding box center [837, 609] width 122 height 18
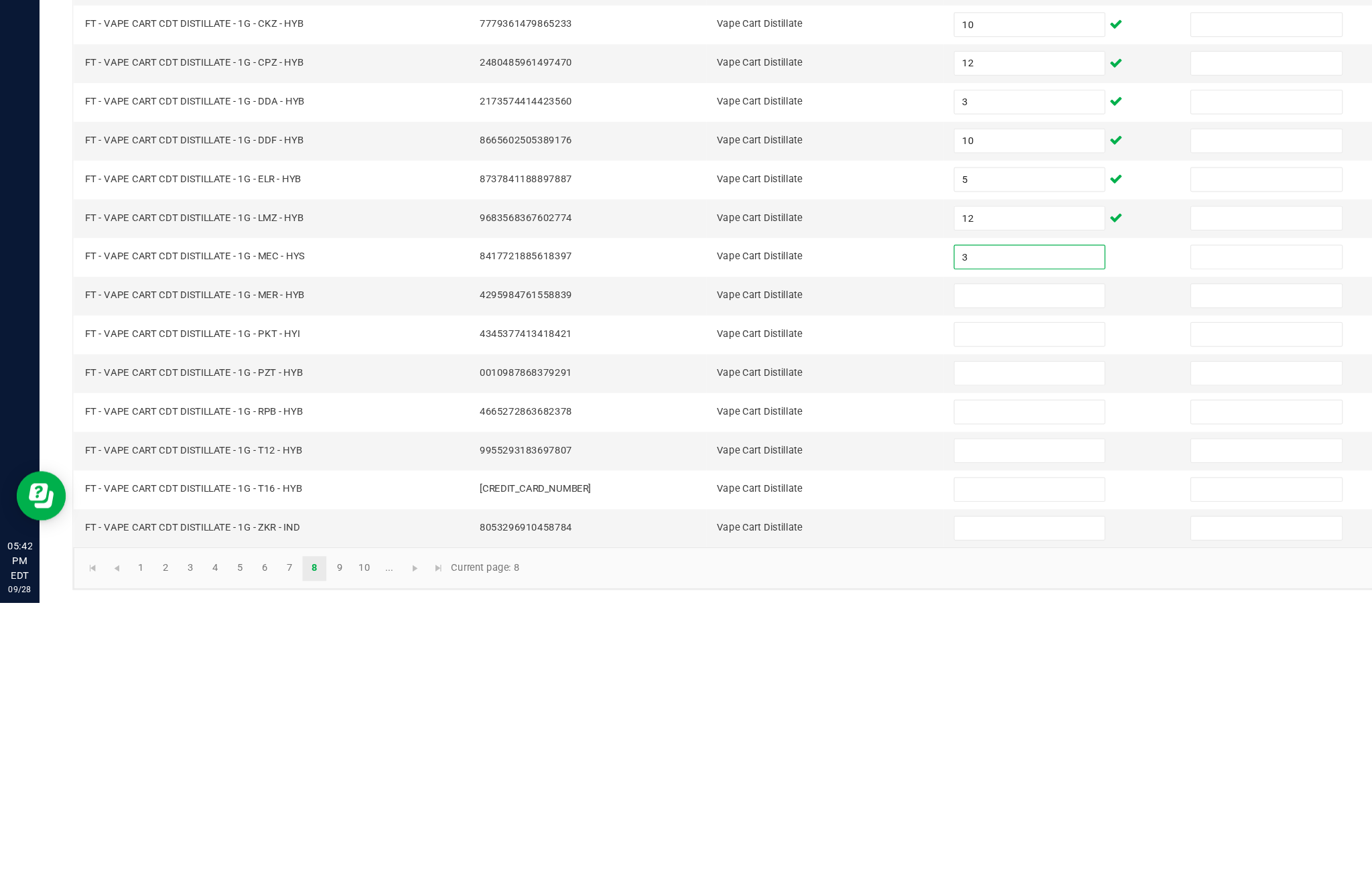
click at [882, 631] on input at bounding box center [837, 640] width 122 height 18
click at [856, 663] on input at bounding box center [837, 672] width 122 height 18
click at [823, 663] on input "9" at bounding box center [837, 672] width 122 height 18
click at [827, 695] on input at bounding box center [837, 704] width 122 height 18
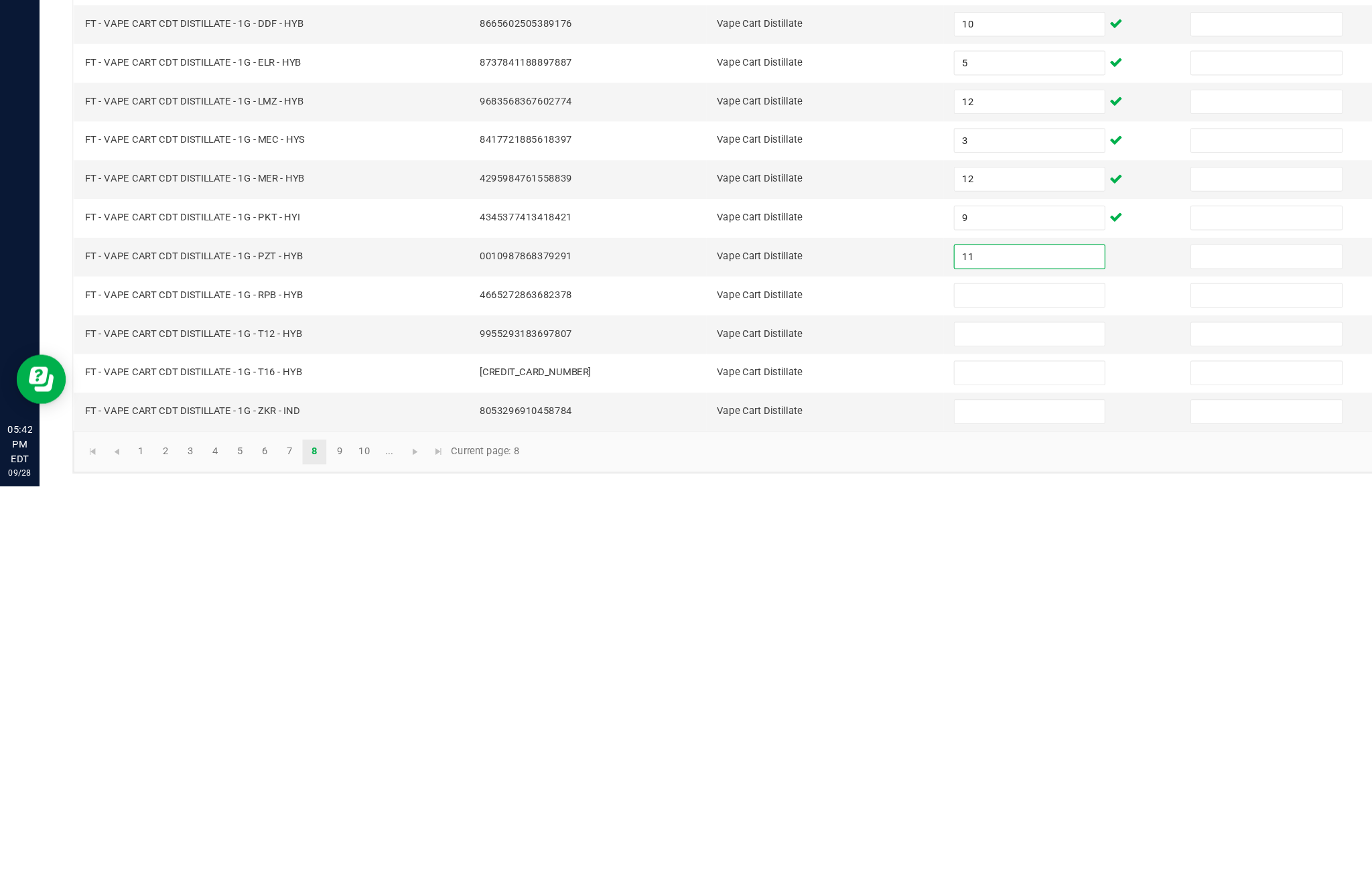
click at [814, 726] on input at bounding box center [837, 735] width 122 height 18
click at [809, 757] on input at bounding box center [837, 766] width 122 height 18
click at [833, 789] on input at bounding box center [837, 798] width 122 height 18
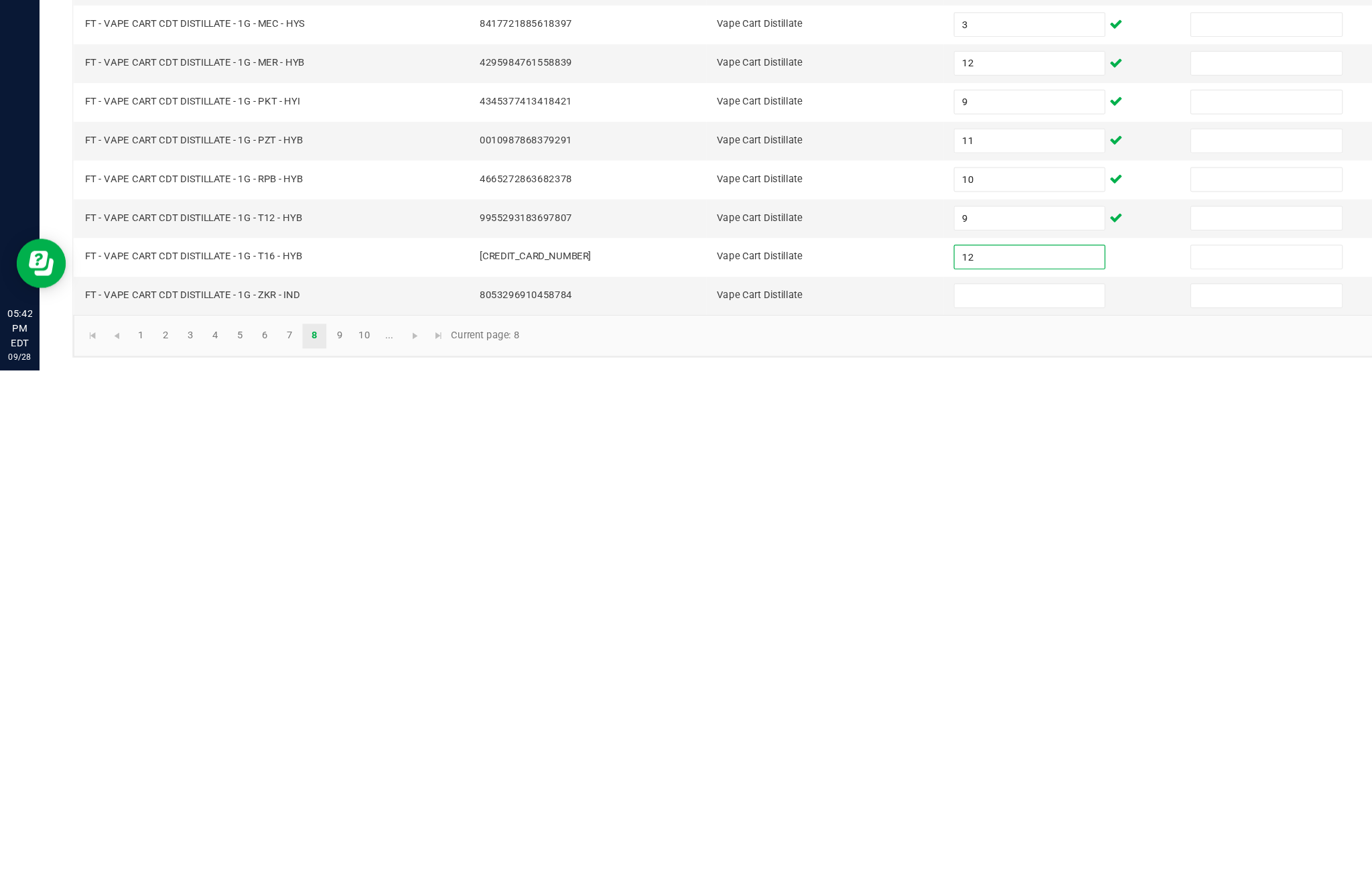
click at [844, 820] on input at bounding box center [837, 829] width 122 height 18
click at [342, 857] on span "Go to the next page" at bounding box center [337, 862] width 10 height 10
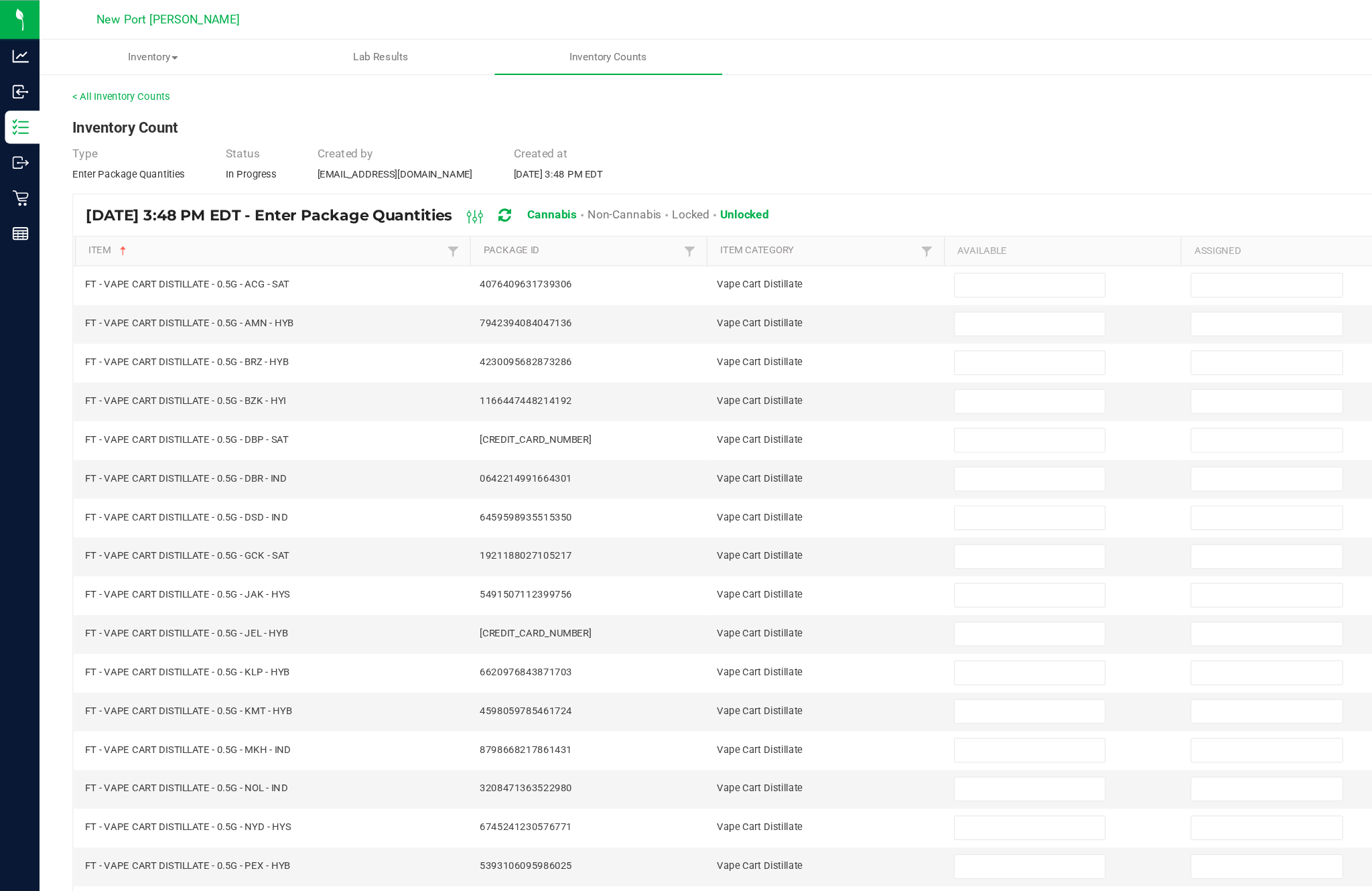
scroll to position [0, 0]
click at [835, 241] on input at bounding box center [837, 232] width 122 height 18
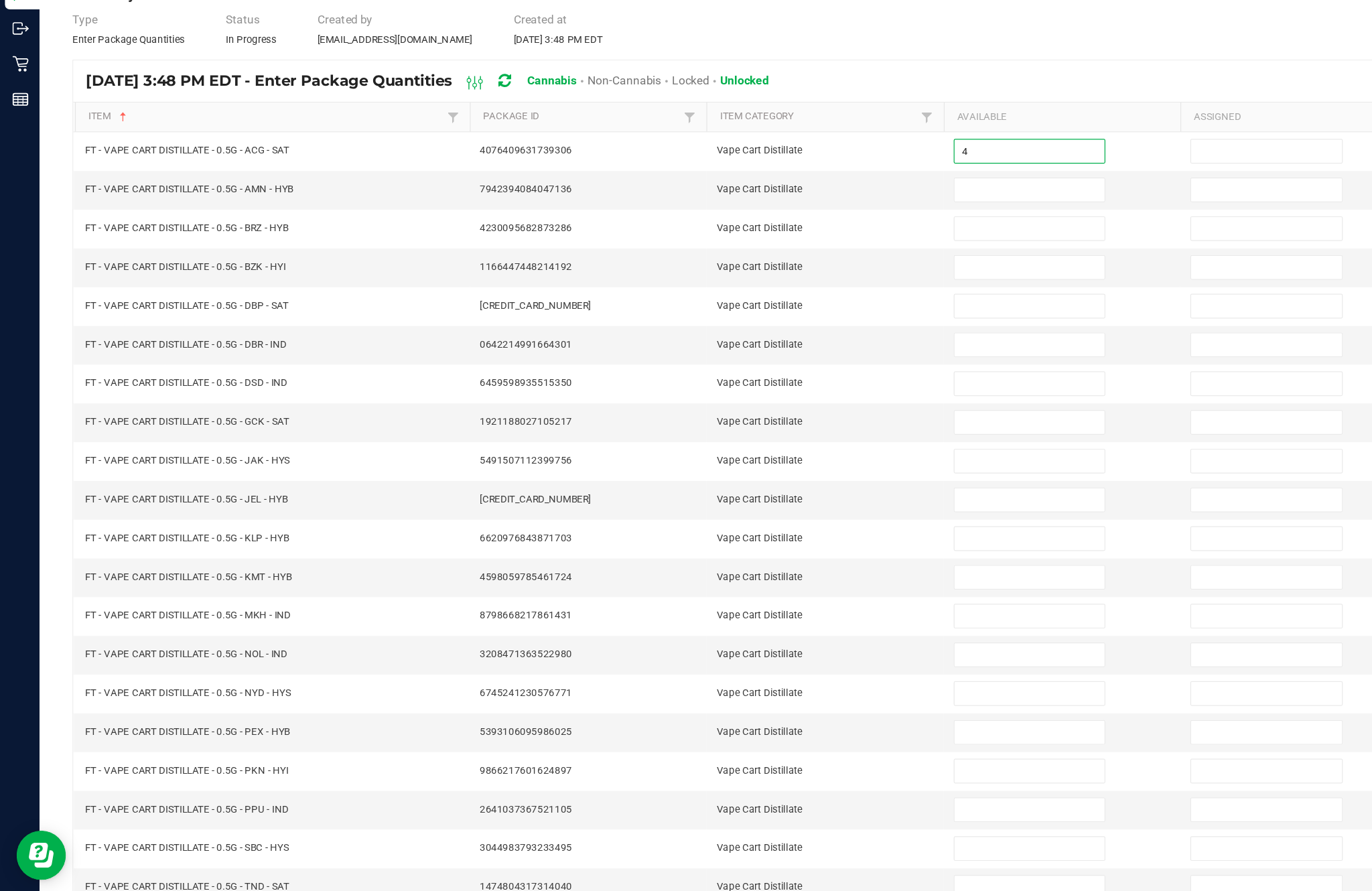
click at [817, 254] on input at bounding box center [837, 263] width 122 height 18
click at [825, 285] on input at bounding box center [837, 294] width 122 height 18
click at [806, 254] on input "11" at bounding box center [837, 263] width 122 height 18
click at [829, 285] on input at bounding box center [837, 294] width 122 height 18
click at [830, 316] on input at bounding box center [837, 325] width 122 height 18
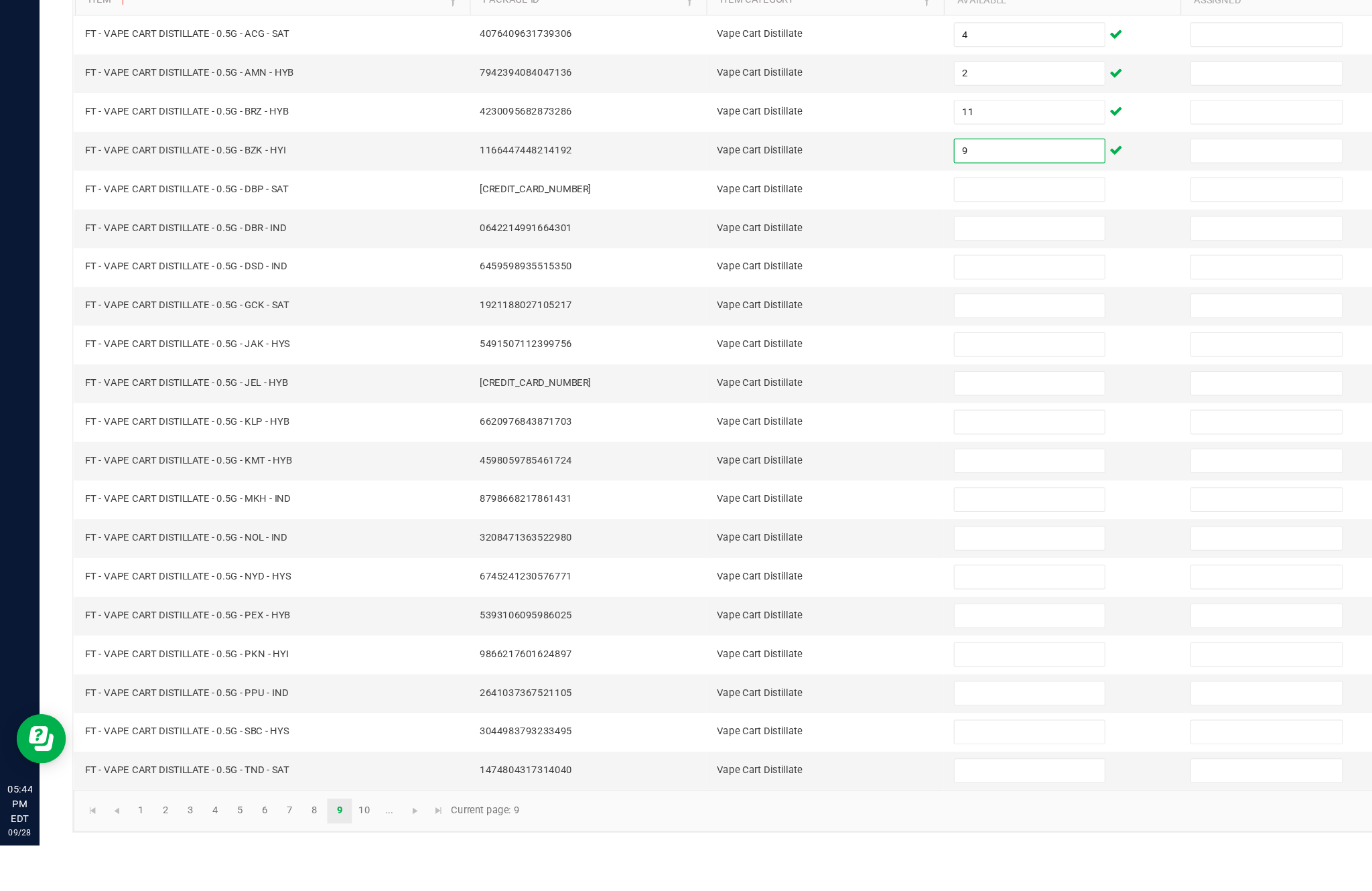
click at [851, 349] on input at bounding box center [837, 357] width 122 height 18
click at [813, 380] on input at bounding box center [837, 389] width 122 height 18
click at [844, 411] on input at bounding box center [837, 420] width 122 height 18
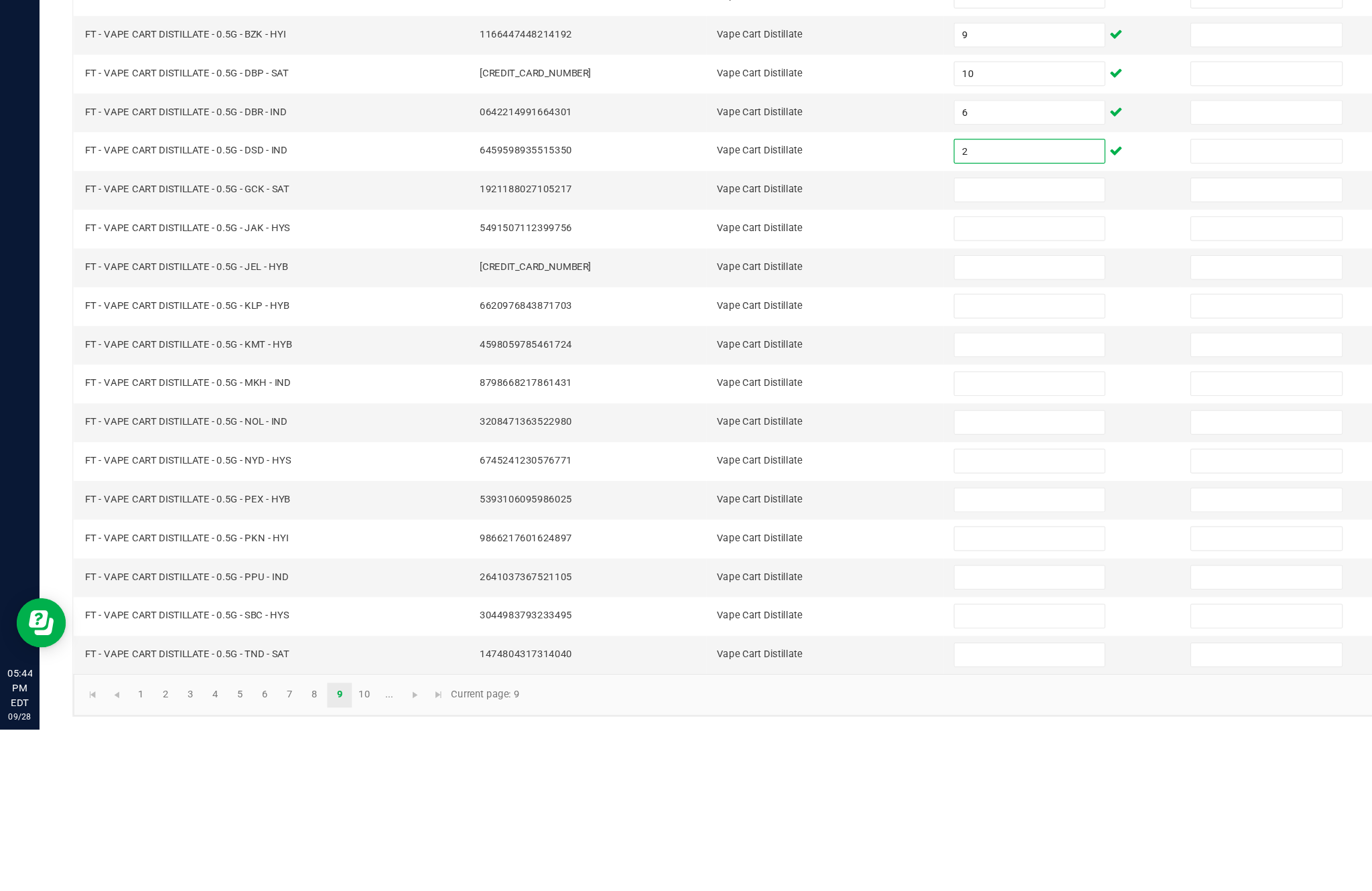
click at [829, 443] on input at bounding box center [837, 452] width 122 height 18
click at [850, 474] on input at bounding box center [837, 483] width 122 height 18
click at [805, 506] on input at bounding box center [837, 514] width 122 height 18
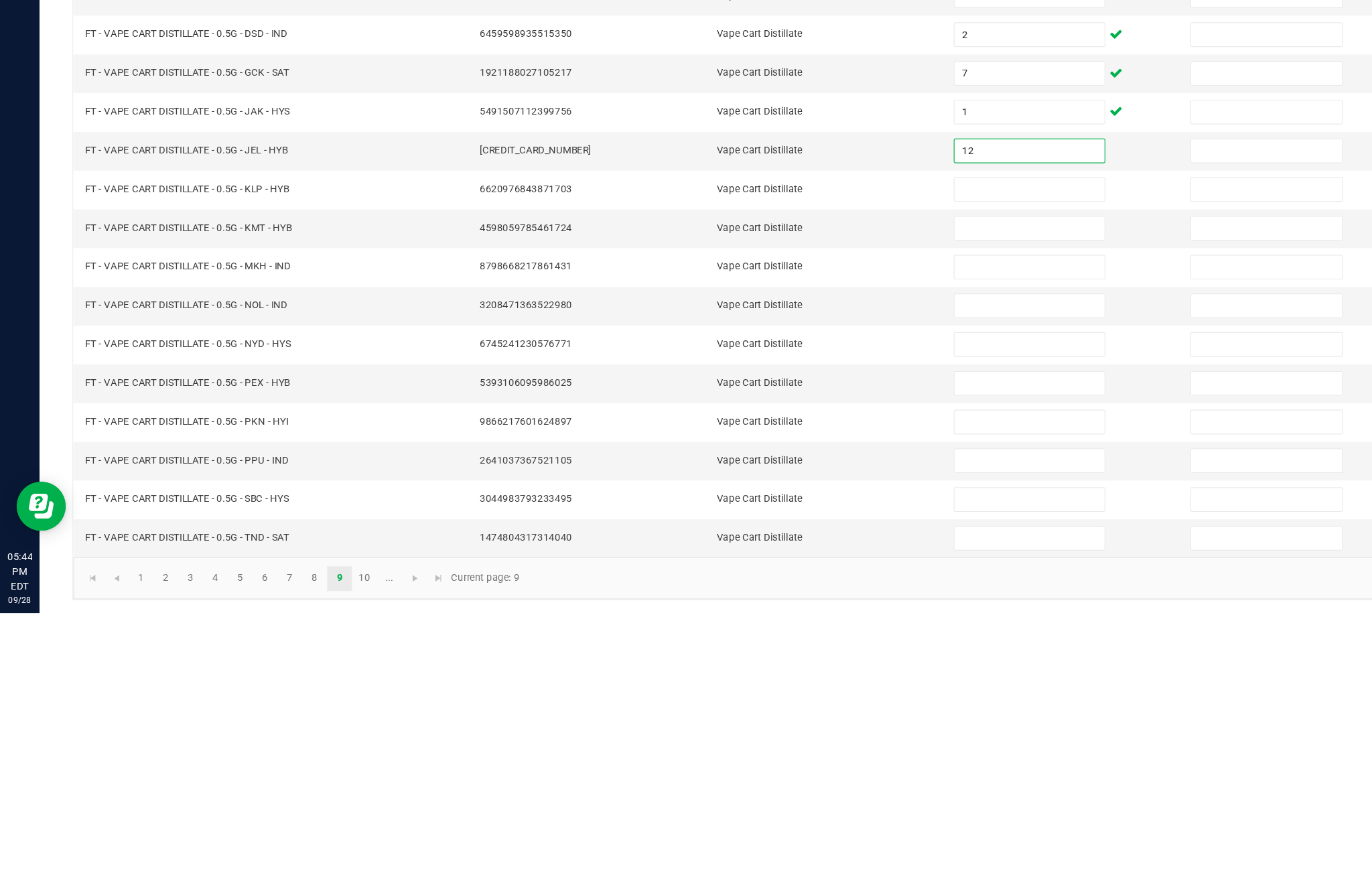
click at [850, 537] on input at bounding box center [837, 546] width 122 height 18
click at [829, 569] on input at bounding box center [837, 578] width 122 height 18
click at [853, 600] on input at bounding box center [837, 609] width 122 height 18
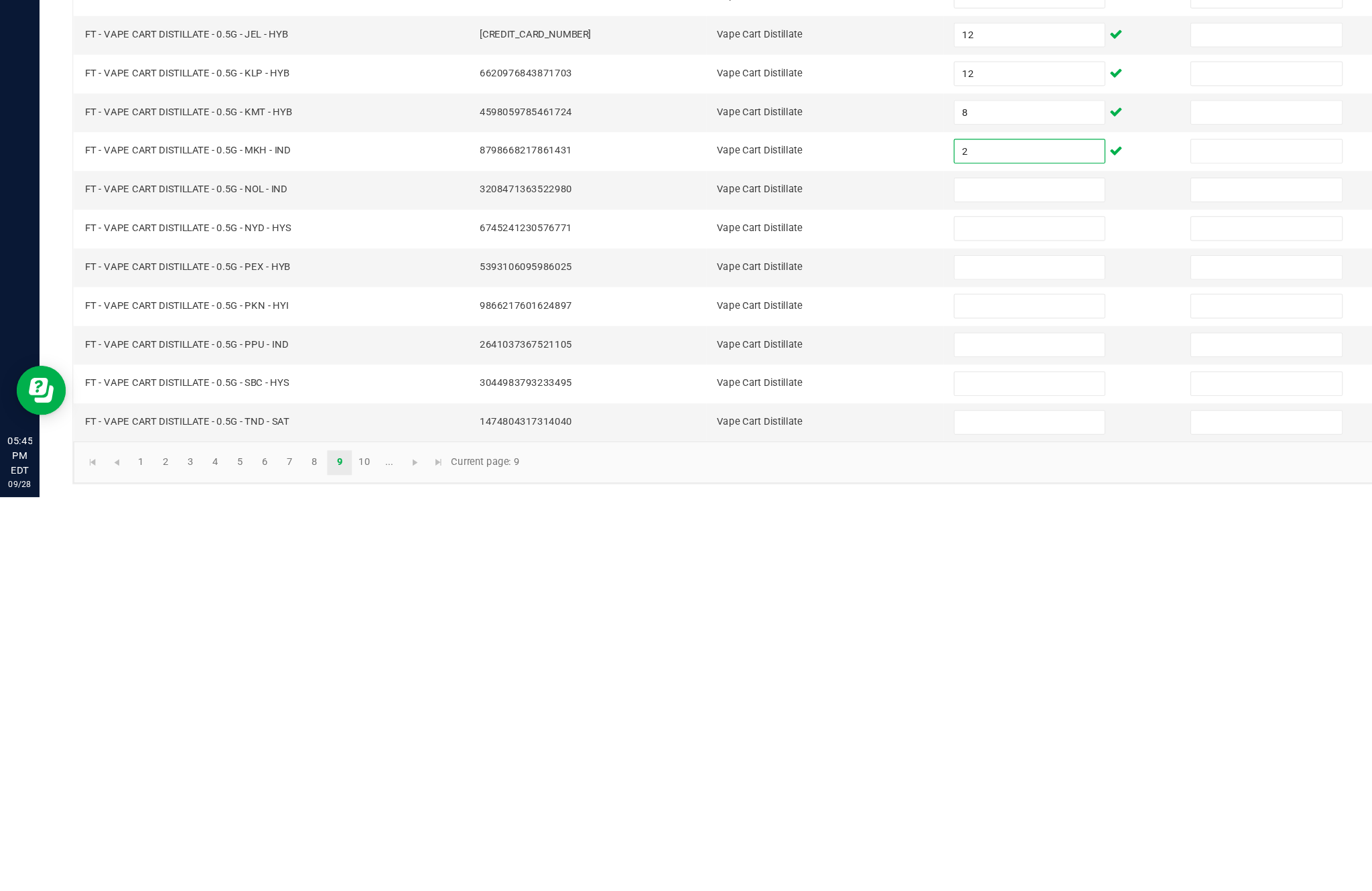
click at [833, 631] on input at bounding box center [837, 640] width 122 height 18
click at [830, 663] on input at bounding box center [837, 672] width 122 height 18
click at [812, 695] on input at bounding box center [837, 704] width 122 height 18
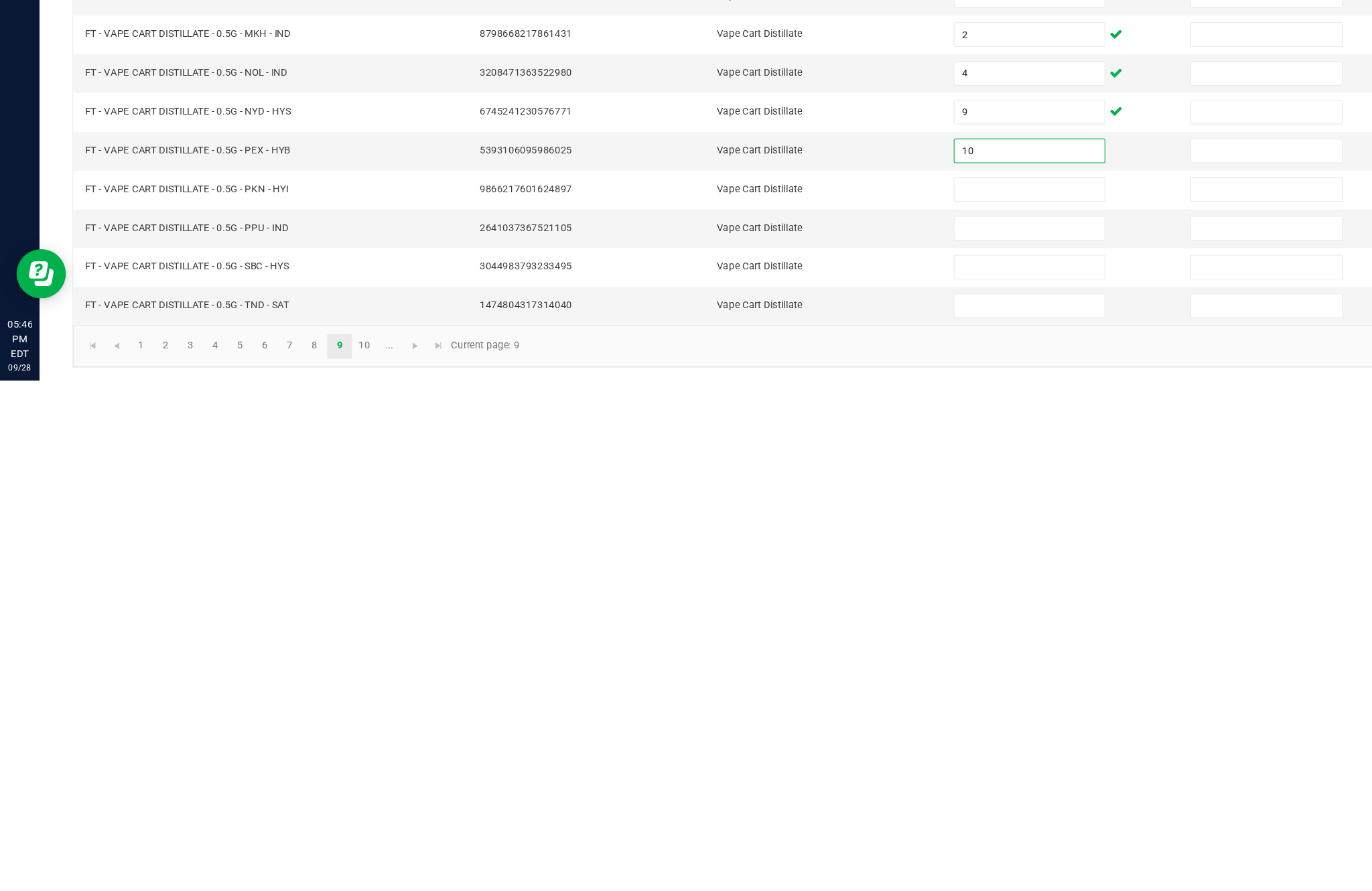
click at [817, 726] on input at bounding box center [837, 735] width 122 height 18
click at [818, 757] on input at bounding box center [837, 766] width 122 height 18
click at [842, 789] on input at bounding box center [837, 798] width 122 height 18
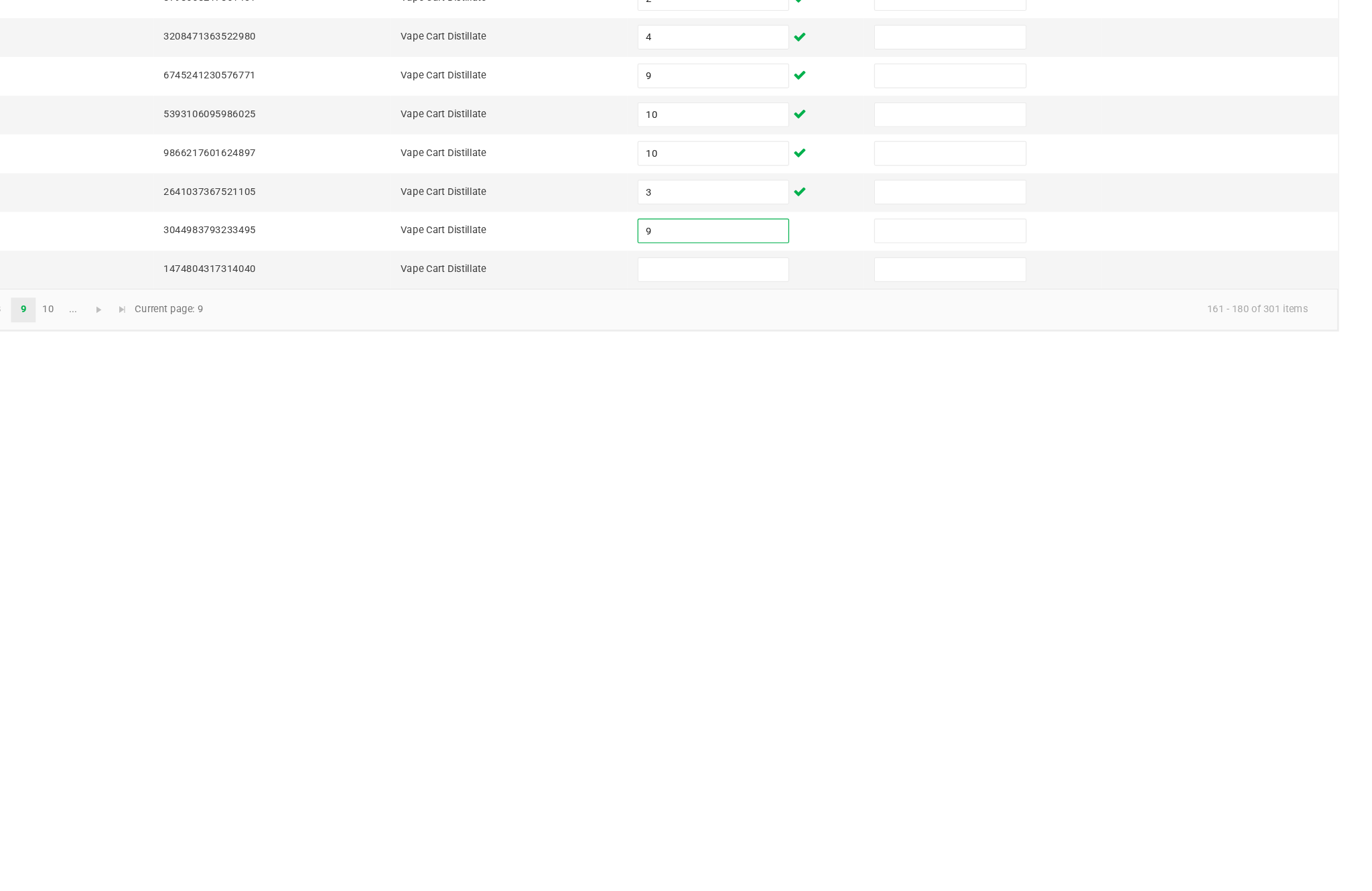
click at [776, 820] on input at bounding box center [837, 829] width 122 height 18
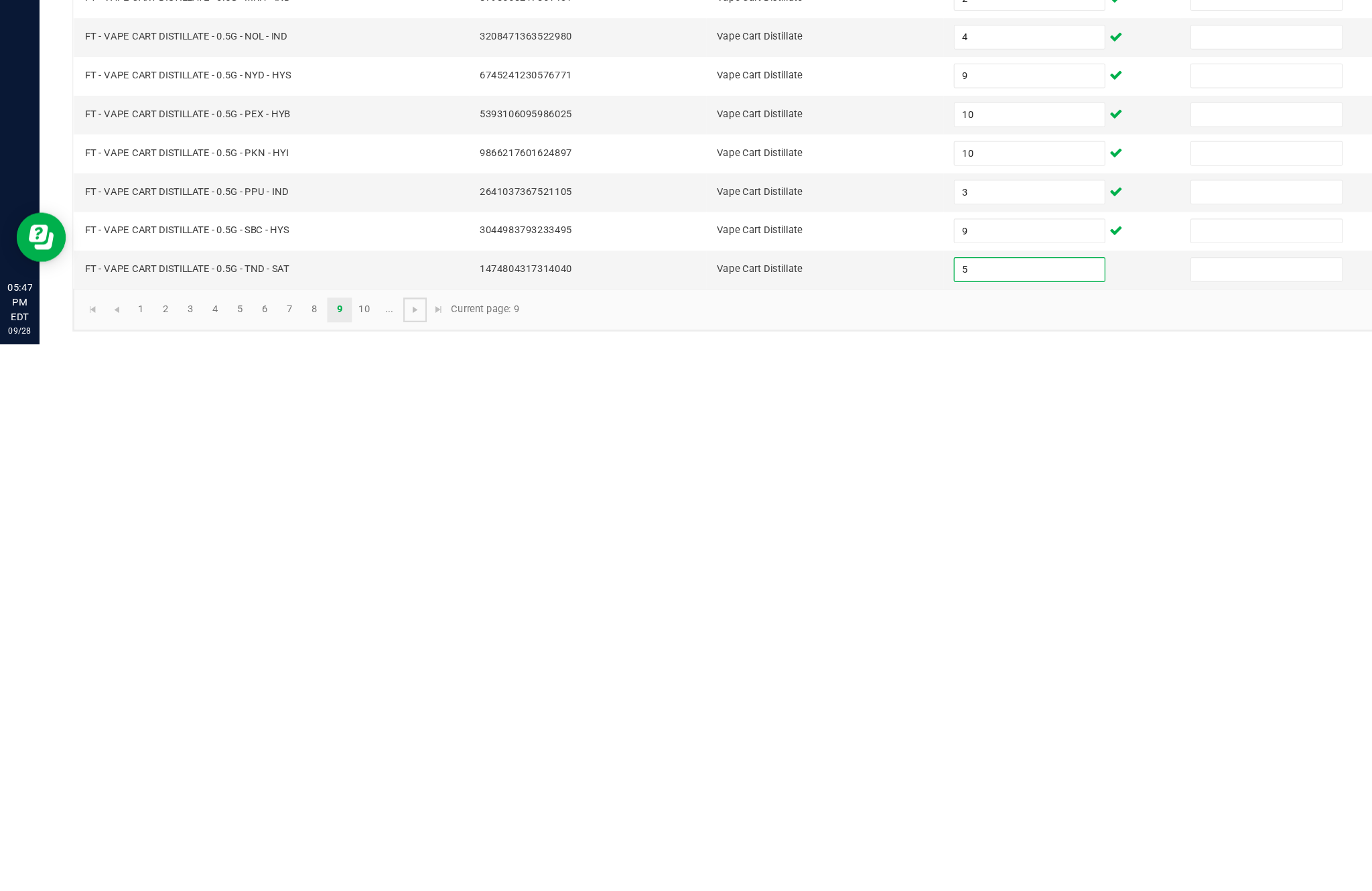
click at [347, 853] on link at bounding box center [337, 862] width 19 height 20
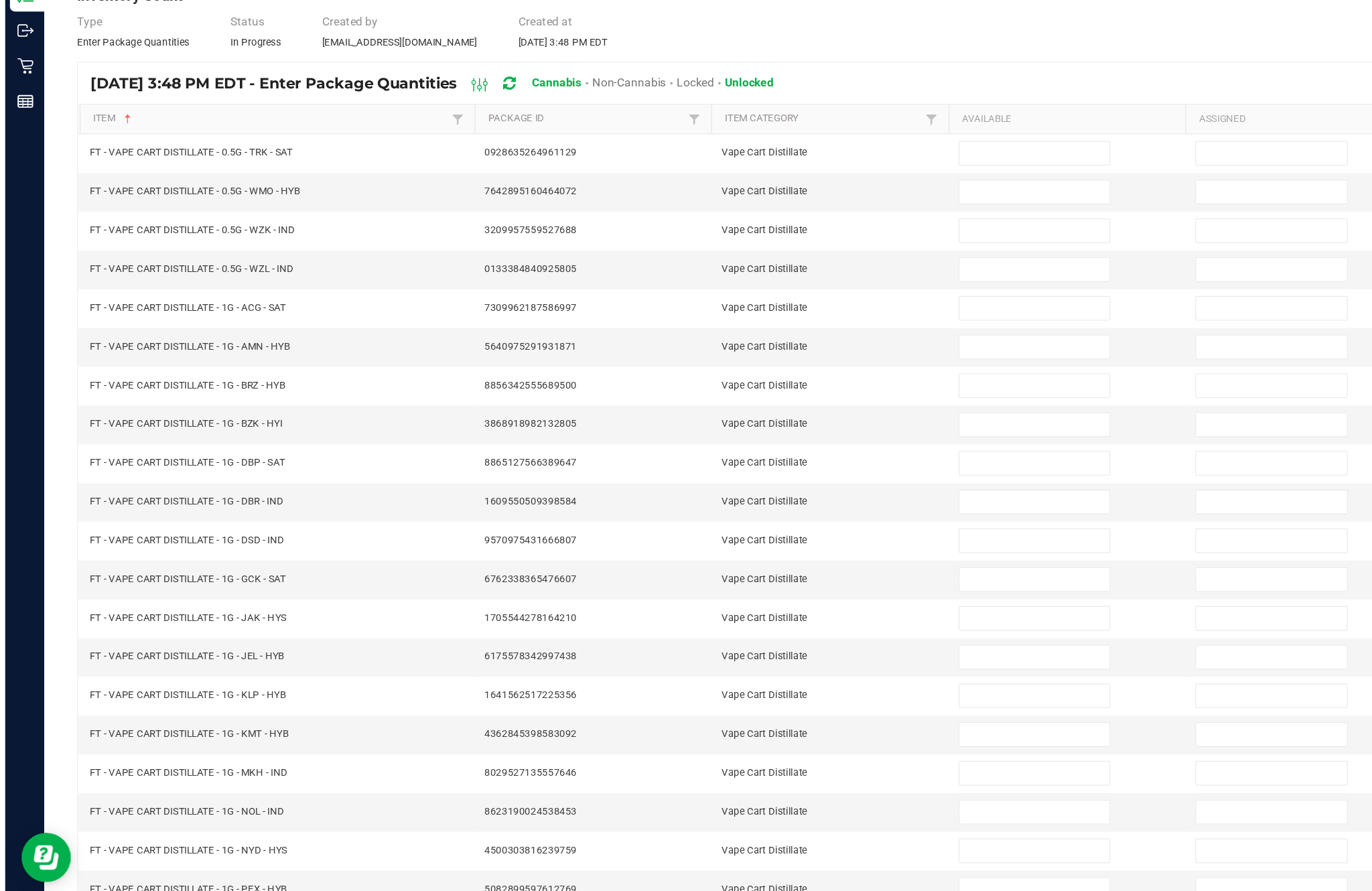
scroll to position [0, 0]
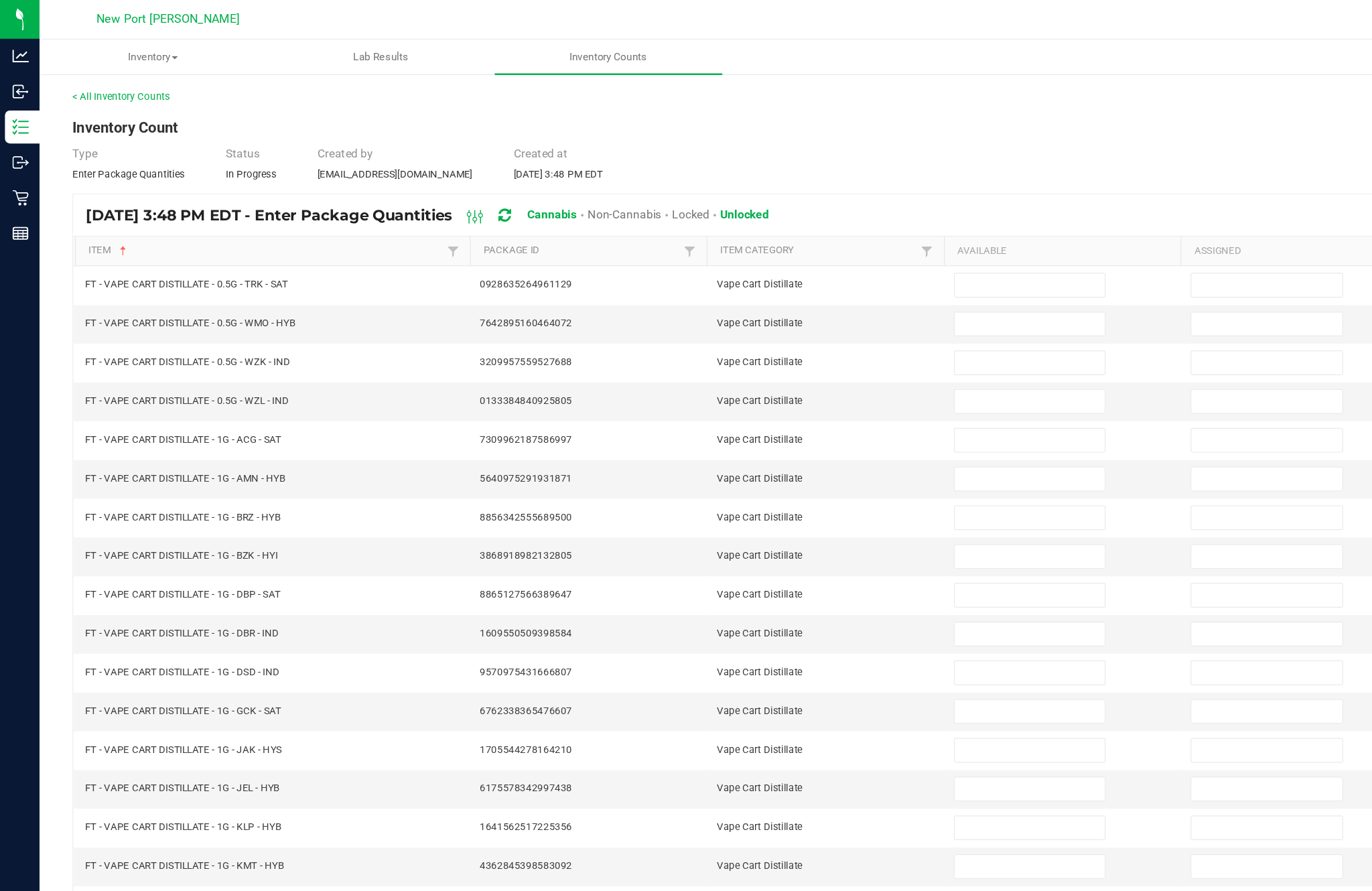
click at [844, 241] on input at bounding box center [837, 232] width 122 height 18
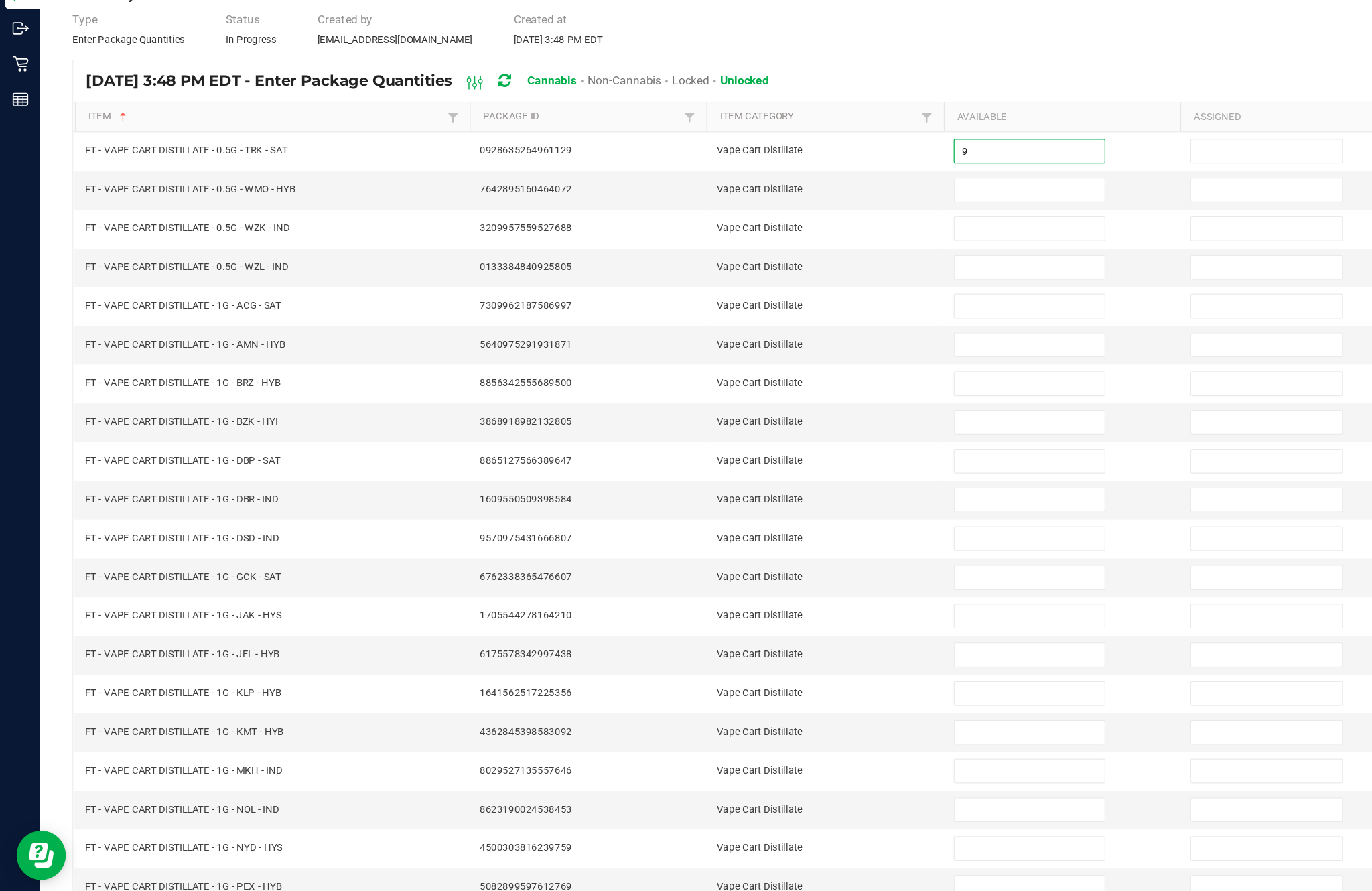
click at [839, 254] on input at bounding box center [837, 263] width 122 height 18
click at [840, 285] on input at bounding box center [837, 294] width 122 height 18
click at [831, 316] on input at bounding box center [837, 325] width 122 height 18
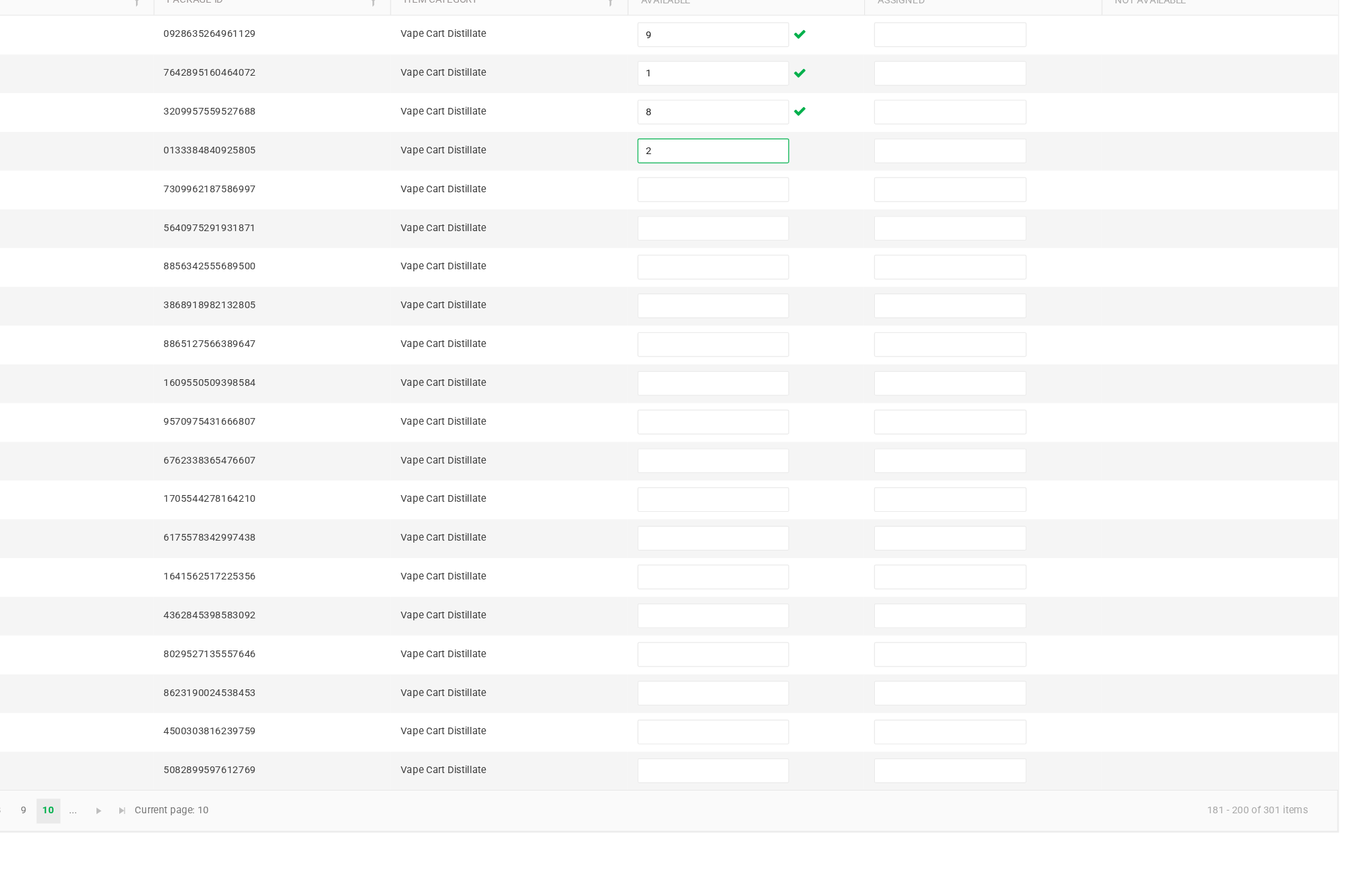
click at [776, 349] on input at bounding box center [837, 357] width 122 height 18
click at [776, 380] on input at bounding box center [837, 389] width 122 height 18
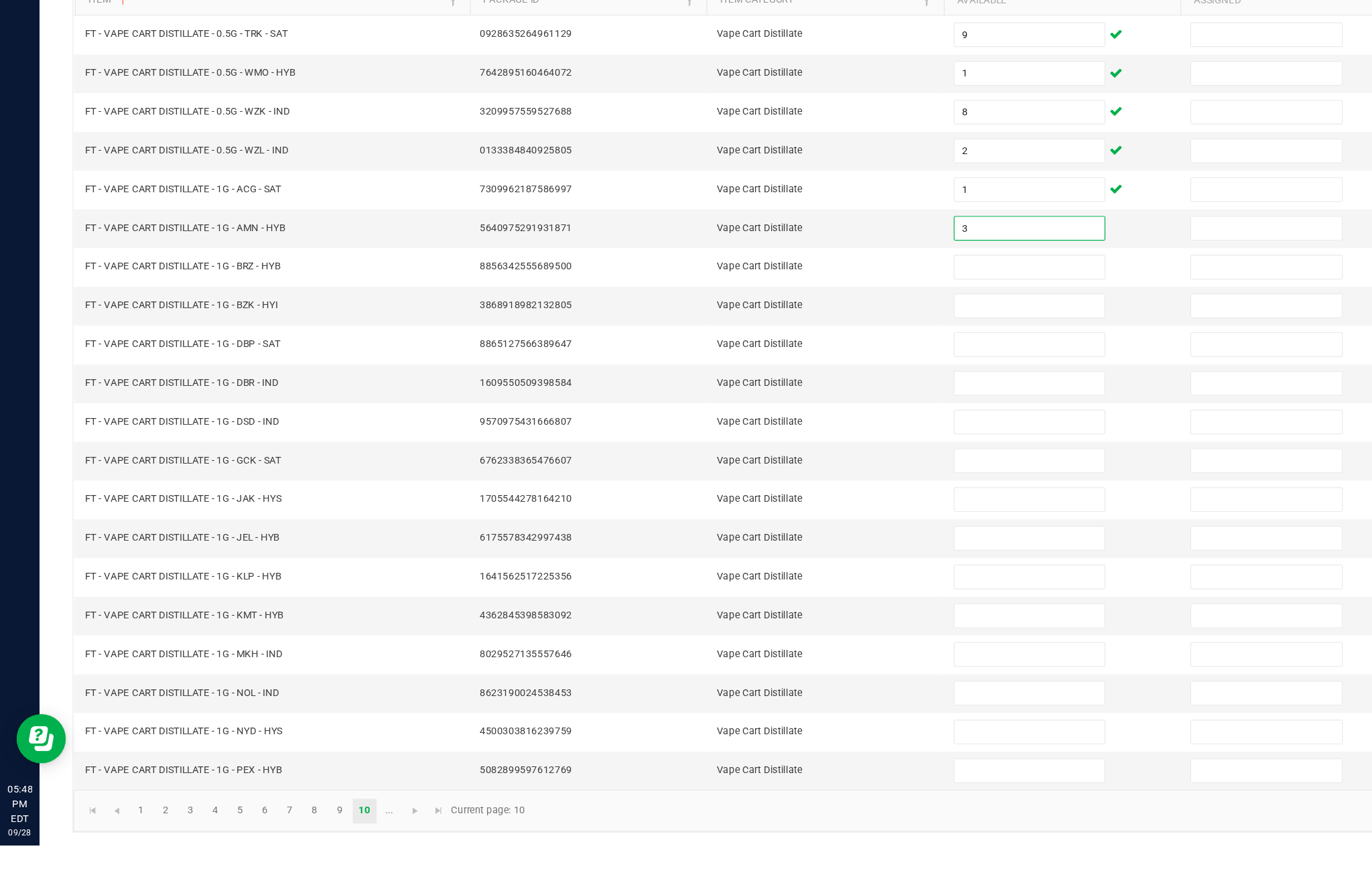
click at [833, 411] on input at bounding box center [837, 420] width 122 height 18
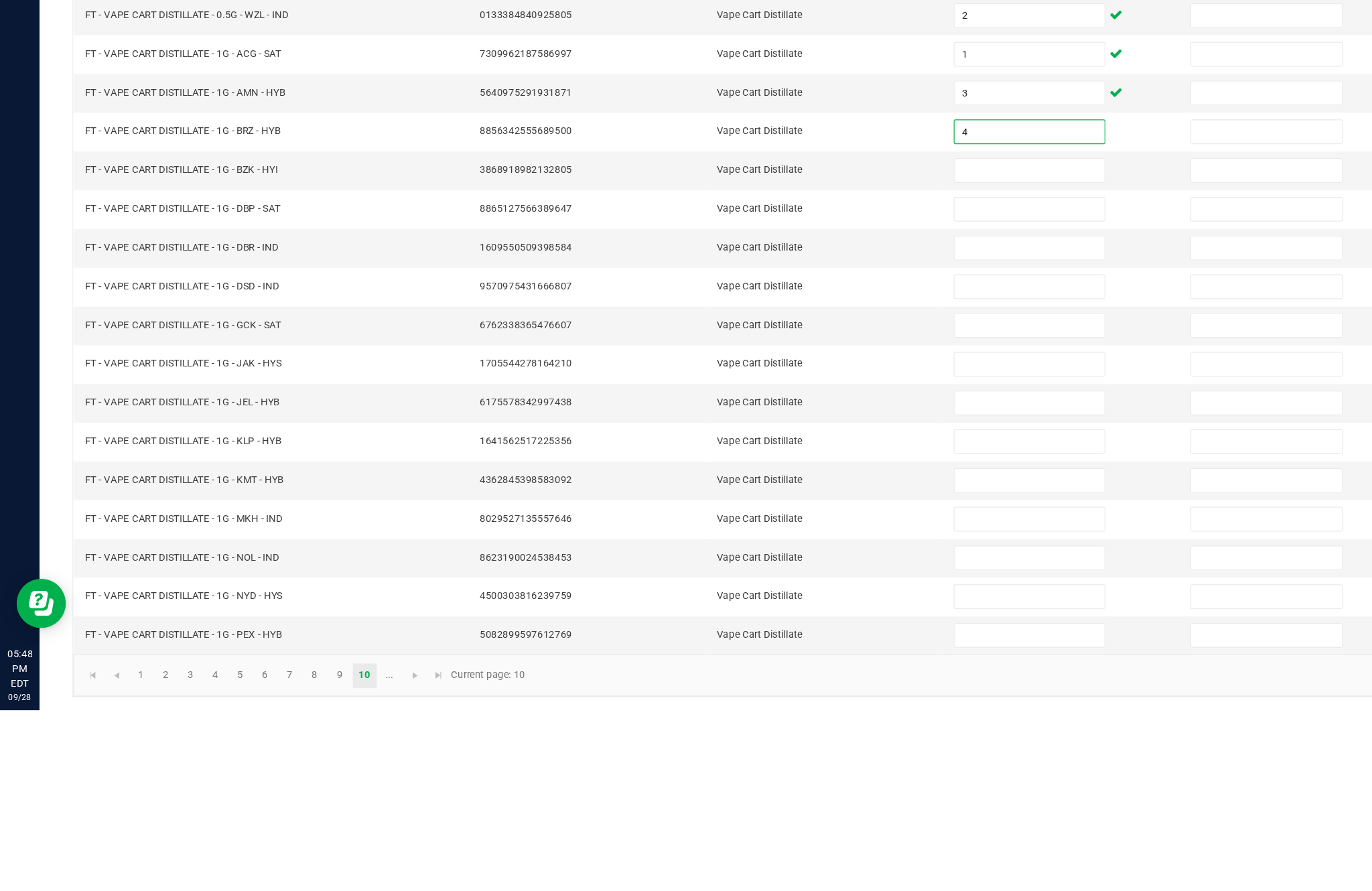
click at [833, 443] on input at bounding box center [837, 452] width 122 height 18
click at [839, 474] on input at bounding box center [837, 483] width 122 height 18
click at [849, 506] on input at bounding box center [837, 514] width 122 height 18
click at [834, 537] on input at bounding box center [837, 546] width 122 height 18
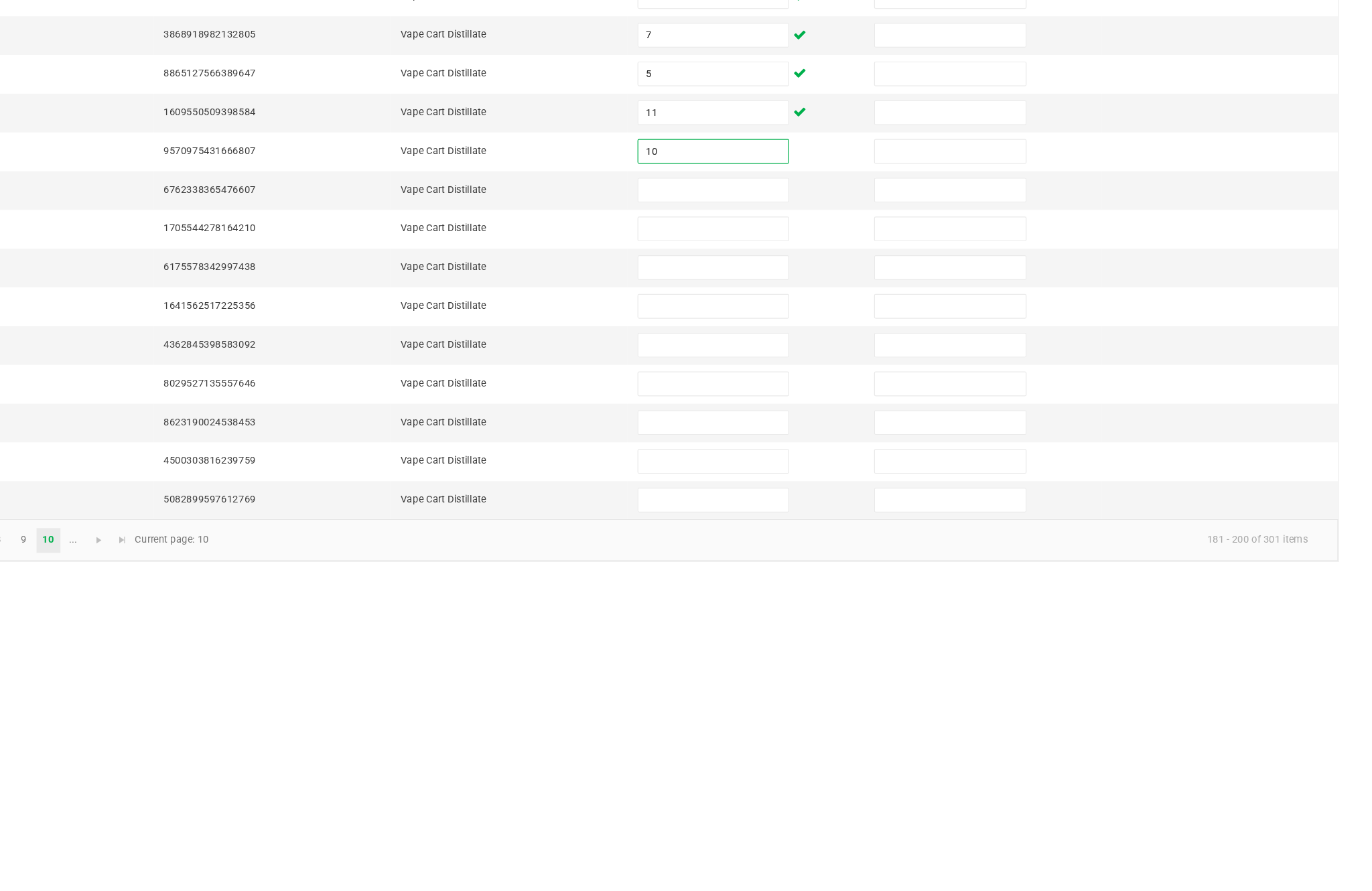
click at [776, 569] on input at bounding box center [837, 578] width 122 height 18
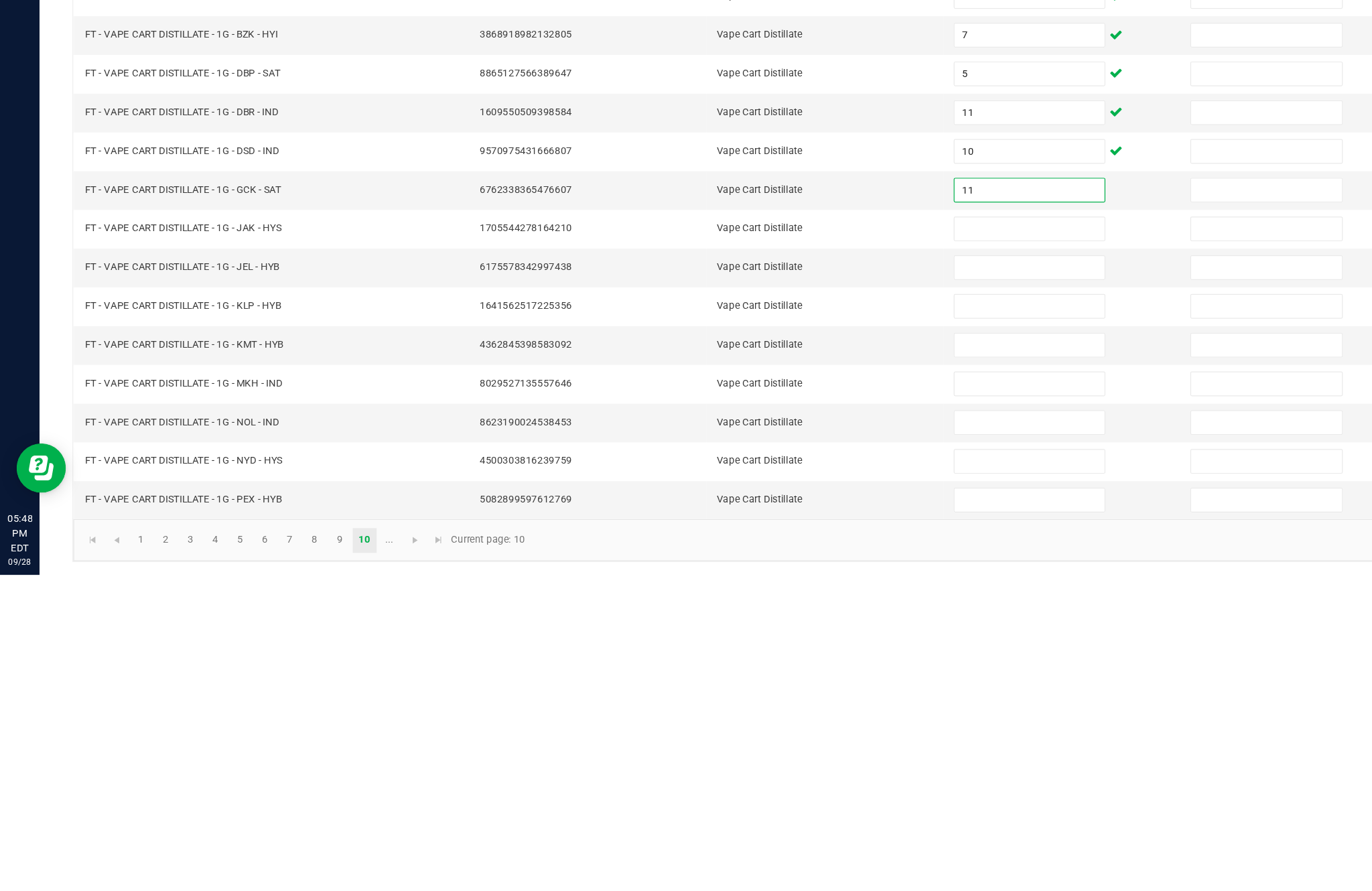
click at [861, 600] on input at bounding box center [837, 609] width 122 height 18
click at [831, 631] on input at bounding box center [837, 640] width 122 height 18
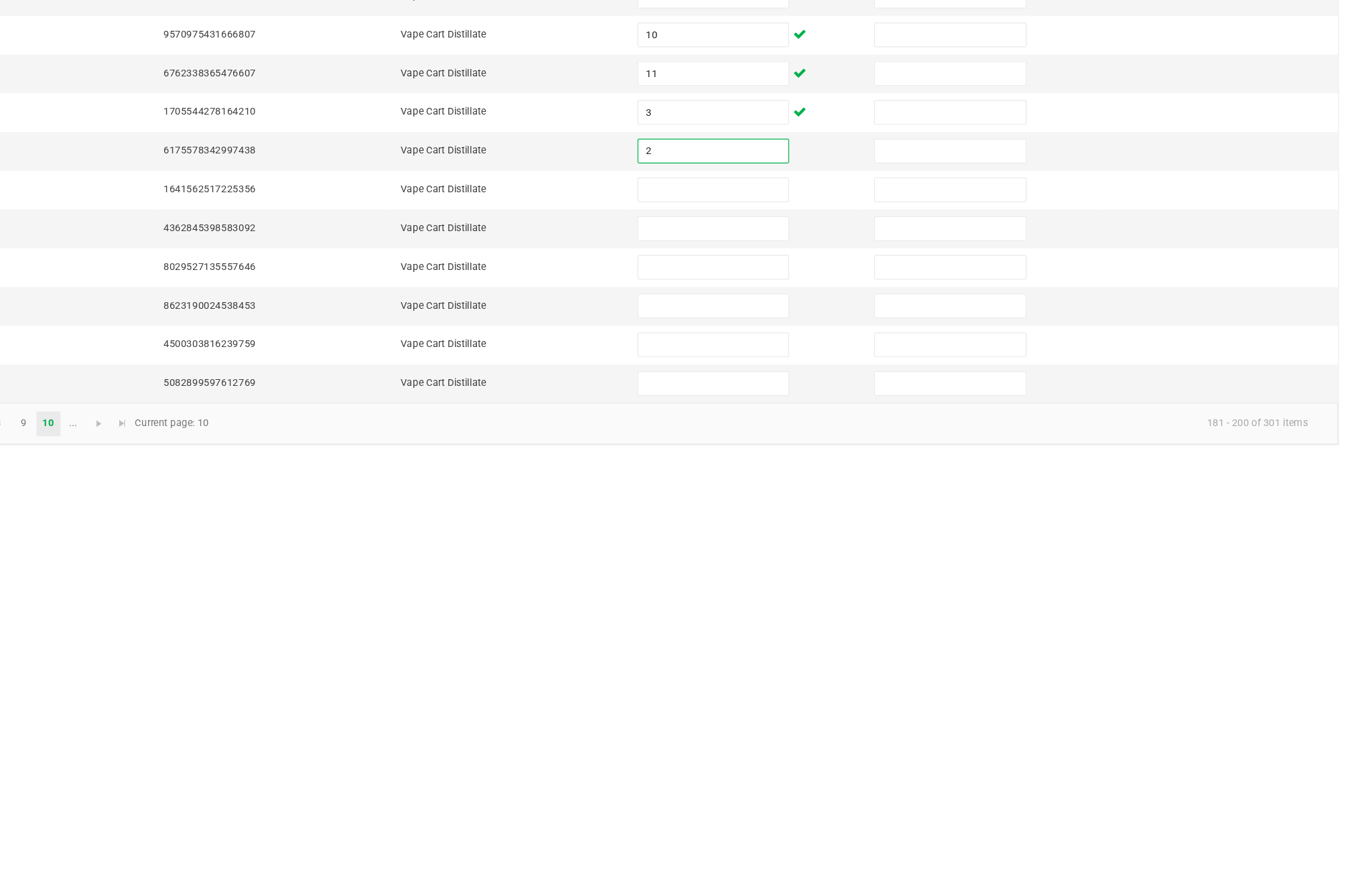
click at [776, 663] on input at bounding box center [837, 672] width 122 height 18
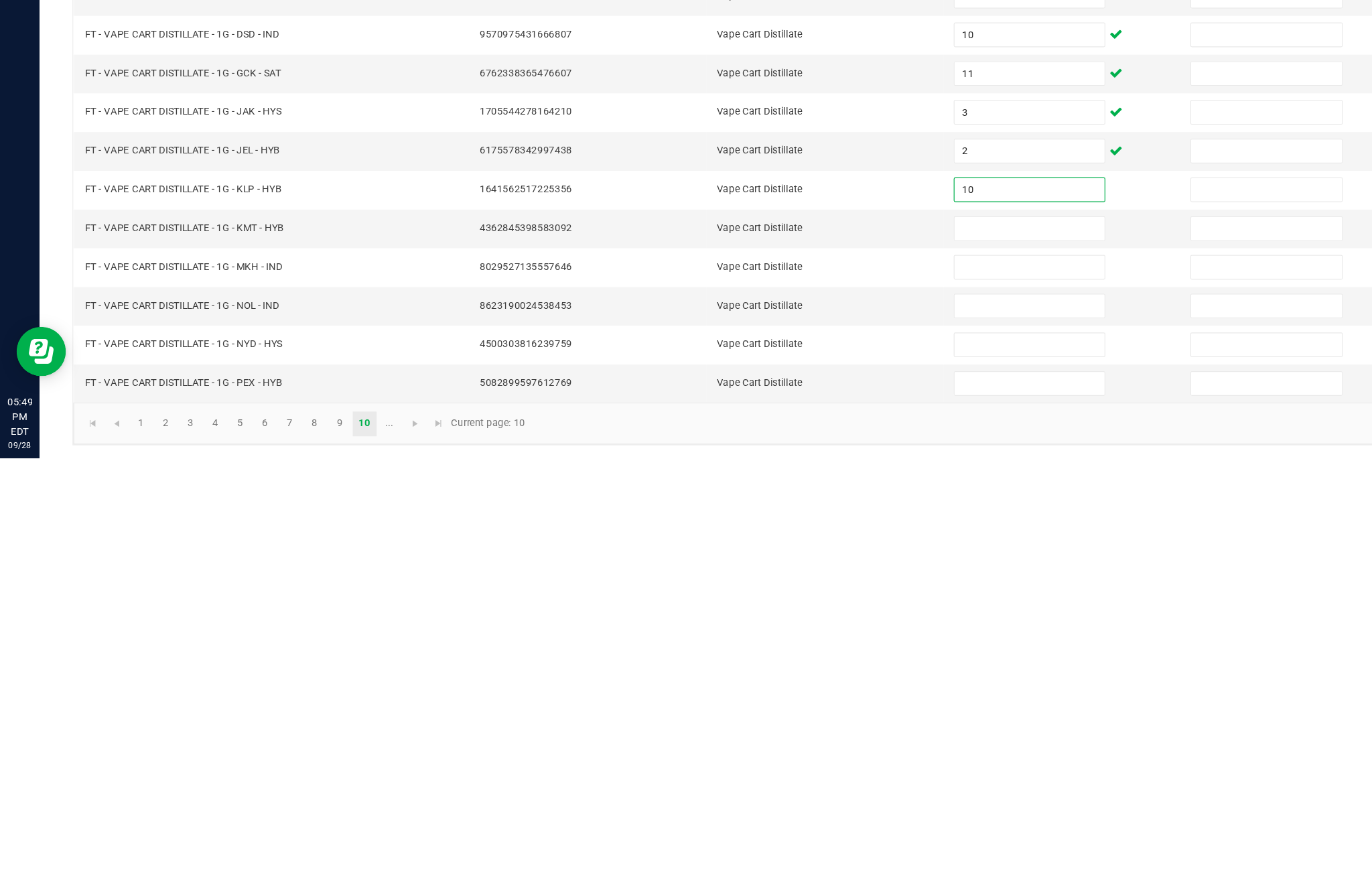
click at [827, 695] on input at bounding box center [837, 704] width 122 height 18
click at [813, 726] on input at bounding box center [837, 735] width 122 height 18
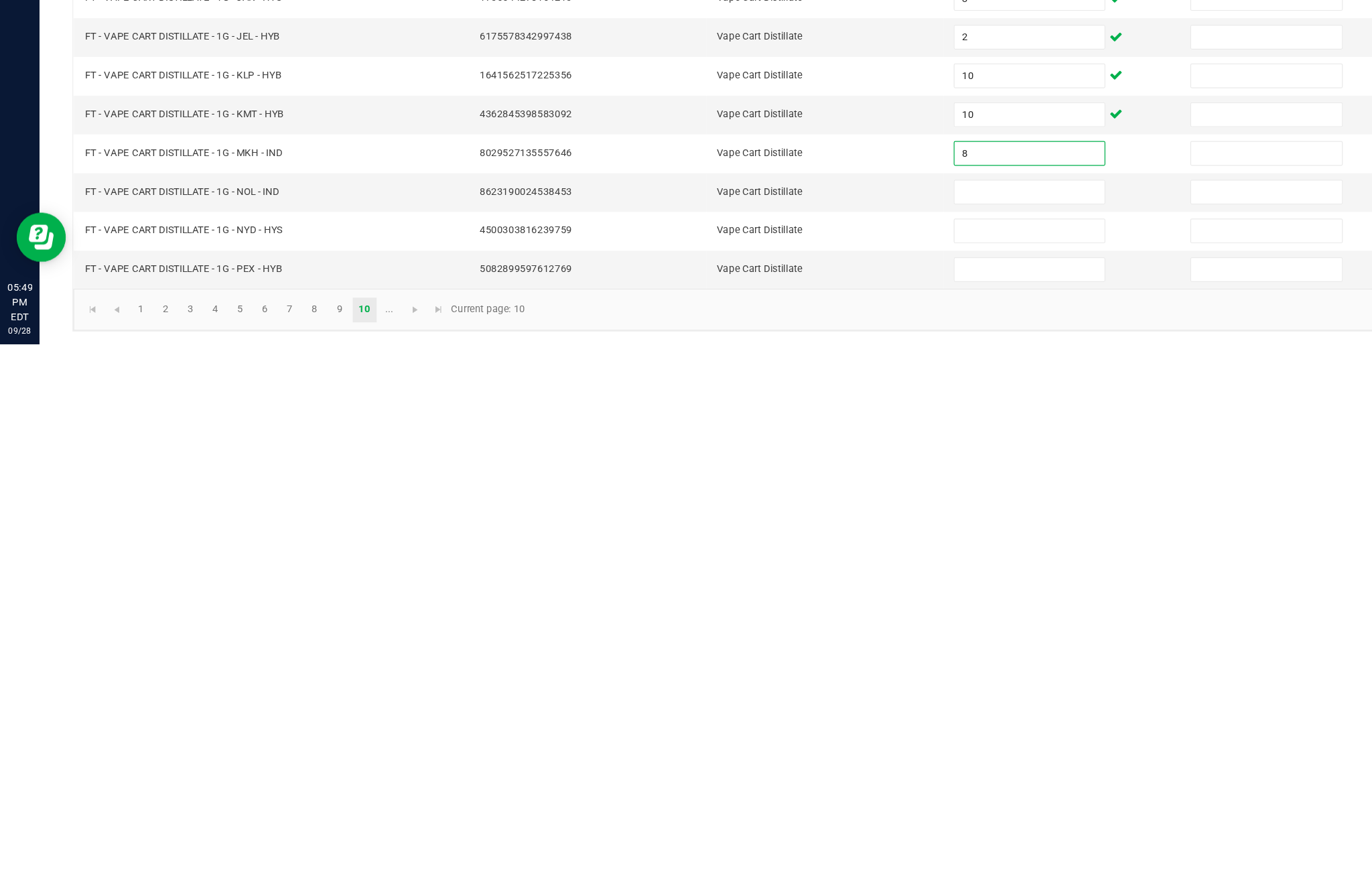
click at [838, 757] on input at bounding box center [837, 766] width 122 height 18
click at [841, 789] on input at bounding box center [837, 798] width 122 height 18
click at [828, 820] on input at bounding box center [837, 829] width 122 height 18
click at [326, 853] on link "..." at bounding box center [317, 862] width 19 height 20
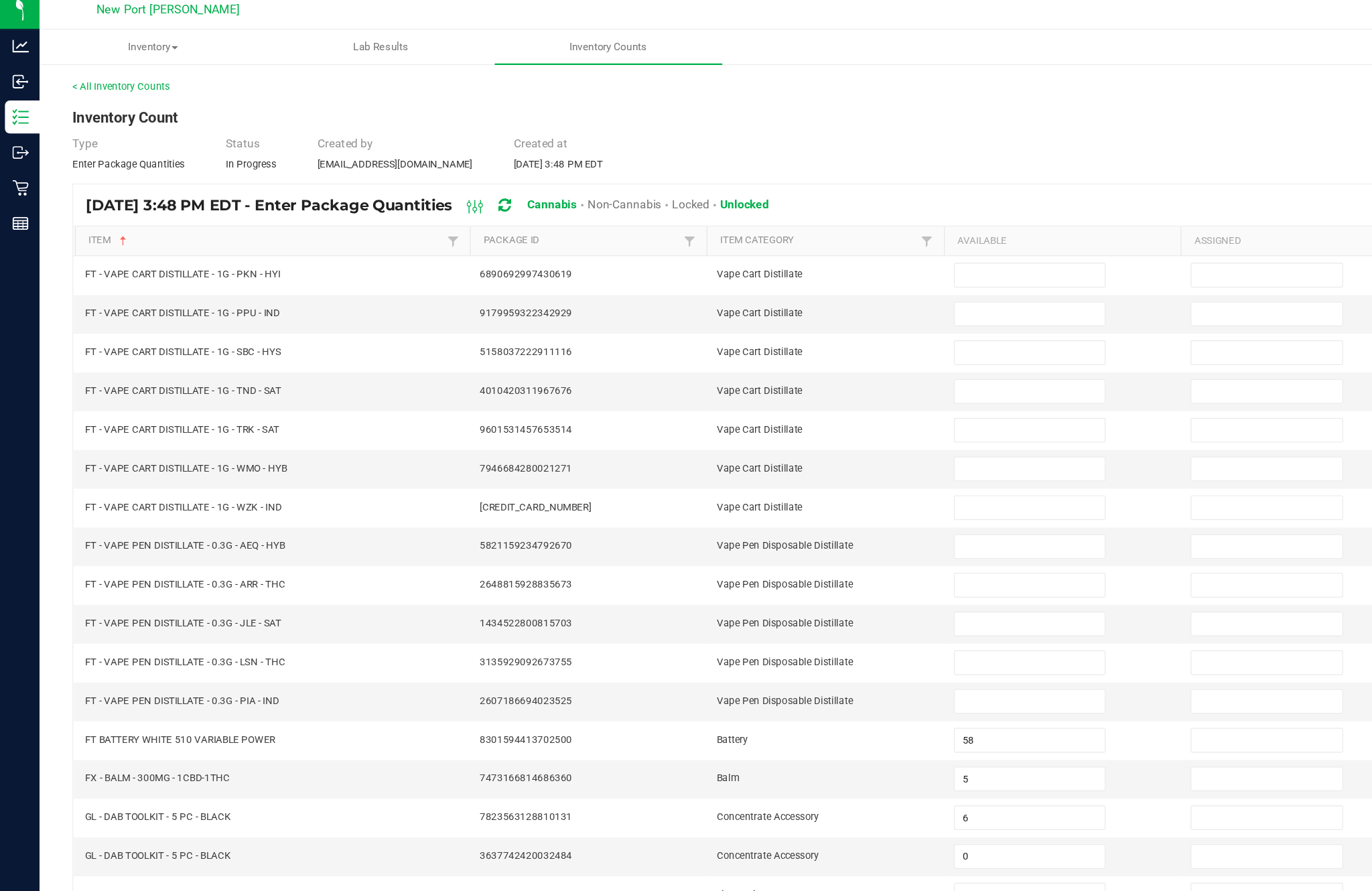
scroll to position [0, 0]
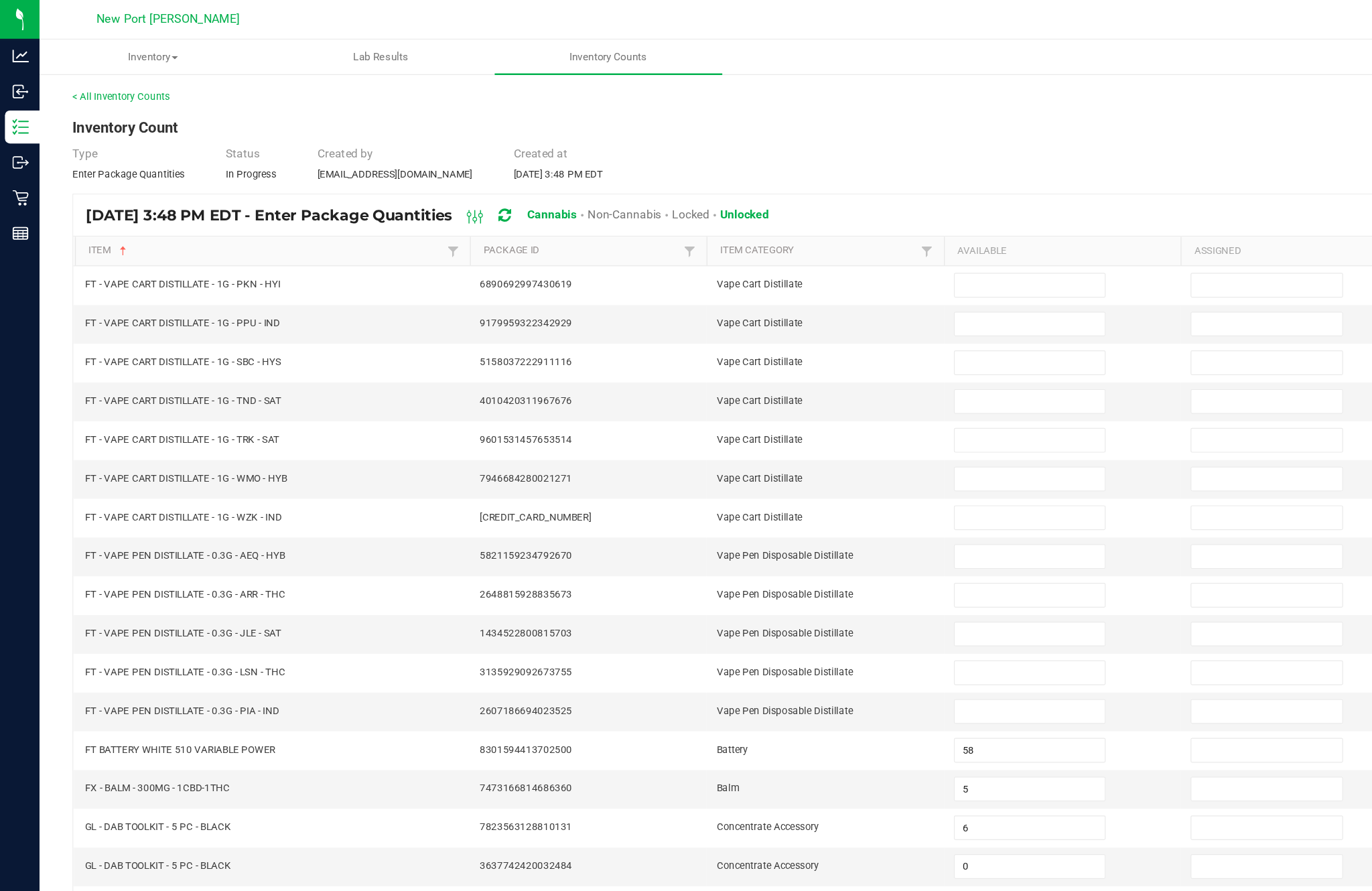
click at [830, 241] on input at bounding box center [837, 232] width 122 height 18
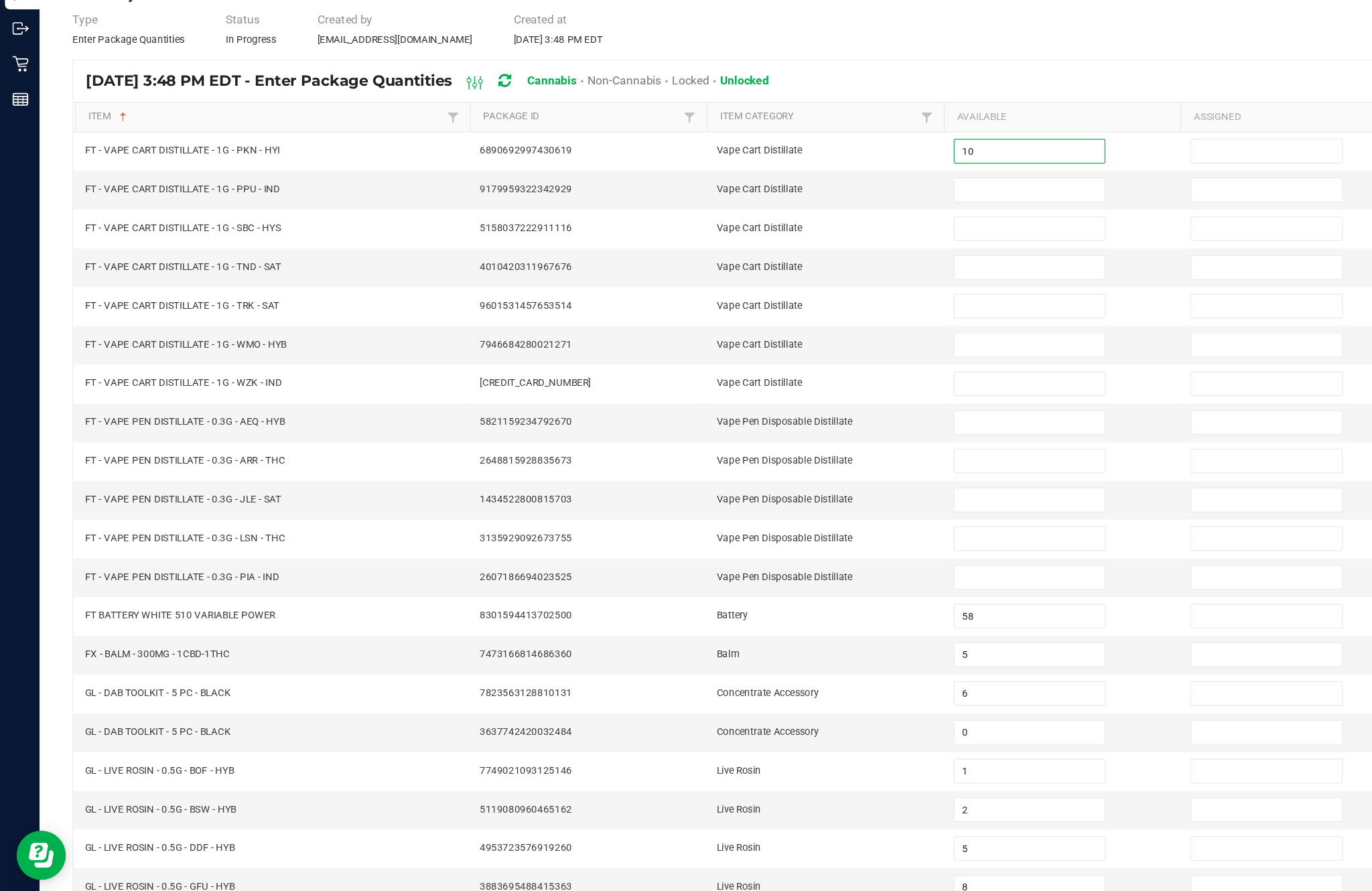
click at [815, 254] on input at bounding box center [837, 263] width 122 height 18
click at [853, 285] on input at bounding box center [837, 294] width 122 height 18
click at [827, 316] on input at bounding box center [837, 325] width 122 height 18
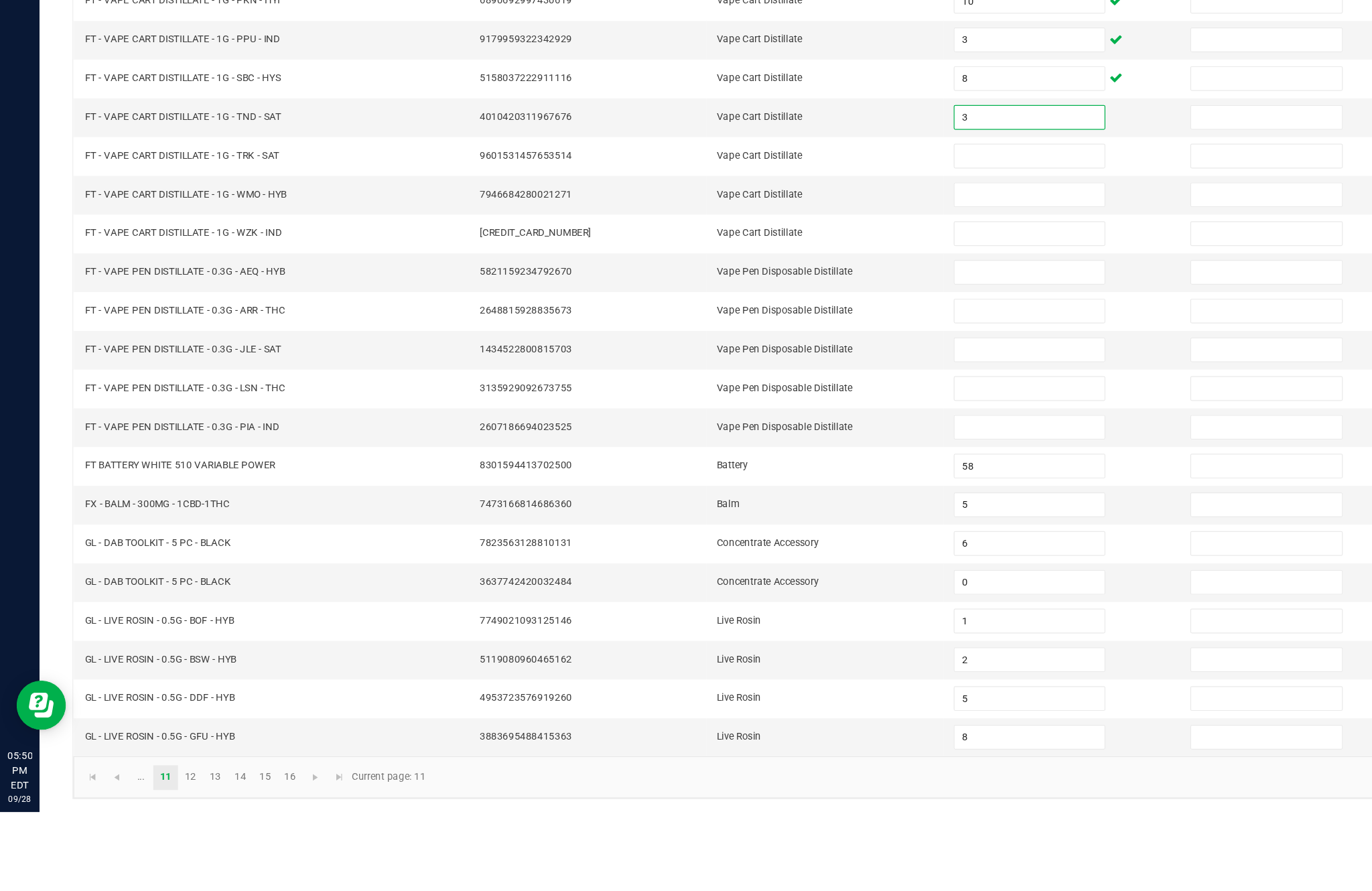
click at [823, 349] on input at bounding box center [837, 357] width 122 height 18
click at [821, 380] on input at bounding box center [837, 389] width 122 height 18
click at [836, 411] on input at bounding box center [837, 420] width 122 height 18
click at [819, 443] on input at bounding box center [837, 452] width 122 height 18
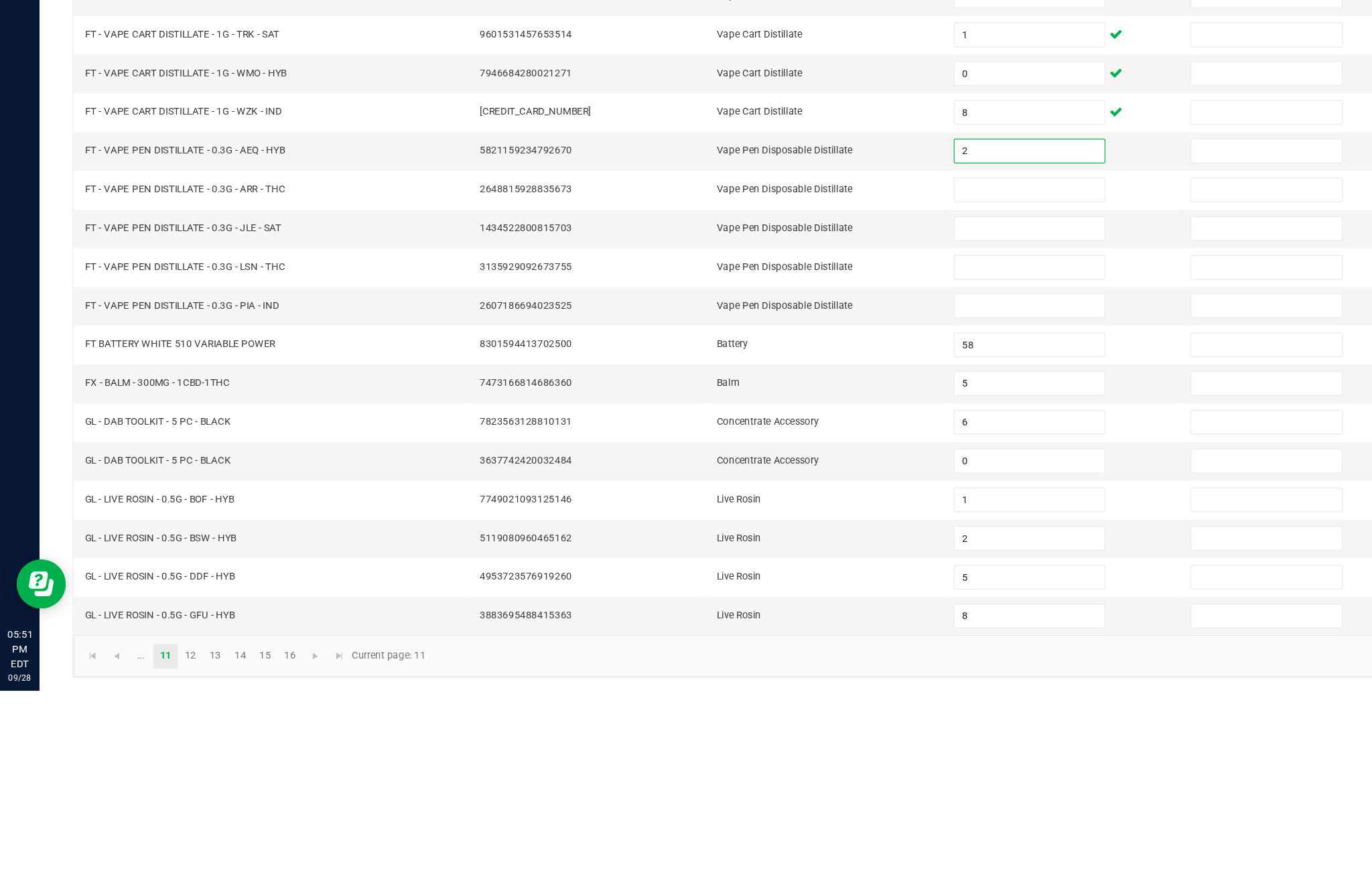
click at [841, 474] on input at bounding box center [837, 483] width 122 height 18
click at [839, 506] on input at bounding box center [837, 514] width 122 height 18
click at [838, 537] on input at bounding box center [837, 546] width 122 height 18
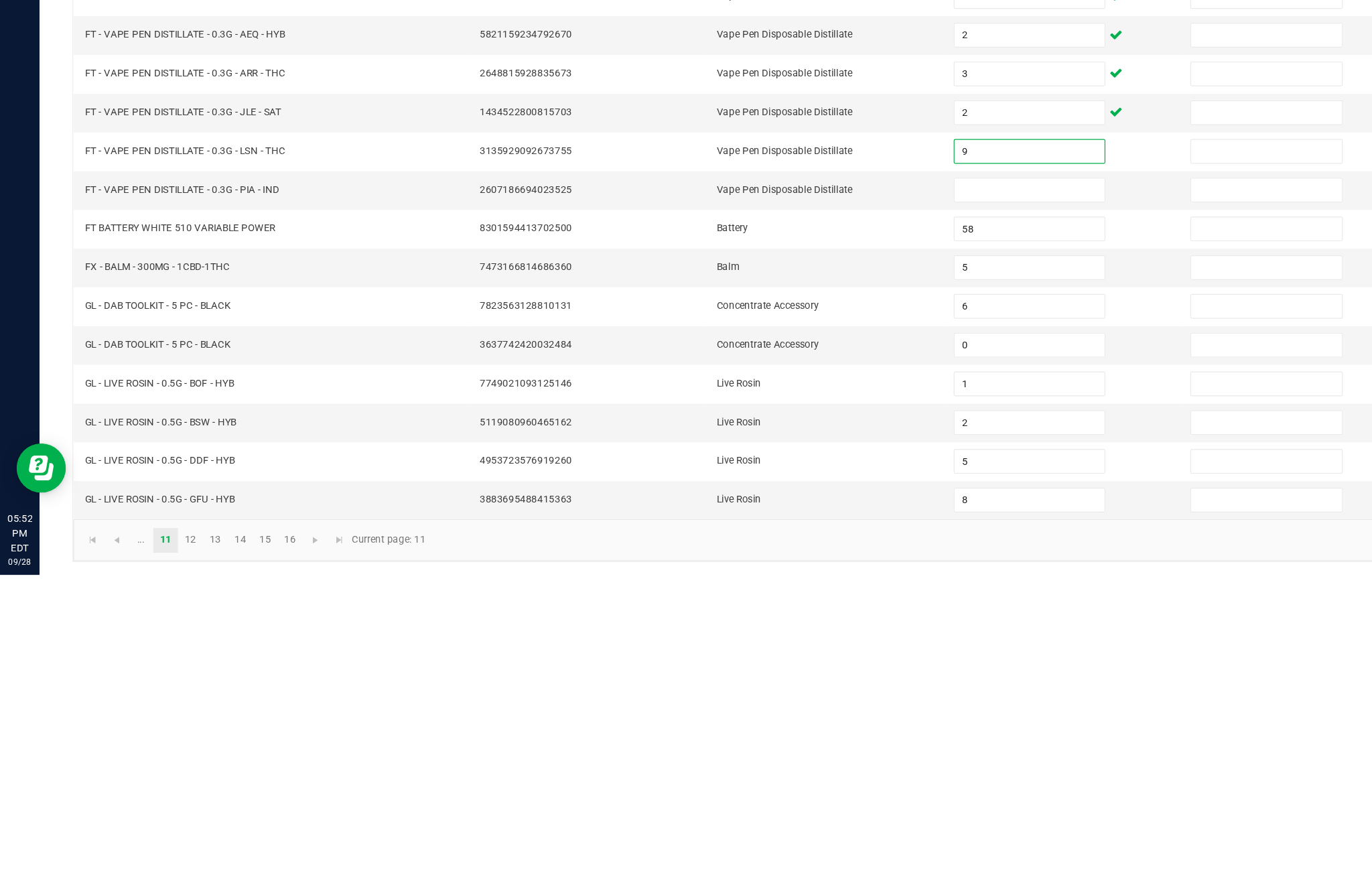
click at [825, 569] on input at bounding box center [837, 578] width 122 height 18
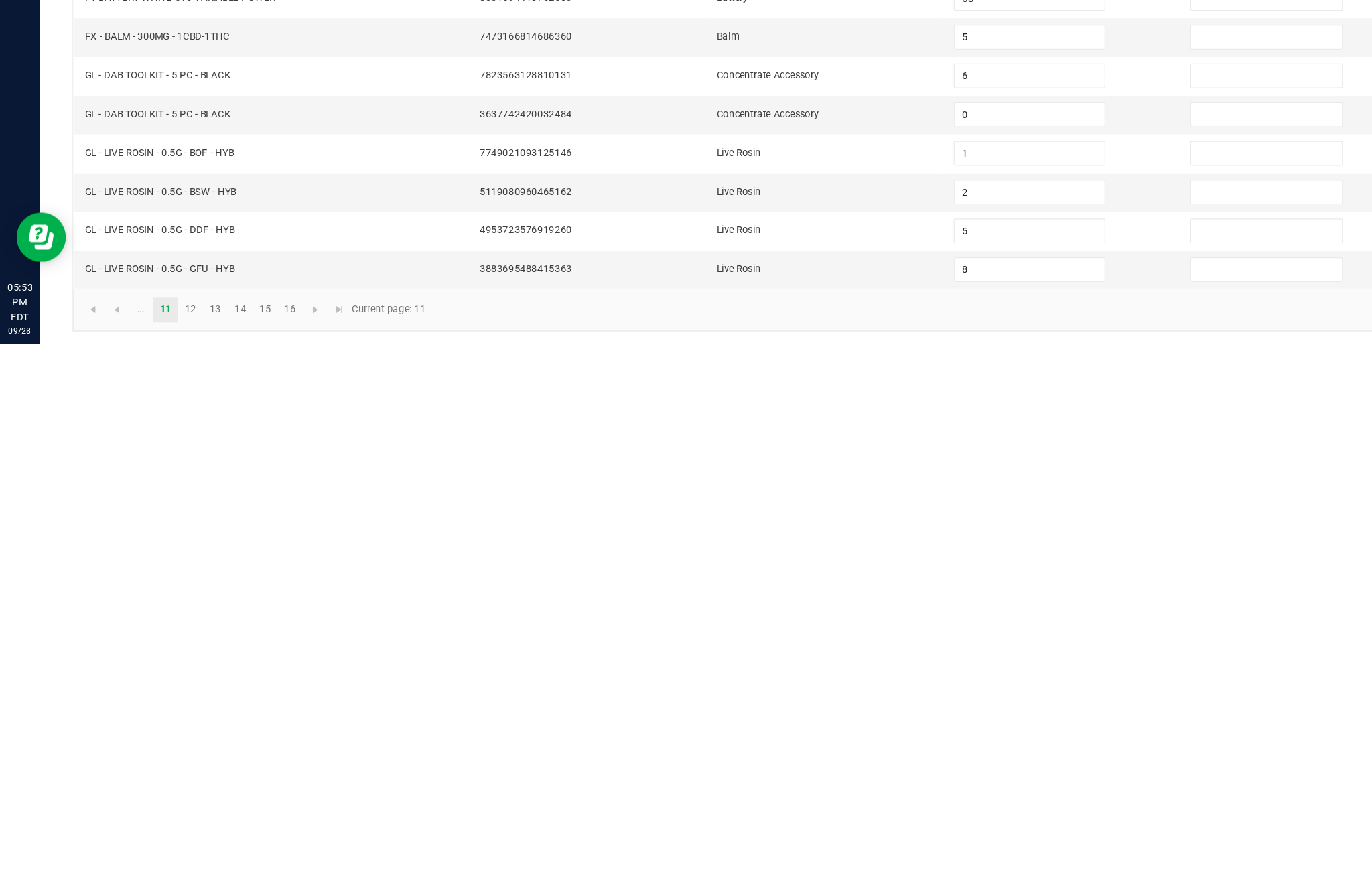
scroll to position [86, 0]
click at [181, 853] on link "13" at bounding box center [175, 862] width 19 height 20
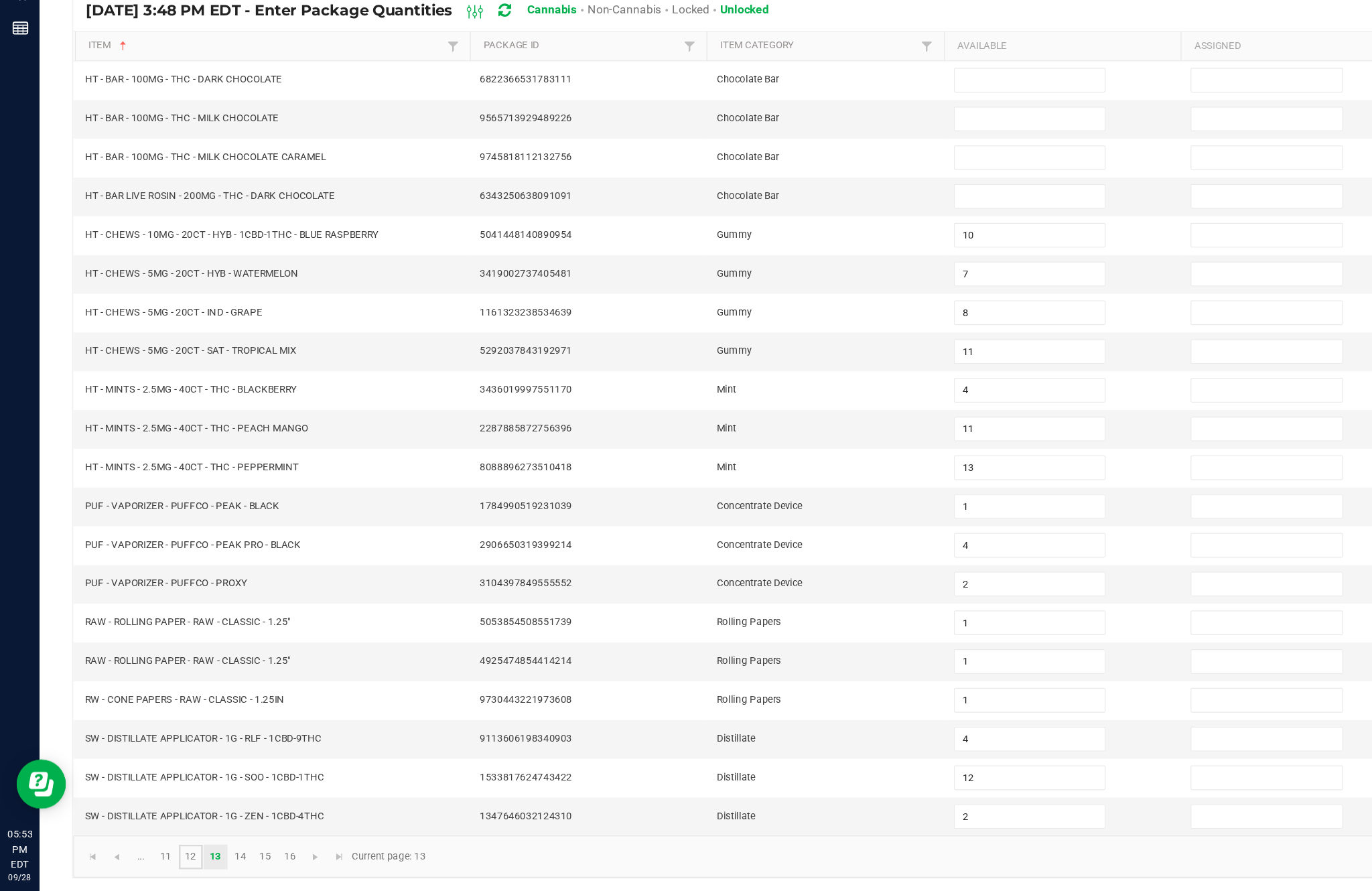
click at [165, 853] on link "12" at bounding box center [155, 862] width 19 height 20
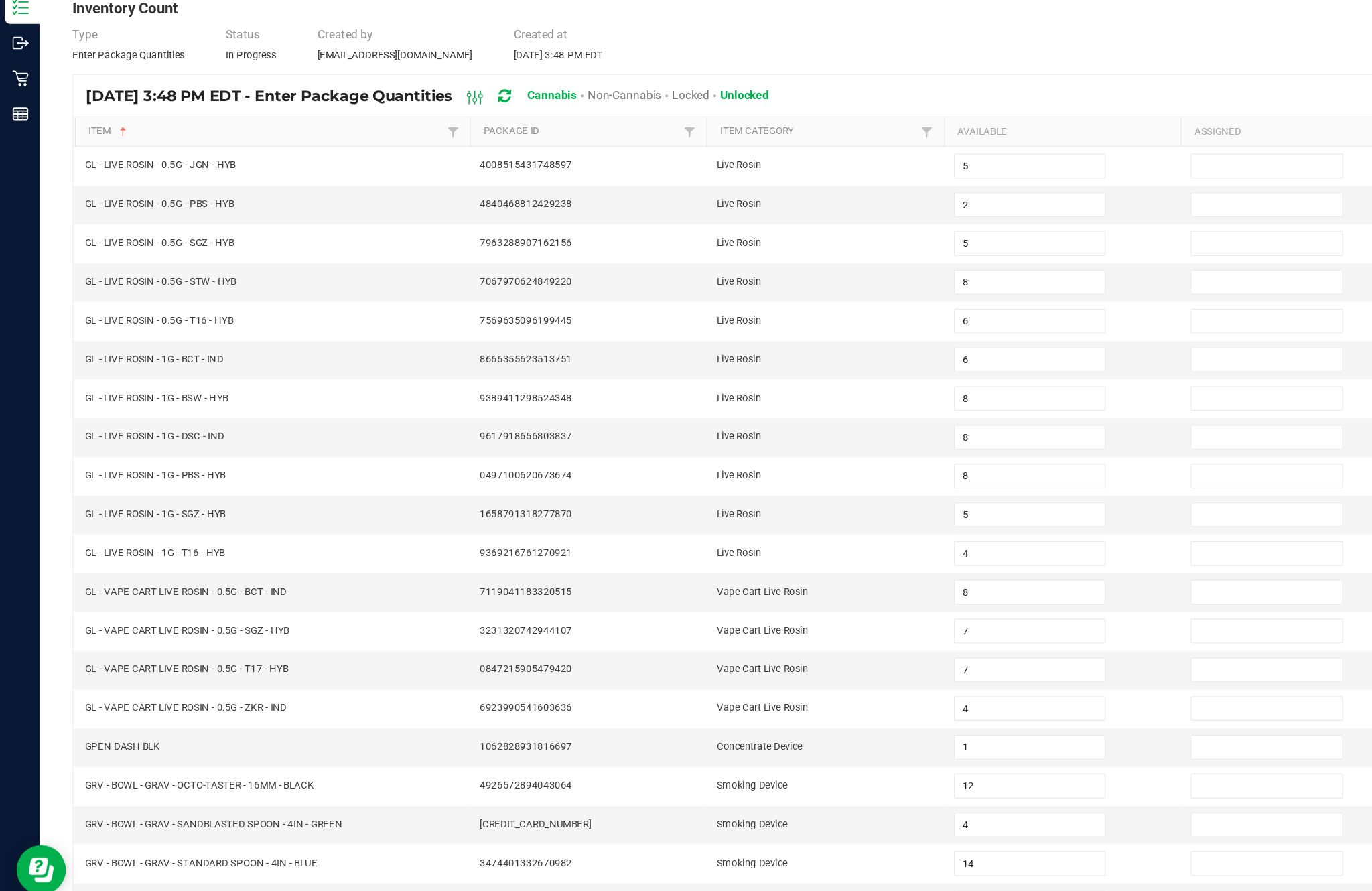
click at [205, 853] on link "14" at bounding box center [196, 862] width 19 height 20
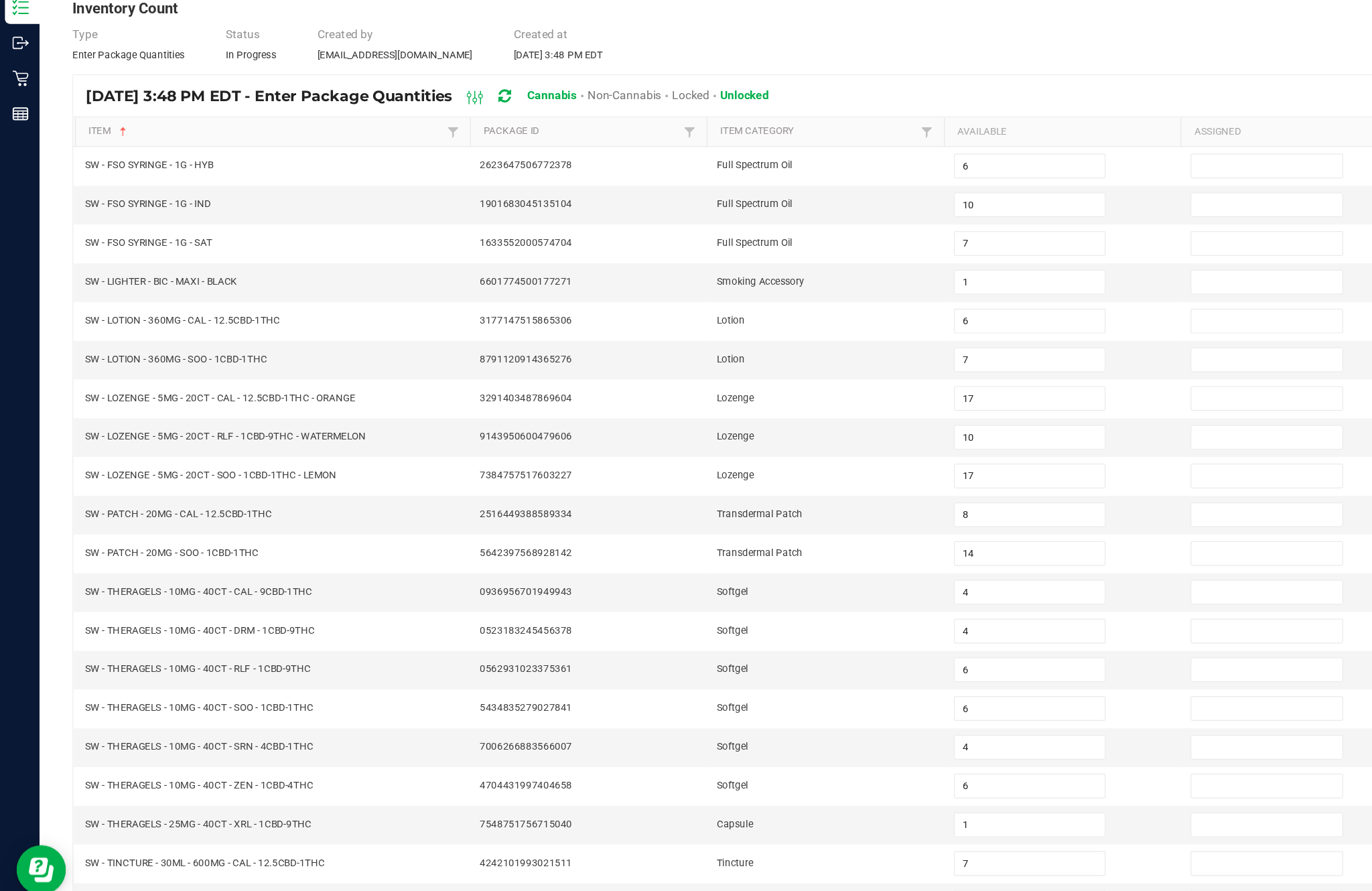
click at [225, 853] on link "15" at bounding box center [216, 862] width 19 height 20
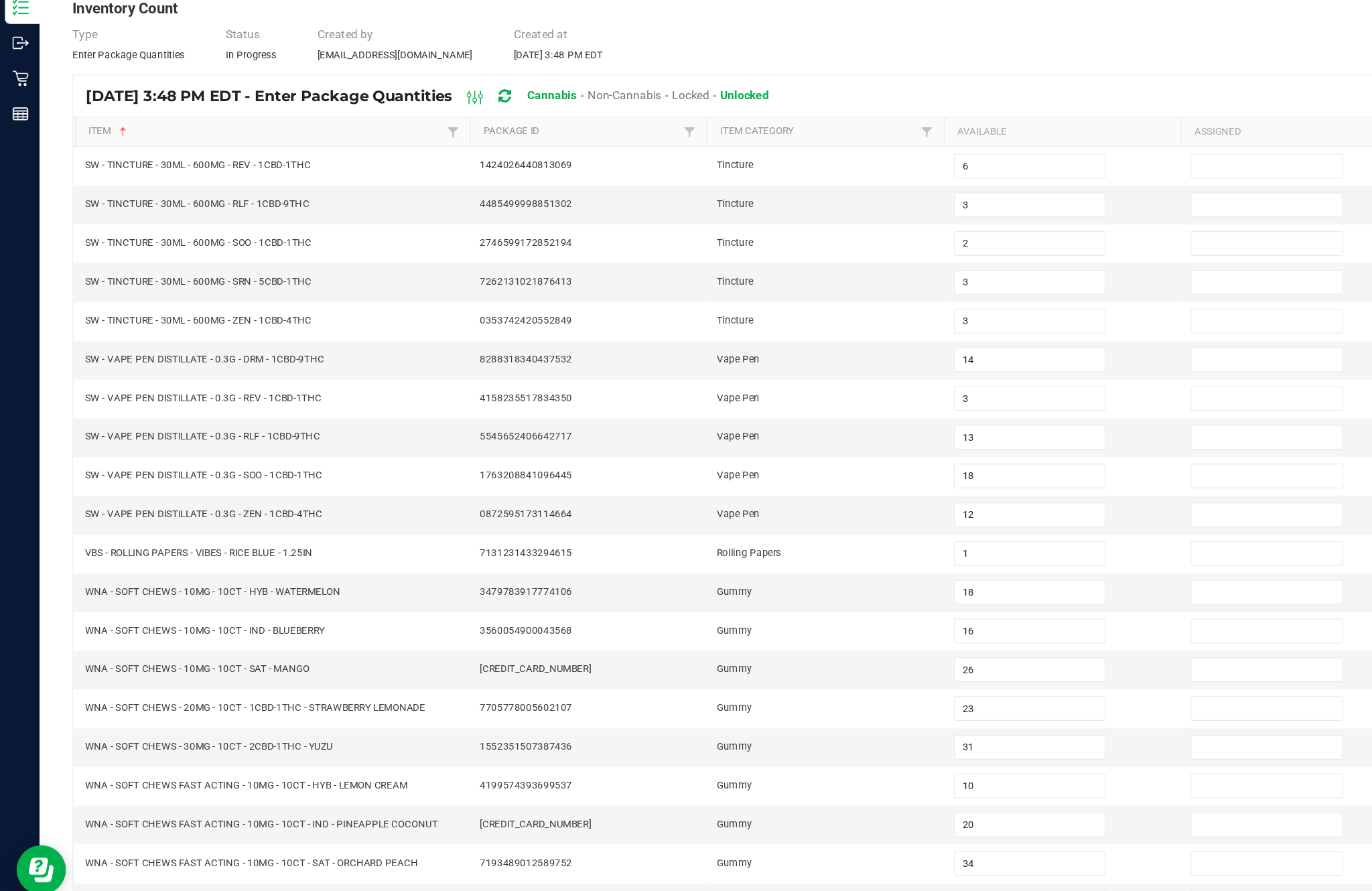
click at [245, 853] on link "16" at bounding box center [236, 862] width 19 height 20
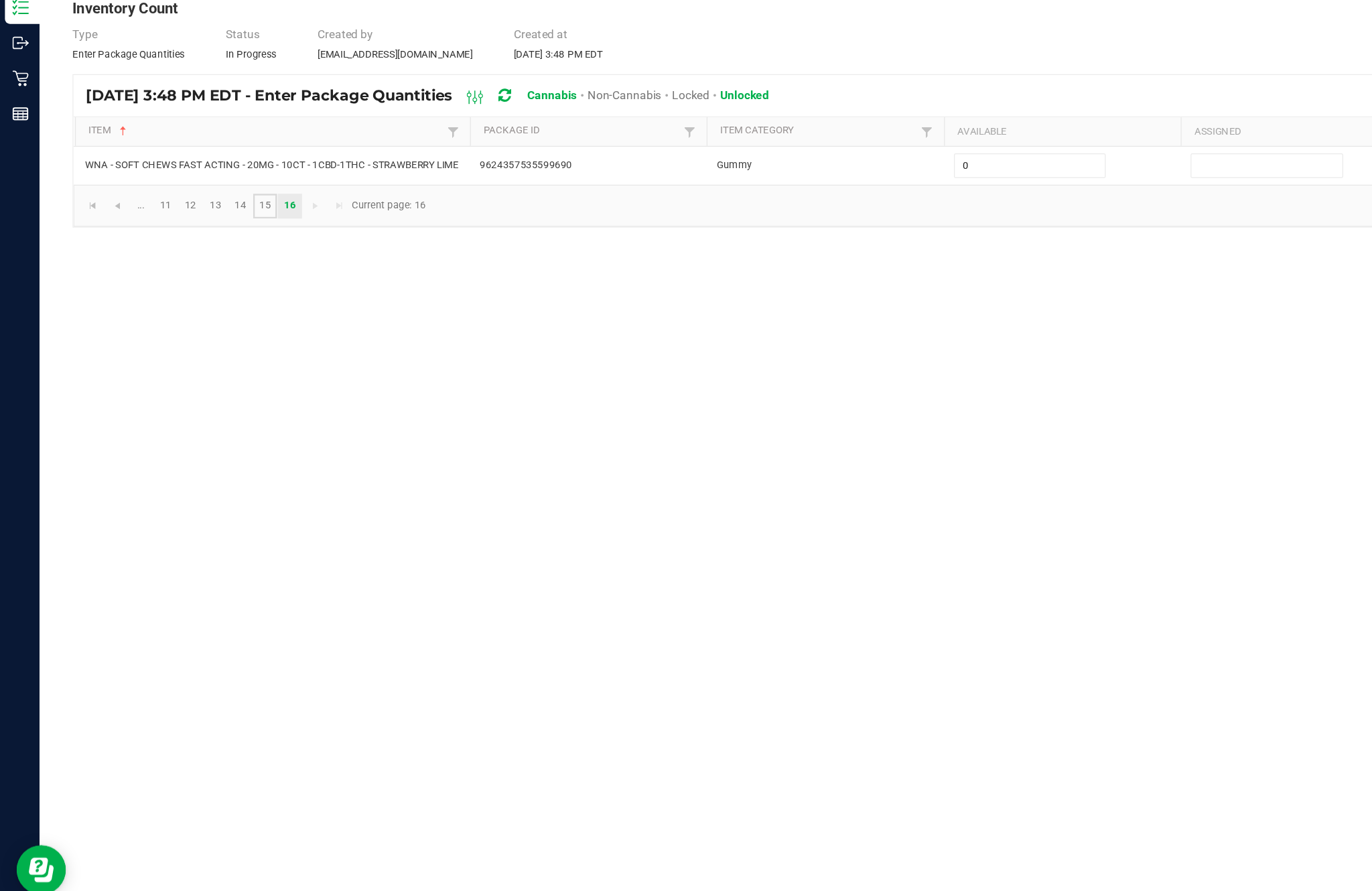
click at [225, 255] on link "15" at bounding box center [216, 264] width 19 height 20
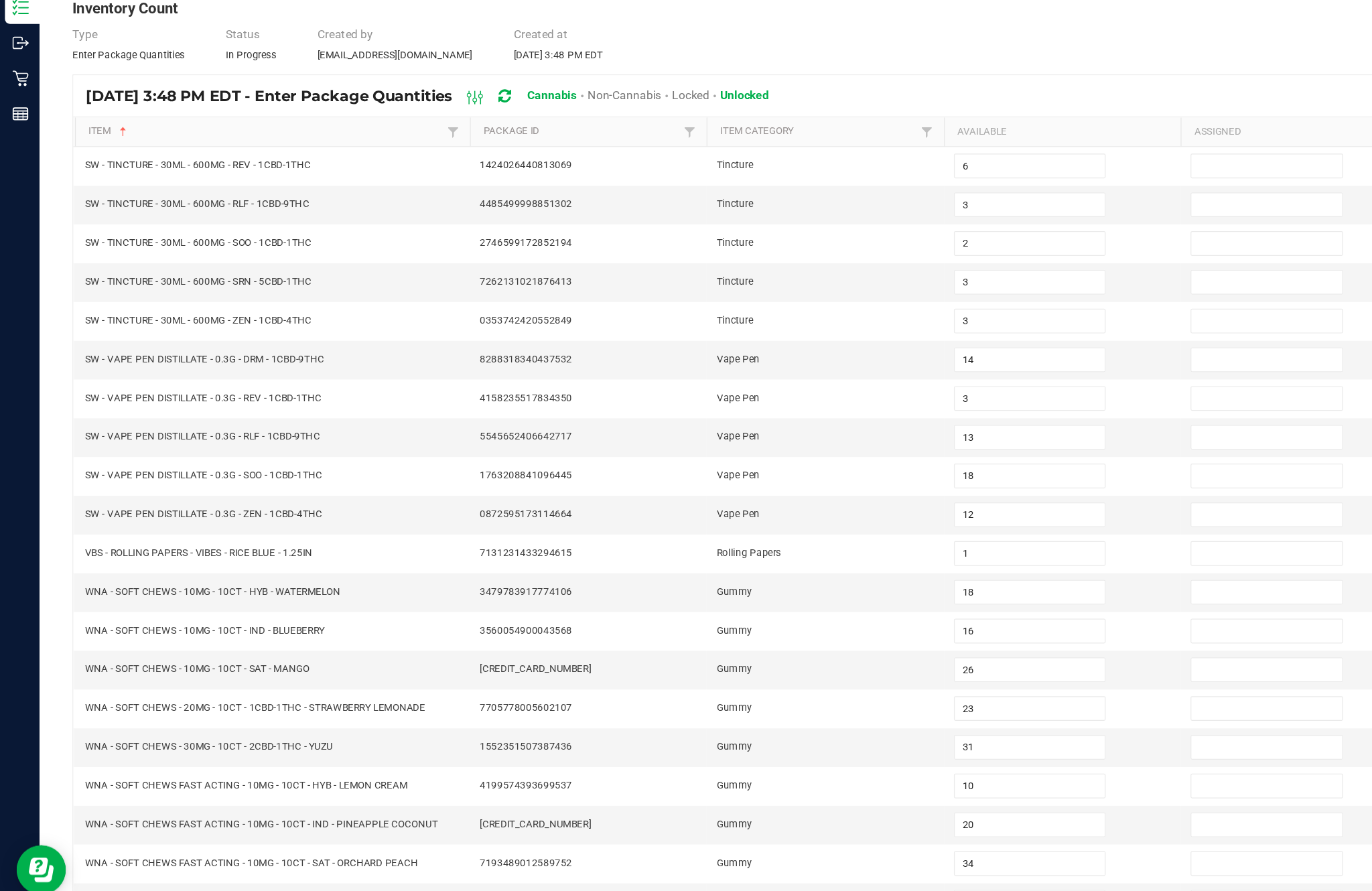
click at [205, 853] on link "14" at bounding box center [196, 862] width 19 height 20
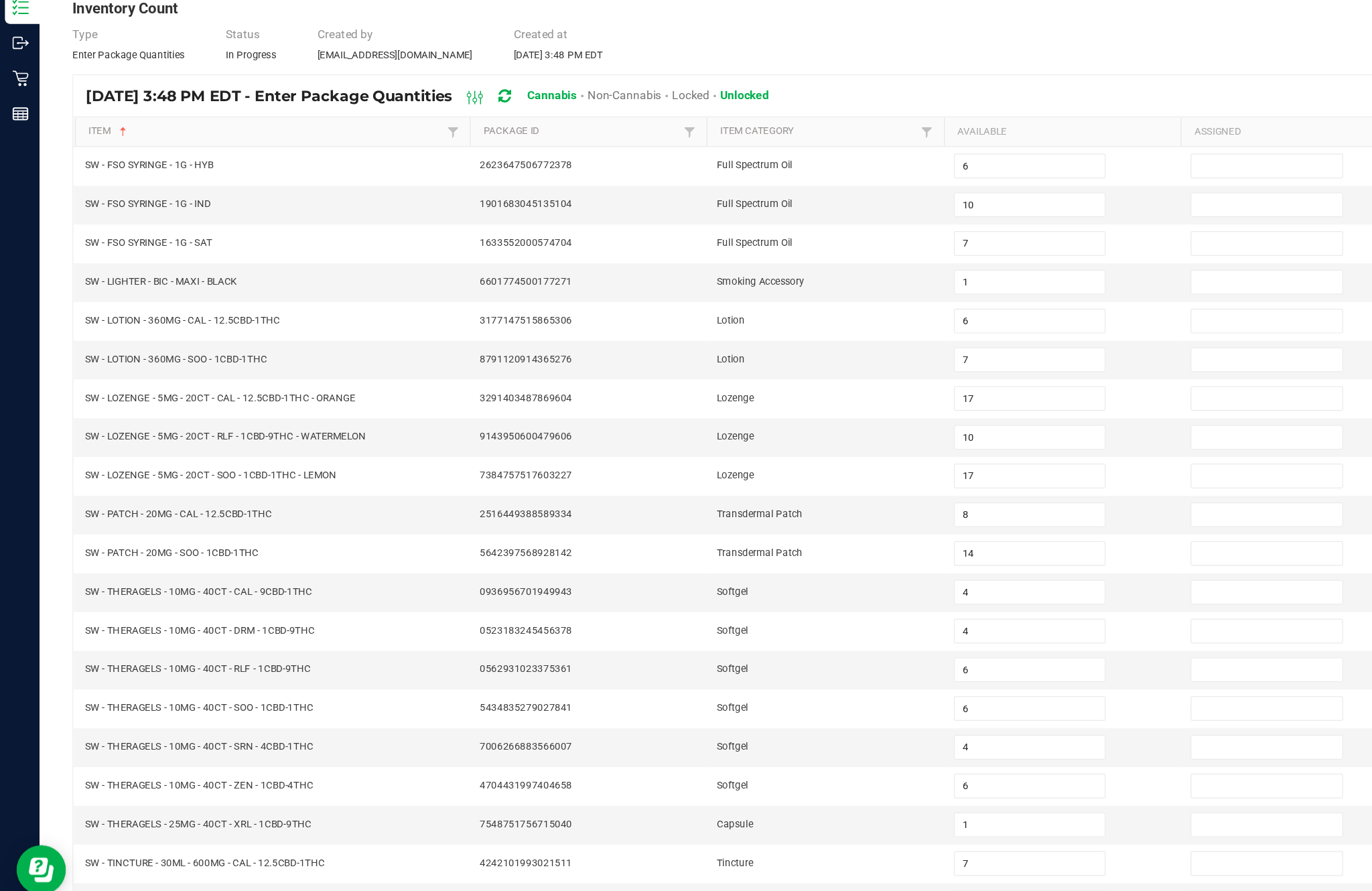
click at [185, 853] on link "13" at bounding box center [175, 862] width 19 height 20
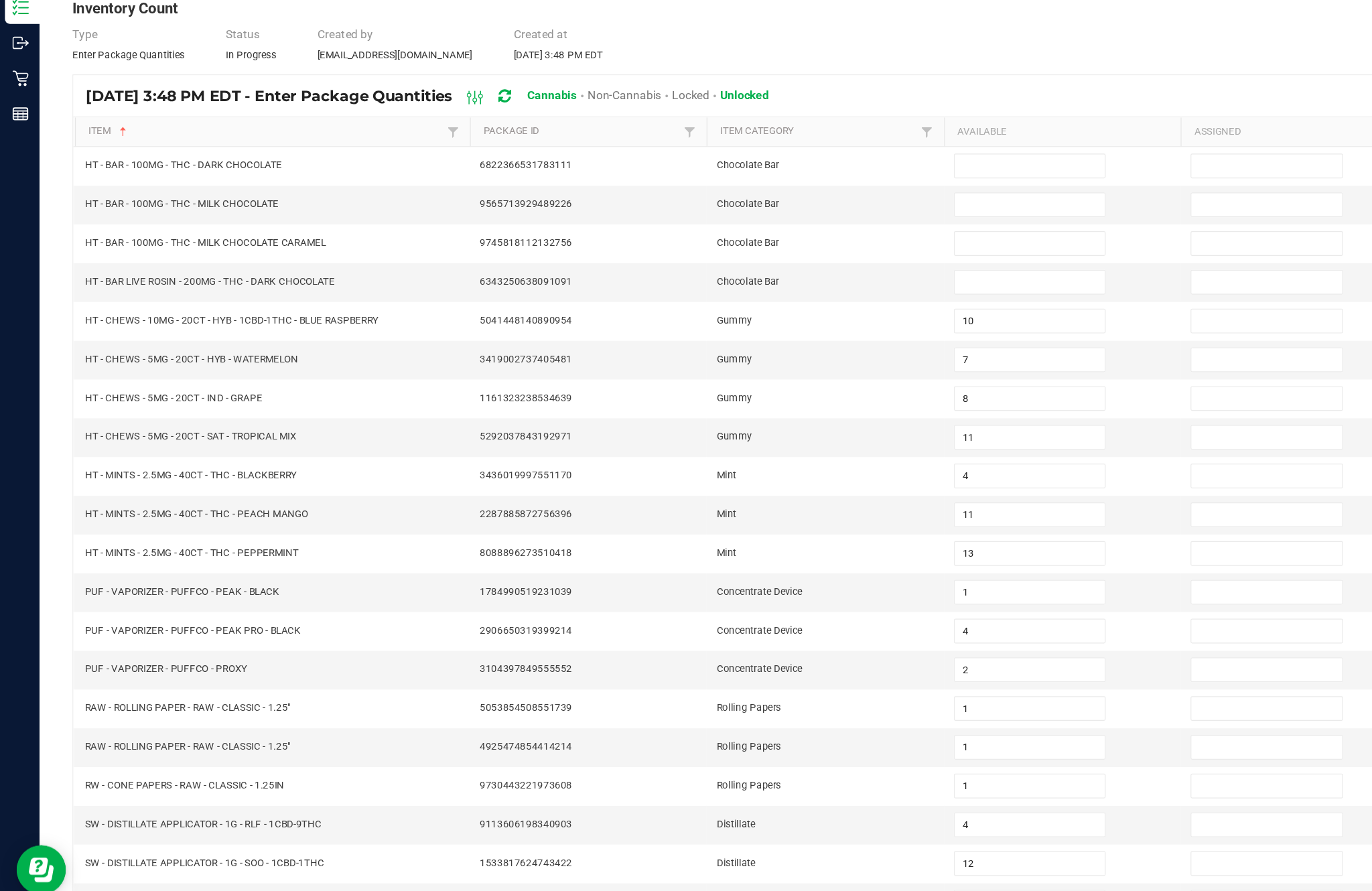
click at [165, 853] on link "12" at bounding box center [155, 862] width 19 height 20
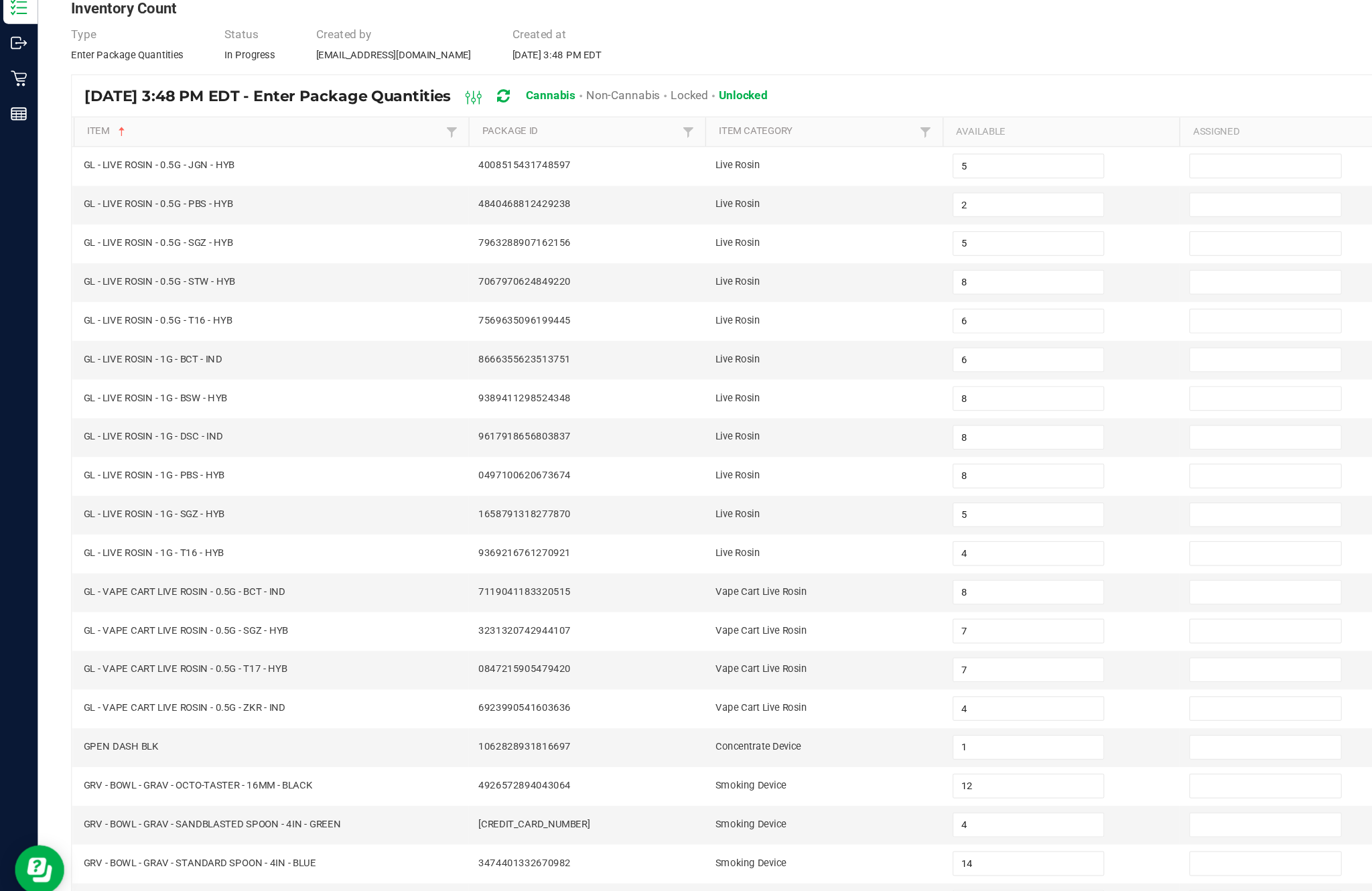
click at [185, 853] on link "13" at bounding box center [175, 862] width 19 height 20
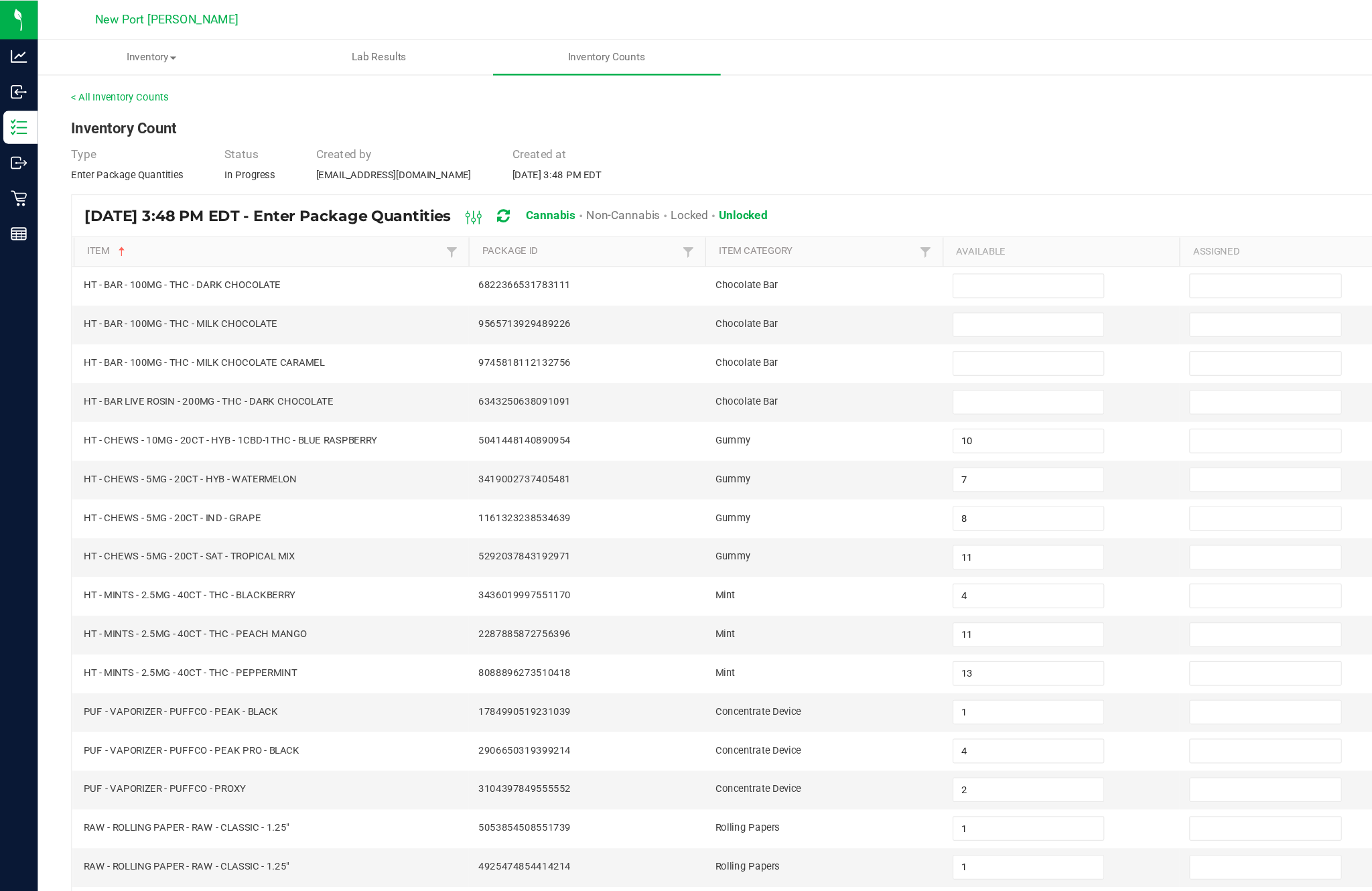
click at [825, 223] on input at bounding box center [837, 232] width 122 height 18
click at [837, 254] on input at bounding box center [837, 263] width 122 height 18
click at [813, 285] on input at bounding box center [837, 294] width 122 height 18
click at [823, 316] on input at bounding box center [837, 325] width 122 height 18
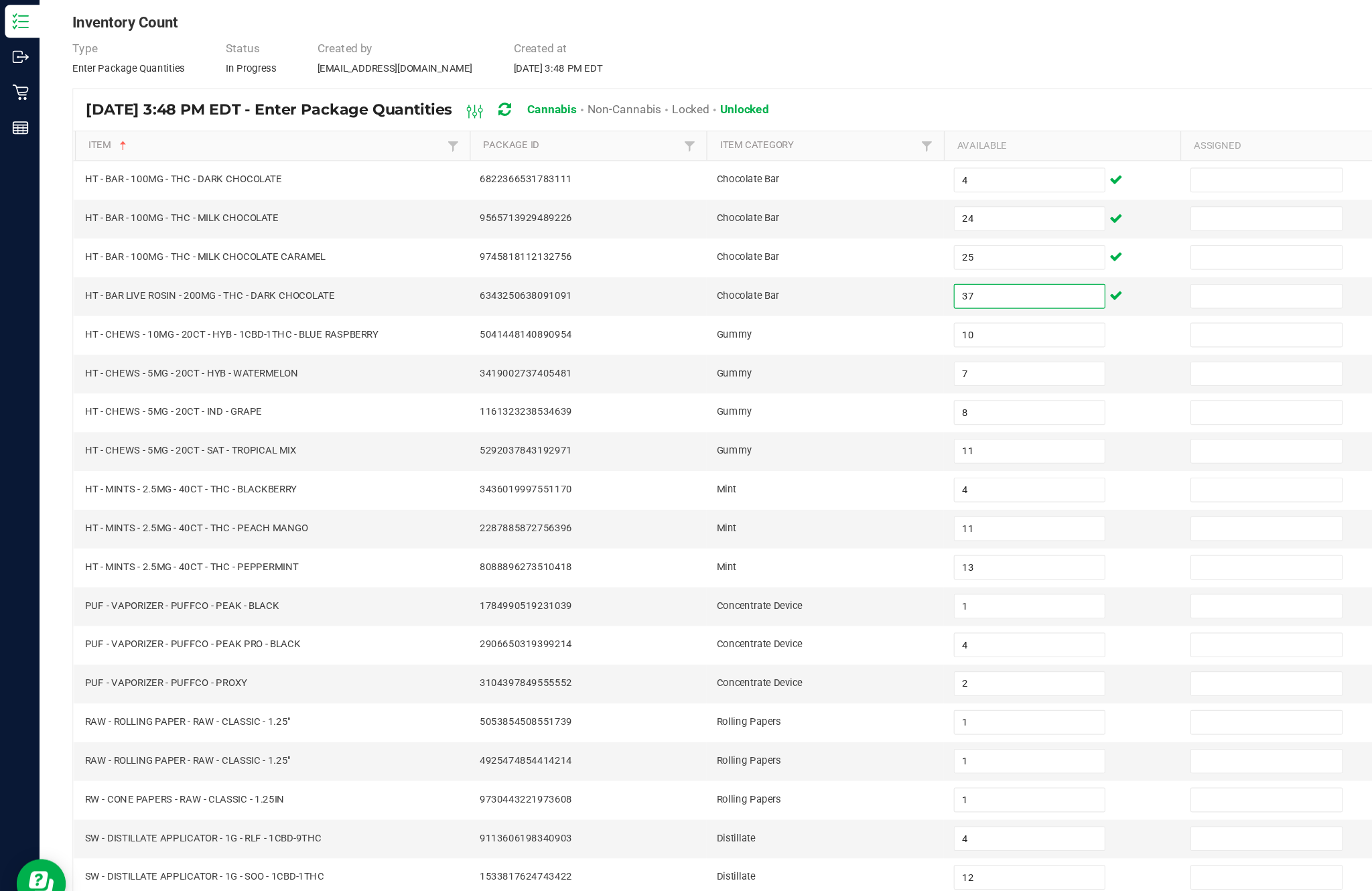
scroll to position [86, 0]
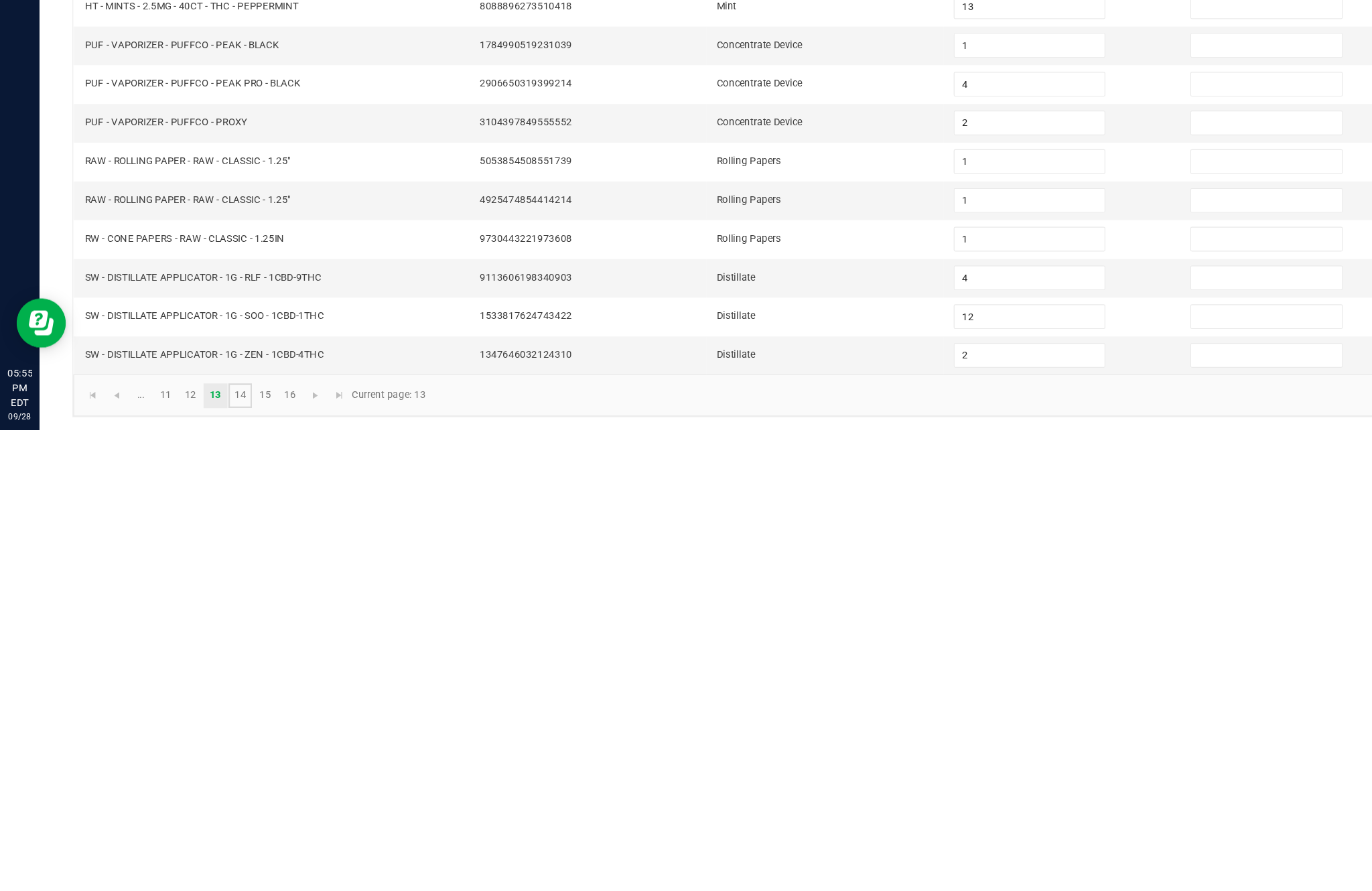
click at [205, 853] on link "14" at bounding box center [196, 862] width 19 height 20
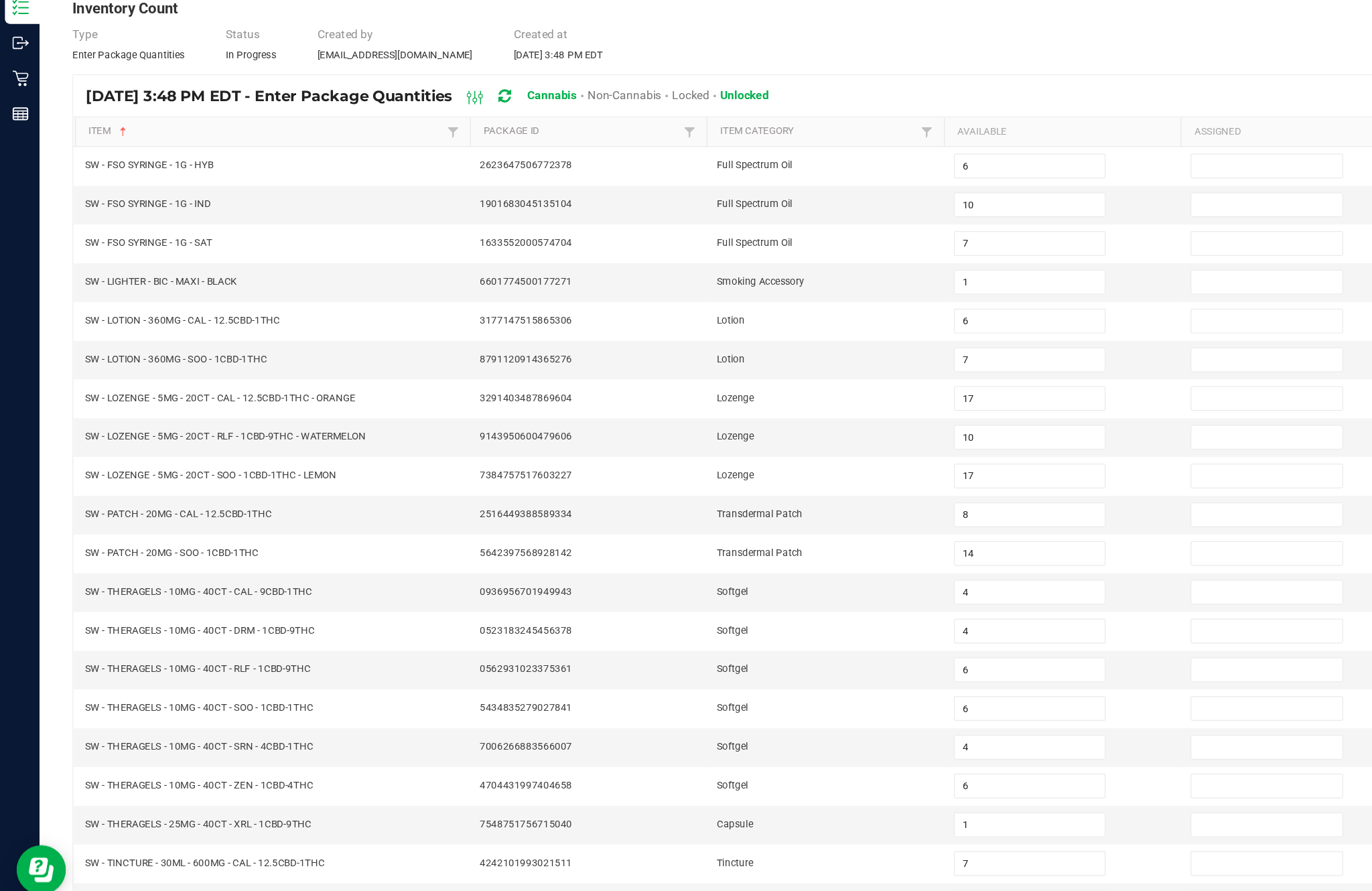
click at [223, 853] on link "15" at bounding box center [216, 862] width 19 height 20
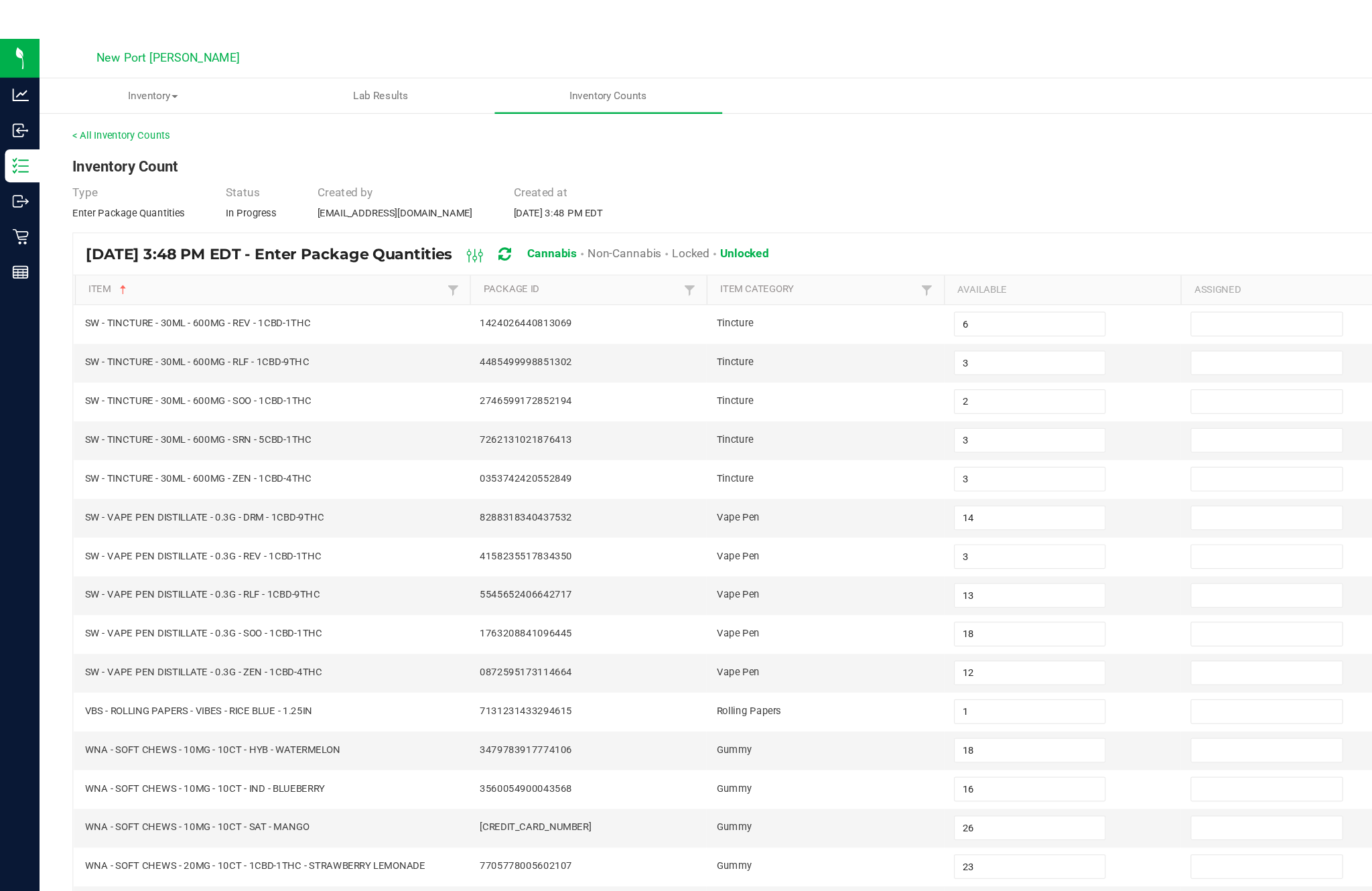
scroll to position [0, 0]
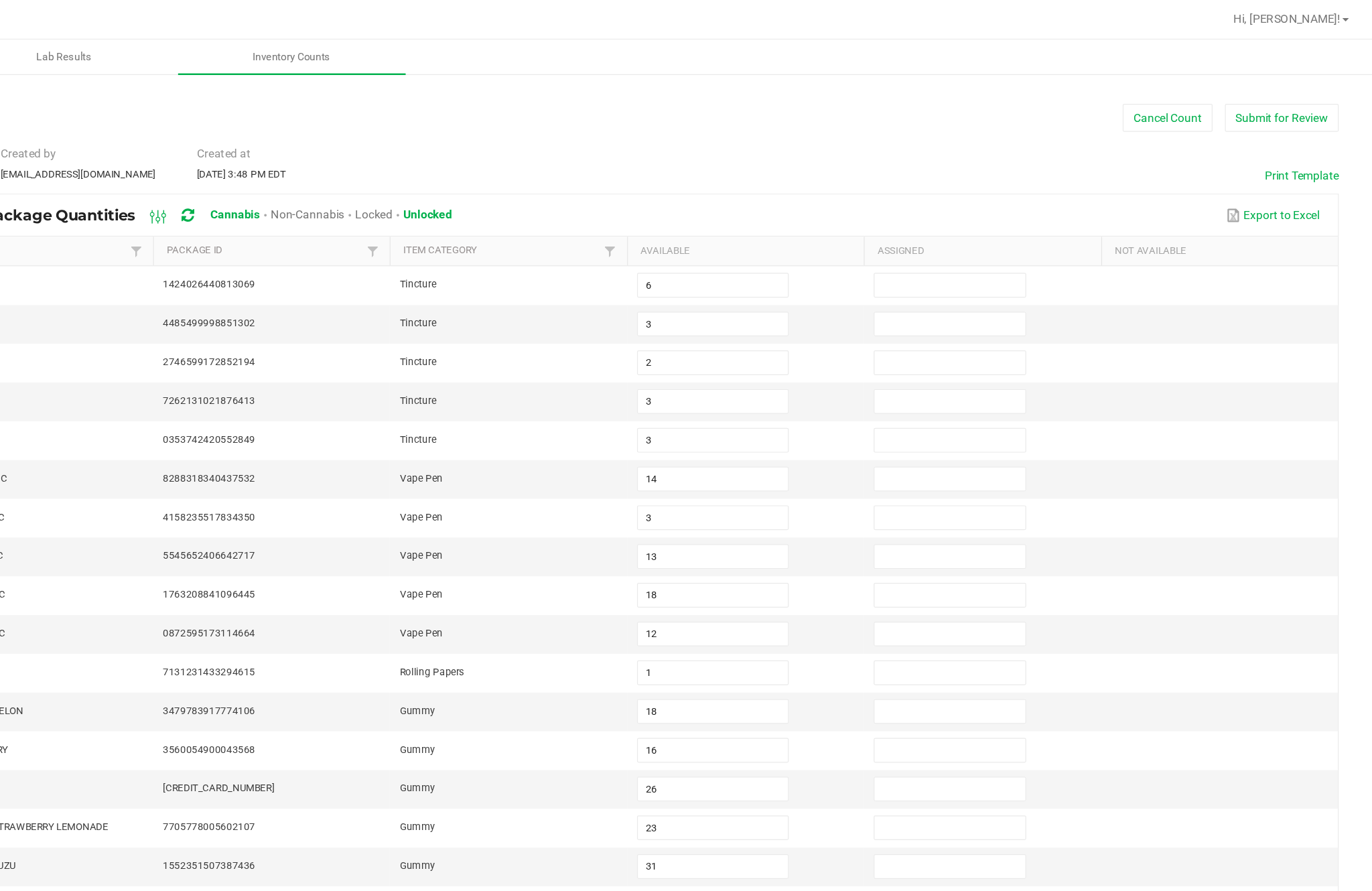
click at [1253, 102] on button "Submit for Review" at bounding box center [1298, 95] width 92 height 22
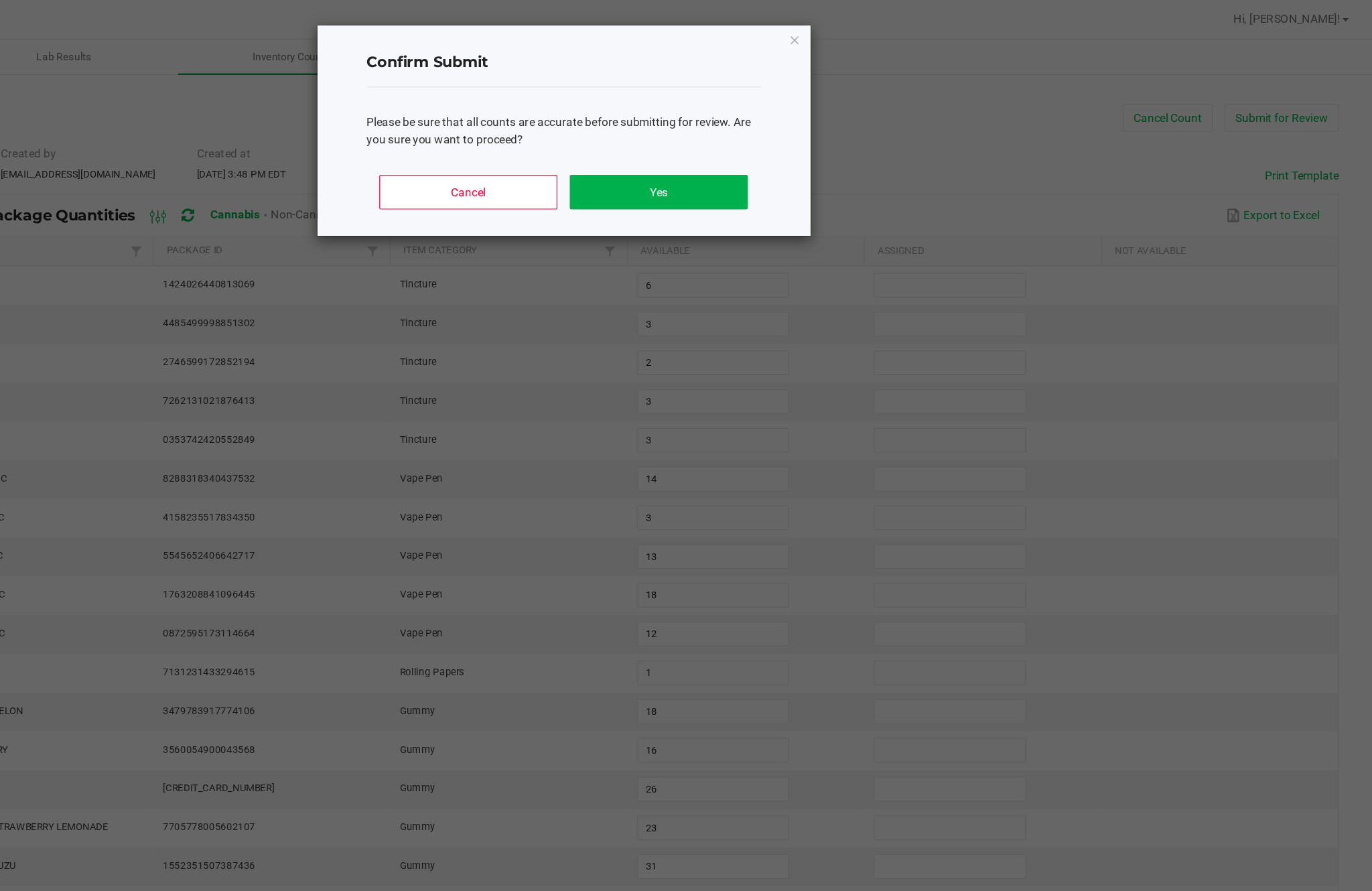
click at [720, 167] on button "Yes" at bounding box center [793, 155] width 144 height 28
